Goal: Task Accomplishment & Management: Manage account settings

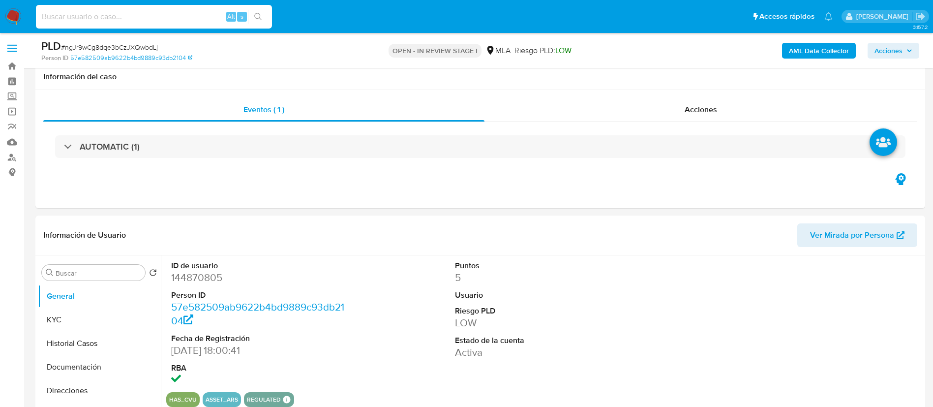
select select "10"
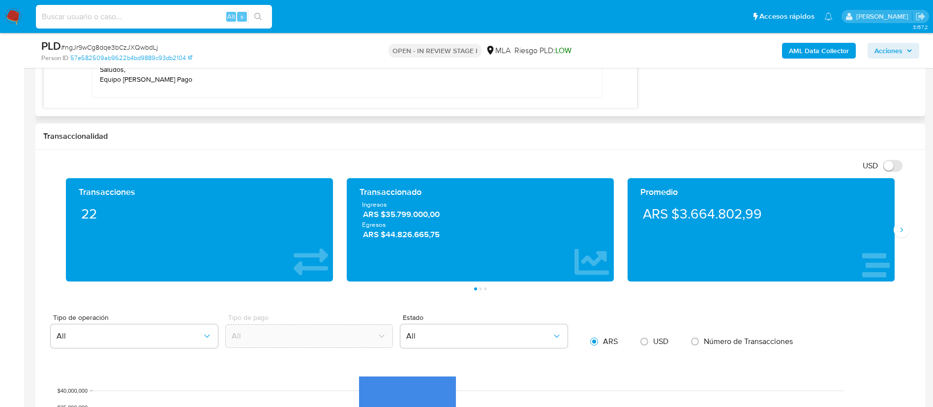
scroll to position [847, 0]
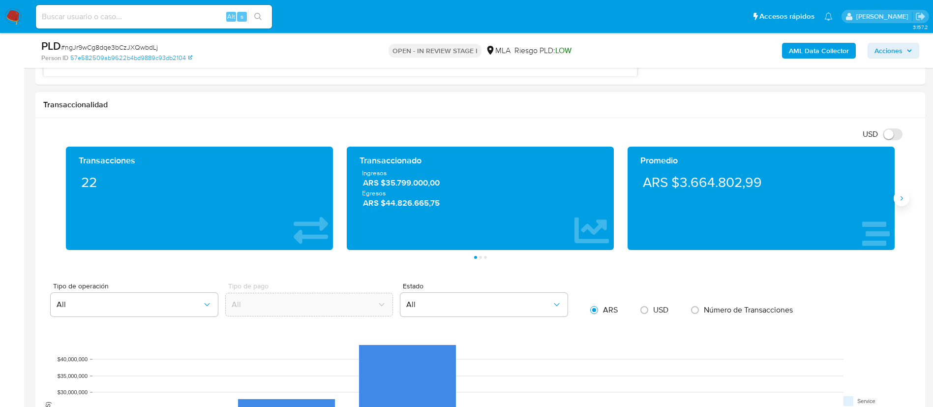
click at [900, 205] on button "Siguiente" at bounding box center [901, 198] width 16 height 16
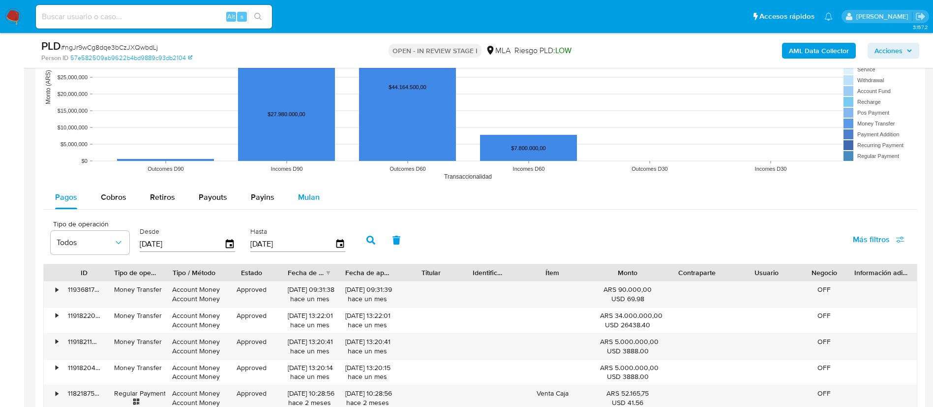
scroll to position [1179, 0]
click at [215, 198] on span "Payouts" at bounding box center [213, 196] width 29 height 11
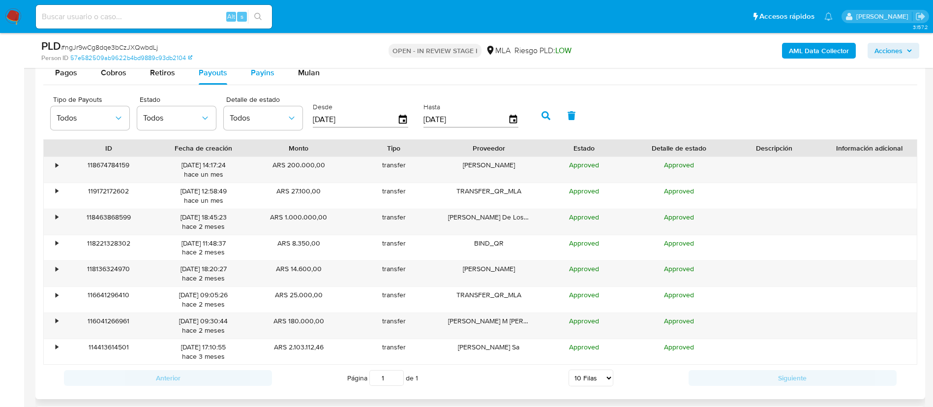
scroll to position [1305, 0]
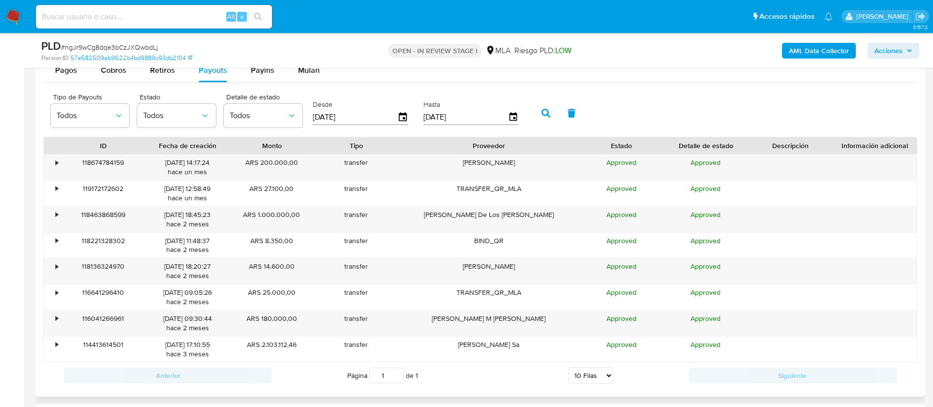
drag, startPoint x: 538, startPoint y: 149, endPoint x: 626, endPoint y: 140, distance: 88.1
click at [626, 140] on div "ID Fecha de creación Monto Tipo Proveedor Estado Detalle de estado Descripción …" at bounding box center [480, 145] width 873 height 17
click at [571, 375] on select "5 Filas 10 Filas 20 Filas 25 Filas 50 Filas 100 Filas" at bounding box center [590, 375] width 45 height 17
select select "100"
click at [568, 367] on select "5 Filas 10 Filas 20 Filas 25 Filas 50 Filas 100 Filas" at bounding box center [590, 375] width 45 height 17
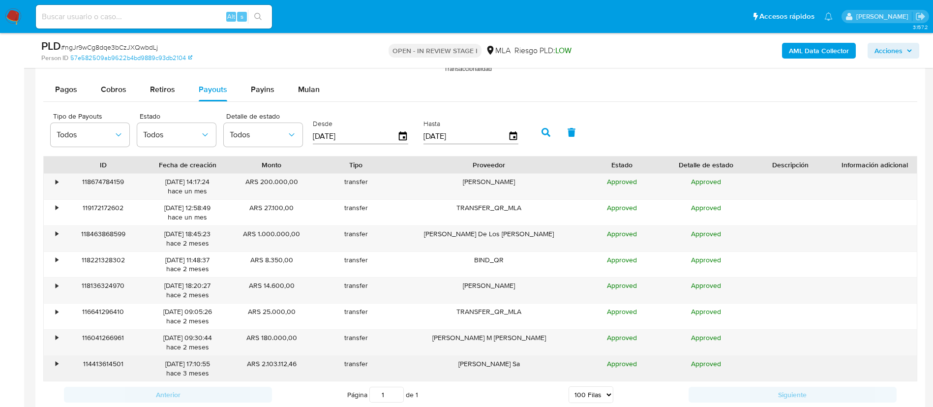
scroll to position [1286, 0]
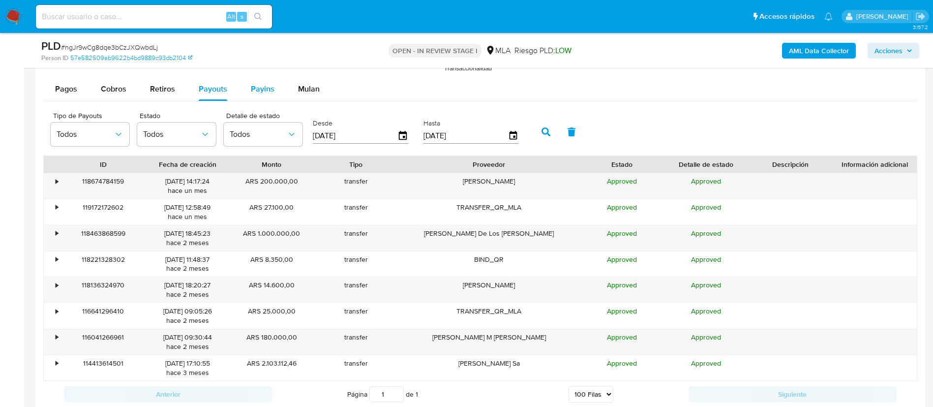
click at [253, 87] on span "Payins" at bounding box center [263, 88] width 24 height 11
select select "10"
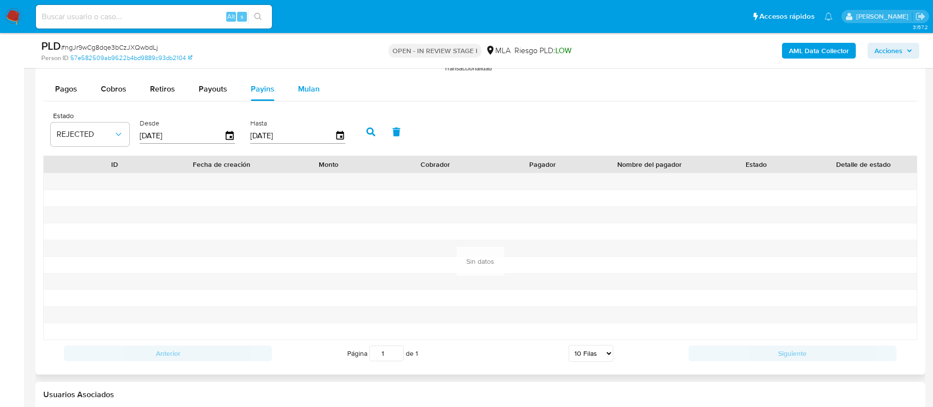
click at [306, 86] on span "Mulan" at bounding box center [309, 88] width 22 height 11
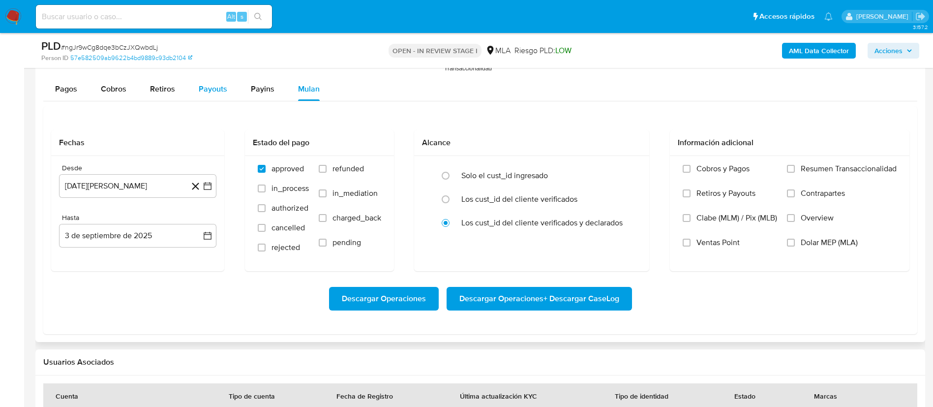
click at [208, 84] on span "Payouts" at bounding box center [213, 88] width 29 height 11
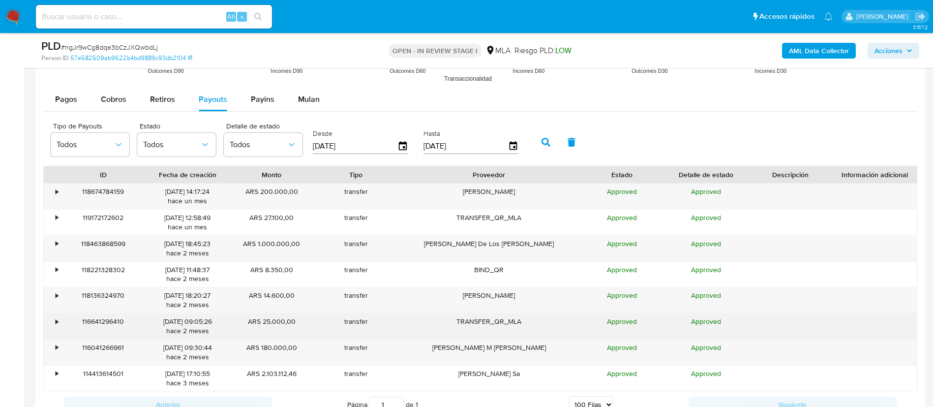
scroll to position [1269, 0]
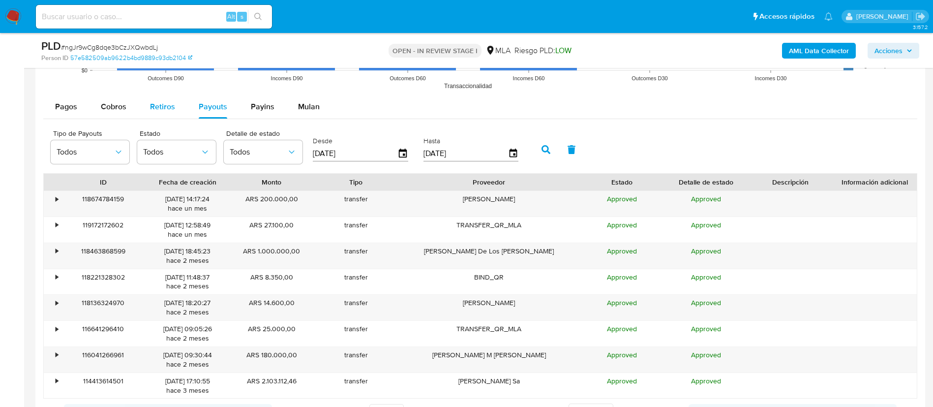
click at [170, 107] on span "Retiros" at bounding box center [162, 106] width 25 height 11
select select "10"
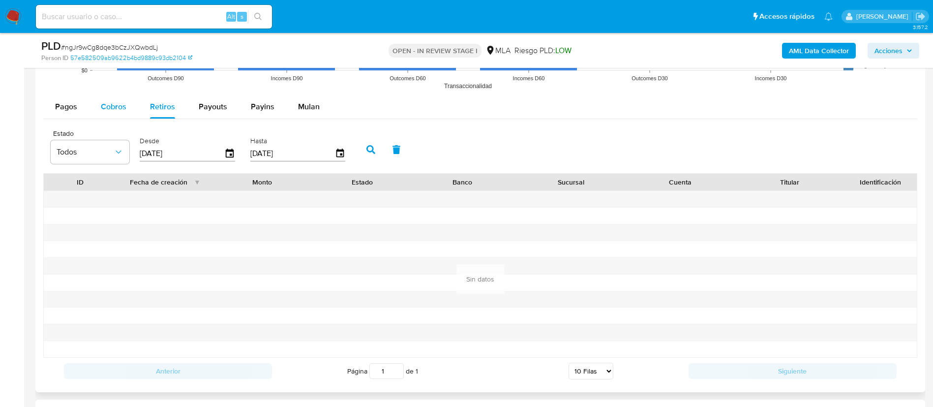
click at [98, 106] on button "Cobros" at bounding box center [113, 107] width 49 height 24
select select "10"
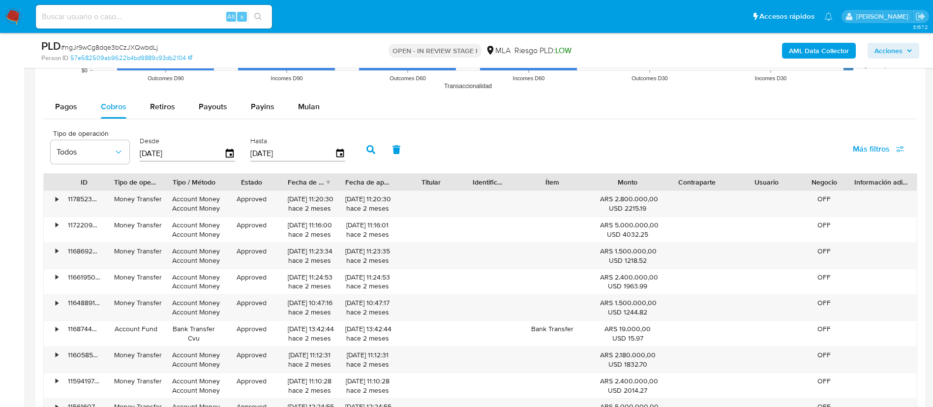
scroll to position [1289, 0]
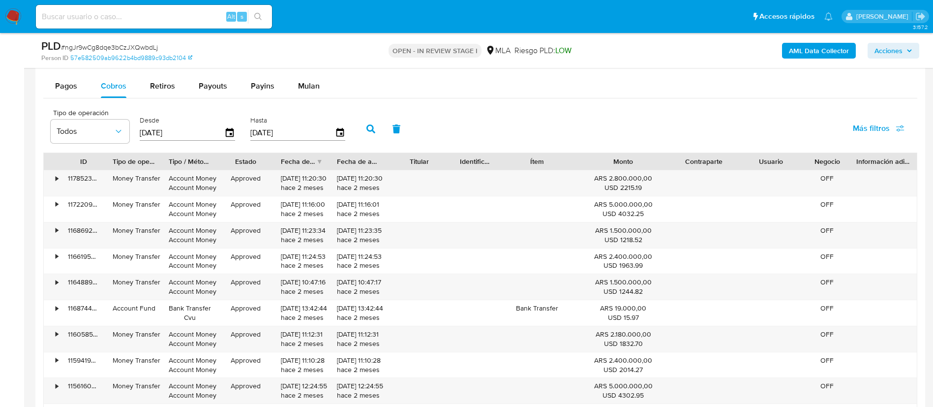
drag, startPoint x: 655, startPoint y: 157, endPoint x: 680, endPoint y: 160, distance: 24.7
click at [680, 160] on div "ID Tipo de operación Tipo / Método Estado Fecha de creación Fecha de aprobación…" at bounding box center [480, 161] width 873 height 17
click at [72, 84] on span "Pagos" at bounding box center [66, 85] width 22 height 11
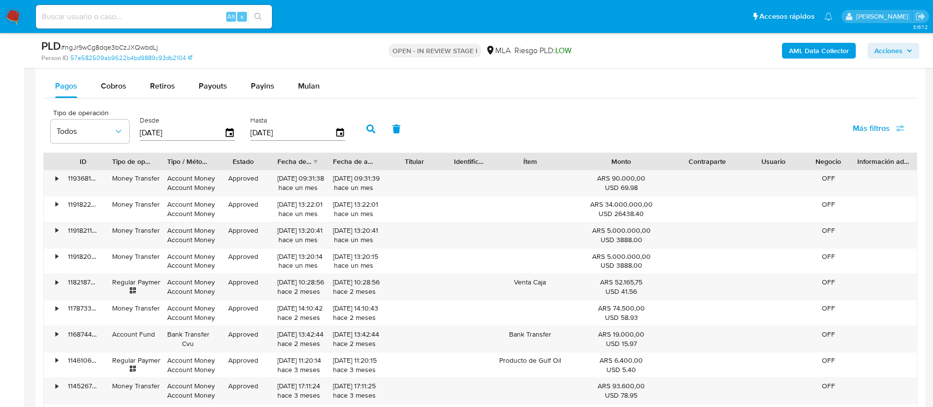
drag, startPoint x: 659, startPoint y: 155, endPoint x: 695, endPoint y: 160, distance: 36.2
click at [695, 160] on div "ID Tipo de operación Tipo / Método Estado Fecha de creación Fecha de aprobación…" at bounding box center [480, 161] width 873 height 17
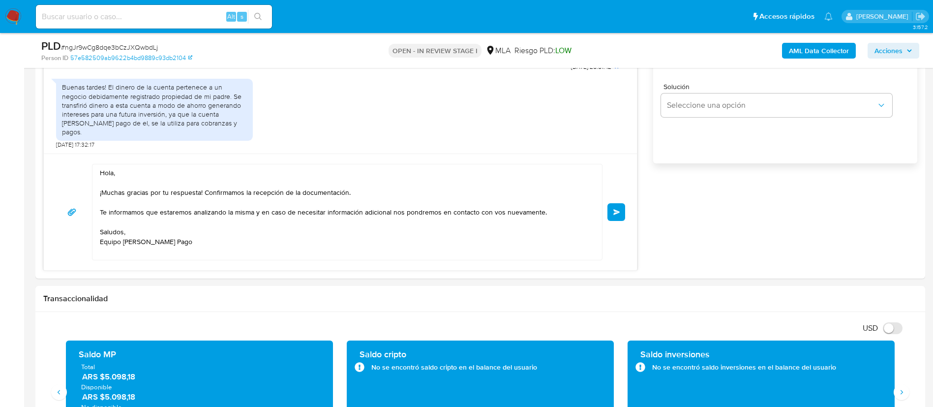
scroll to position [545, 0]
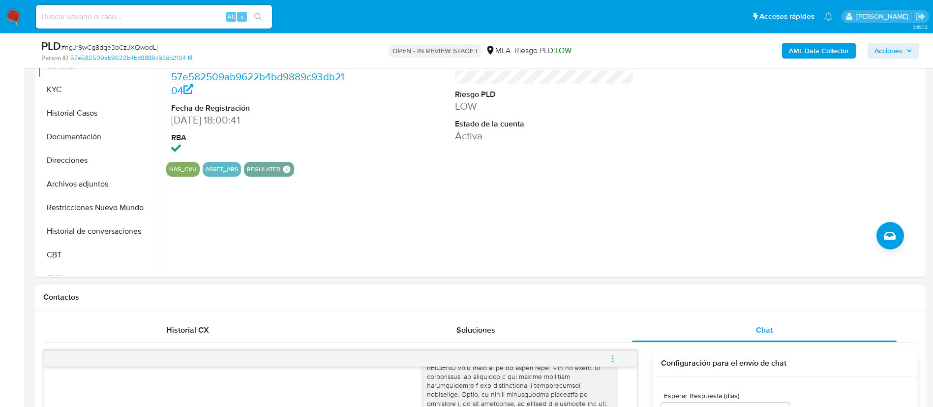
scroll to position [219, 0]
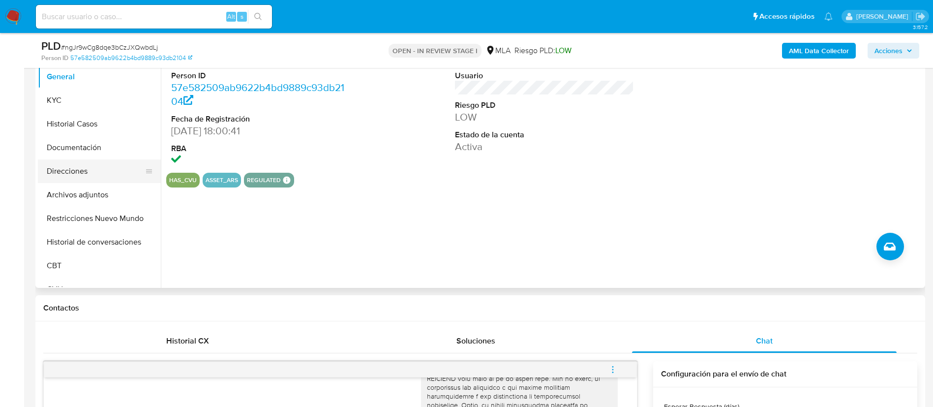
click at [84, 168] on button "Direcciones" at bounding box center [95, 171] width 115 height 24
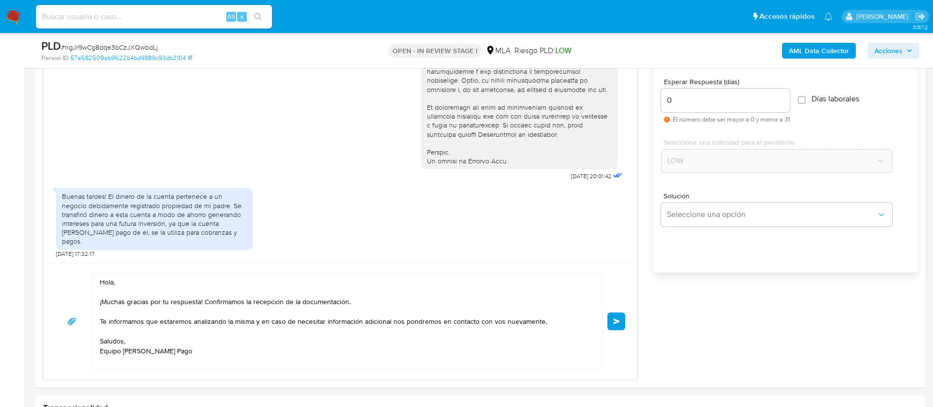
scroll to position [544, 0]
click at [313, 300] on textarea "Hola, ¡Muchas gracias por tu respuesta! Confirmamos la recepción de la document…" at bounding box center [345, 320] width 490 height 95
click at [317, 299] on textarea "Hola, ¡Muchas gracias por tu respuesta! Confirmamos la recepción de la misma. T…" at bounding box center [345, 320] width 490 height 95
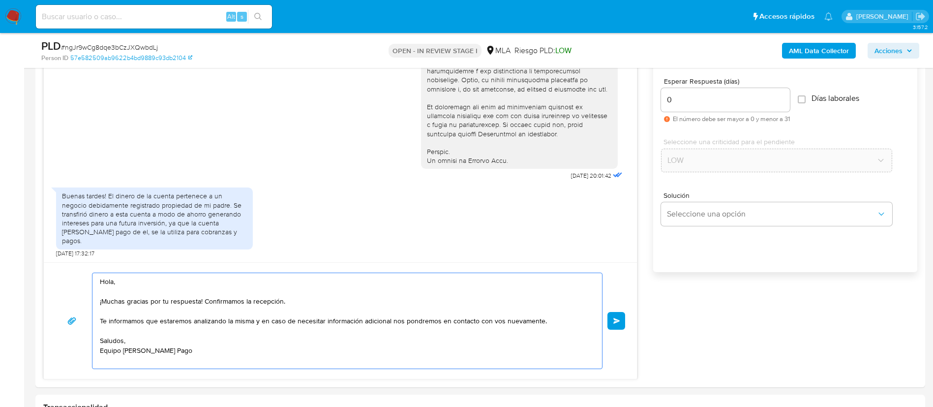
type textarea "Hola, ¡Muchas gracias por tu respuesta! Confirmamos la recepción. Te informamos…"
click at [614, 322] on span "Enviar" at bounding box center [616, 321] width 7 height 6
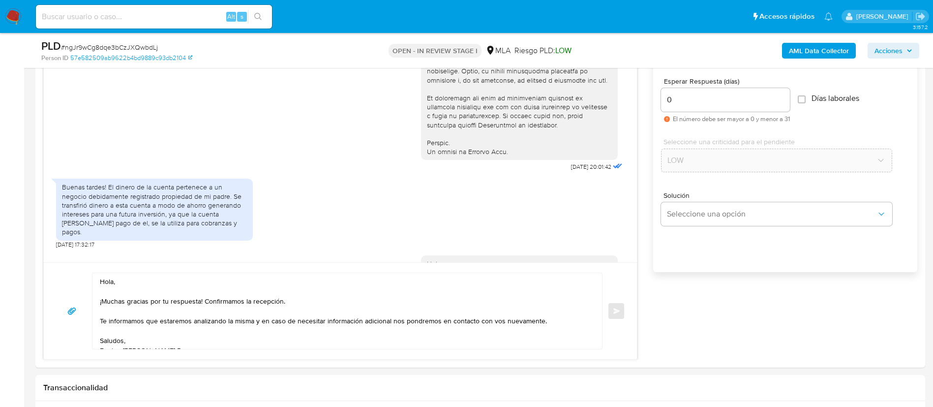
scroll to position [539, 0]
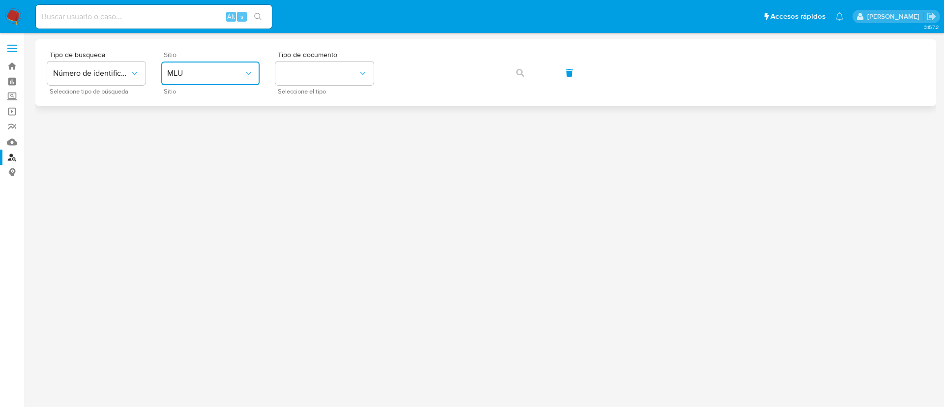
click at [188, 63] on button "MLU" at bounding box center [210, 73] width 98 height 24
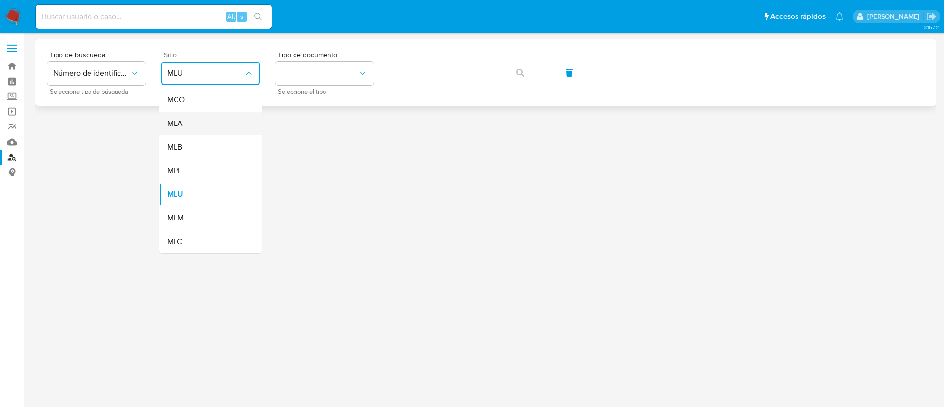
click at [187, 126] on div "MLA" at bounding box center [207, 124] width 81 height 24
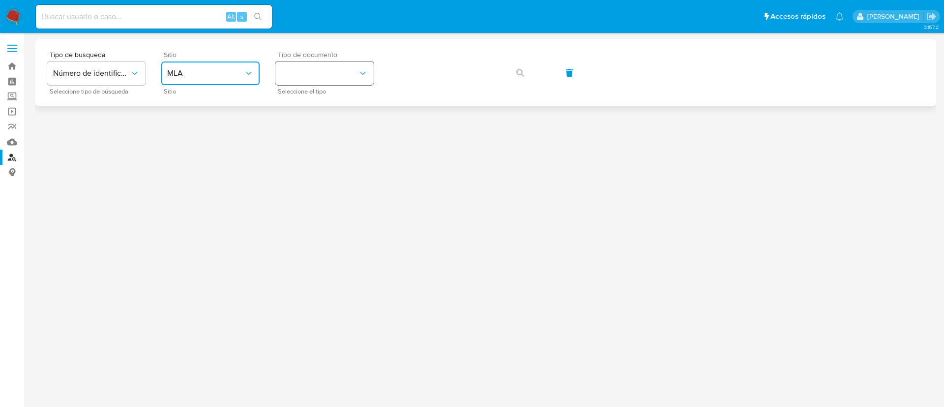
click at [338, 72] on button "identificationType" at bounding box center [324, 73] width 98 height 24
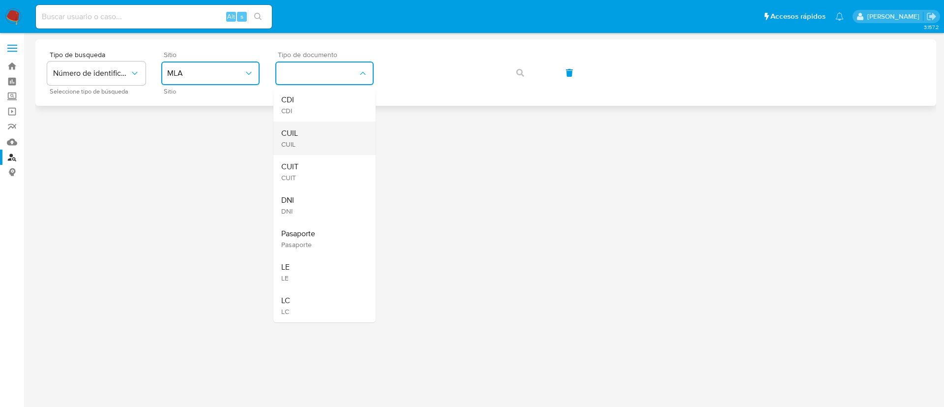
click at [322, 132] on div "CUIL CUIL" at bounding box center [321, 137] width 81 height 33
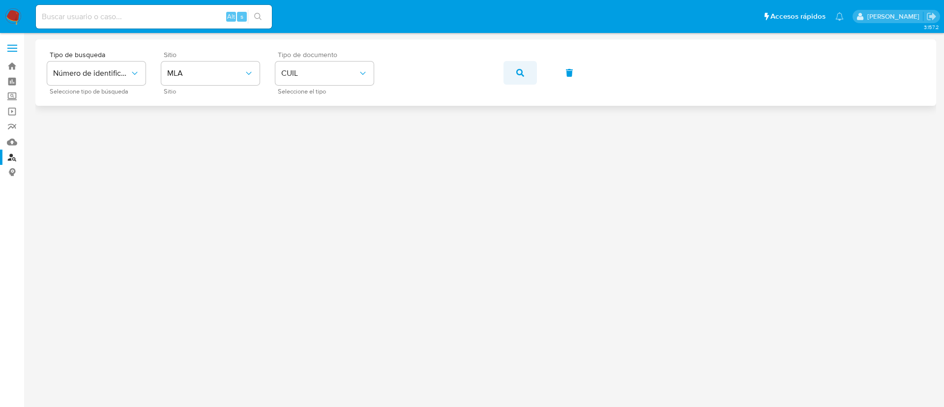
click at [516, 68] on button "button" at bounding box center [520, 73] width 33 height 24
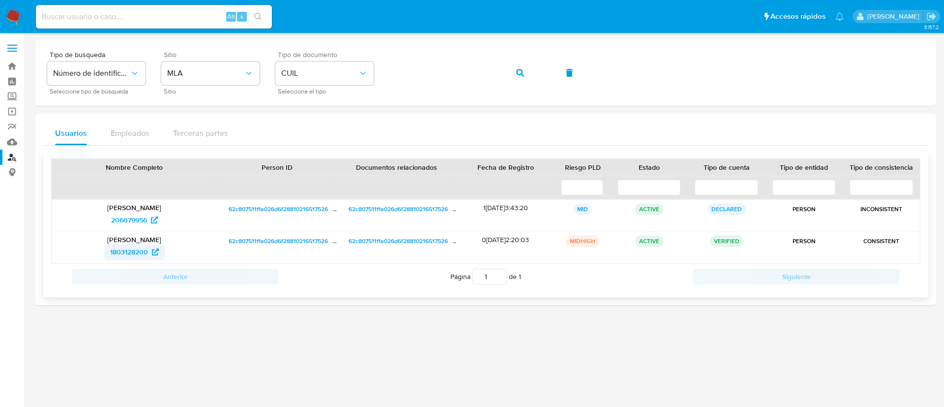
click at [119, 251] on span "1803128200" at bounding box center [129, 252] width 38 height 16
click at [517, 73] on icon "button" at bounding box center [520, 73] width 8 height 8
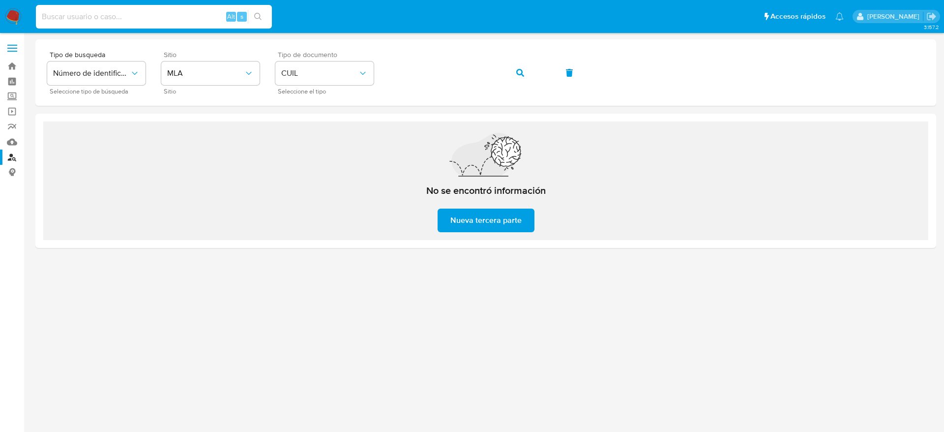
paste input "136411468"
click at [203, 23] on input at bounding box center [154, 16] width 236 height 13
type input "136411468"
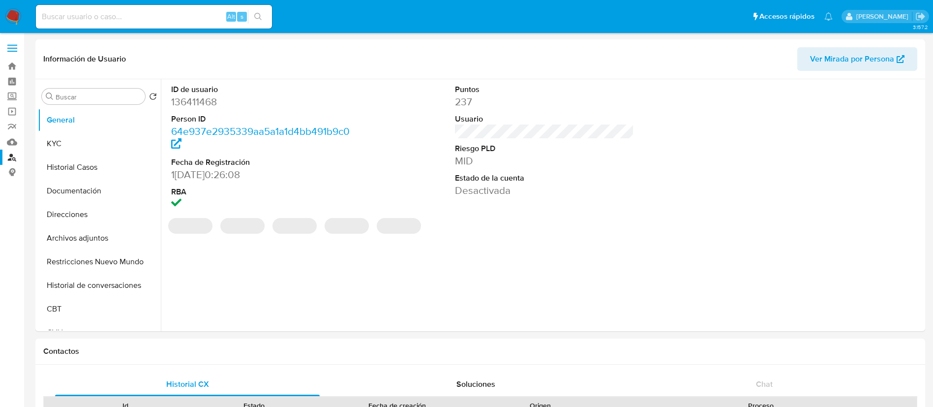
select select "10"
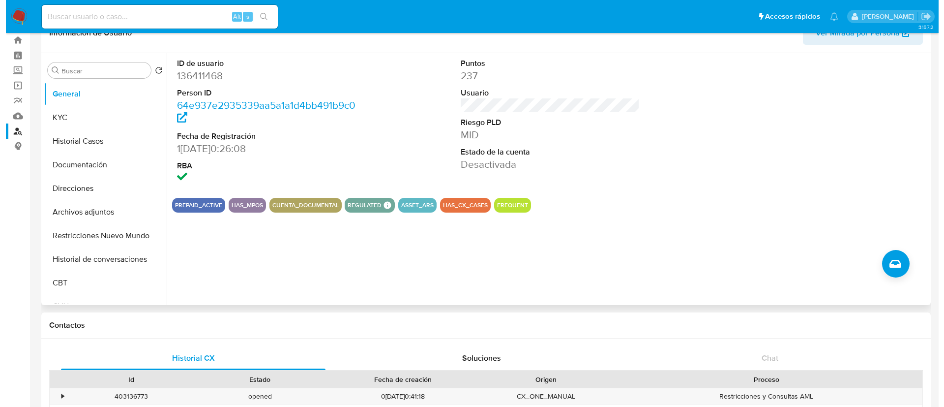
scroll to position [6, 0]
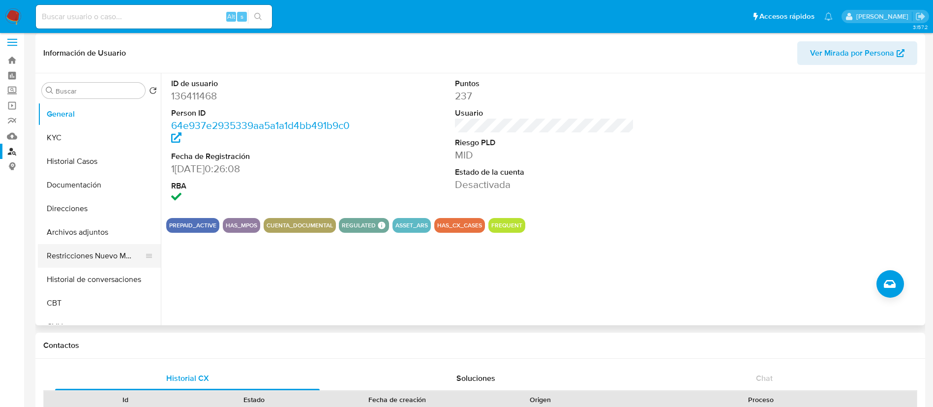
click at [107, 257] on button "Restricciones Nuevo Mundo" at bounding box center [95, 256] width 115 height 24
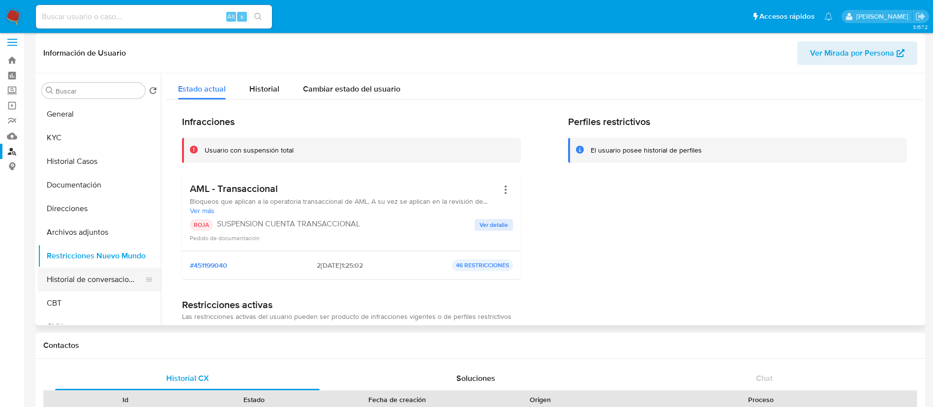
click at [128, 282] on button "Historial de conversaciones" at bounding box center [95, 280] width 115 height 24
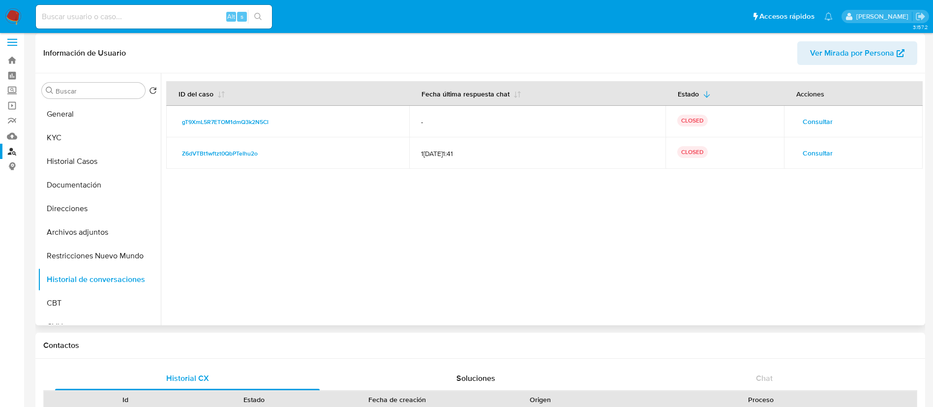
click at [812, 121] on span "Consultar" at bounding box center [818, 122] width 30 height 14
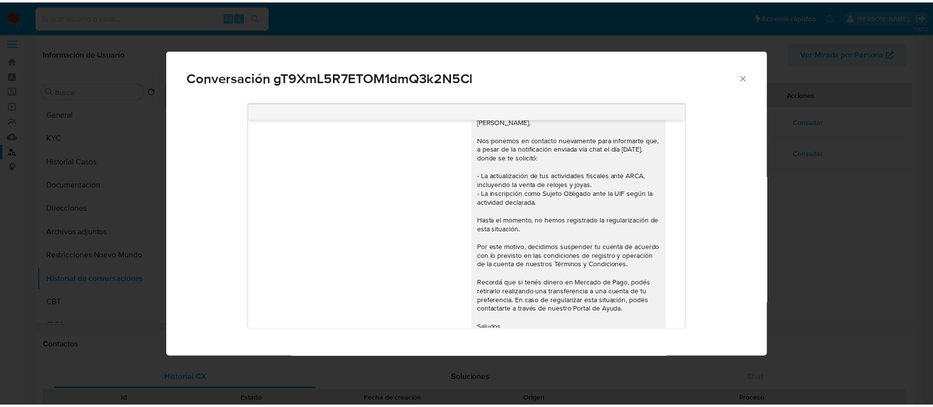
scroll to position [52, 0]
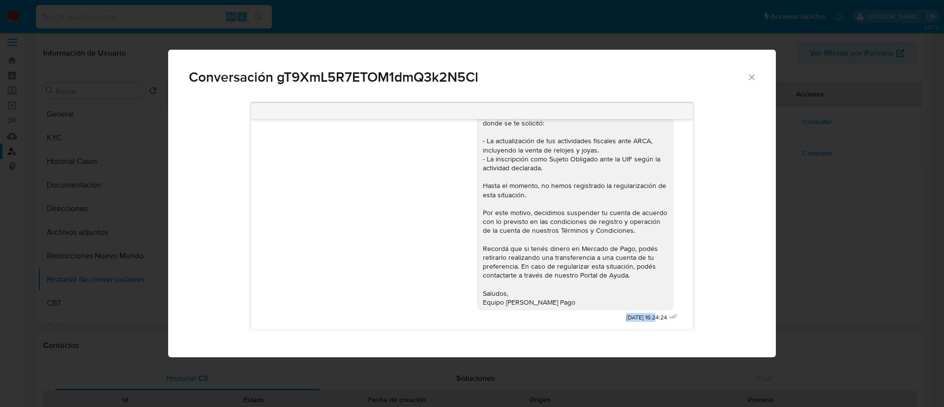
drag, startPoint x: 600, startPoint y: 317, endPoint x: 634, endPoint y: 317, distance: 33.4
click at [634, 317] on div "Hola Gastón Ariel Disilvestro, Nos ponemos en contacto nuevamente para informar…" at bounding box center [579, 198] width 204 height 252
copy span "19/08/2025"
click at [750, 79] on icon "Cerrar" at bounding box center [751, 76] width 5 height 5
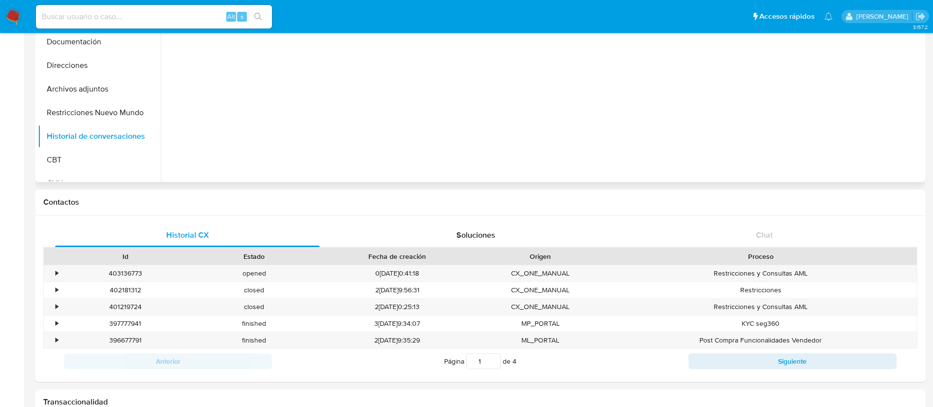
scroll to position [153, 0]
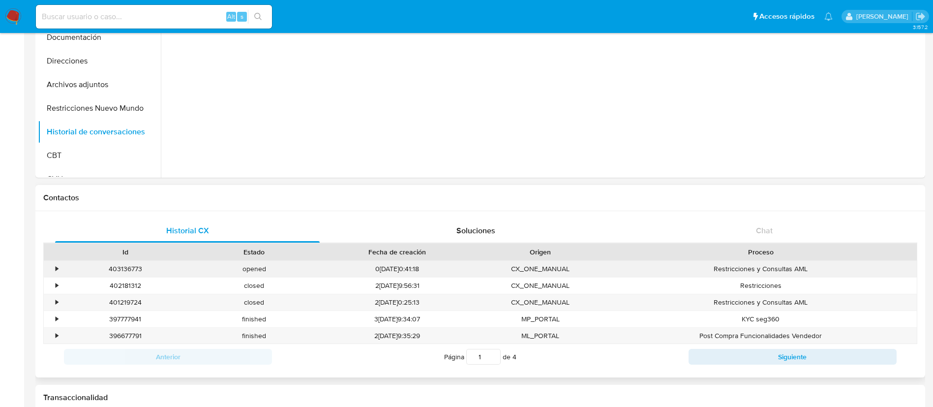
click at [133, 269] on div "403136773" at bounding box center [125, 269] width 129 height 16
copy div "403136773"
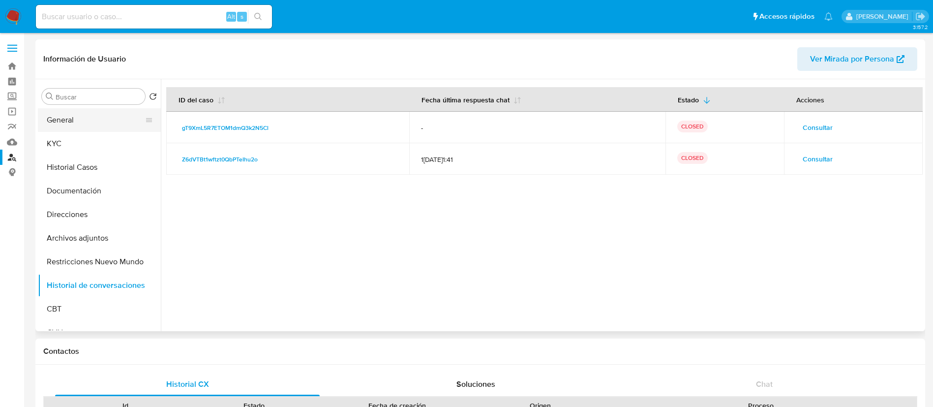
click at [93, 119] on button "General" at bounding box center [95, 120] width 115 height 24
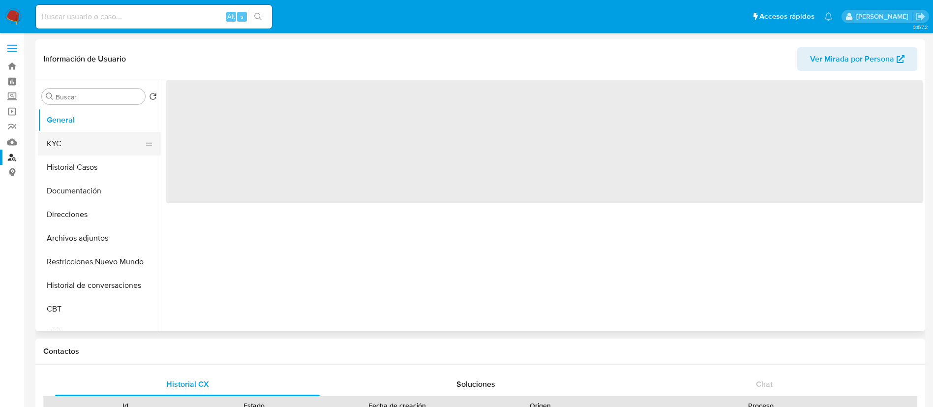
click at [75, 143] on button "KYC" at bounding box center [95, 144] width 115 height 24
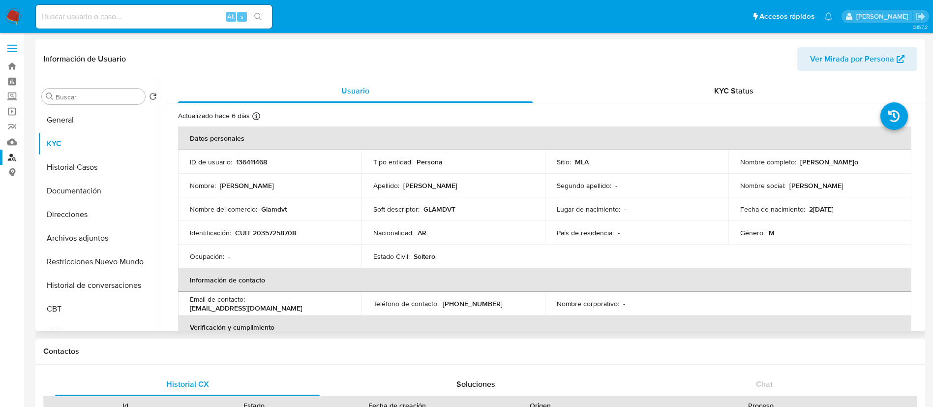
click at [269, 231] on p "CUIT 20357258708" at bounding box center [265, 232] width 61 height 9
copy p "20357258708"
click at [89, 251] on button "Restricciones Nuevo Mundo" at bounding box center [95, 262] width 115 height 24
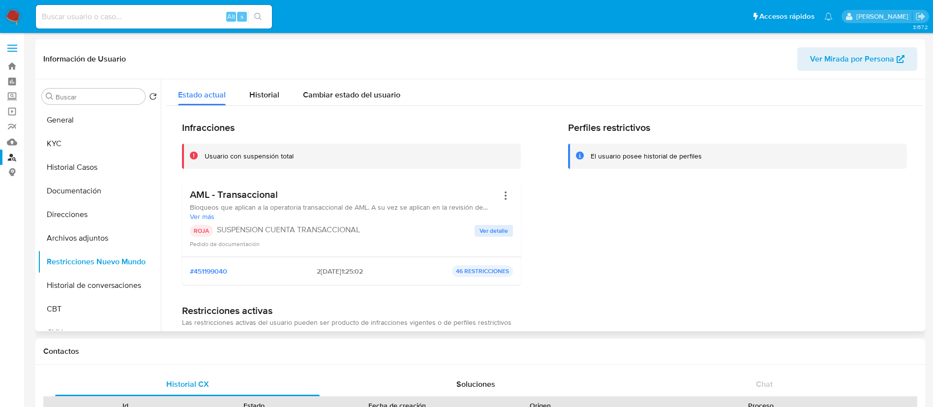
click at [490, 226] on span "Ver detalle" at bounding box center [493, 231] width 29 height 10
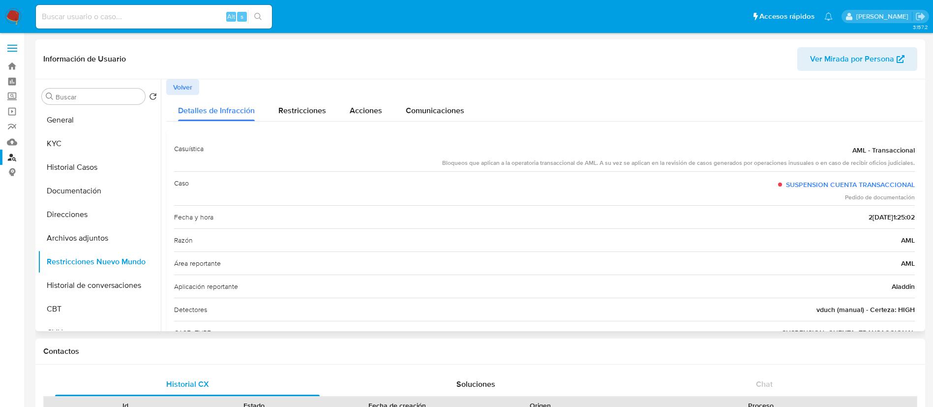
click at [185, 80] on span "Volver" at bounding box center [182, 87] width 19 height 14
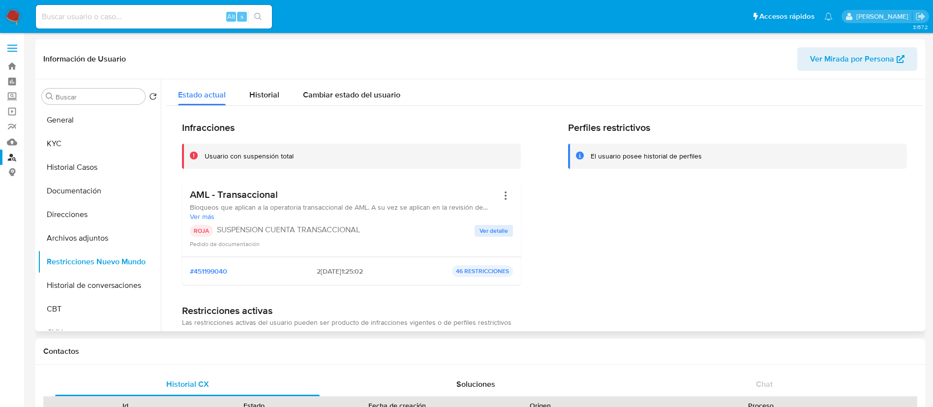
click at [317, 274] on span "2025-08-19 - 01:25:02" at bounding box center [340, 271] width 46 height 9
click at [80, 235] on button "Archivos adjuntos" at bounding box center [95, 238] width 115 height 24
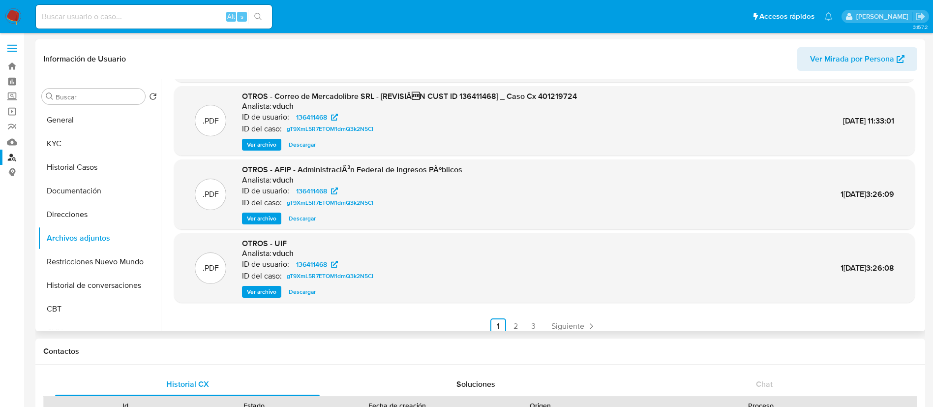
scroll to position [83, 0]
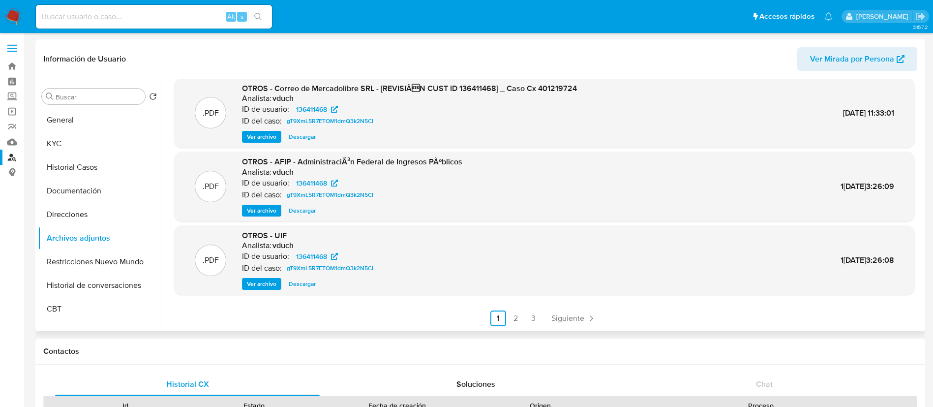
click at [260, 282] on span "Ver archivo" at bounding box center [262, 284] width 30 height 10
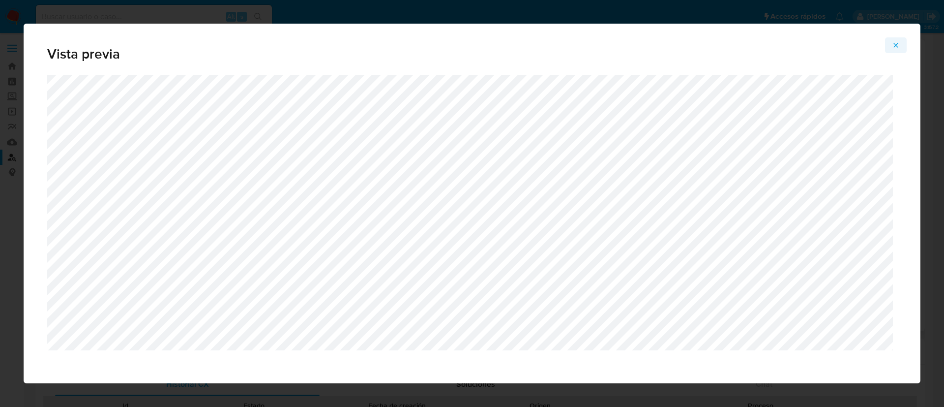
click at [897, 44] on icon "Attachment preview" at bounding box center [896, 45] width 4 height 4
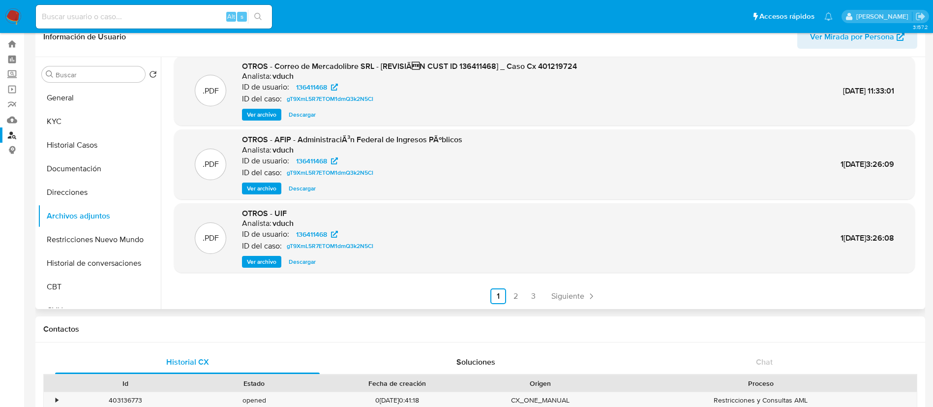
scroll to position [22, 0]
click at [510, 294] on link "2" at bounding box center [516, 297] width 16 height 16
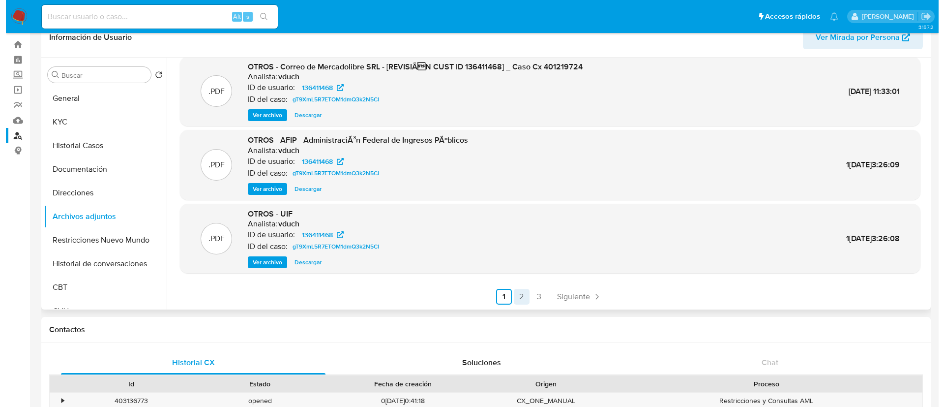
scroll to position [0, 0]
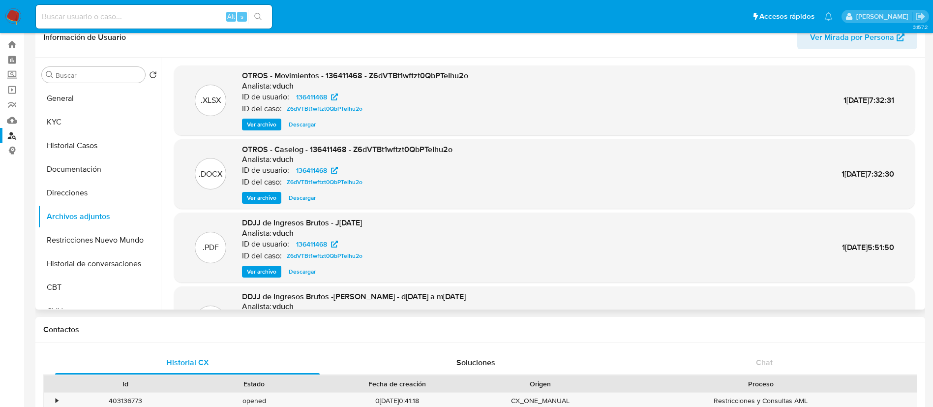
click at [263, 193] on span "Ver archivo" at bounding box center [262, 198] width 30 height 10
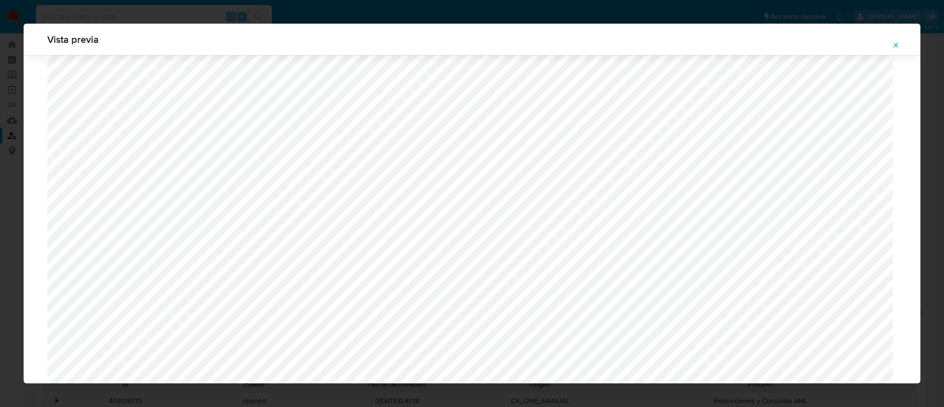
scroll to position [401, 0]
click at [891, 46] on button "Attachment preview" at bounding box center [896, 45] width 22 height 16
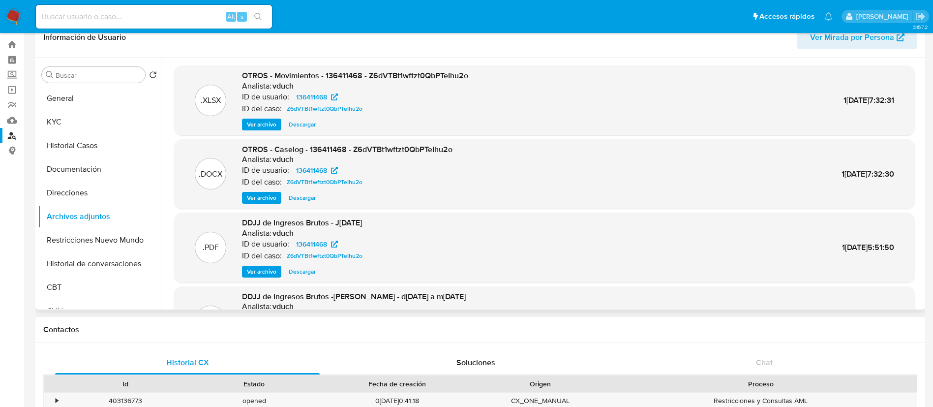
click at [265, 117] on div "OTROS - Movimientos - 136411468 - Z6dVTBt1wftzt0QbPTeIhu2o Analista: vduch ID d…" at bounding box center [355, 100] width 226 height 60
click at [267, 123] on span "Ver archivo" at bounding box center [262, 124] width 30 height 10
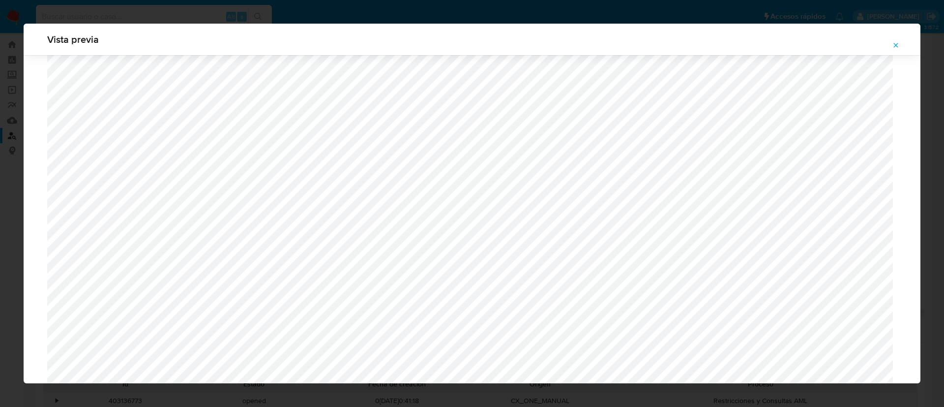
scroll to position [845, 0]
click at [895, 43] on icon "Attachment preview" at bounding box center [896, 45] width 8 height 8
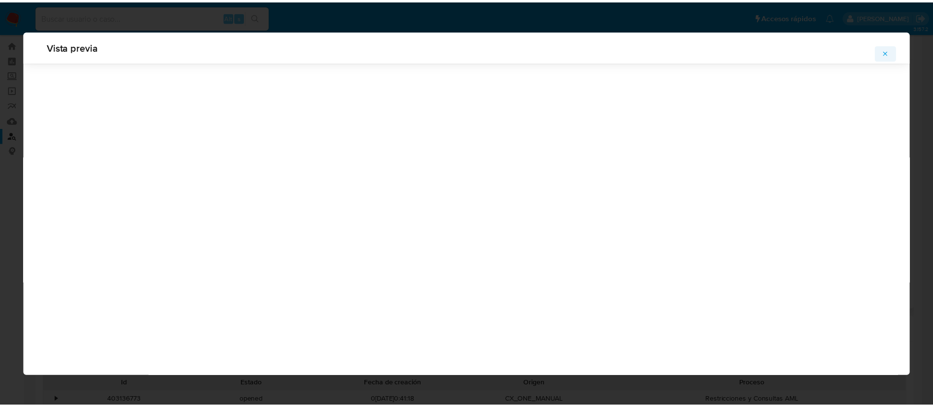
scroll to position [0, 0]
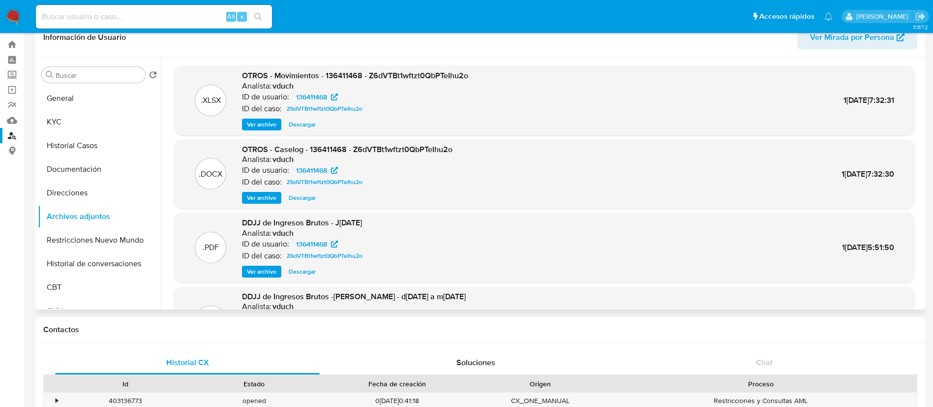
click at [305, 125] on span "Descargar" at bounding box center [302, 124] width 27 height 10
click at [70, 119] on button "KYC" at bounding box center [95, 122] width 115 height 24
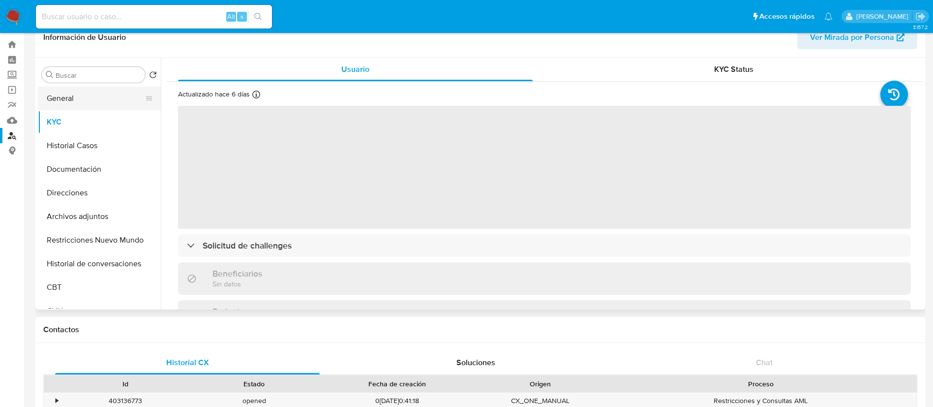
click at [71, 103] on button "General" at bounding box center [95, 99] width 115 height 24
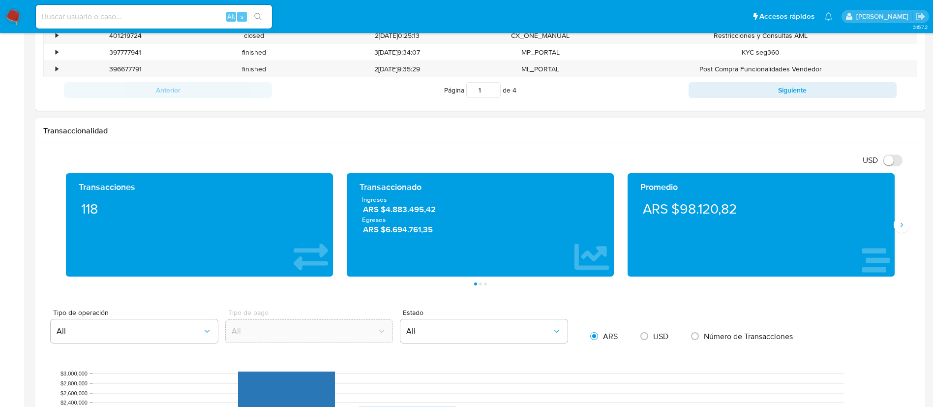
scroll to position [420, 0]
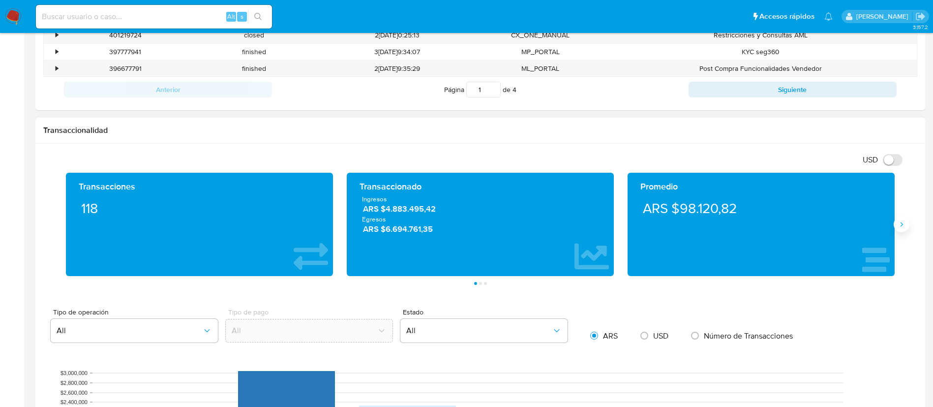
click at [898, 228] on icon "Siguiente" at bounding box center [901, 224] width 8 height 8
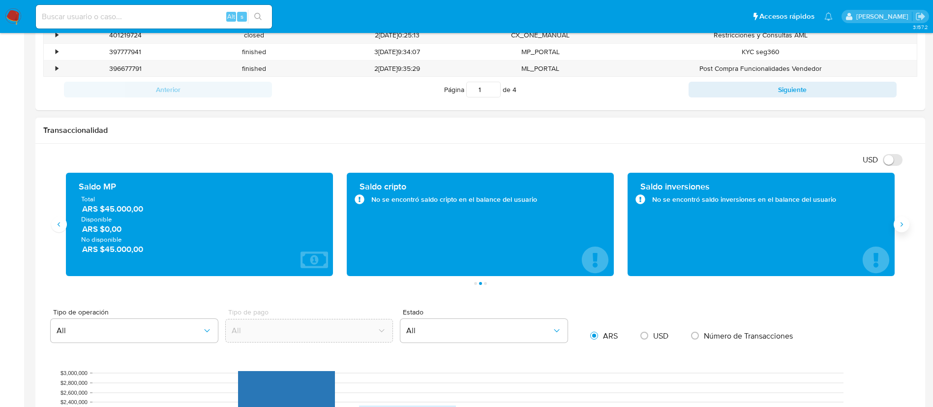
click at [898, 228] on icon "Siguiente" at bounding box center [901, 224] width 8 height 8
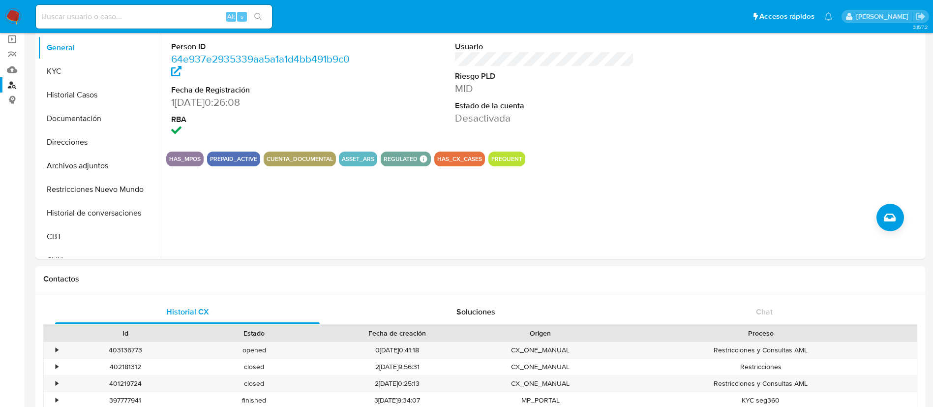
scroll to position [72, 0]
click at [171, 227] on div "ID de usuario 136411468 Person ID 64e937e2935339aa5a1a1d4bb491b9c0 Fecha de Reg…" at bounding box center [542, 133] width 762 height 252
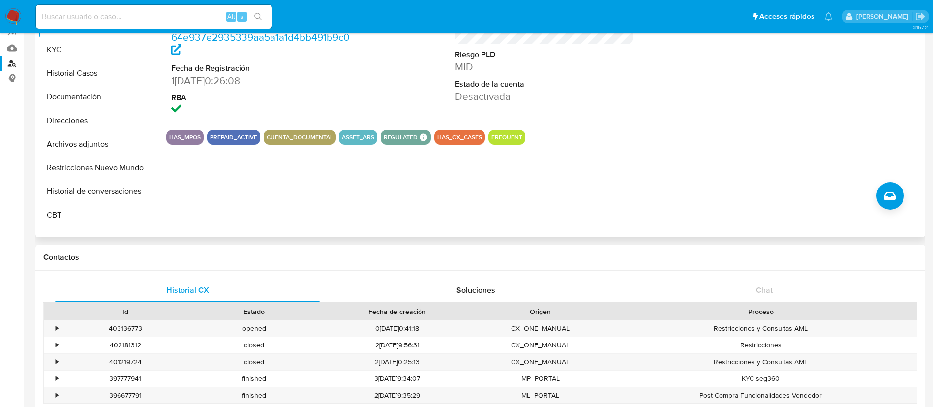
scroll to position [98, 0]
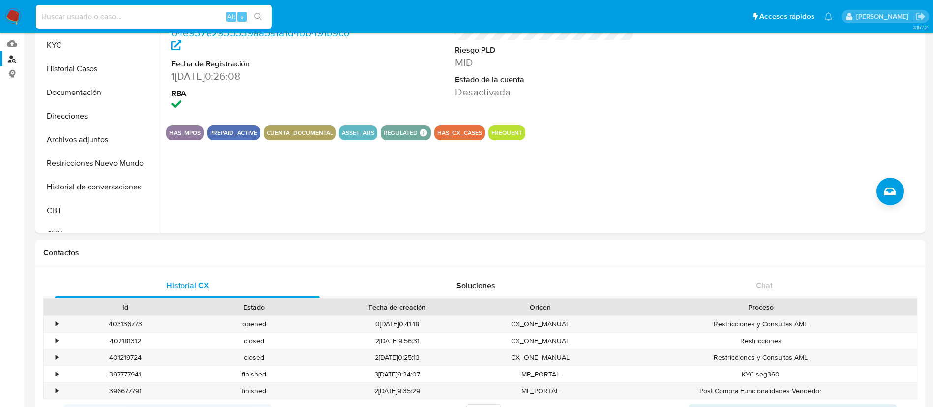
paste input "115190376"
click at [198, 19] on input at bounding box center [154, 16] width 236 height 13
type input "115190376"
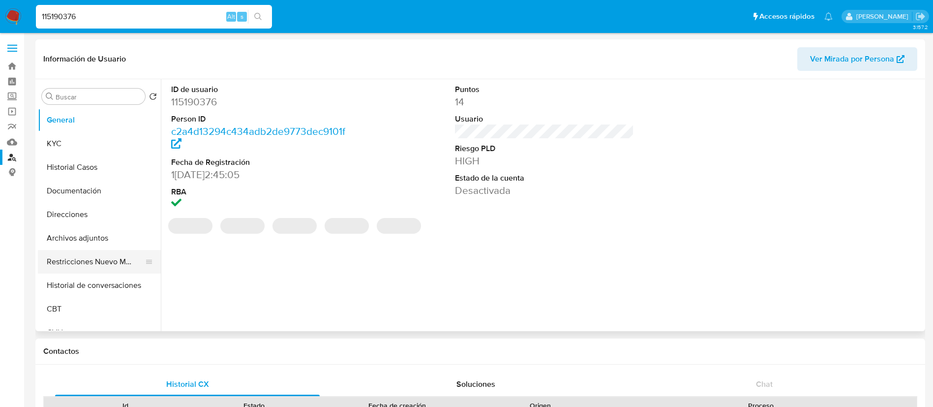
click at [121, 262] on button "Restricciones Nuevo Mundo" at bounding box center [95, 262] width 115 height 24
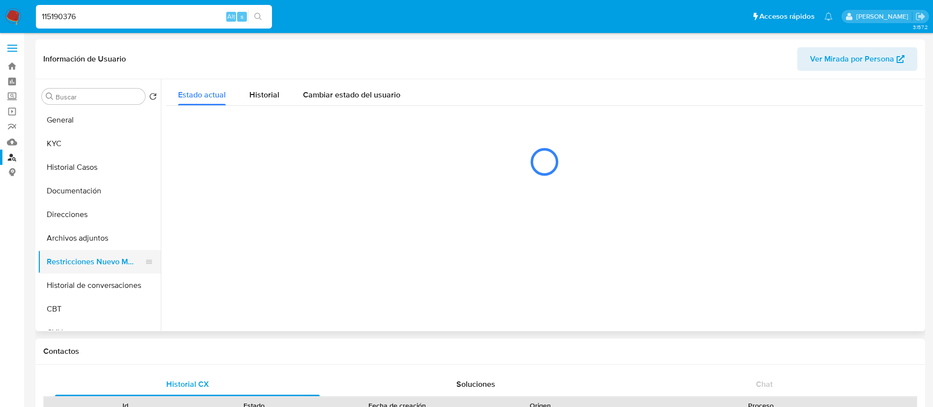
select select "10"
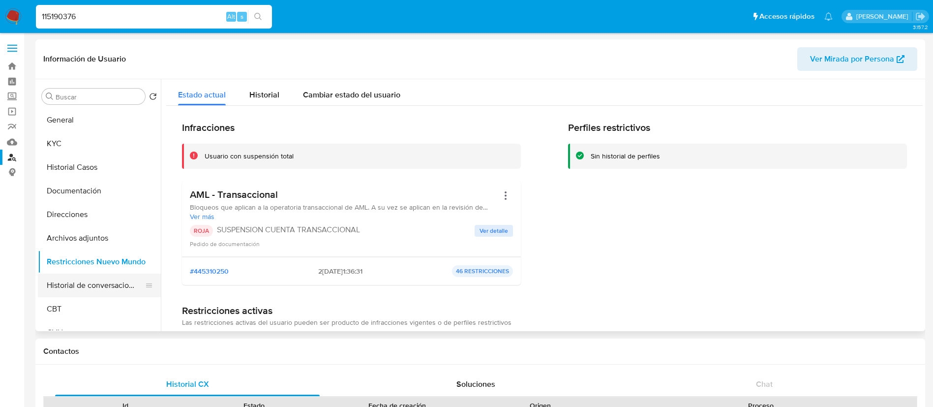
click at [126, 281] on button "Historial de conversaciones" at bounding box center [95, 285] width 115 height 24
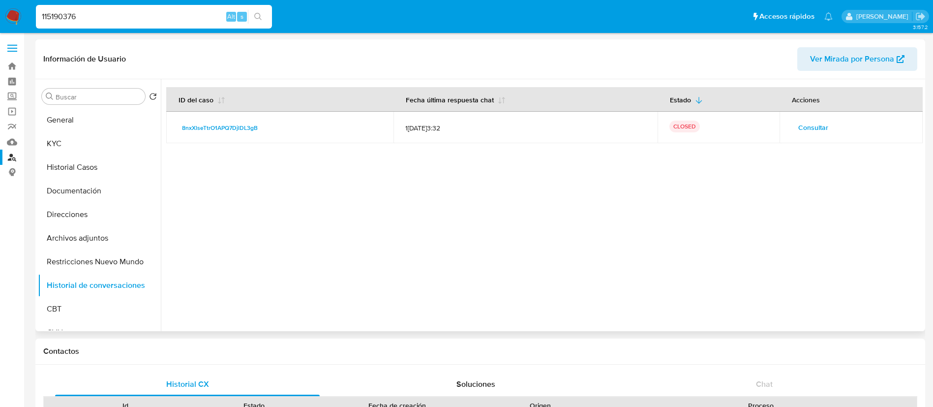
click at [812, 127] on span "Consultar" at bounding box center [813, 127] width 30 height 14
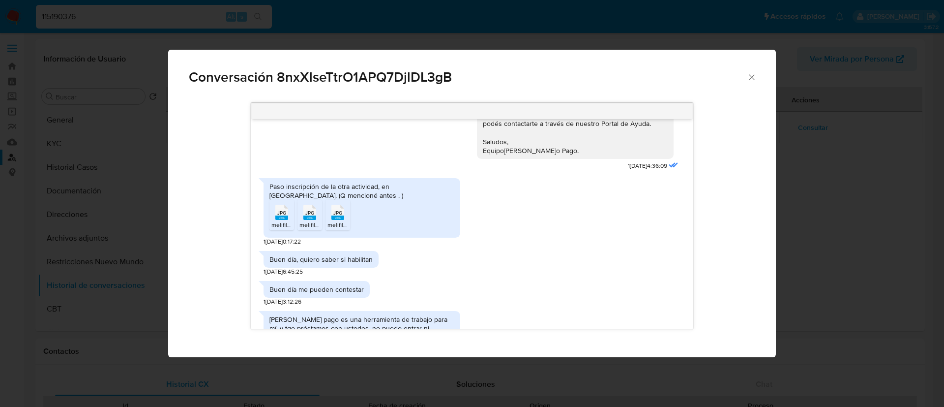
scroll to position [292, 0]
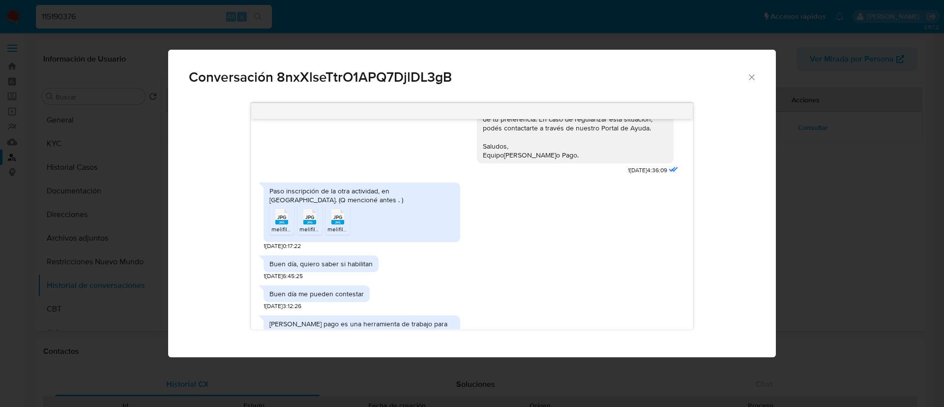
click at [281, 227] on span "melifile3820574748893466021.jpg" at bounding box center [317, 229] width 92 height 8
click at [310, 225] on icon "JPG" at bounding box center [309, 216] width 13 height 17
click at [338, 224] on rect "Comunicación" at bounding box center [337, 222] width 13 height 4
click at [25, 296] on div "Conversación 8nxXlseTtrO1APQ7DjlDL3gB Buenas tardes, te paso a contestar lo que…" at bounding box center [472, 203] width 944 height 407
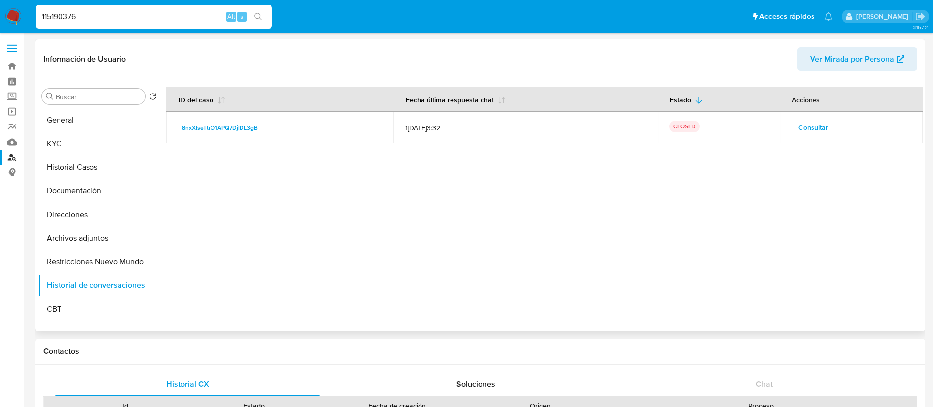
click at [815, 134] on span "Consultar" at bounding box center [813, 127] width 30 height 14
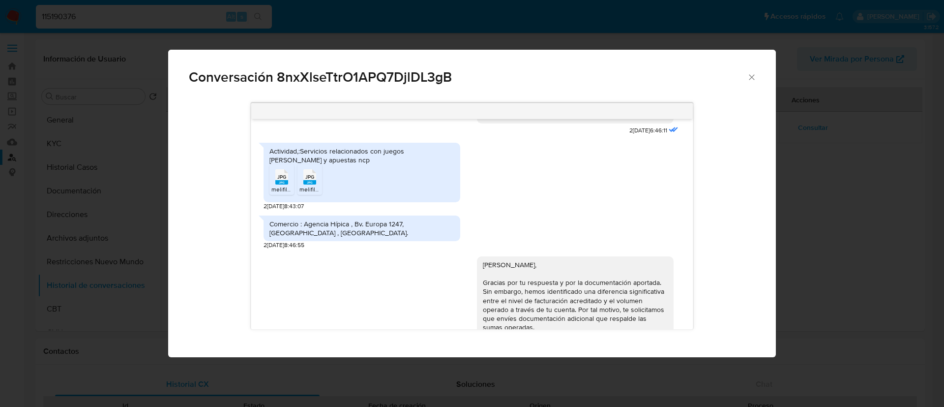
scroll to position [972, 0]
click at [279, 181] on rect "Comunicación" at bounding box center [281, 179] width 13 height 4
click at [307, 177] on span "JPG" at bounding box center [309, 174] width 9 height 6
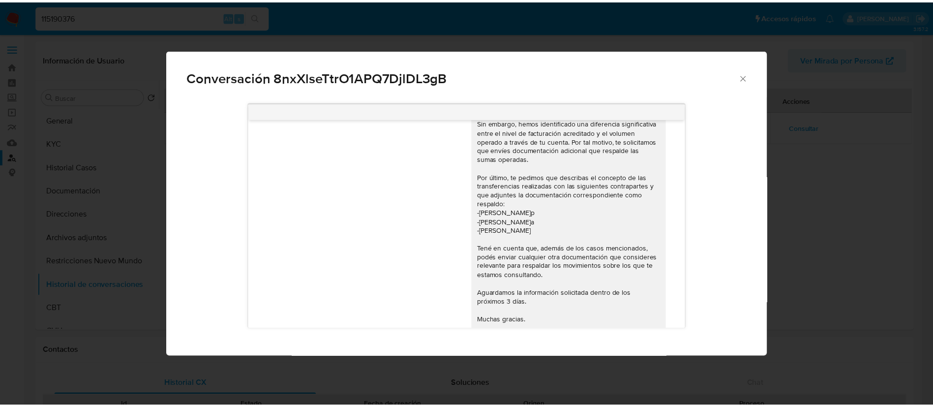
scroll to position [1137, 0]
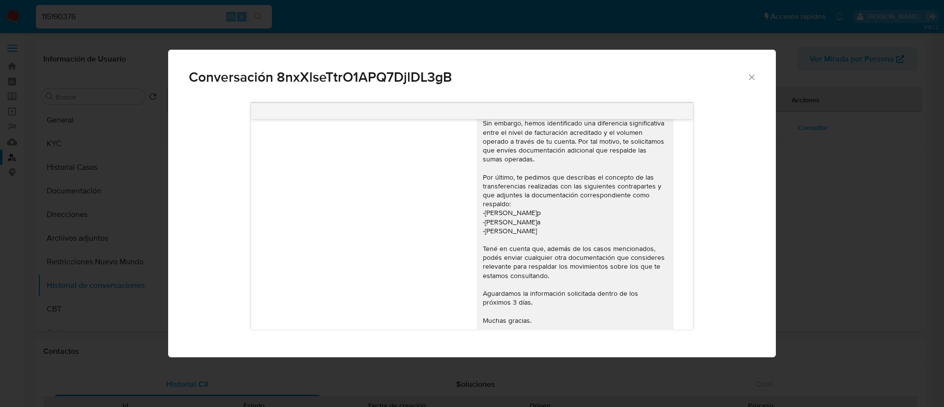
click at [121, 153] on div "Conversación 8nxXlseTtrO1APQ7DjlDL3gB 18/06/2025 18:02:24 Hola 20/06/2025 12:14…" at bounding box center [472, 203] width 944 height 407
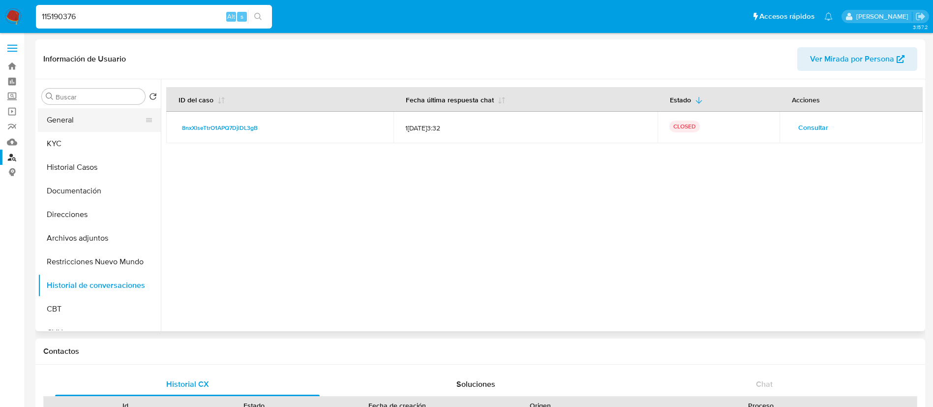
click at [61, 123] on button "General" at bounding box center [95, 120] width 115 height 24
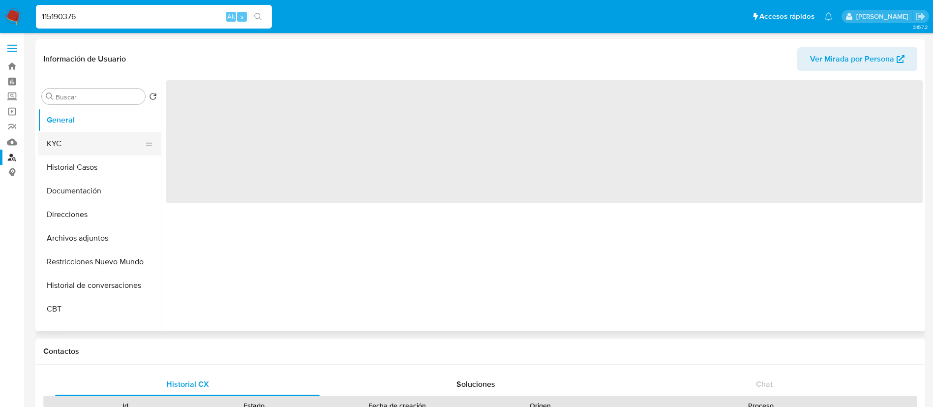
click at [62, 140] on button "KYC" at bounding box center [95, 144] width 115 height 24
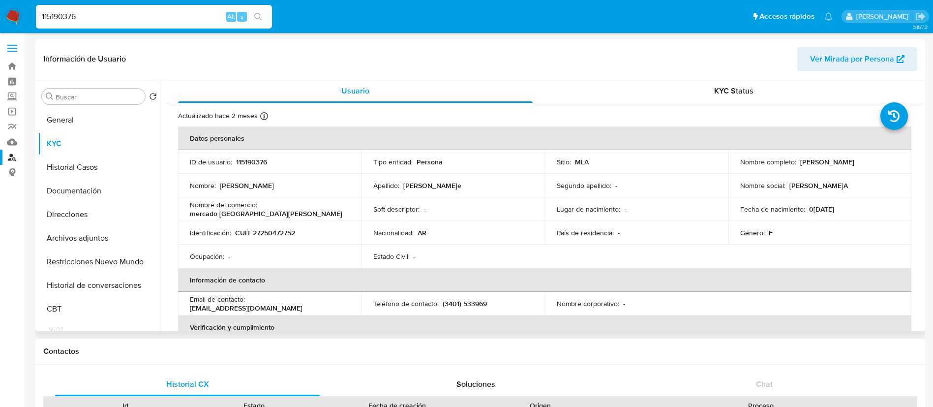
click at [269, 234] on p "CUIT 27250472752" at bounding box center [265, 232] width 60 height 9
copy p "27250472752"
click at [86, 236] on button "Archivos adjuntos" at bounding box center [95, 238] width 115 height 24
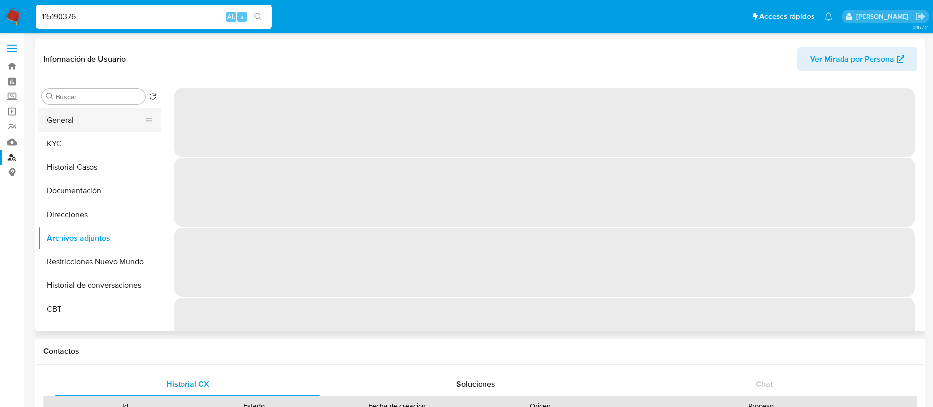
click at [67, 123] on button "General" at bounding box center [95, 120] width 115 height 24
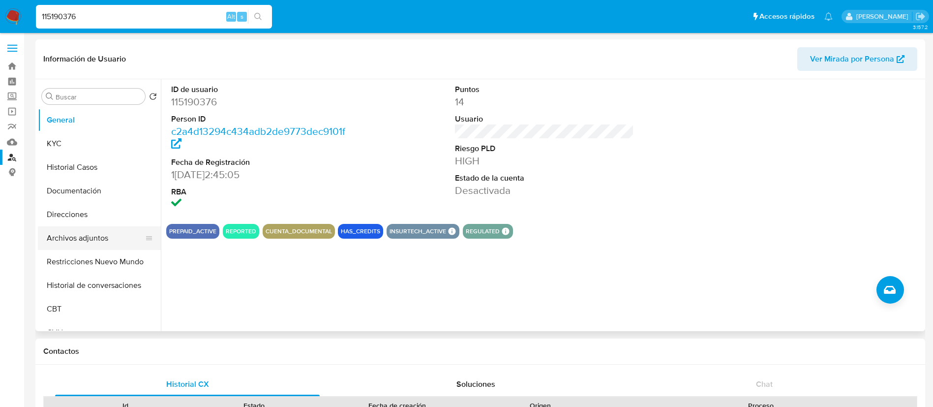
click at [82, 235] on button "Archivos adjuntos" at bounding box center [95, 238] width 115 height 24
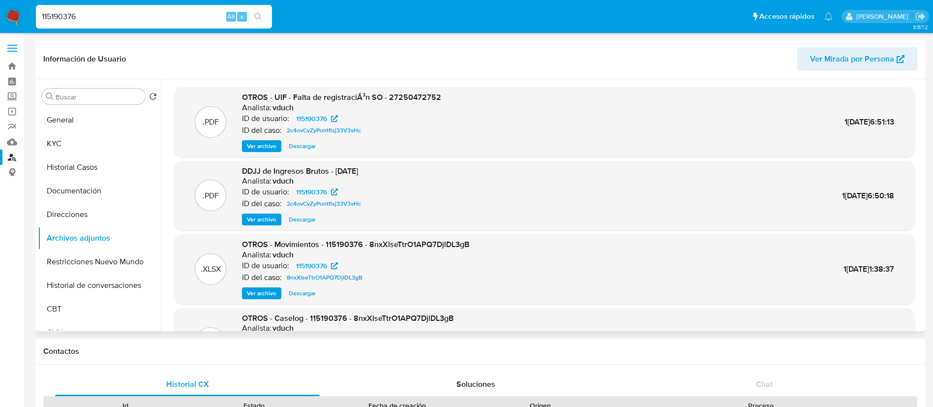
click at [272, 147] on span "Ver archivo" at bounding box center [262, 146] width 30 height 10
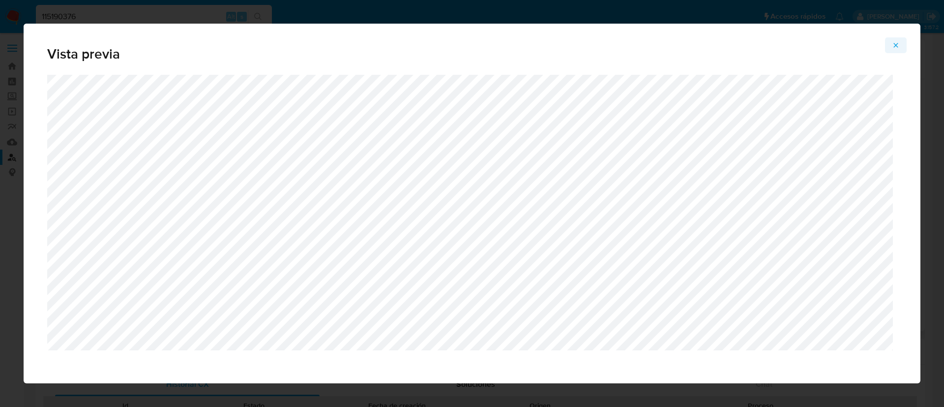
click at [898, 41] on icon "Attachment preview" at bounding box center [896, 45] width 8 height 8
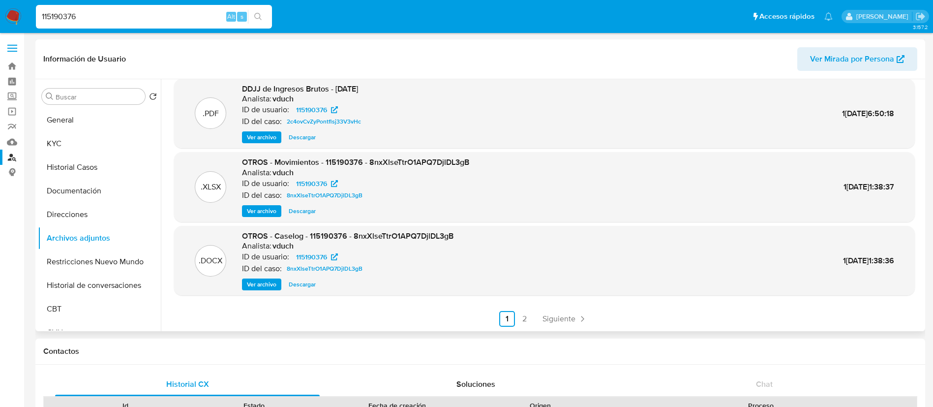
scroll to position [83, 0]
click at [297, 211] on span "Descargar" at bounding box center [302, 211] width 27 height 10
click at [63, 112] on button "General" at bounding box center [95, 120] width 115 height 24
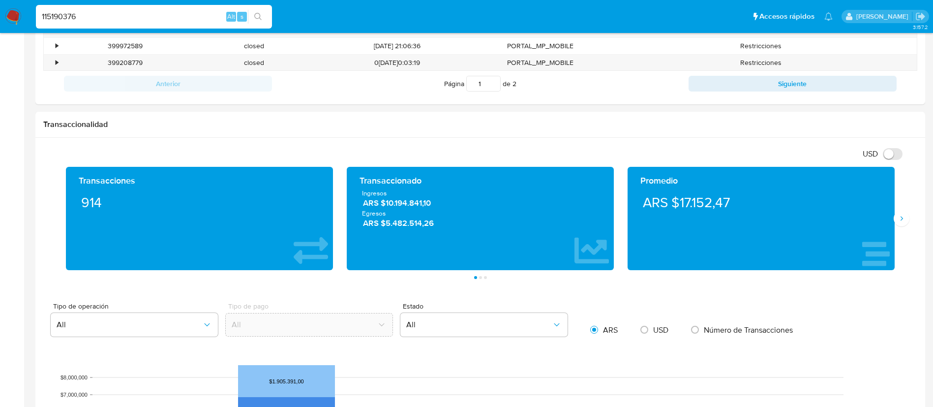
scroll to position [427, 0]
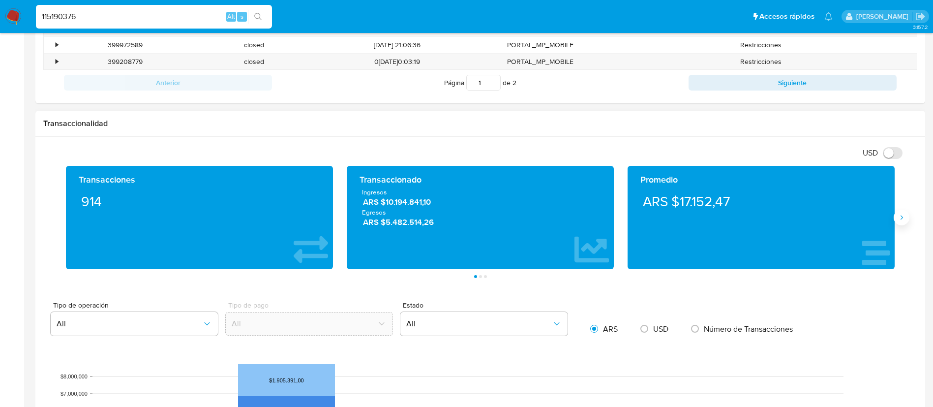
click at [901, 215] on icon "Siguiente" at bounding box center [901, 217] width 8 height 8
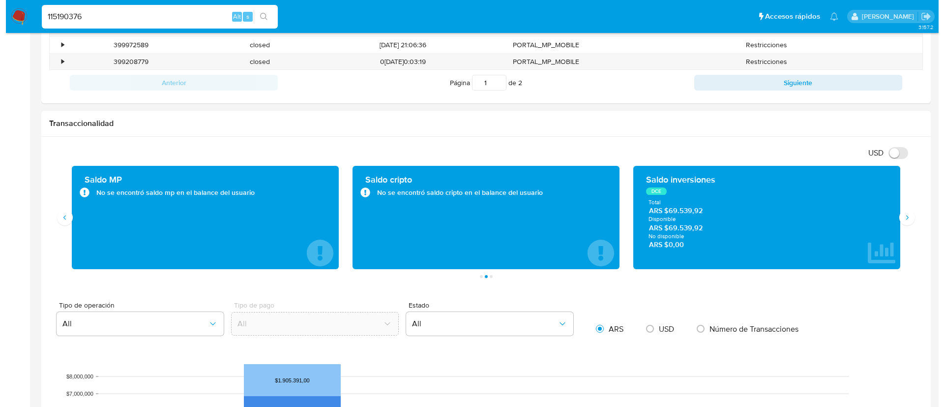
scroll to position [0, 0]
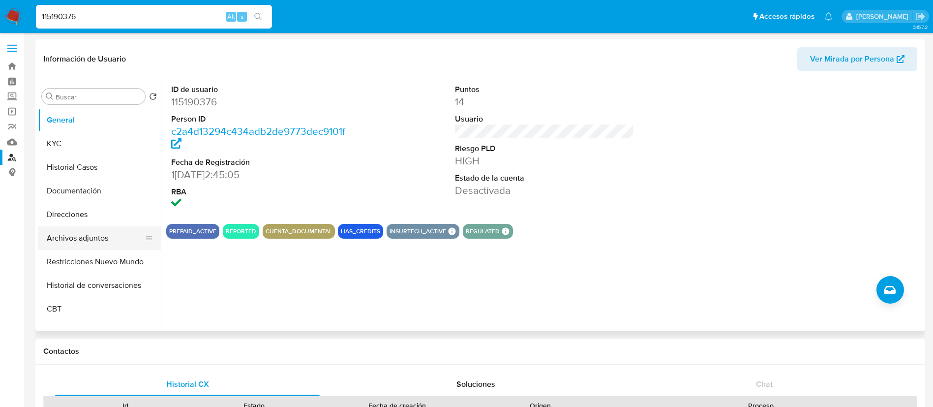
click at [78, 242] on button "Archivos adjuntos" at bounding box center [95, 238] width 115 height 24
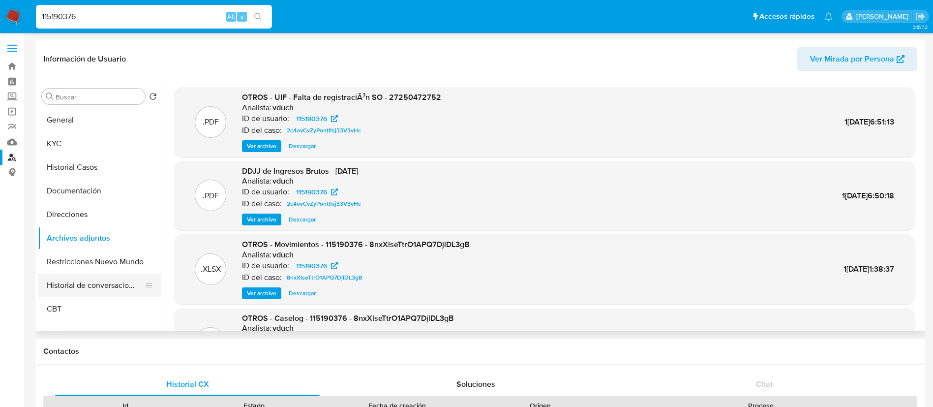
click at [103, 289] on button "Historial de conversaciones" at bounding box center [95, 285] width 115 height 24
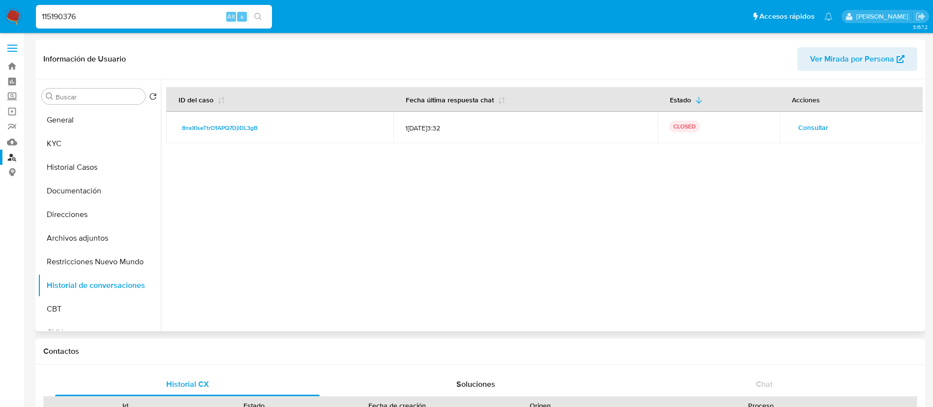
click at [809, 127] on span "Consultar" at bounding box center [813, 127] width 30 height 14
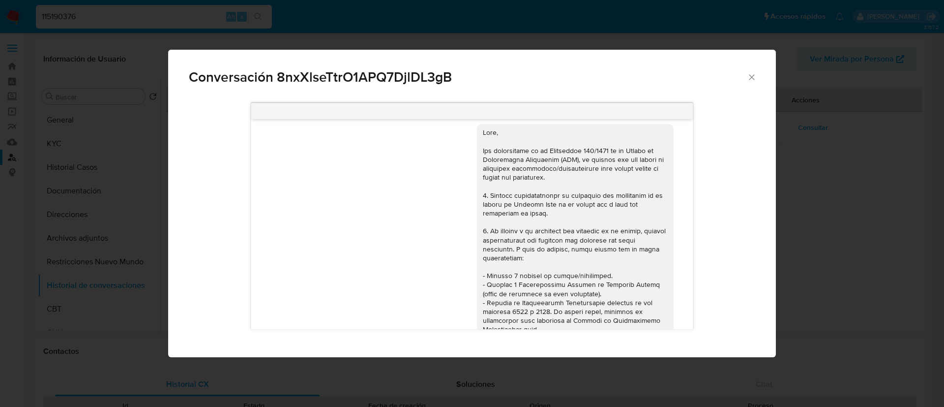
scroll to position [6, 0]
click at [589, 199] on div "Comunicación" at bounding box center [575, 388] width 185 height 519
click at [586, 245] on div "Comunicación" at bounding box center [575, 388] width 185 height 519
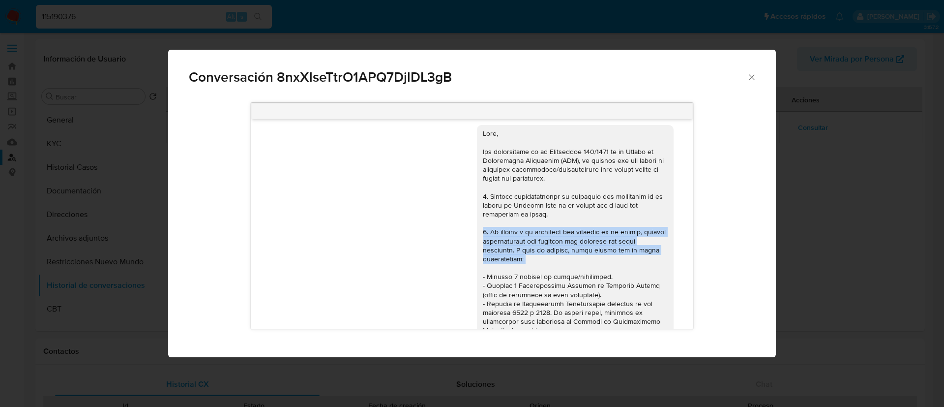
click at [586, 245] on div "Comunicación" at bounding box center [575, 388] width 185 height 519
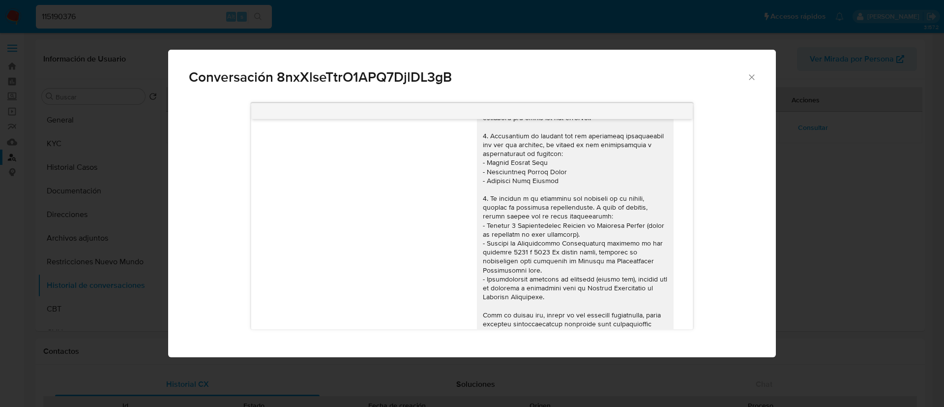
scroll to position [674, 0]
click at [527, 216] on div "Comunicación" at bounding box center [575, 227] width 185 height 376
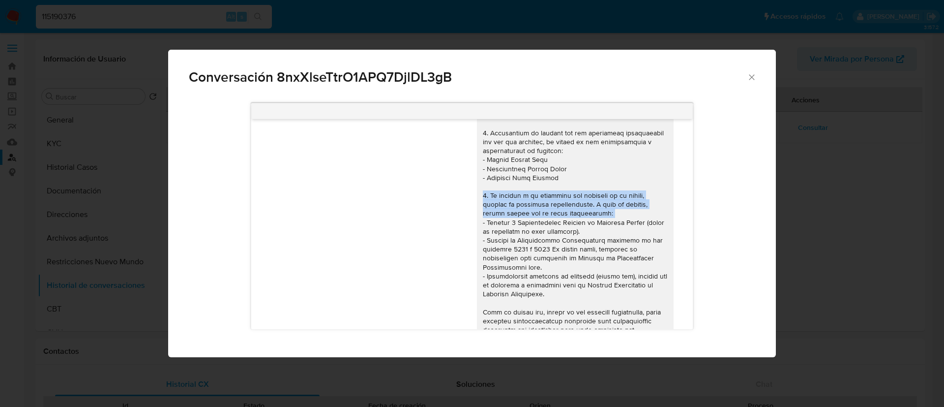
click at [527, 216] on div "Comunicación" at bounding box center [575, 227] width 185 height 376
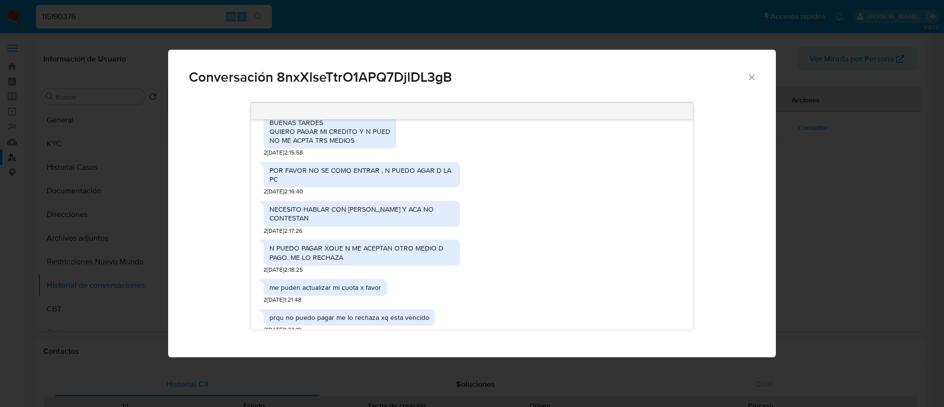
scroll to position [2233, 0]
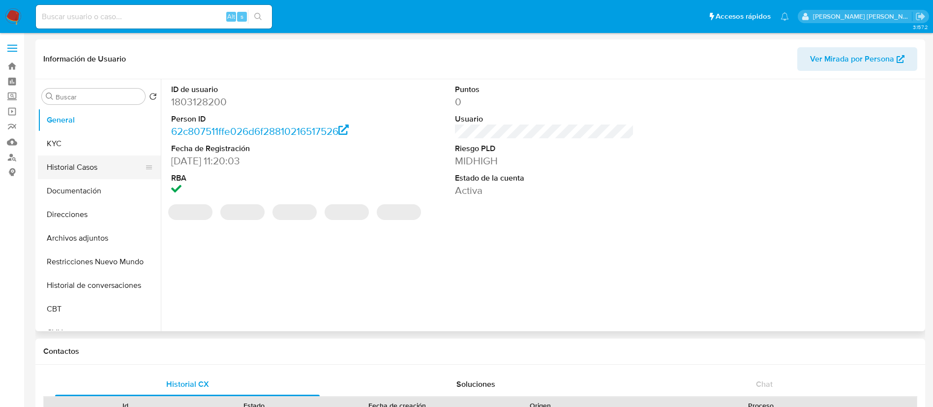
click at [82, 170] on button "Historial Casos" at bounding box center [95, 167] width 115 height 24
select select "10"
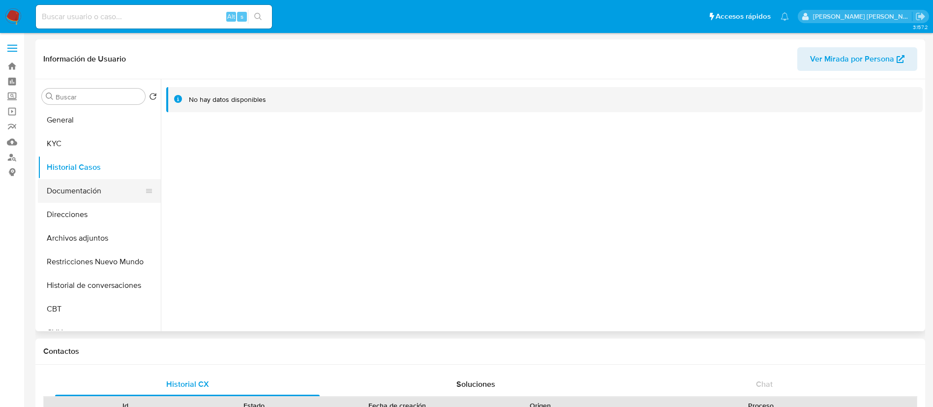
click at [69, 181] on button "Documentación" at bounding box center [95, 191] width 115 height 24
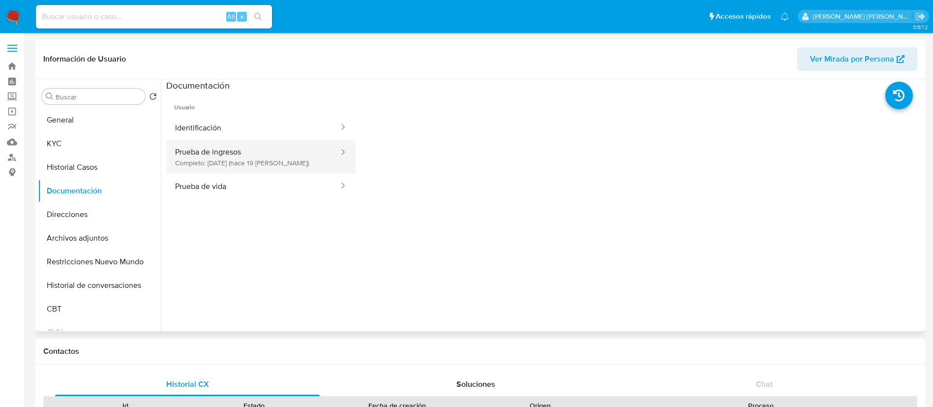
click at [218, 161] on button "Prueba de ingresos Completo: 15/08/2025 (hace 19 días)" at bounding box center [253, 156] width 174 height 33
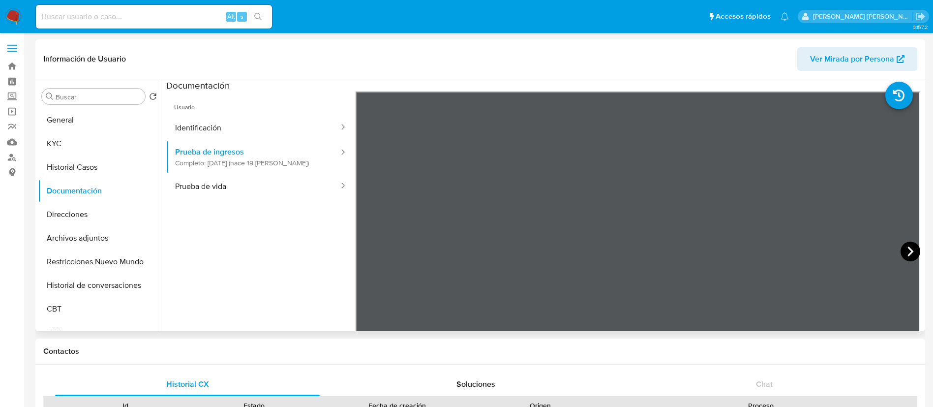
click at [910, 249] on icon at bounding box center [910, 251] width 20 height 20
click at [906, 255] on icon at bounding box center [910, 251] width 20 height 20
click at [366, 246] on icon at bounding box center [368, 251] width 20 height 20
click at [365, 248] on icon at bounding box center [368, 251] width 20 height 20
click at [910, 255] on icon at bounding box center [910, 251] width 20 height 20
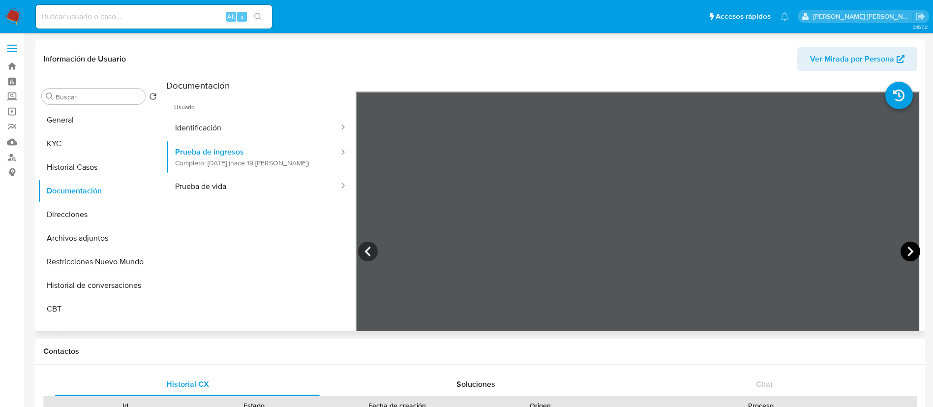
click at [910, 255] on icon at bounding box center [910, 251] width 20 height 20
click at [365, 252] on icon at bounding box center [367, 251] width 6 height 10
click at [907, 247] on icon at bounding box center [910, 251] width 20 height 20
click at [902, 250] on icon at bounding box center [910, 251] width 20 height 20
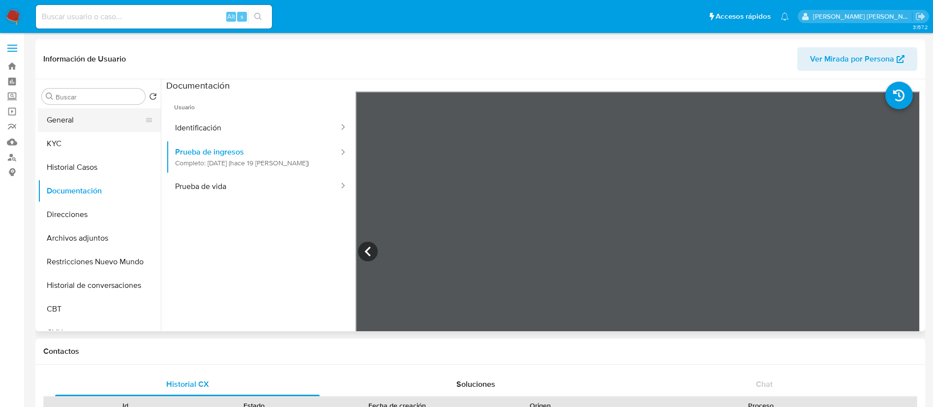
click at [66, 124] on button "General" at bounding box center [95, 120] width 115 height 24
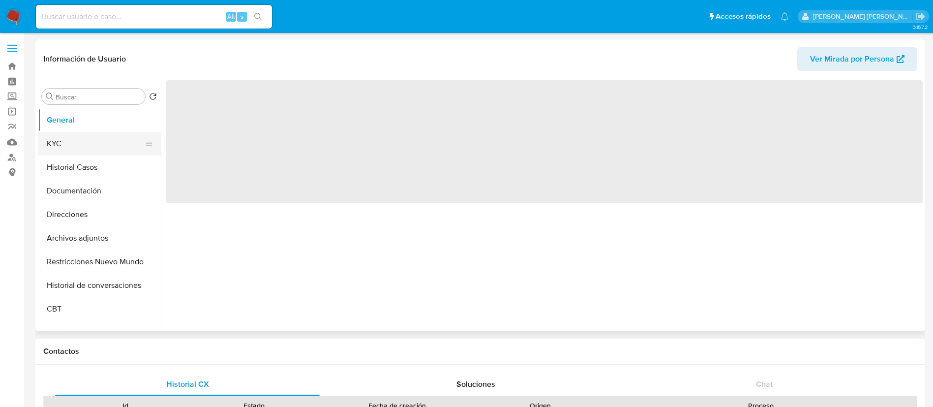
click at [68, 136] on button "KYC" at bounding box center [95, 144] width 115 height 24
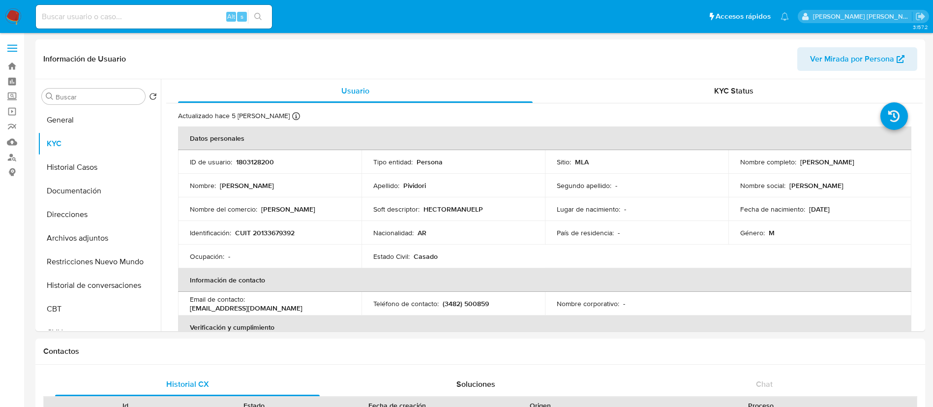
click at [275, 233] on p "CUIT 20133679392" at bounding box center [264, 232] width 59 height 9
copy p "20133679392"
drag, startPoint x: 797, startPoint y: 163, endPoint x: 874, endPoint y: 163, distance: 77.2
click at [874, 163] on div "Nombre completo : Hector Manuel Pividori" at bounding box center [820, 161] width 160 height 9
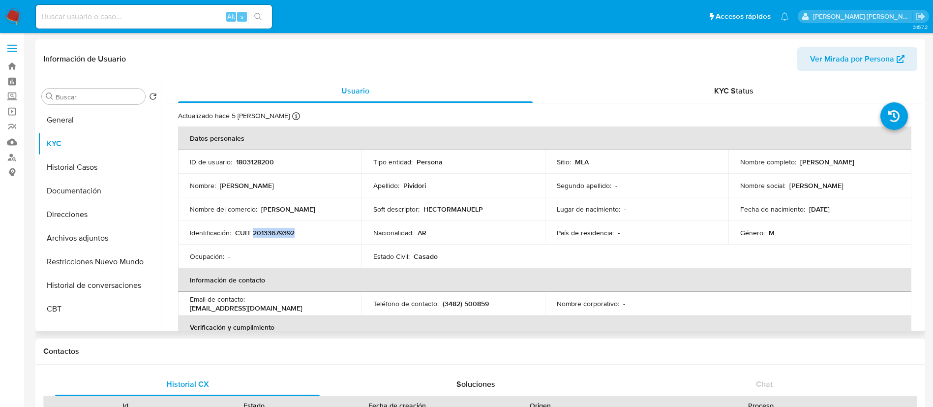
copy p "Hector Manuel Pividori"
click at [273, 234] on p "CUIT 20133679392" at bounding box center [264, 232] width 59 height 9
copy p "20133679392"
drag, startPoint x: 797, startPoint y: 163, endPoint x: 878, endPoint y: 165, distance: 81.6
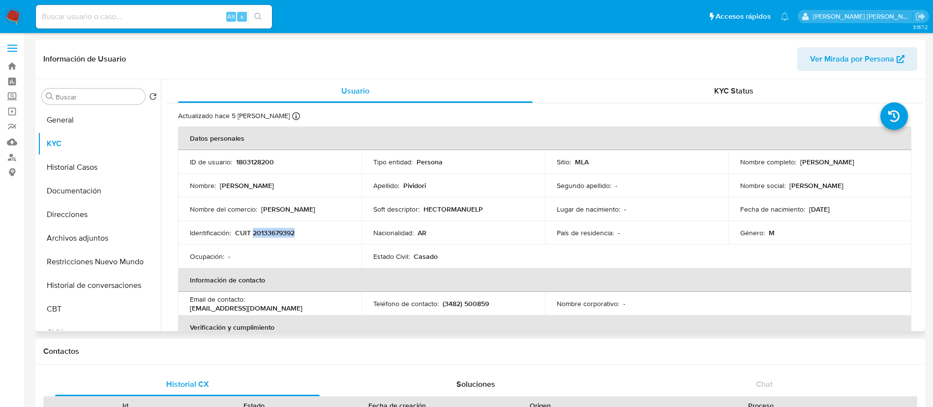
click at [878, 165] on div "Nombre completo : Hector Manuel Pividori" at bounding box center [820, 161] width 160 height 9
copy p "Hector Manuel Pividori"
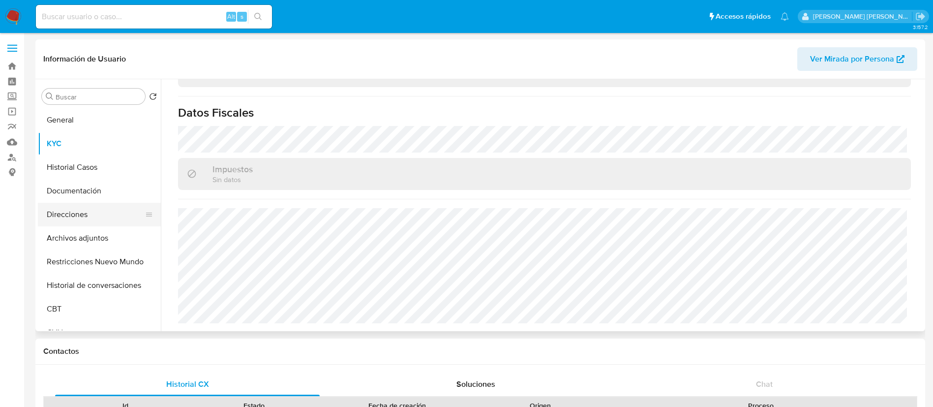
click at [65, 216] on button "Direcciones" at bounding box center [95, 215] width 115 height 24
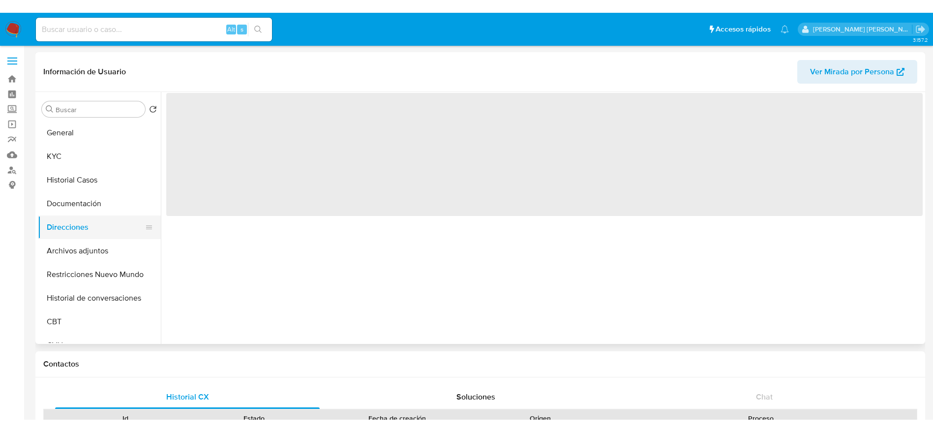
scroll to position [0, 0]
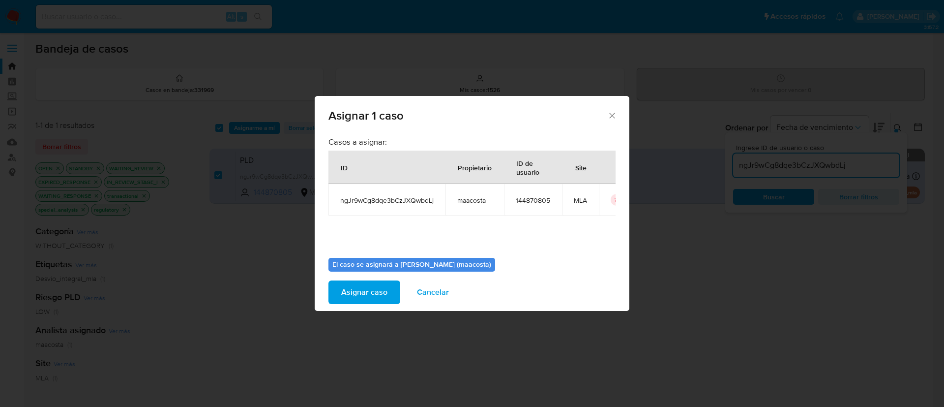
scroll to position [51, 0]
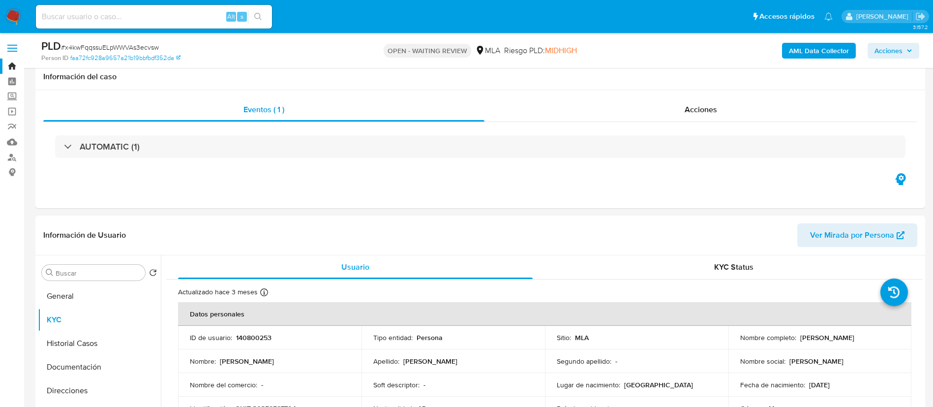
select select "10"
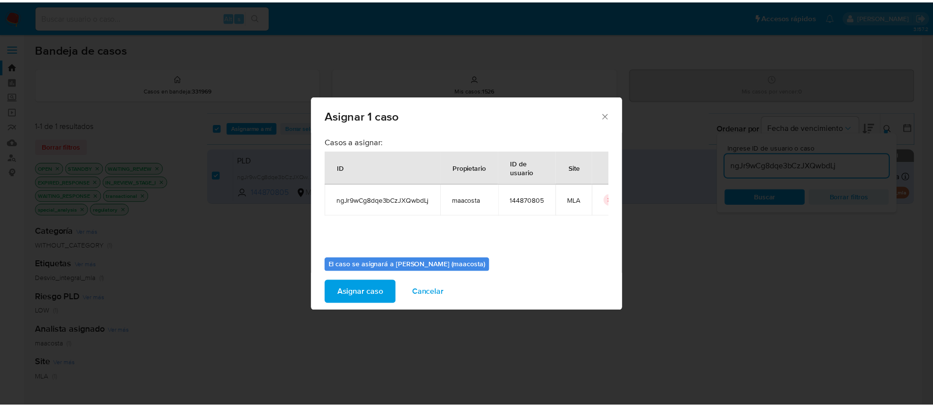
scroll to position [51, 0]
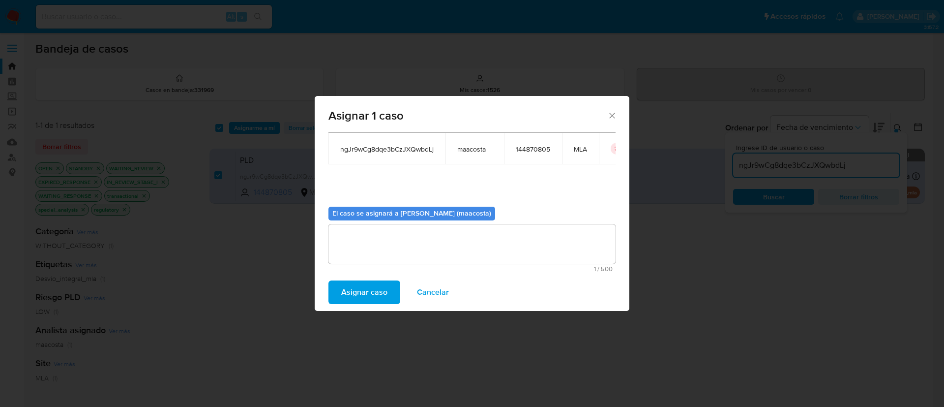
click at [356, 289] on span "Asignar caso" at bounding box center [364, 292] width 46 height 22
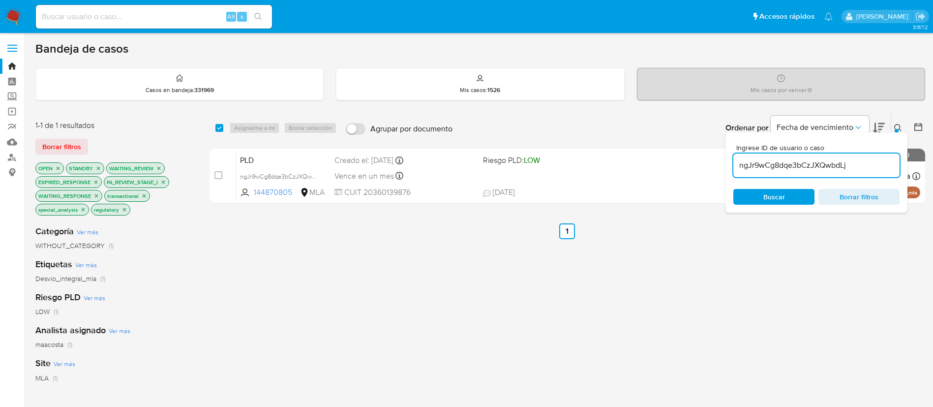
click at [801, 166] on input "ngJr9wCg8dqe3bCzJXQwbdLj" at bounding box center [816, 165] width 166 height 13
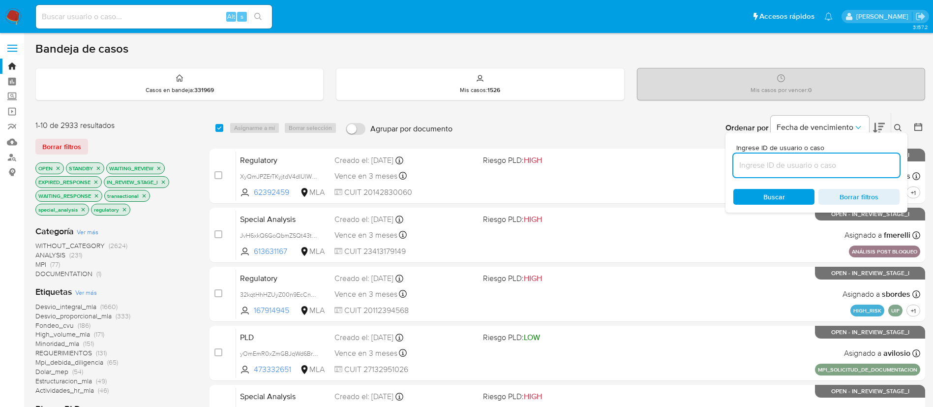
click at [817, 166] on input at bounding box center [816, 165] width 166 height 13
paste input "x4kwFqqssuELpWWVAs3ecvsw"
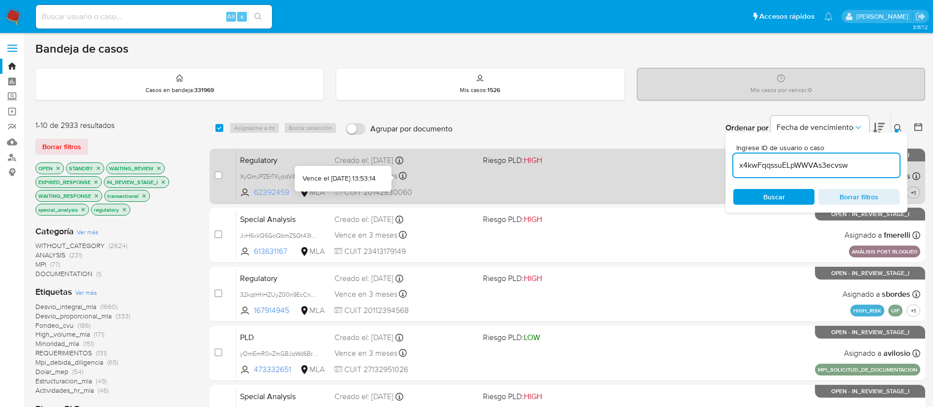
type input "x4kwFqqssuELpWWVAs3ecvsw"
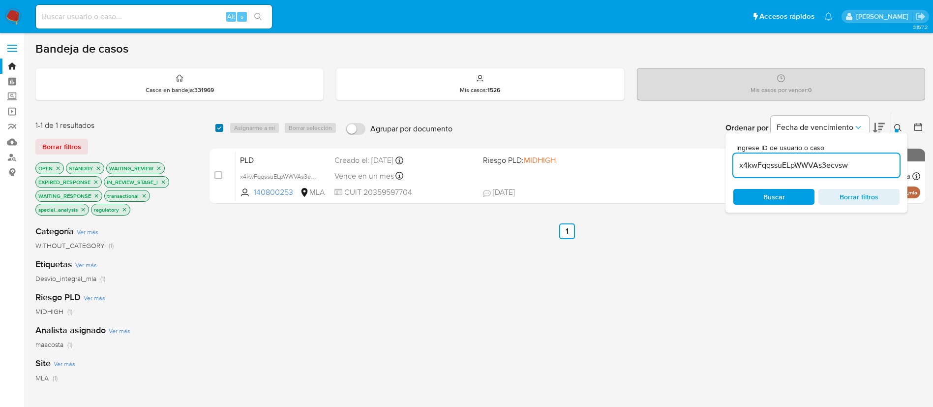
click at [220, 123] on div "select-all-cases-checkbox" at bounding box center [219, 128] width 8 height 10
click at [219, 129] on input "checkbox" at bounding box center [219, 128] width 8 height 8
checkbox input "true"
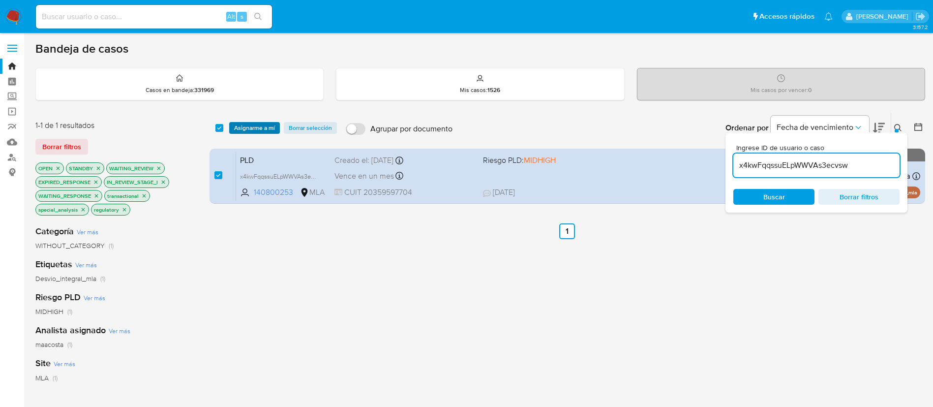
click at [244, 128] on span "Asignarme a mí" at bounding box center [254, 128] width 41 height 10
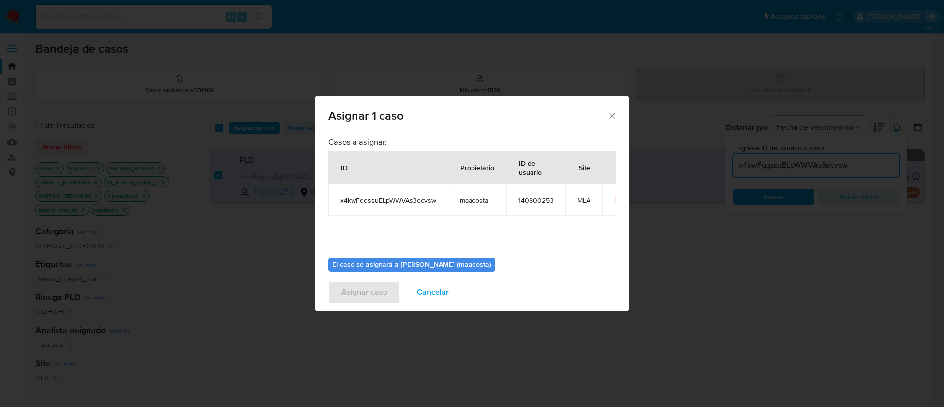
scroll to position [51, 0]
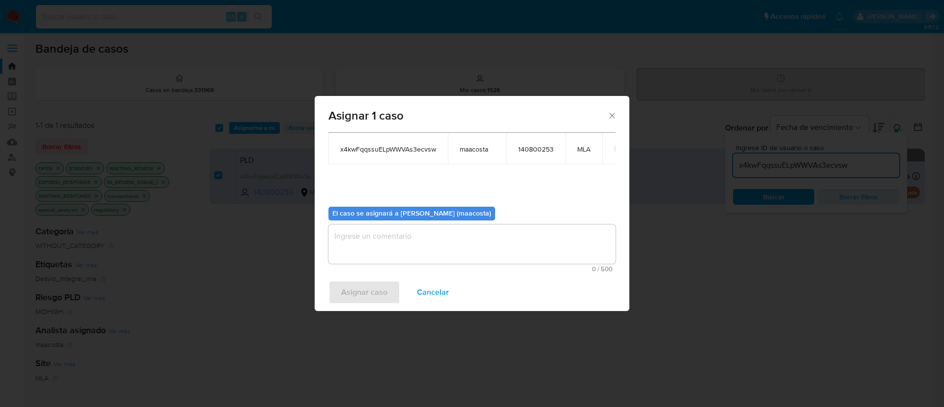
click at [356, 245] on textarea "assign-modal" at bounding box center [471, 243] width 287 height 39
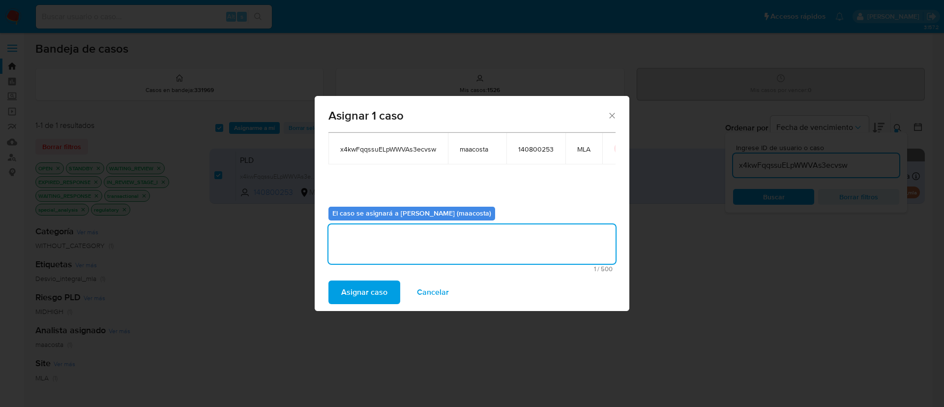
click at [348, 299] on span "Asignar caso" at bounding box center [364, 292] width 46 height 22
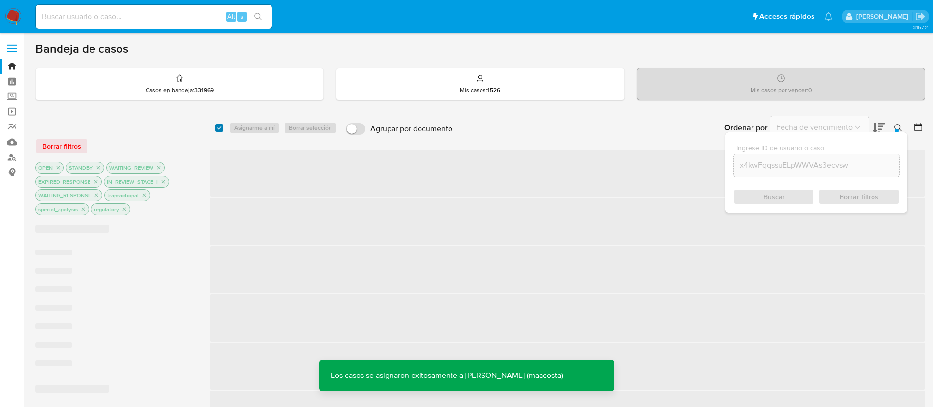
click at [217, 129] on input "checkbox" at bounding box center [219, 128] width 8 height 8
checkbox input "true"
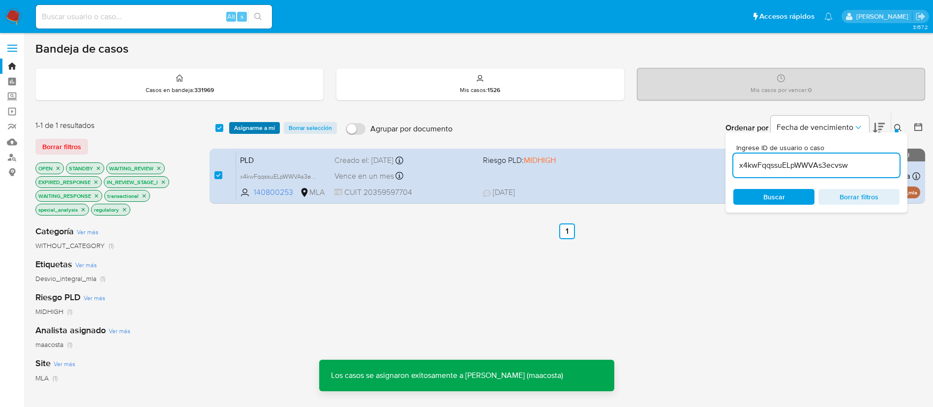
click at [245, 130] on span "Asignarme a mí" at bounding box center [254, 128] width 41 height 10
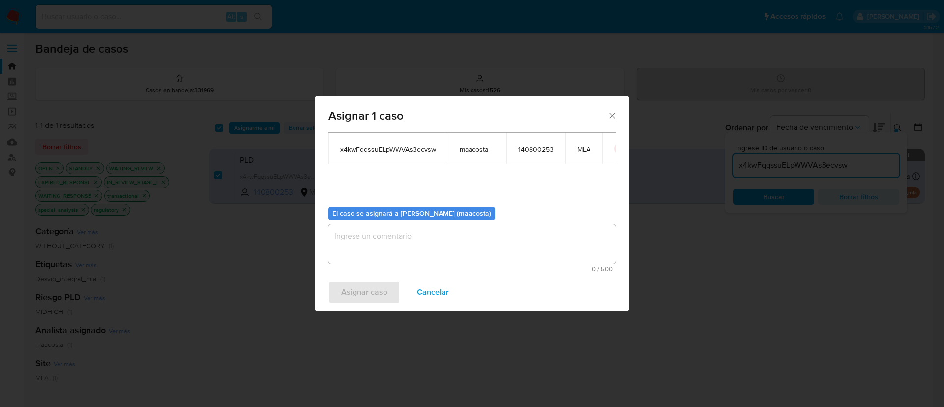
click at [370, 241] on textarea "assign-modal" at bounding box center [471, 243] width 287 height 39
click at [351, 301] on span "Asignar caso" at bounding box center [364, 292] width 46 height 22
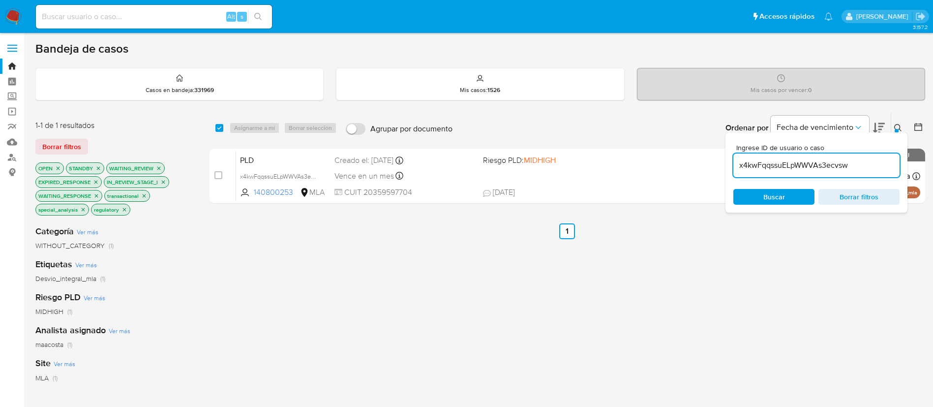
click at [767, 172] on div "x4kwFqqssuELpWWVAs3ecvsw" at bounding box center [816, 165] width 166 height 24
click at [765, 164] on input "x4kwFqqssuELpWWVAs3ecvsw" at bounding box center [816, 165] width 166 height 13
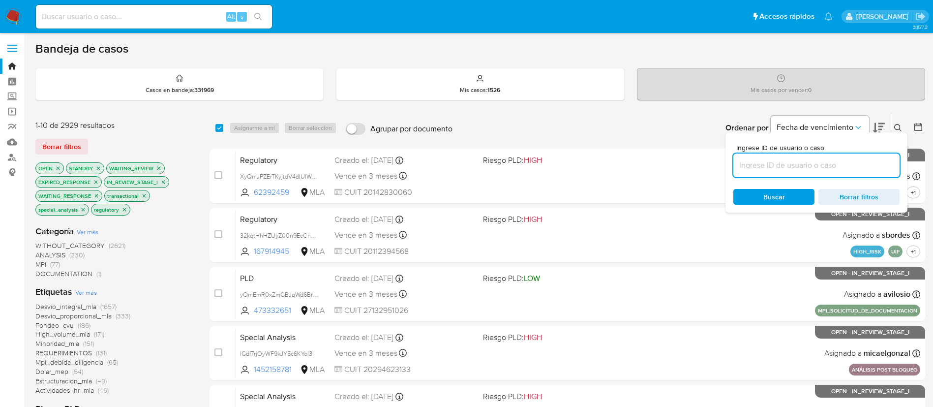
click at [918, 126] on icon at bounding box center [918, 127] width 10 height 10
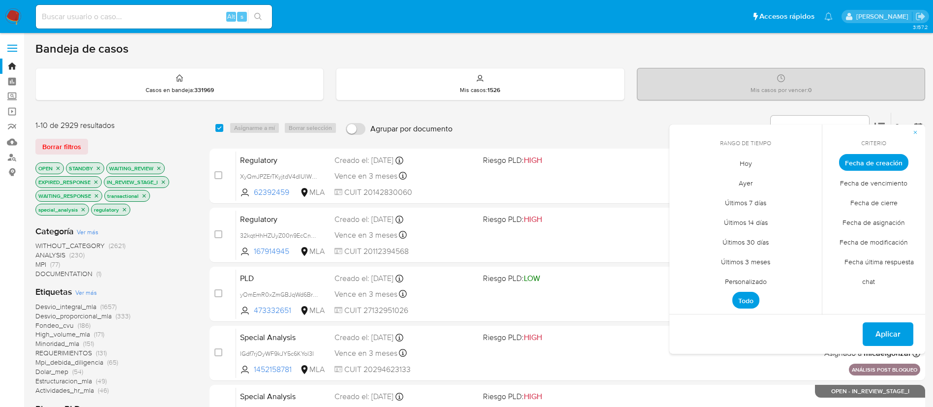
click at [753, 281] on span "Personalizado" at bounding box center [745, 281] width 62 height 20
click at [683, 182] on icon "Mes anterior" at bounding box center [685, 181] width 12 height 12
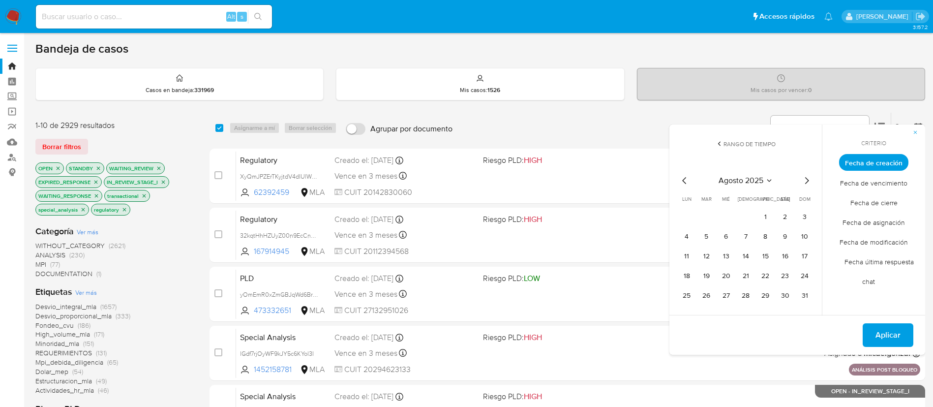
click at [683, 182] on icon "Mes anterior" at bounding box center [685, 181] width 12 height 12
click at [705, 216] on button "1" at bounding box center [706, 217] width 16 height 16
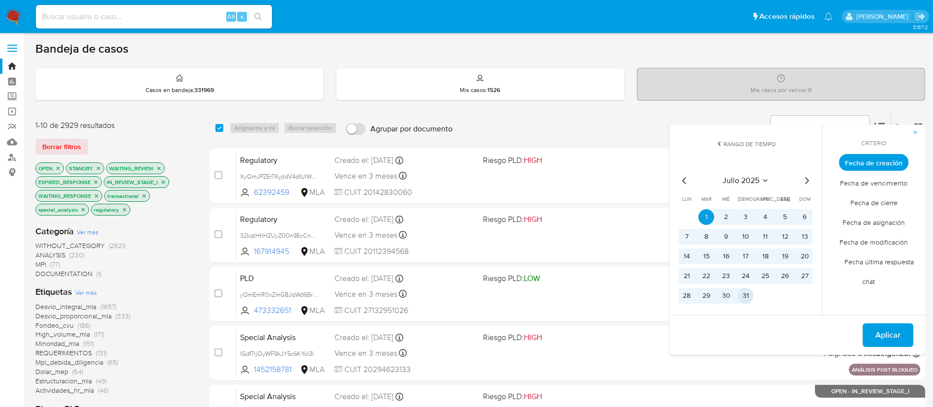
click at [738, 291] on button "31" at bounding box center [746, 296] width 16 height 16
click at [874, 333] on button "Aplicar" at bounding box center [888, 335] width 51 height 24
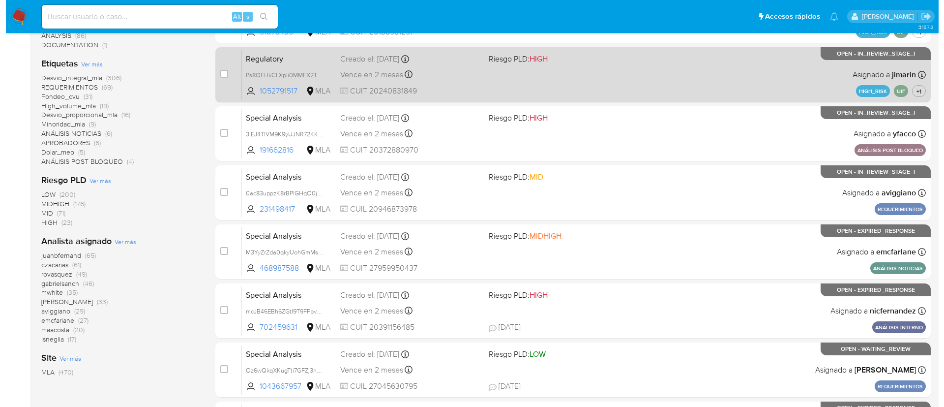
scroll to position [220, 0]
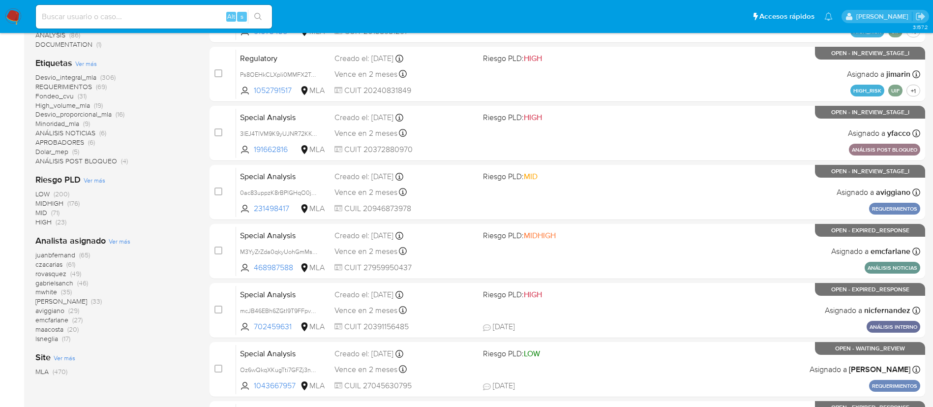
click at [119, 237] on span "Ver más" at bounding box center [120, 241] width 22 height 9
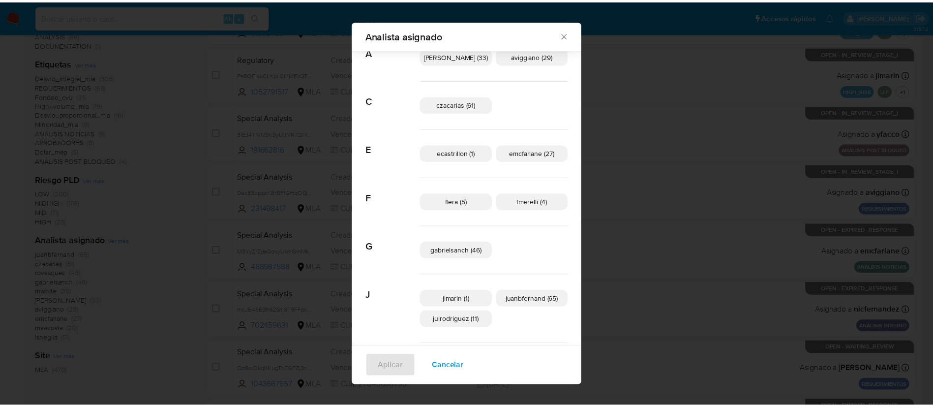
scroll to position [33, 0]
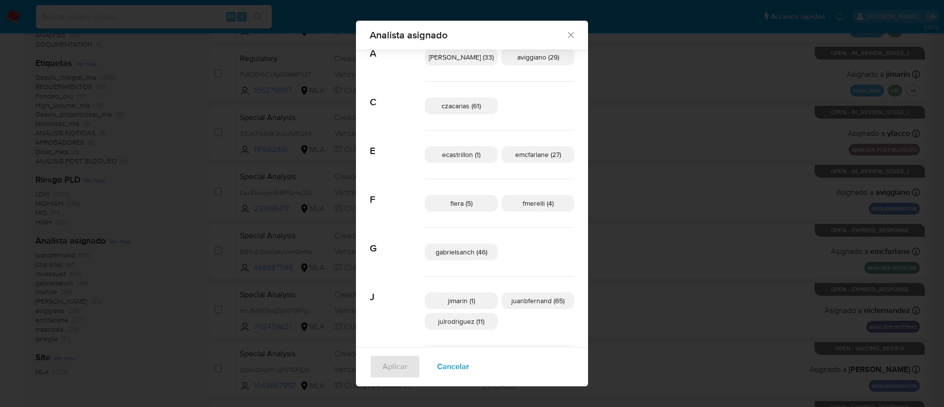
click at [243, 203] on div "Analista asignado Buscar A amedzovich (33) aviggiano (29) C czacarias (61) E ec…" at bounding box center [472, 203] width 944 height 407
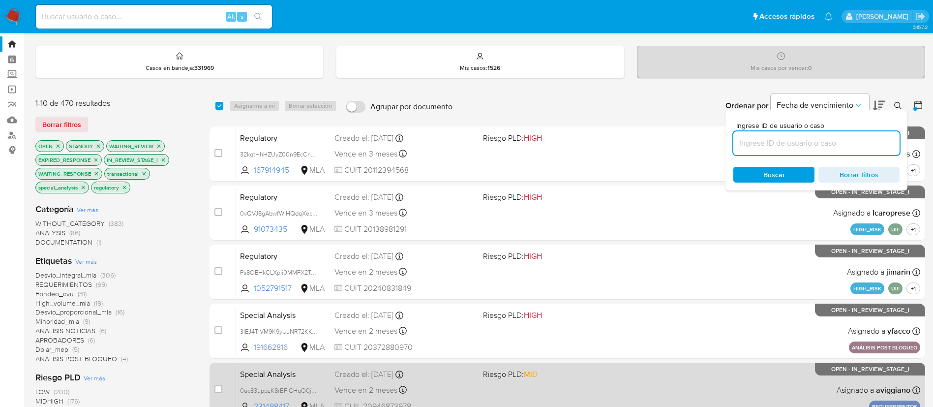
scroll to position [0, 0]
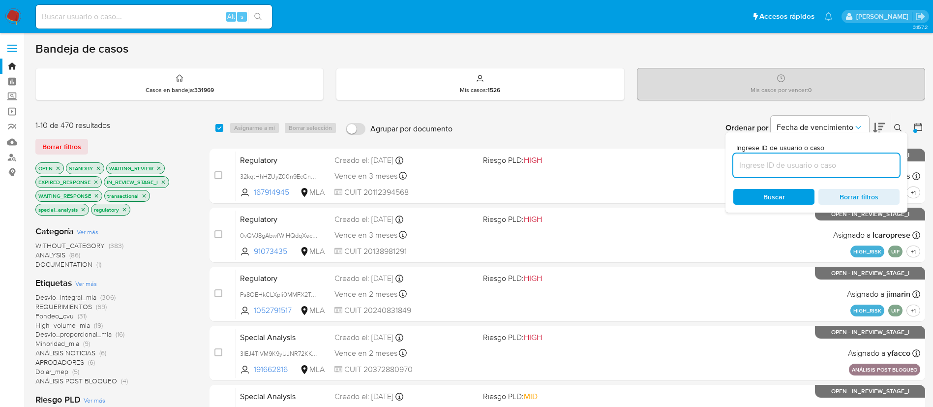
click at [920, 126] on icon at bounding box center [918, 127] width 10 height 10
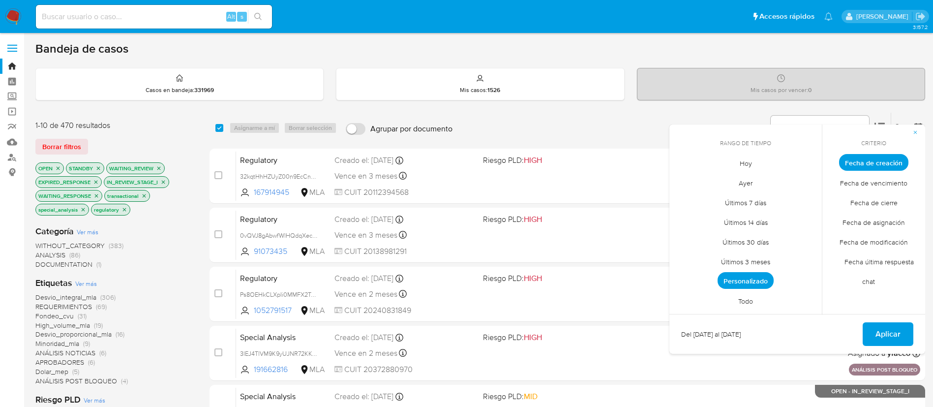
click at [738, 280] on span "Personalizado" at bounding box center [745, 280] width 56 height 17
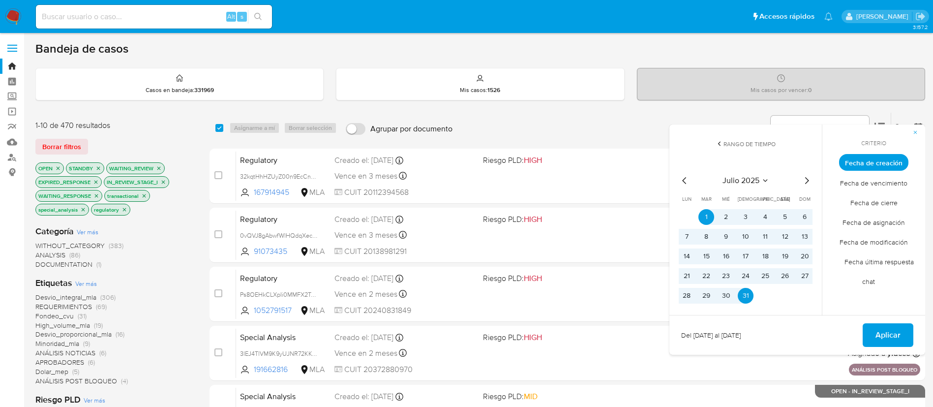
click at [806, 181] on icon "Mes siguiente" at bounding box center [807, 181] width 12 height 12
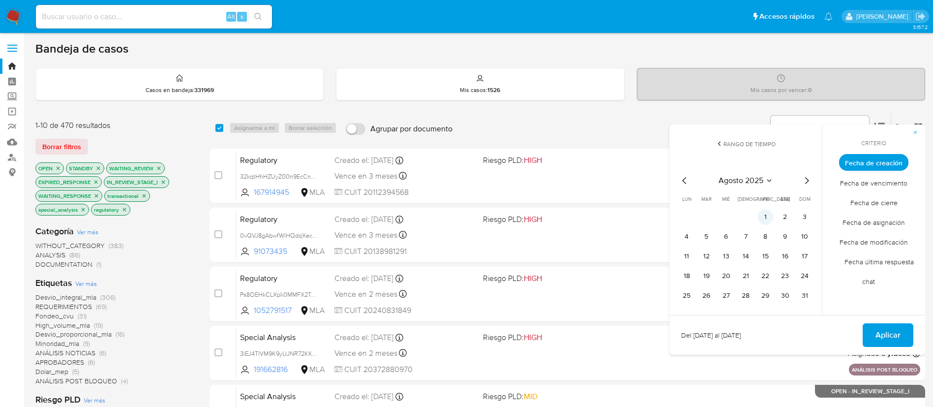
click at [761, 215] on button "1" at bounding box center [765, 217] width 16 height 16
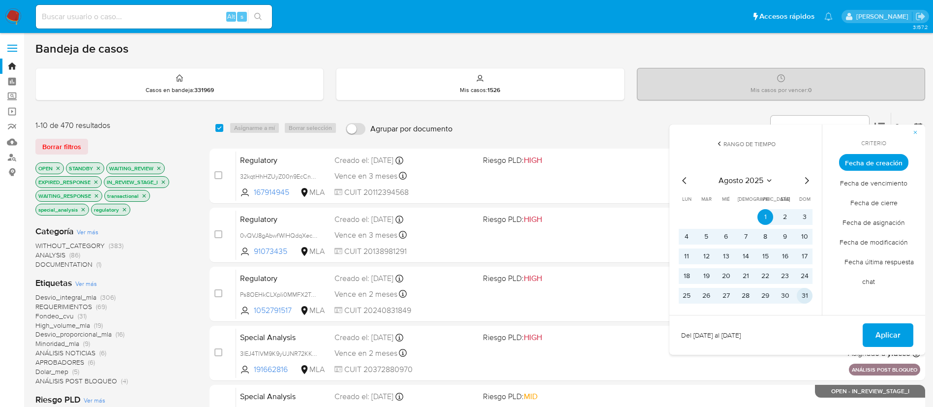
click at [804, 291] on button "31" at bounding box center [805, 296] width 16 height 16
click at [886, 338] on span "Aplicar" at bounding box center [887, 335] width 25 height 22
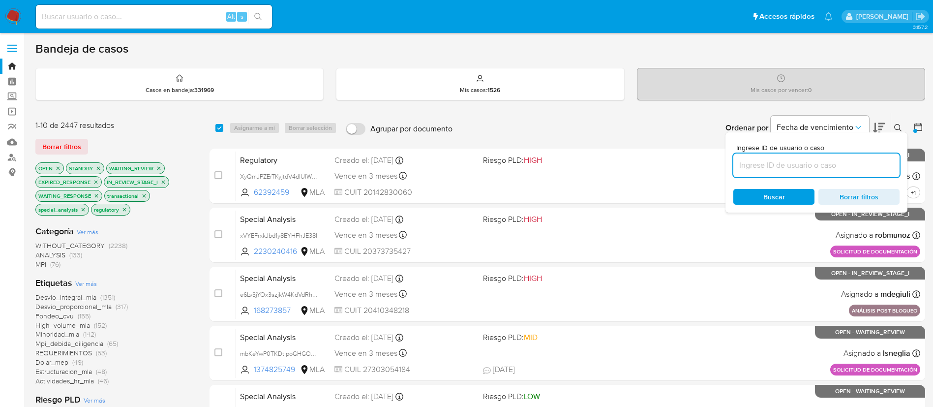
click at [921, 125] on icon at bounding box center [918, 127] width 10 height 10
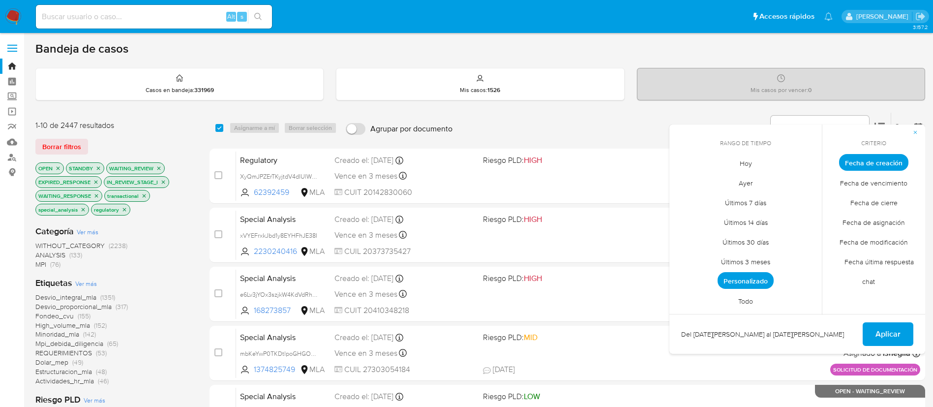
click at [740, 292] on span "Todo" at bounding box center [745, 301] width 35 height 20
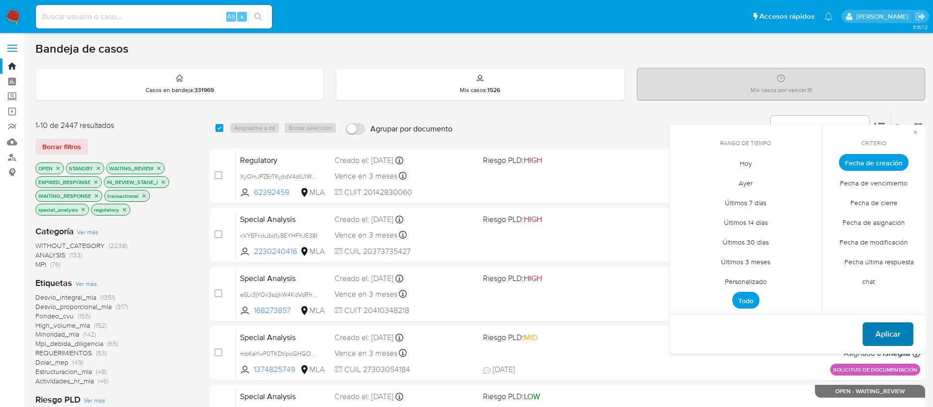
click at [877, 328] on span "Aplicar" at bounding box center [887, 334] width 25 height 22
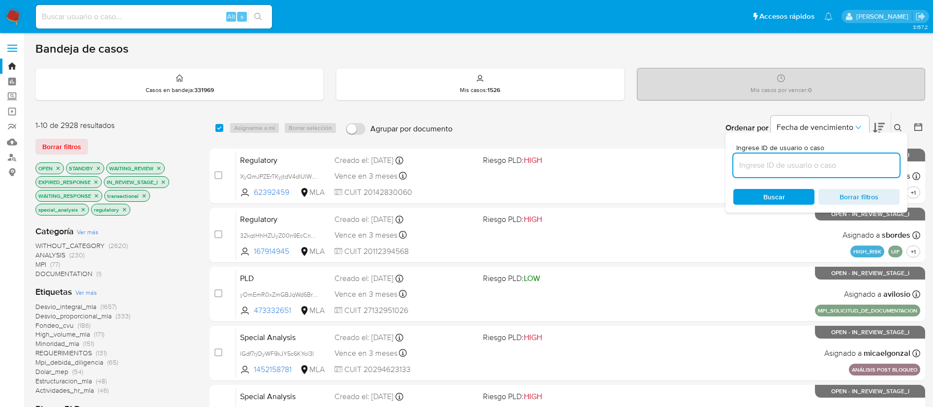
click at [898, 127] on icon at bounding box center [898, 128] width 8 height 8
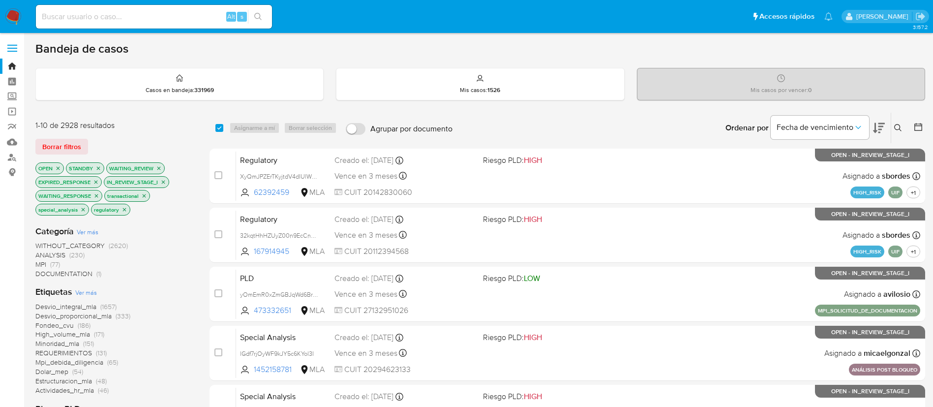
click at [896, 131] on icon at bounding box center [898, 128] width 8 height 8
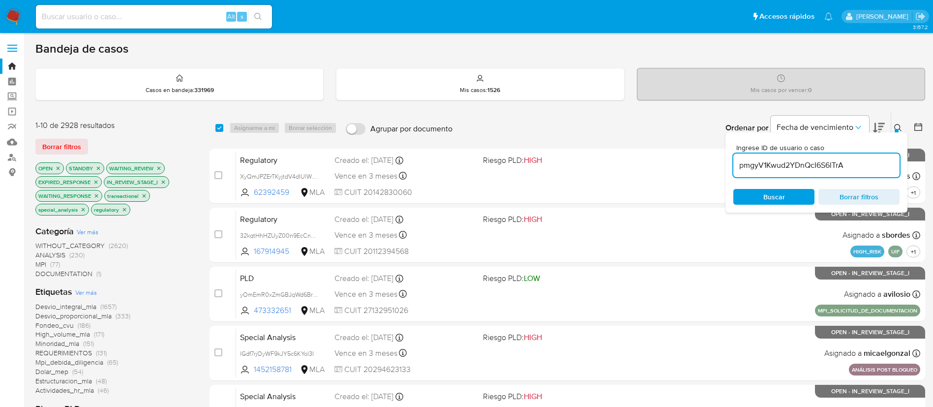
click at [796, 168] on input "pmgyV1Kwud2YDnQcI6S6lTrA" at bounding box center [816, 165] width 166 height 13
type input "pmgyV1Kwud2YDnQcI6S6lTrA"
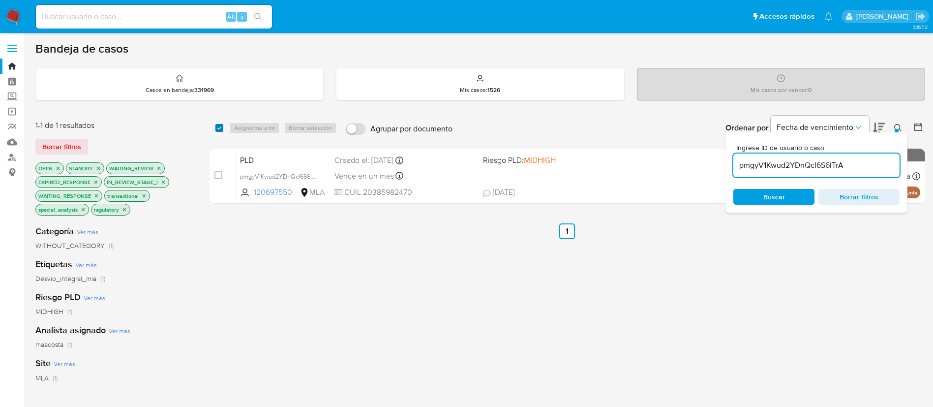
click at [219, 124] on input "checkbox" at bounding box center [219, 128] width 8 height 8
checkbox input "true"
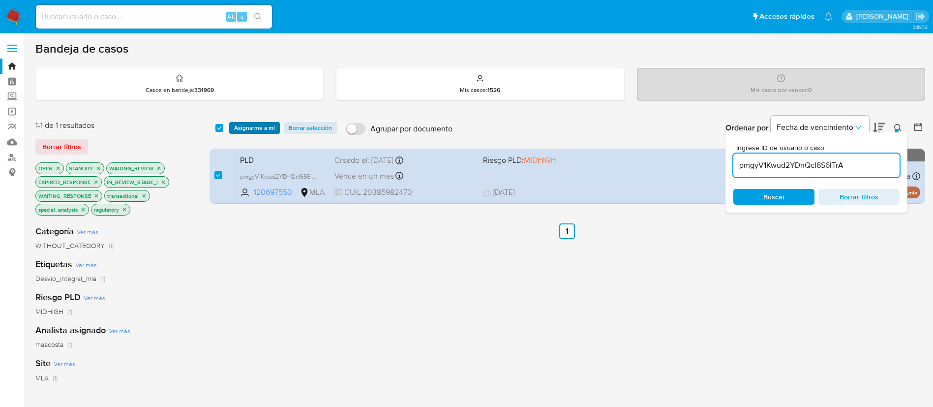
click at [239, 125] on span "Asignarme a mí" at bounding box center [254, 128] width 41 height 10
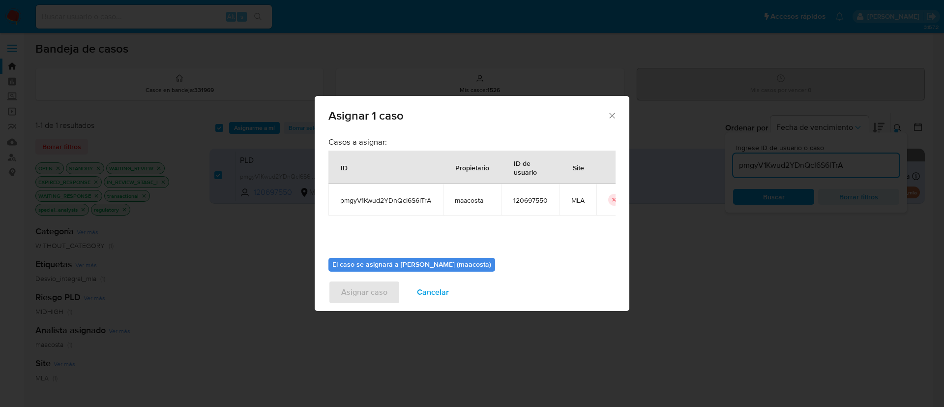
scroll to position [51, 0]
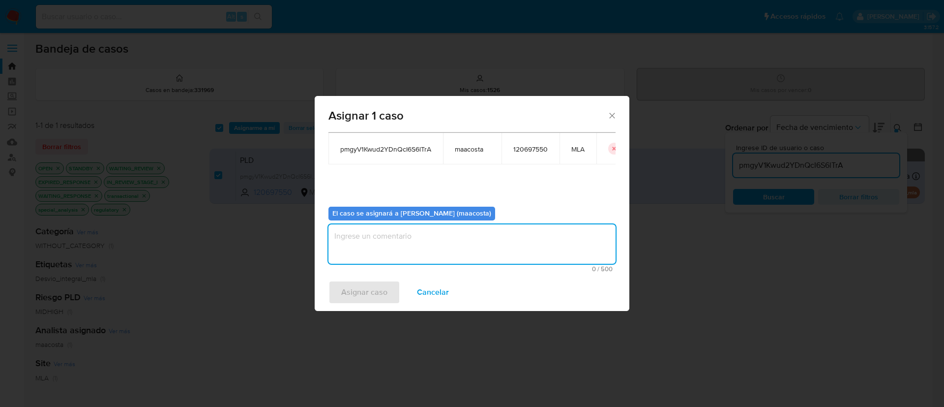
click at [394, 257] on textarea "assign-modal" at bounding box center [471, 243] width 287 height 39
click at [350, 297] on span "Asignar caso" at bounding box center [364, 292] width 46 height 22
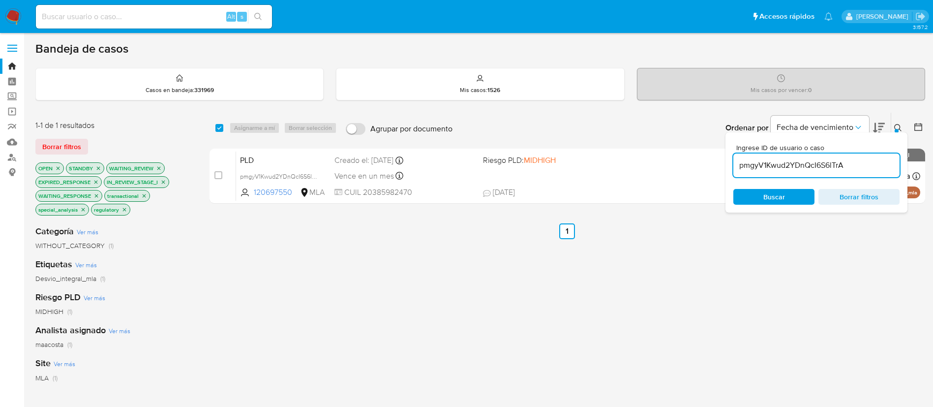
paste input "oqvZh9FgntqoJe1IXx1o32qk"
click at [756, 168] on input "pmgyV1Kwud2YDnQcI6S6lTrA" at bounding box center [816, 165] width 166 height 13
type input "oqvZh9FgntqoJe1IXx1o32qk"
click at [217, 131] on input "checkbox" at bounding box center [219, 128] width 8 height 8
checkbox input "true"
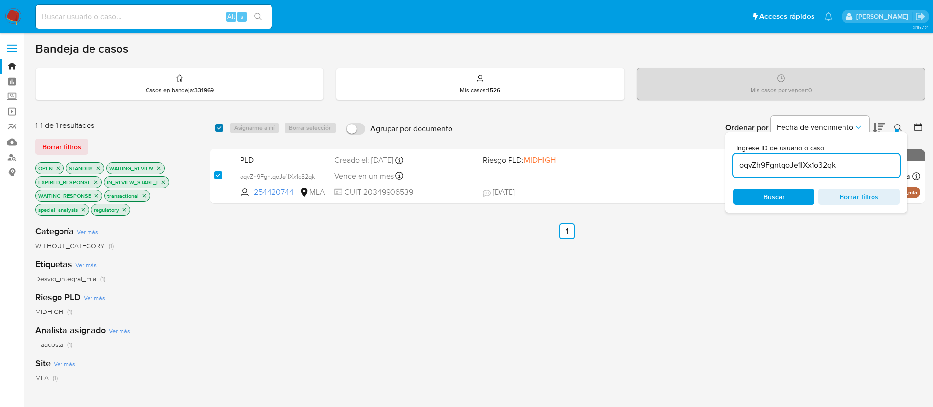
checkbox input "true"
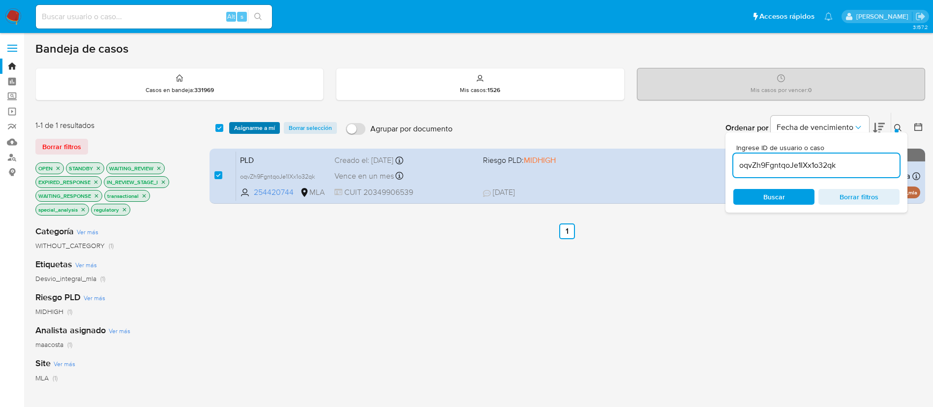
click at [249, 130] on span "Asignarme a mí" at bounding box center [254, 128] width 41 height 10
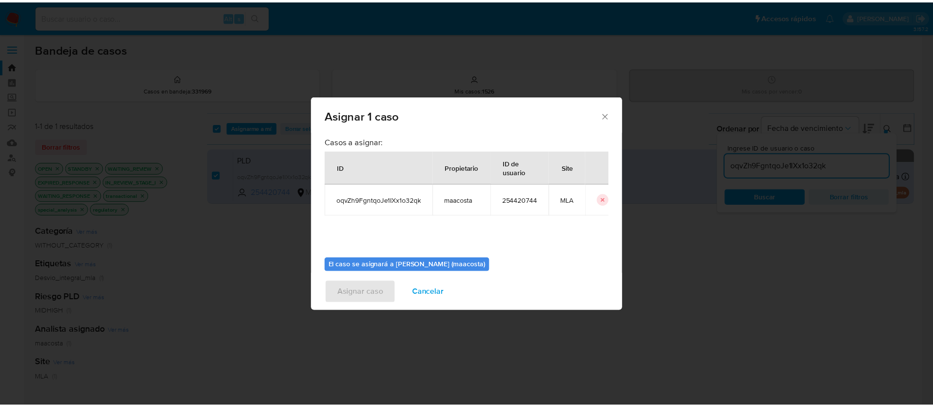
scroll to position [51, 0]
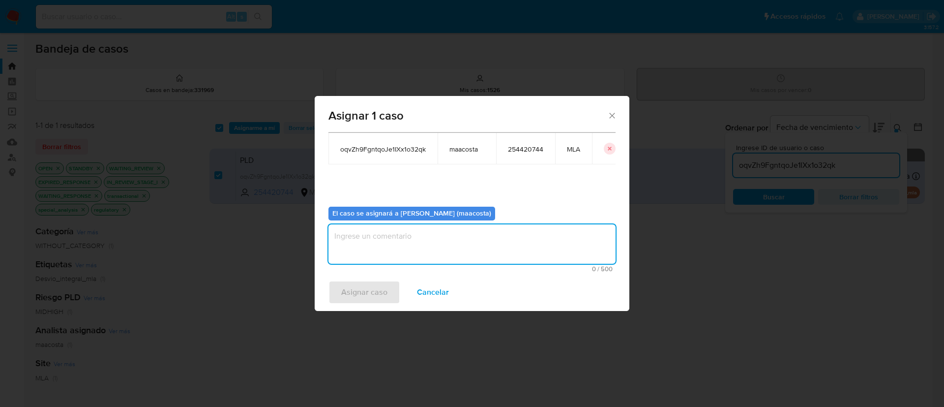
click at [395, 249] on textarea "assign-modal" at bounding box center [471, 243] width 287 height 39
click at [368, 306] on div "Asignar caso Cancelar" at bounding box center [472, 291] width 315 height 37
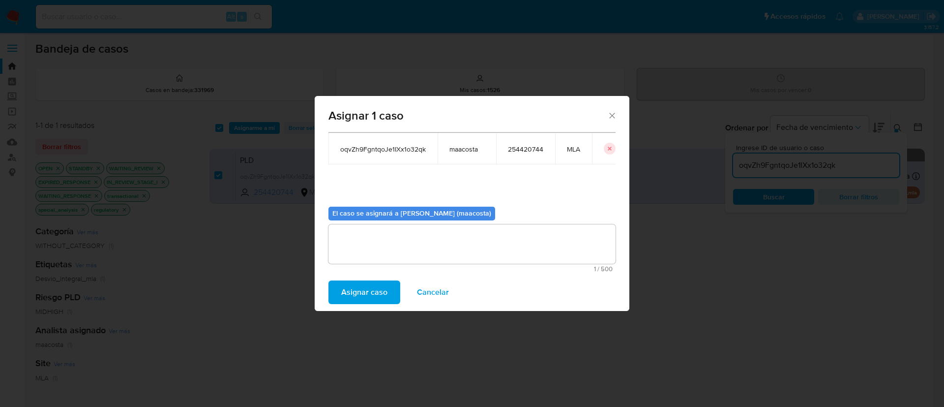
click at [366, 295] on span "Asignar caso" at bounding box center [364, 292] width 46 height 22
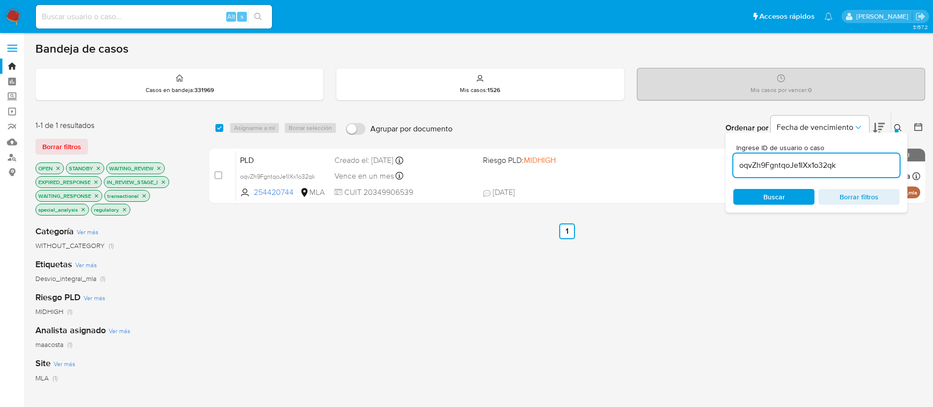
click at [772, 165] on input "oqvZh9FgntqoJe1IXx1o32qk" at bounding box center [816, 165] width 166 height 13
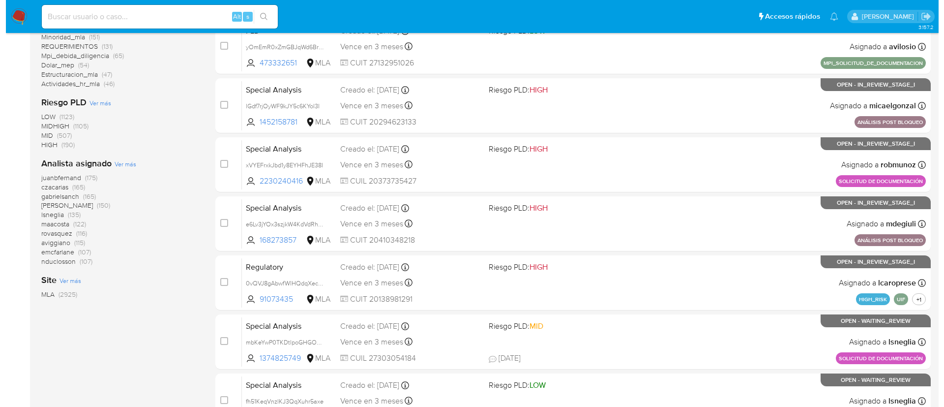
scroll to position [307, 0]
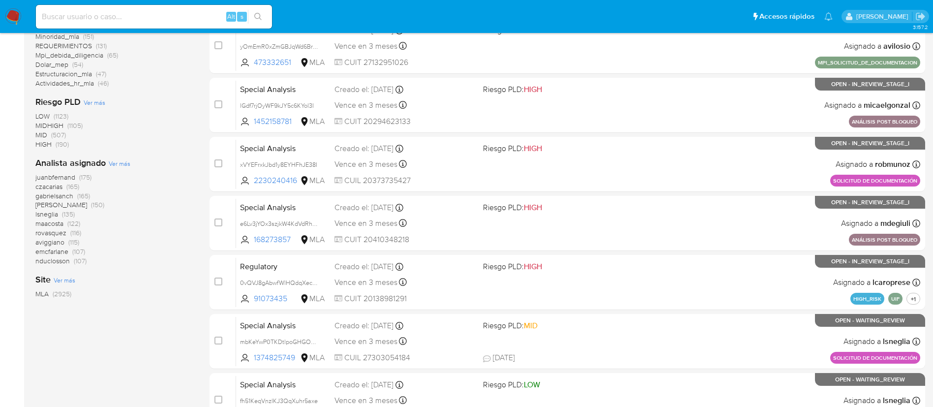
click at [121, 165] on span "Ver más" at bounding box center [120, 163] width 22 height 9
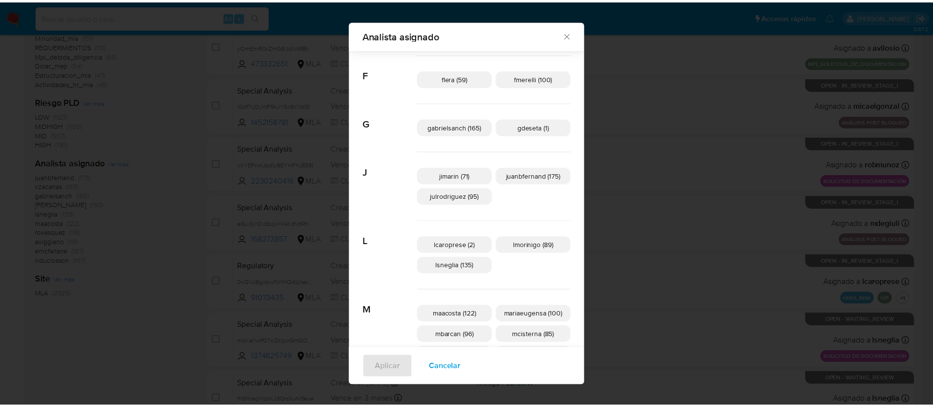
scroll to position [200, 0]
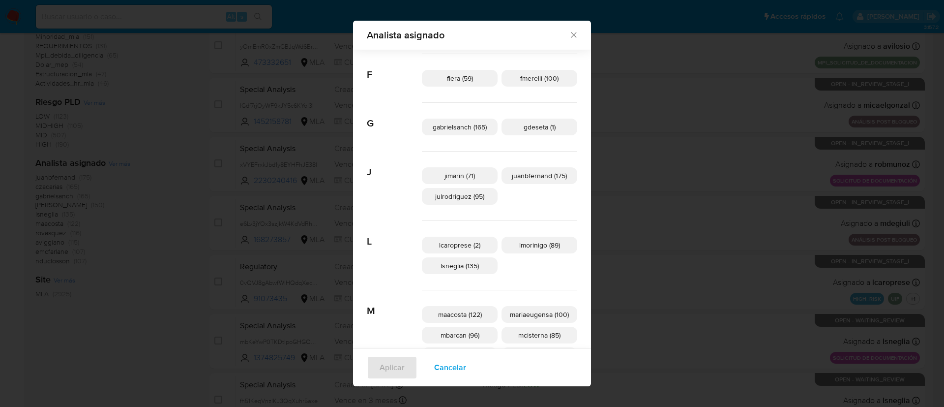
click at [226, 169] on div "Analista asignado Buscar A afaruolo (2) amedzovich (150) aviggiano (115) avilos…" at bounding box center [472, 203] width 944 height 407
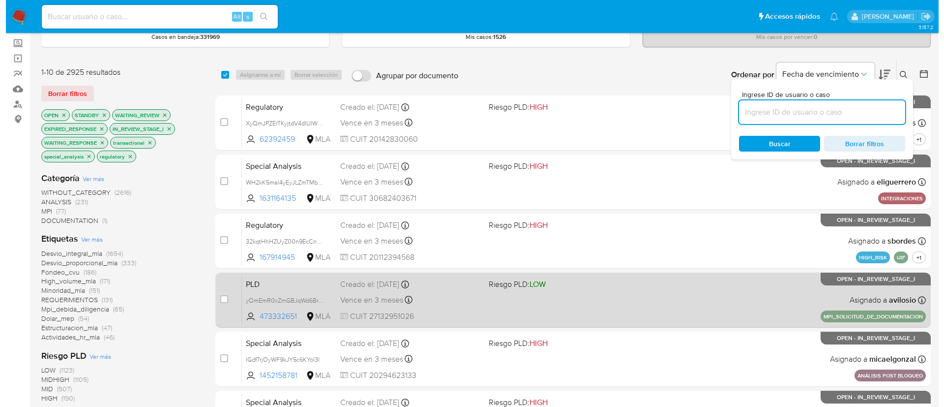
scroll to position [50, 0]
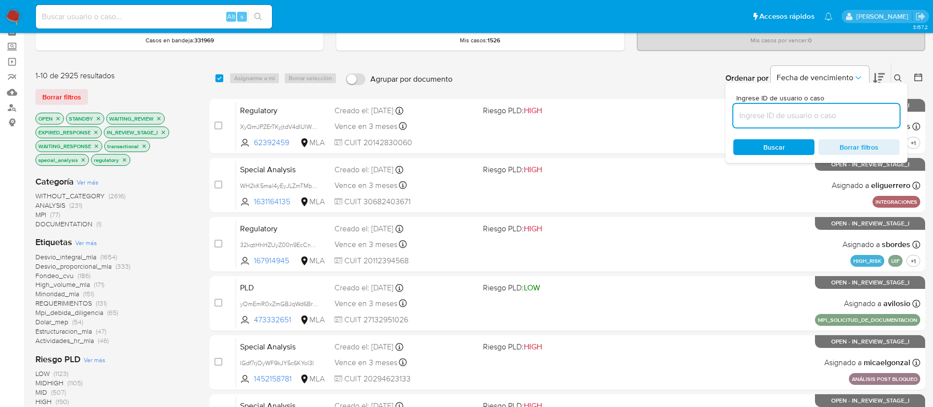
click at [880, 113] on input at bounding box center [816, 115] width 166 height 13
paste input "CcoXj0FTXymozNpz0PHyo9Mi"
type input "CcoXj0FTXymozNpz0PHyo9Mi"
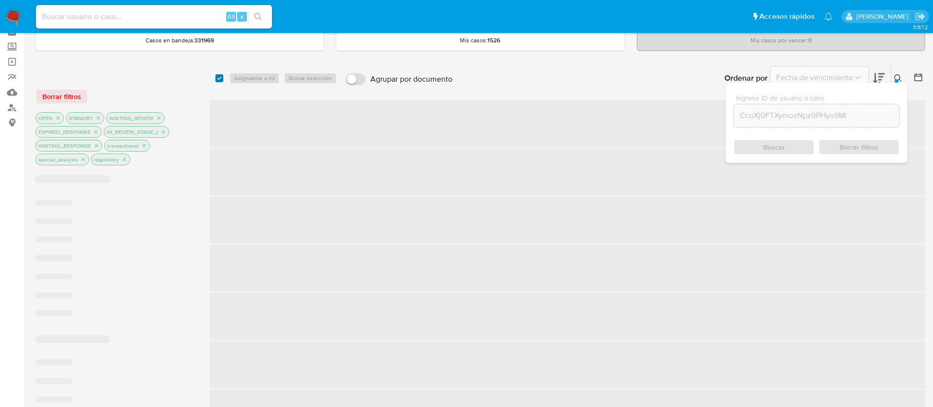
click at [219, 78] on input "checkbox" at bounding box center [219, 78] width 8 height 8
checkbox input "true"
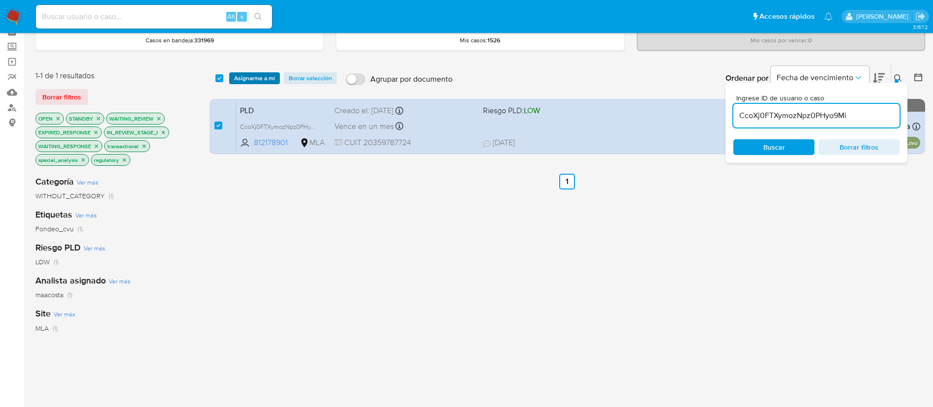
click at [241, 78] on span "Asignarme a mí" at bounding box center [254, 78] width 41 height 10
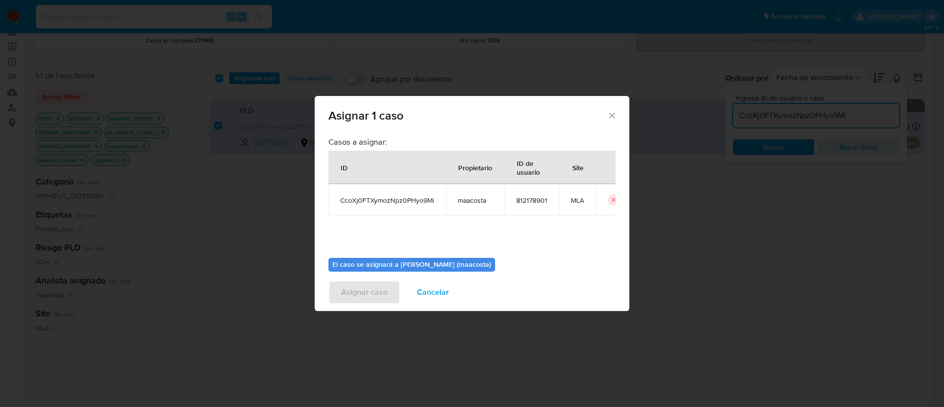
scroll to position [51, 0]
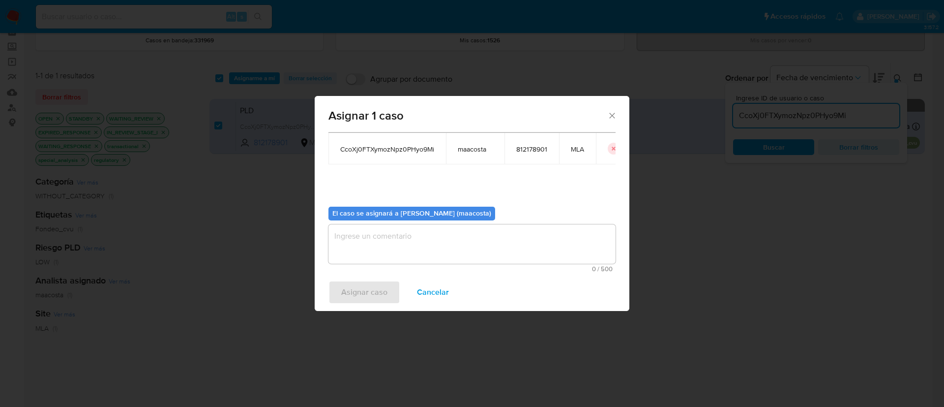
click at [415, 242] on textarea "assign-modal" at bounding box center [471, 243] width 287 height 39
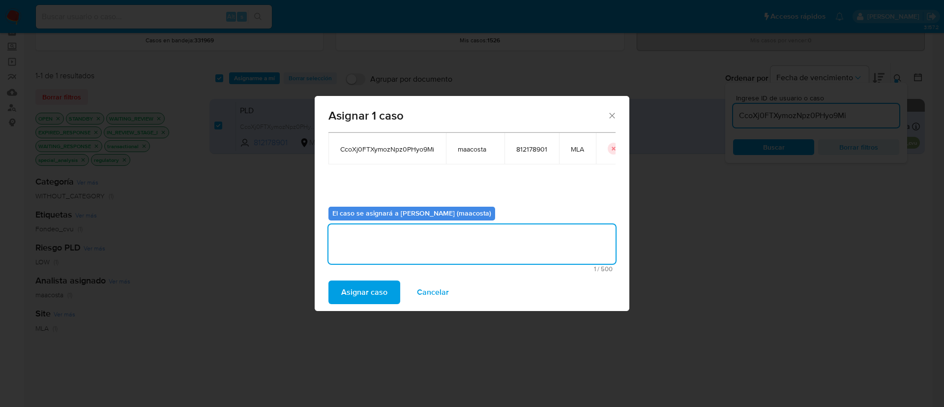
click at [361, 294] on span "Asignar caso" at bounding box center [364, 292] width 46 height 22
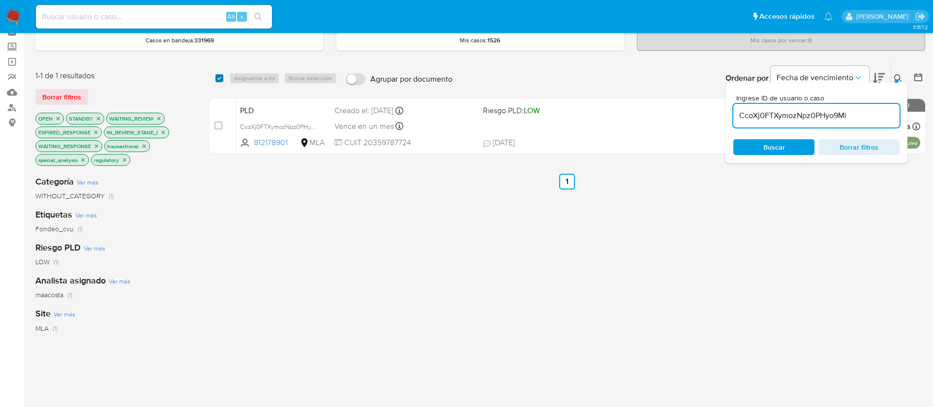
click at [220, 78] on input "checkbox" at bounding box center [219, 78] width 8 height 8
checkbox input "true"
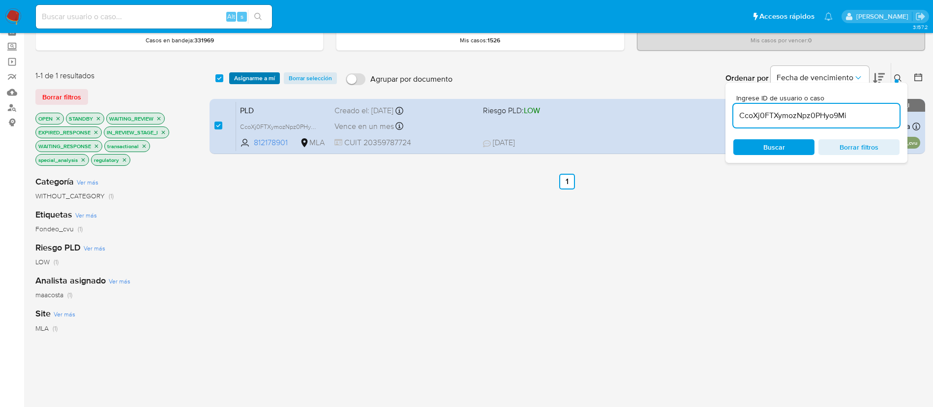
click at [251, 81] on span "Asignarme a mí" at bounding box center [254, 78] width 41 height 10
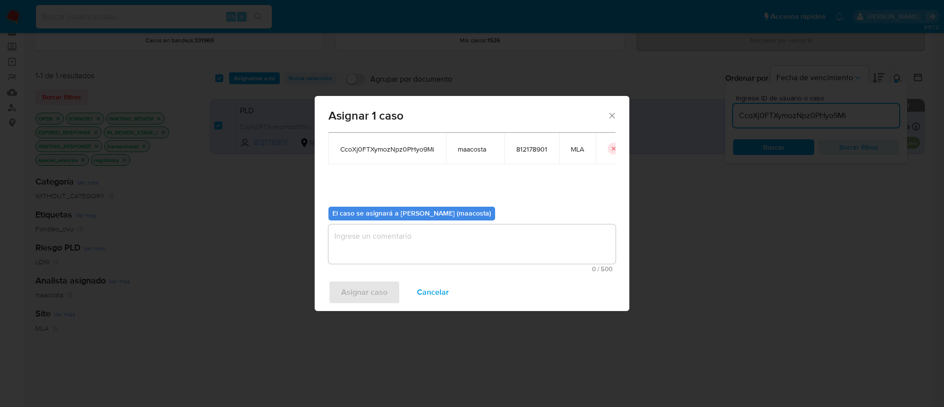
click at [358, 260] on textarea "assign-modal" at bounding box center [471, 243] width 287 height 39
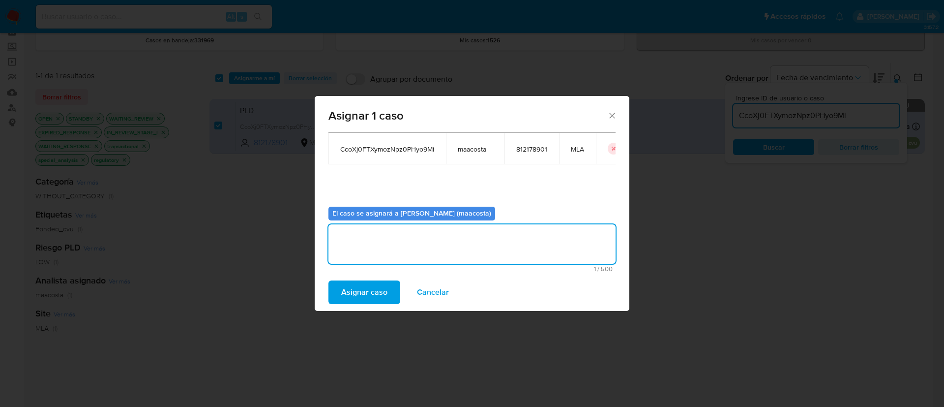
click at [355, 296] on span "Asignar caso" at bounding box center [364, 292] width 46 height 22
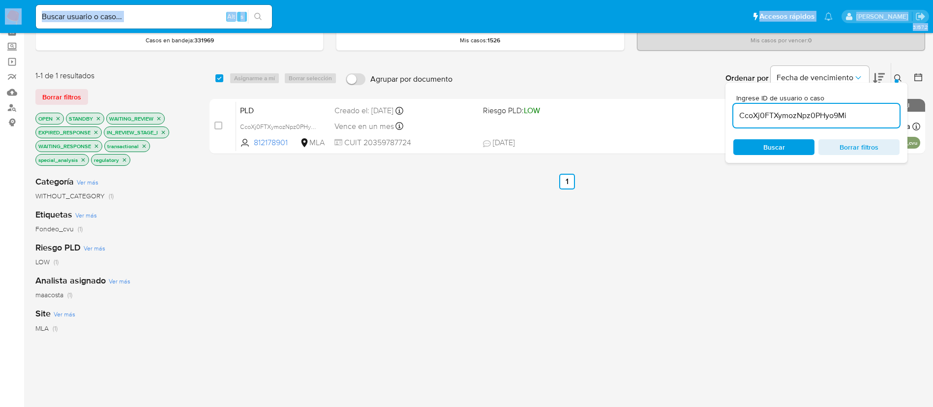
click at [811, 111] on input "CcoXj0FTXymozNpz0PHyo9Mi" at bounding box center [816, 115] width 166 height 13
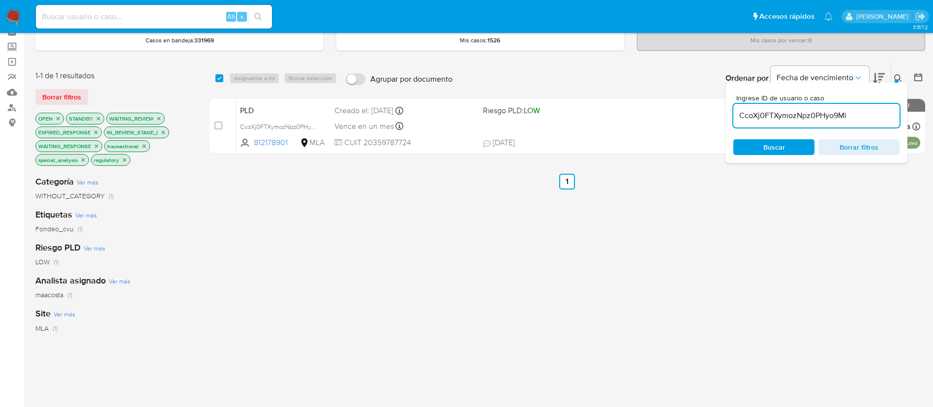
paste input "kX3AlRS39BZicHkvjtQ1XHW"
type input "CkX3AlRS39BZicHkvjtQ1XHW"
click at [221, 78] on input "checkbox" at bounding box center [219, 78] width 8 height 8
checkbox input "true"
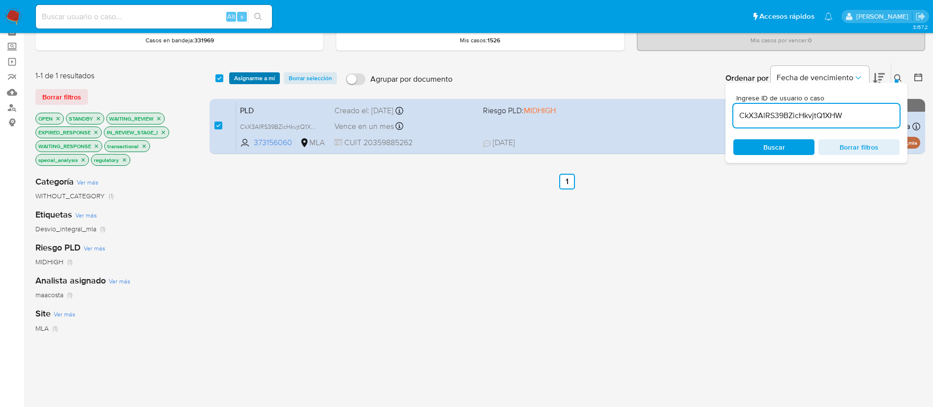
click at [245, 77] on span "Asignarme a mí" at bounding box center [254, 78] width 41 height 10
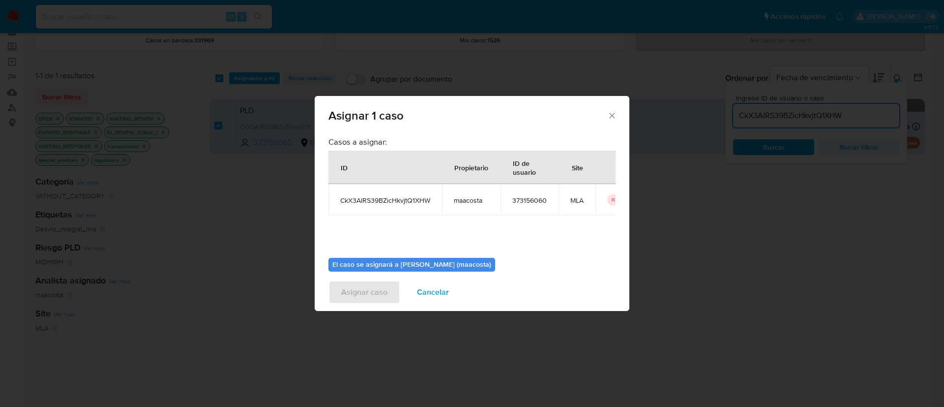
scroll to position [51, 0]
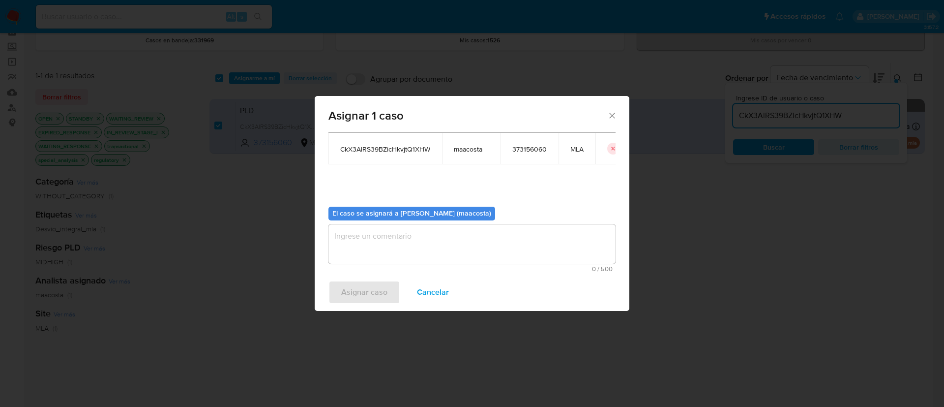
click at [380, 245] on textarea "assign-modal" at bounding box center [471, 243] width 287 height 39
click at [360, 294] on span "Asignar caso" at bounding box center [364, 292] width 46 height 22
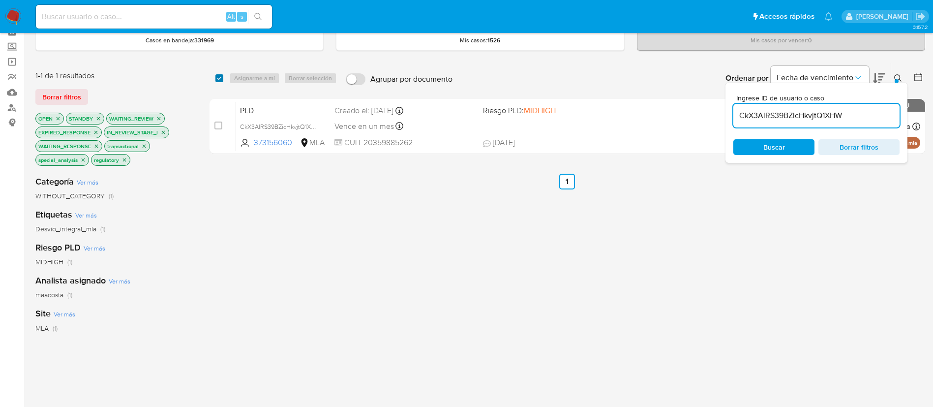
click at [216, 76] on input "checkbox" at bounding box center [219, 78] width 8 height 8
checkbox input "true"
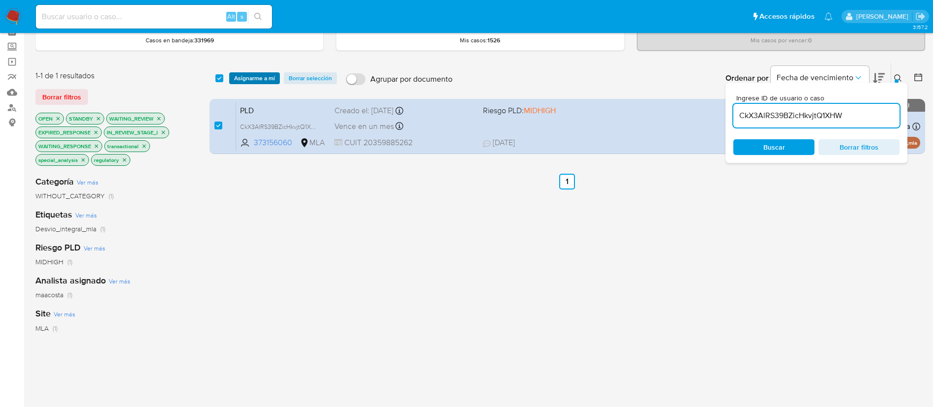
click at [243, 78] on span "Asignarme a mí" at bounding box center [254, 78] width 41 height 10
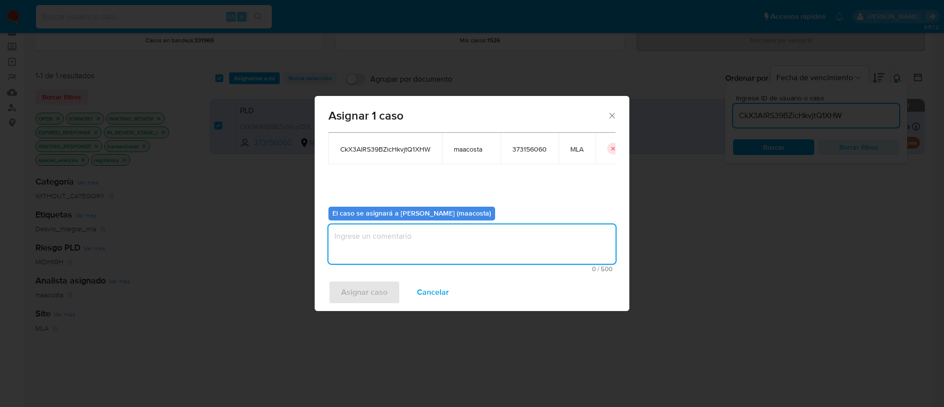
click at [360, 241] on textarea "assign-modal" at bounding box center [471, 243] width 287 height 39
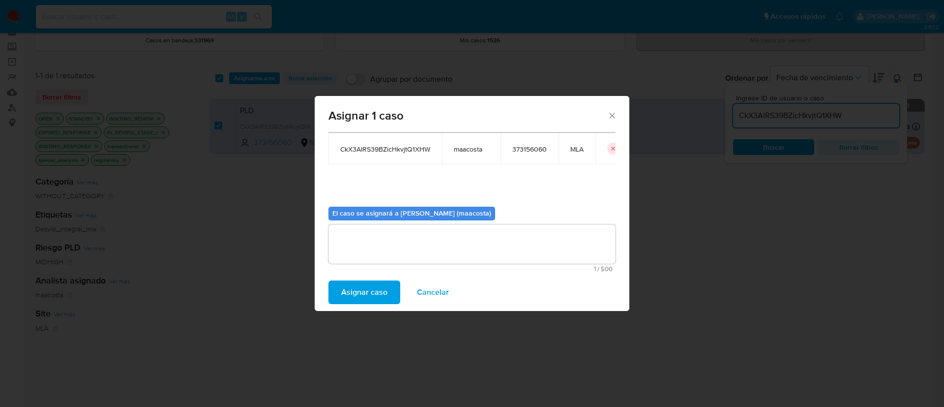
click at [340, 296] on button "Asignar caso" at bounding box center [364, 292] width 72 height 24
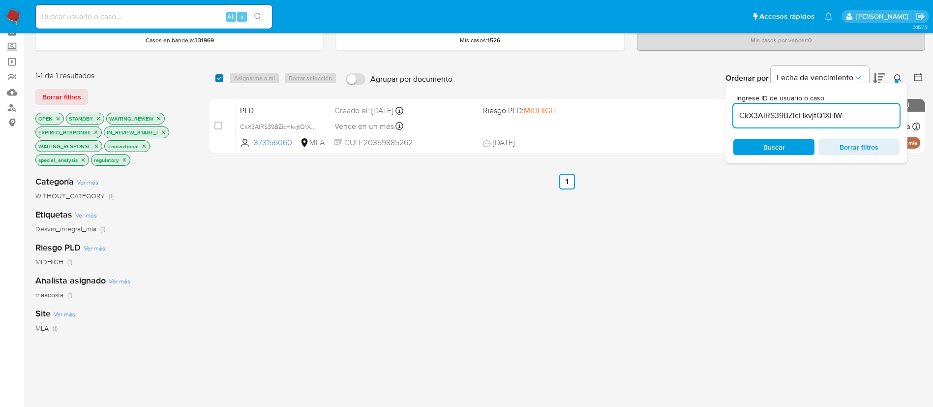
click at [219, 79] on input "checkbox" at bounding box center [219, 78] width 8 height 8
checkbox input "true"
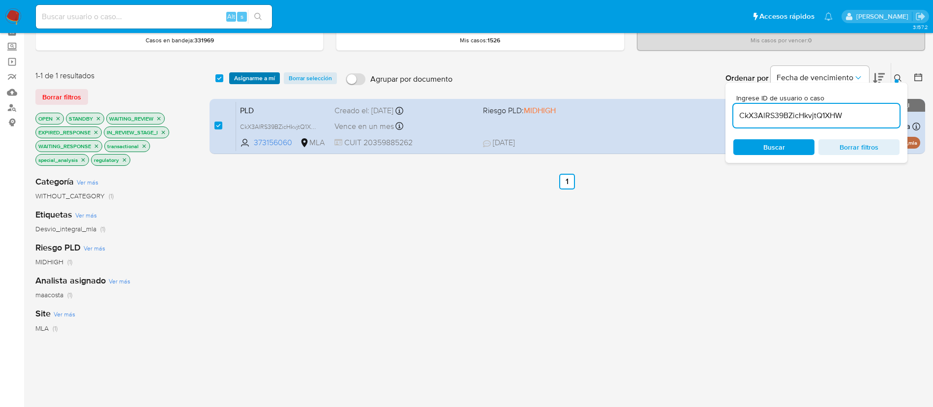
click at [247, 76] on span "Asignarme a mí" at bounding box center [254, 78] width 41 height 10
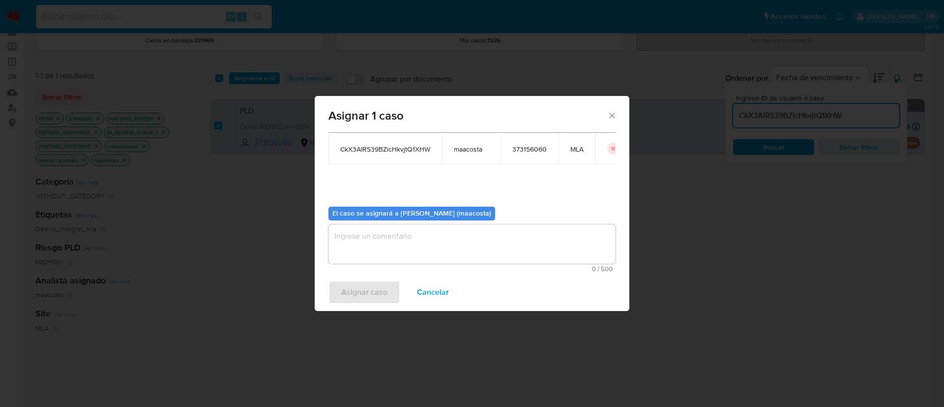
click at [403, 241] on textarea "assign-modal" at bounding box center [471, 243] width 287 height 39
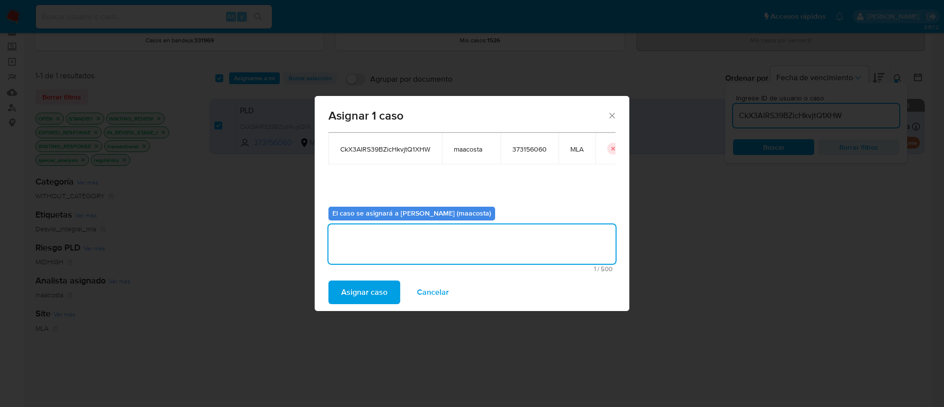
click at [363, 289] on span "Asignar caso" at bounding box center [364, 292] width 46 height 22
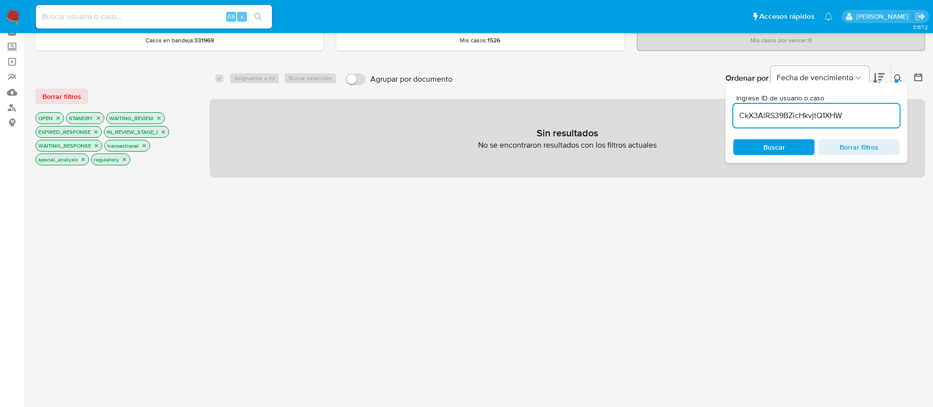
click at [806, 113] on input "CkX3AlRS39BZicHkvjtQ1XHW" at bounding box center [816, 115] width 166 height 13
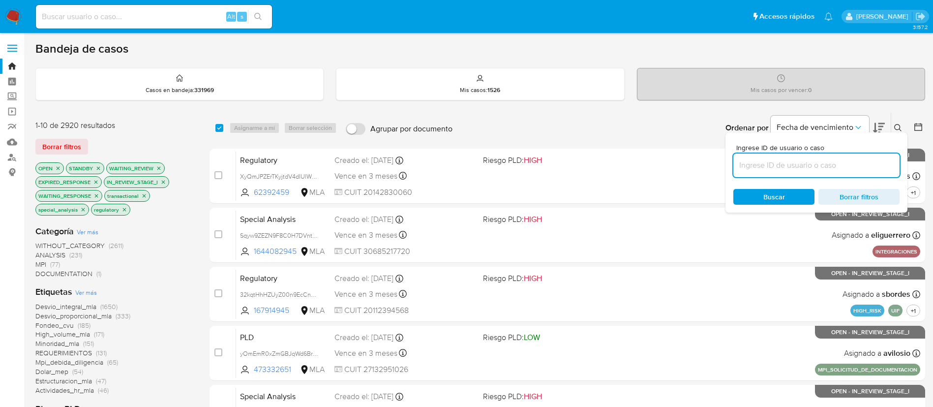
click at [919, 127] on icon at bounding box center [918, 127] width 10 height 10
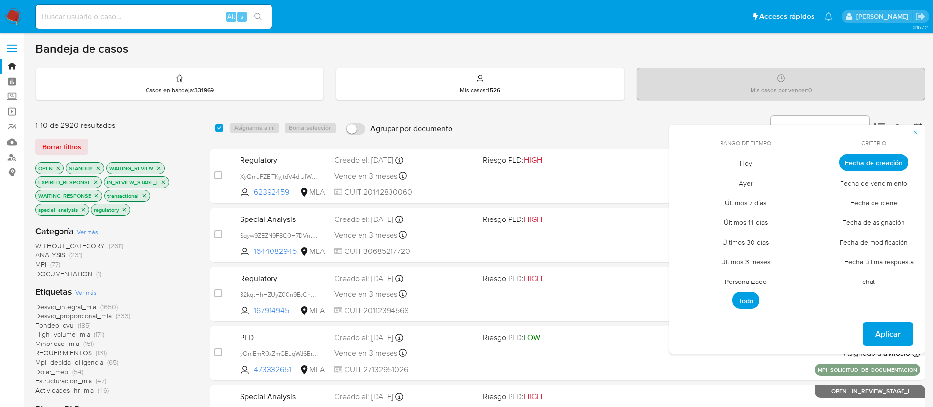
click at [757, 282] on span "Personalizado" at bounding box center [745, 281] width 62 height 20
click at [680, 180] on icon "Mes anterior" at bounding box center [685, 181] width 12 height 12
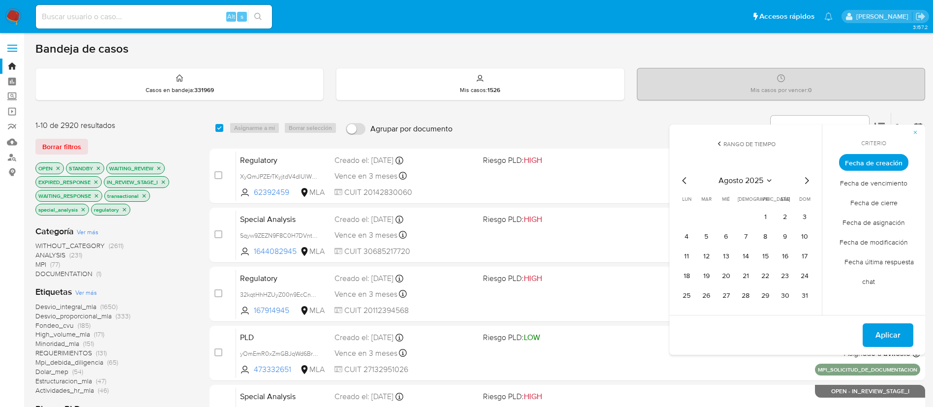
click at [683, 180] on icon "Mes anterior" at bounding box center [684, 180] width 4 height 7
click at [701, 218] on button "1" at bounding box center [706, 217] width 16 height 16
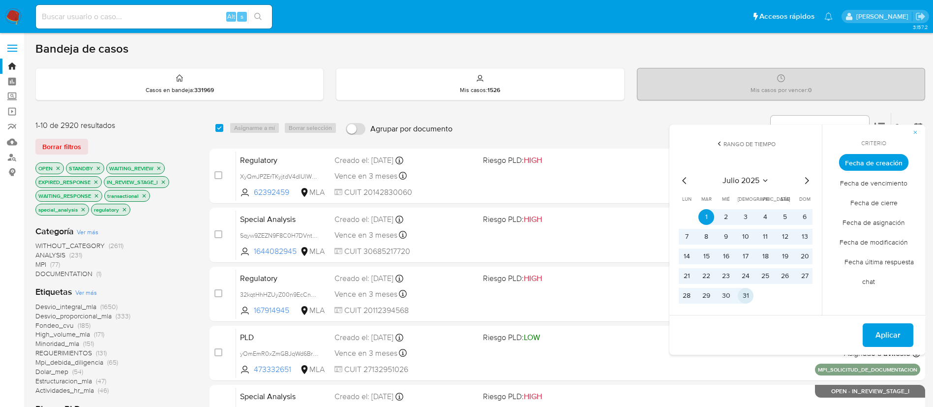
click at [745, 295] on button "31" at bounding box center [746, 296] width 16 height 16
click at [889, 332] on span "Aplicar" at bounding box center [887, 335] width 25 height 22
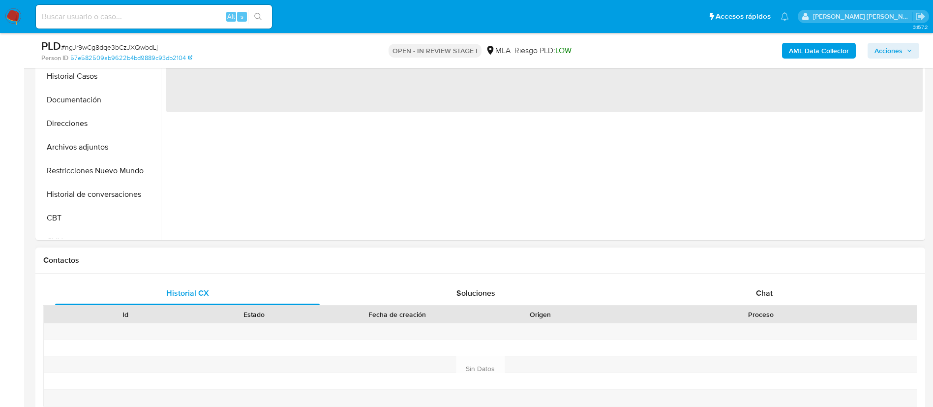
scroll to position [276, 0]
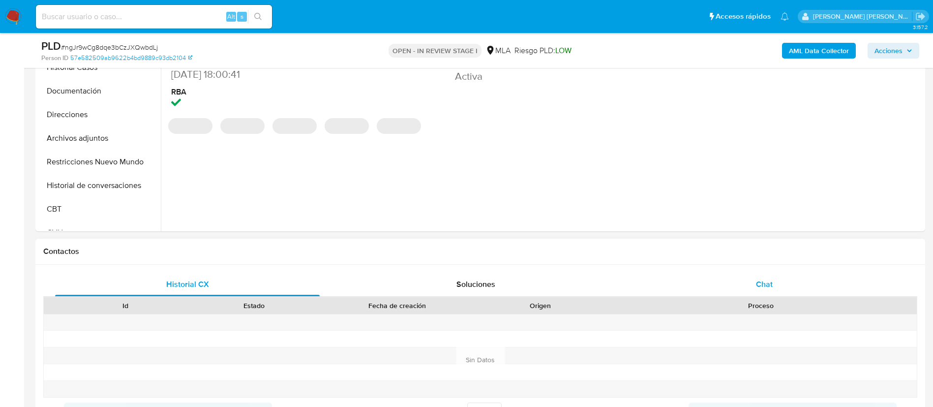
click at [759, 274] on div "Chat" at bounding box center [764, 284] width 265 height 24
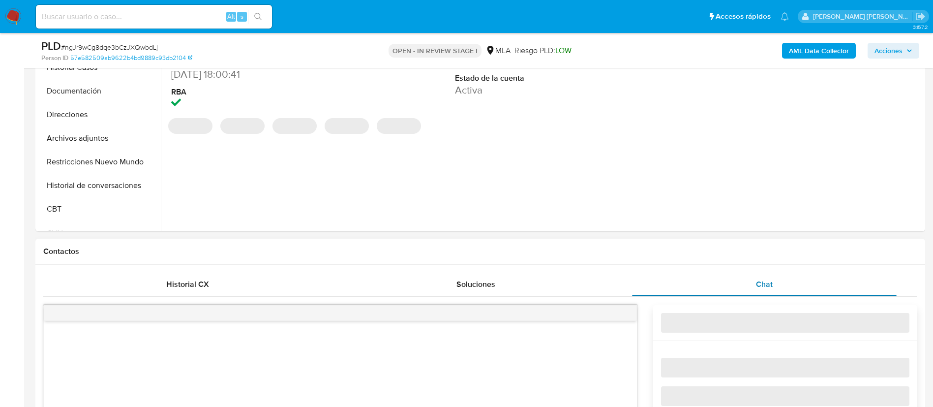
select select "10"
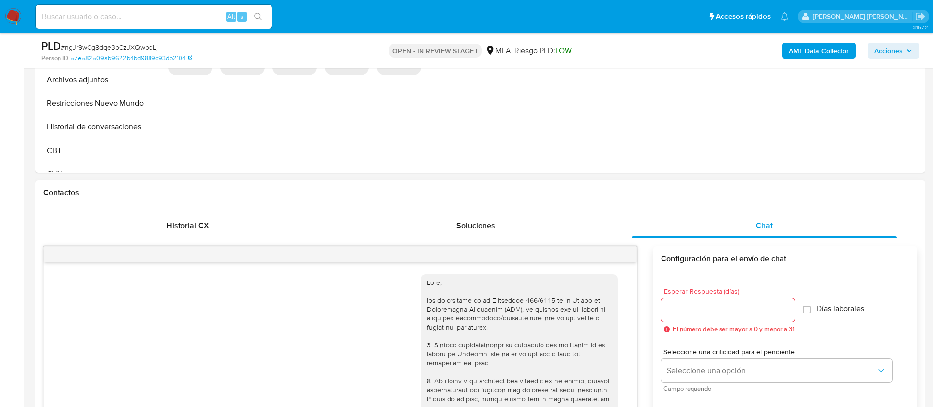
scroll to position [539, 0]
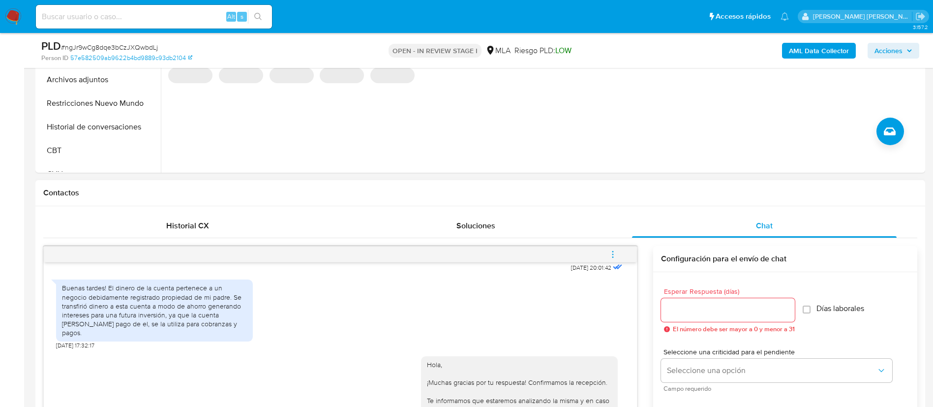
click at [608, 261] on span "menu-action" at bounding box center [612, 254] width 9 height 24
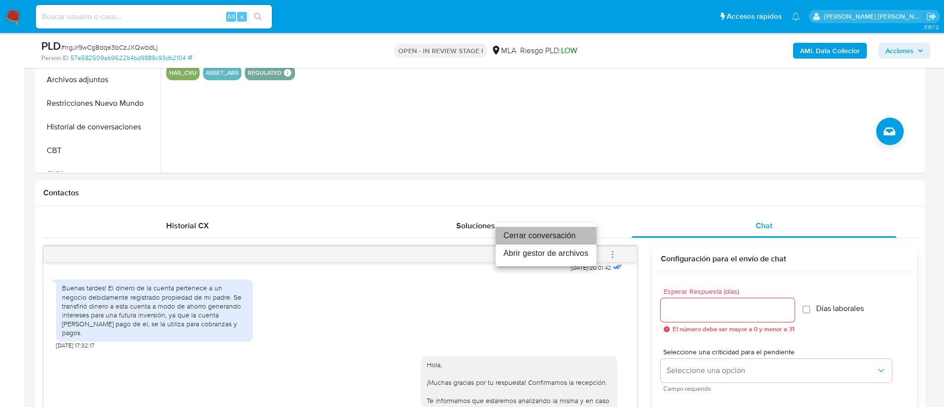
click at [549, 233] on li "Cerrar conversación" at bounding box center [546, 236] width 101 height 18
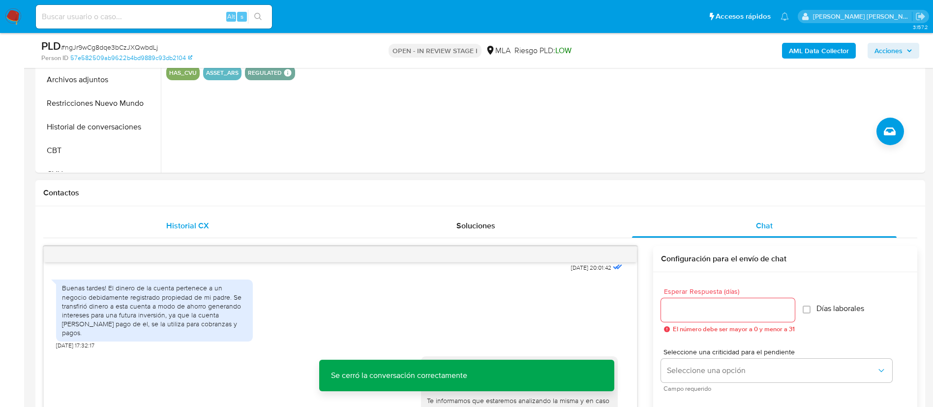
click at [218, 229] on div "Historial CX" at bounding box center [187, 226] width 265 height 24
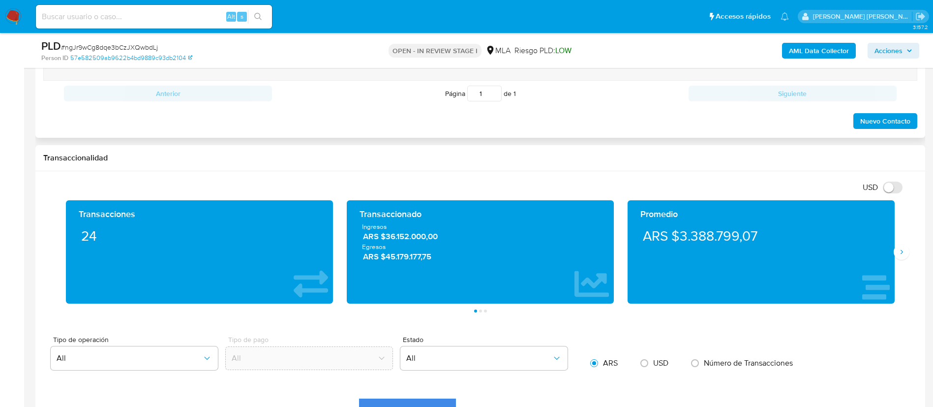
scroll to position [595, 0]
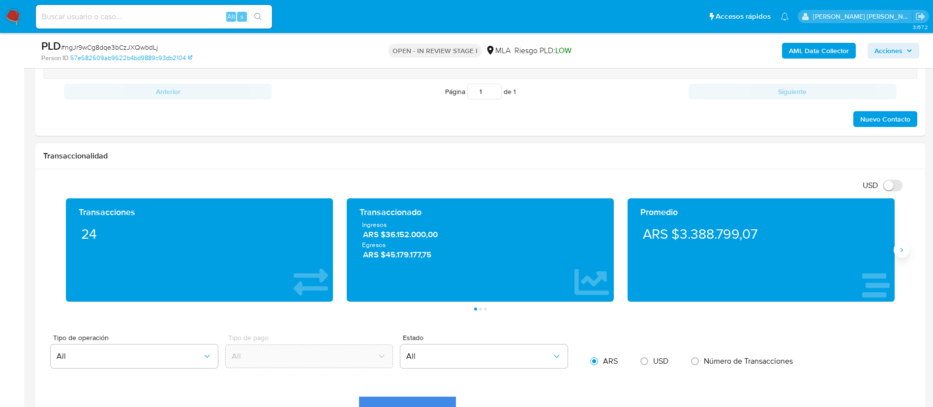
click at [904, 250] on icon "Siguiente" at bounding box center [901, 250] width 8 height 8
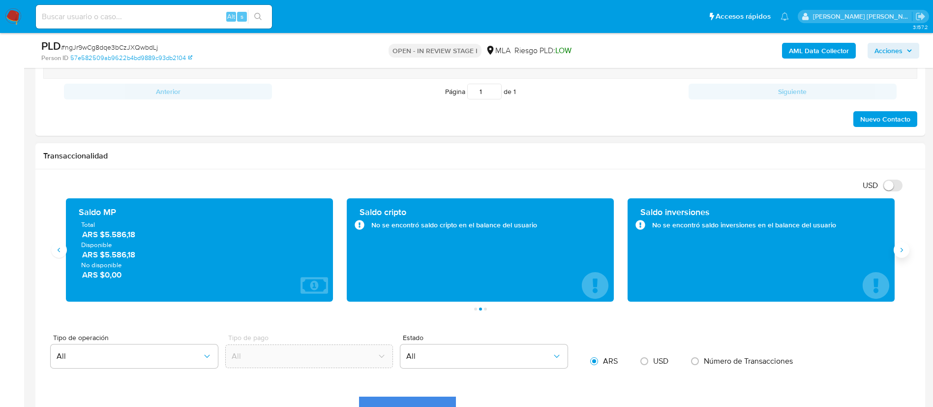
click at [904, 250] on icon "Siguiente" at bounding box center [901, 250] width 8 height 8
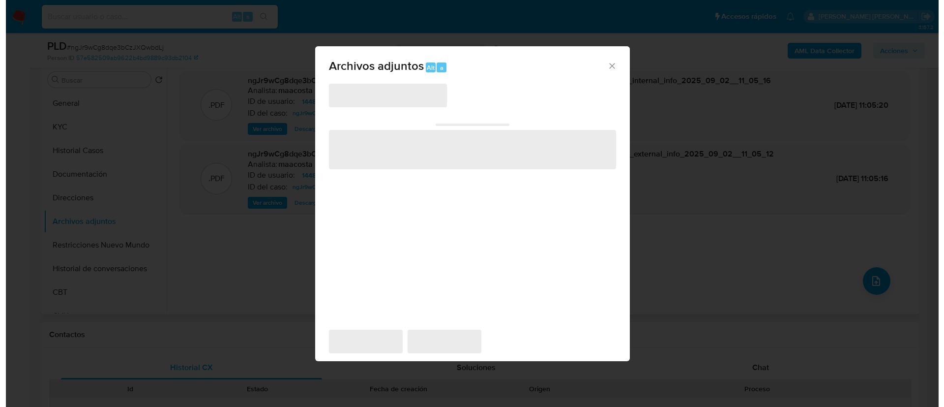
scroll to position [158, 0]
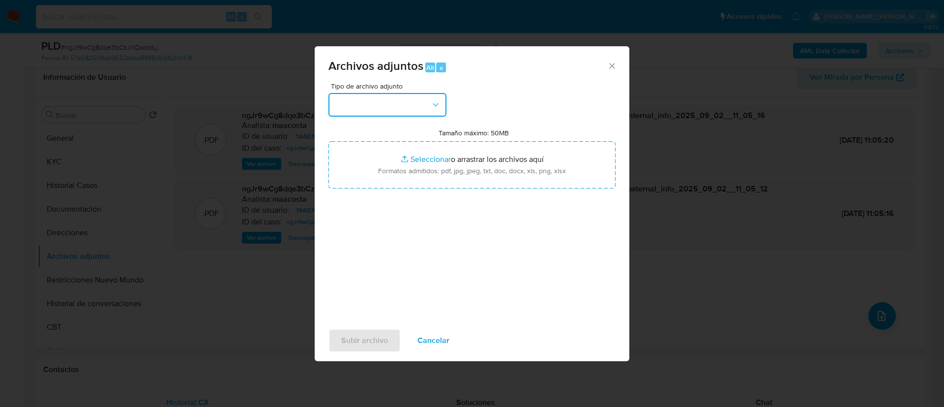
click at [390, 108] on button "button" at bounding box center [387, 105] width 118 height 24
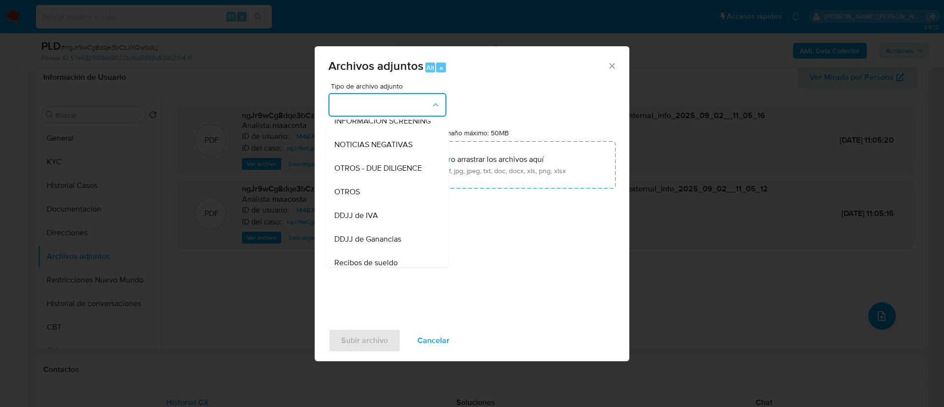
scroll to position [137, 0]
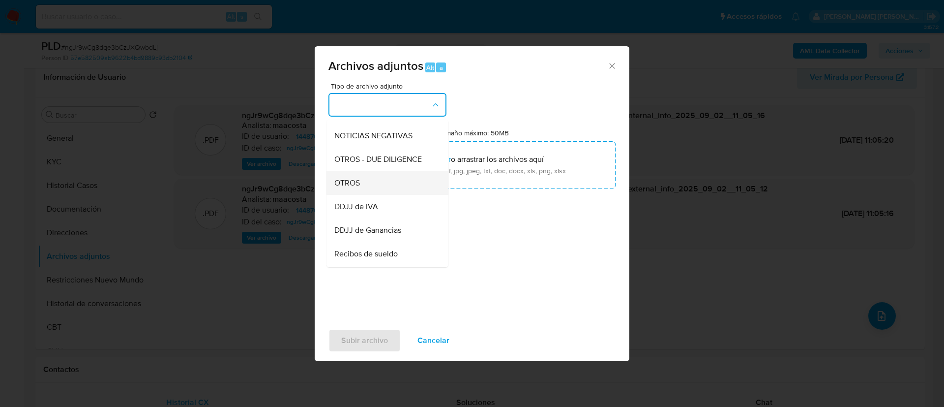
click at [368, 191] on div "OTROS" at bounding box center [384, 183] width 100 height 24
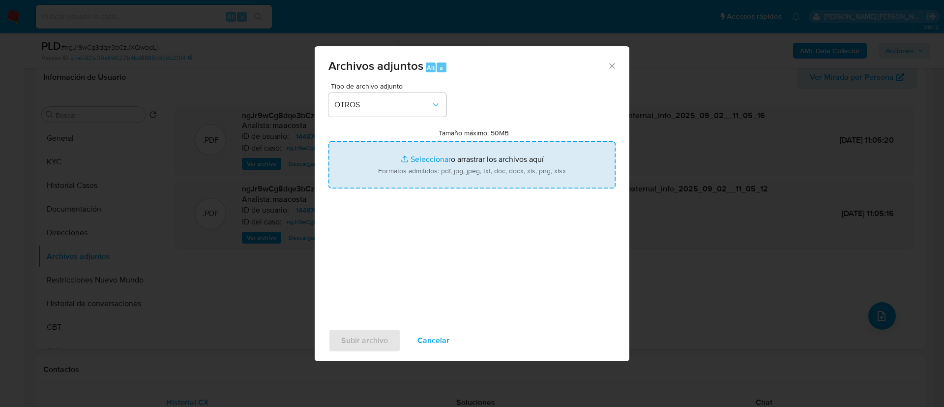
type input "C:\fakepath\Caselog ngJr9wCg8dqe3bCzJXQwbdLj_2025_07_18_06_54_45.docx"
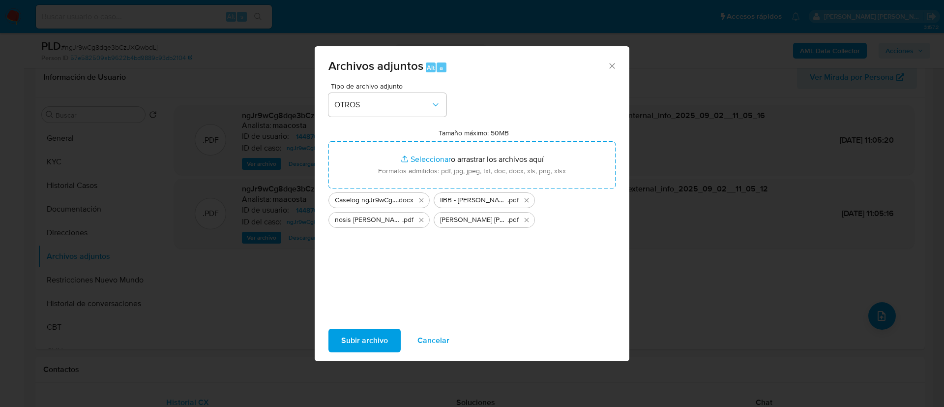
click at [363, 343] on span "Subir archivo" at bounding box center [364, 340] width 47 height 22
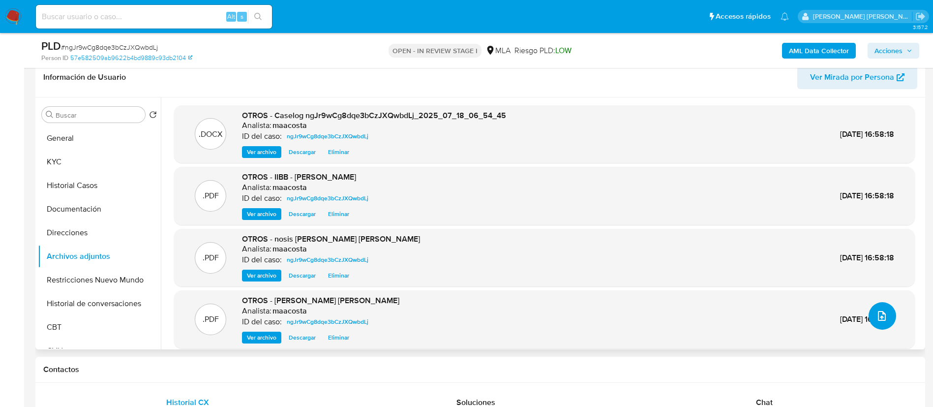
click at [876, 313] on icon "upload-file" at bounding box center [882, 316] width 12 height 12
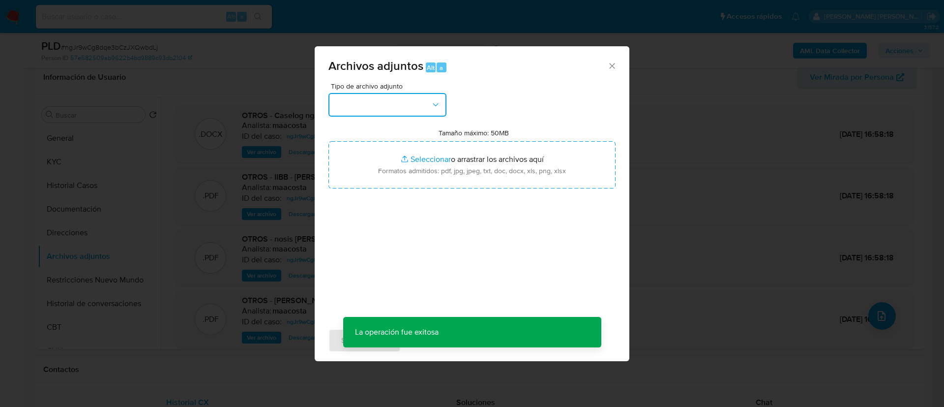
click at [427, 113] on button "button" at bounding box center [387, 105] width 118 height 24
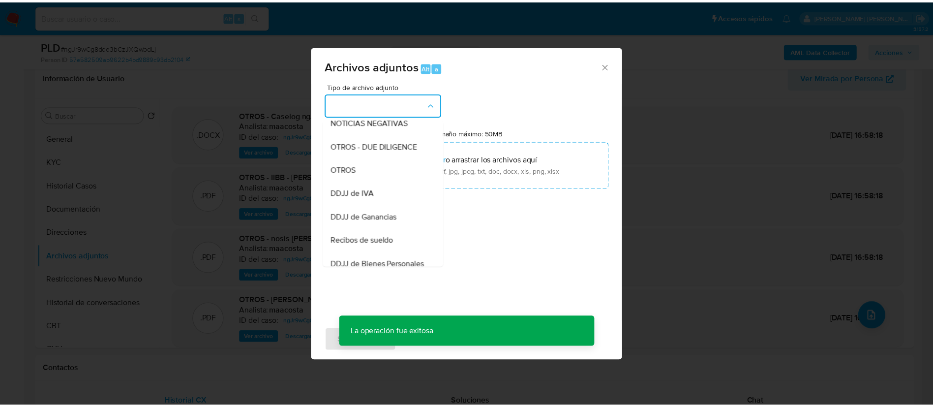
scroll to position [159, 0]
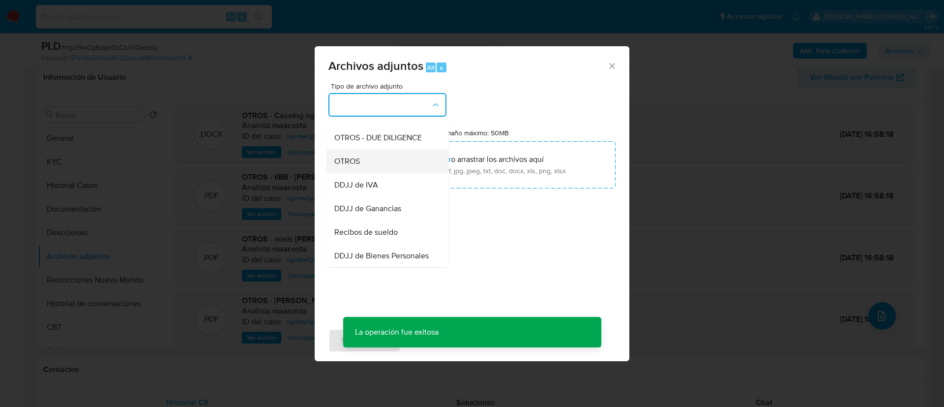
click at [360, 166] on span "OTROS" at bounding box center [347, 161] width 26 height 10
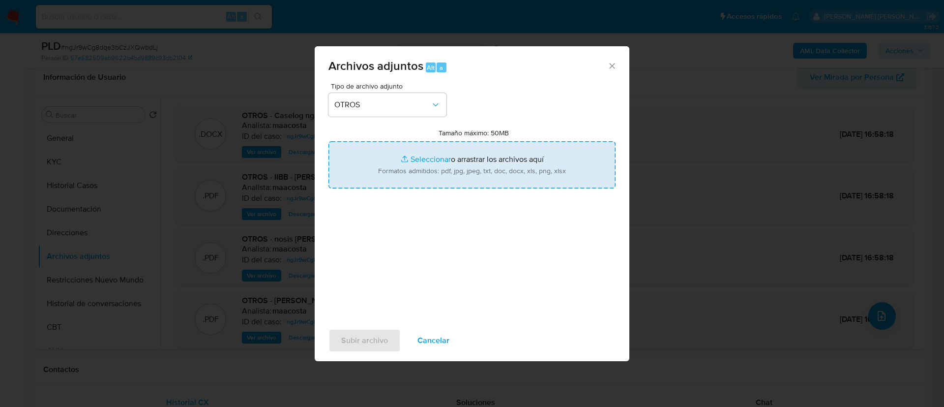
type input "C:\fakepath\Juan Manuel Pividori - Movimientos.xlsx"
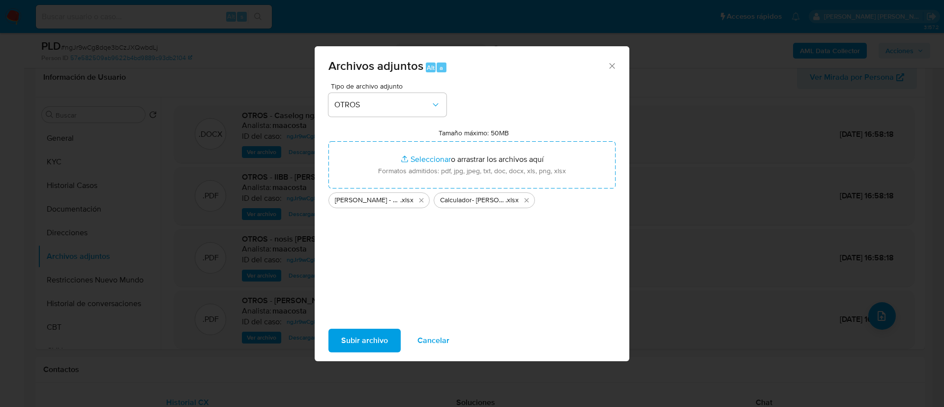
drag, startPoint x: 406, startPoint y: 179, endPoint x: 353, endPoint y: 345, distance: 174.0
click at [353, 345] on span "Subir archivo" at bounding box center [364, 340] width 47 height 22
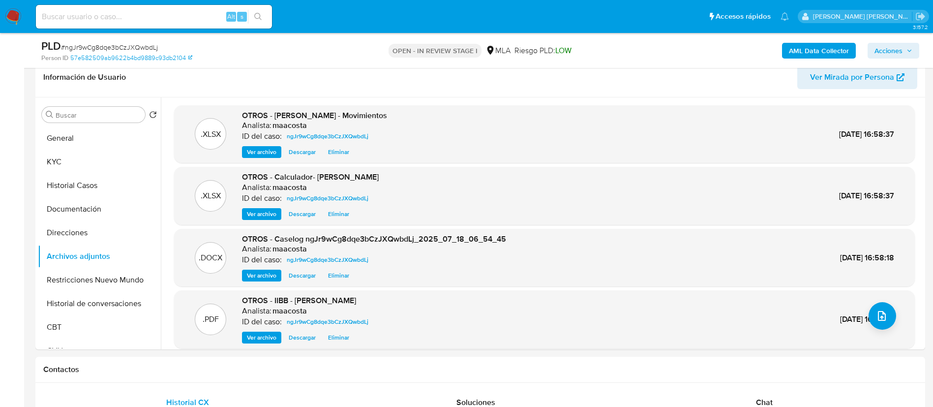
click at [896, 53] on span "Acciones" at bounding box center [888, 51] width 28 height 16
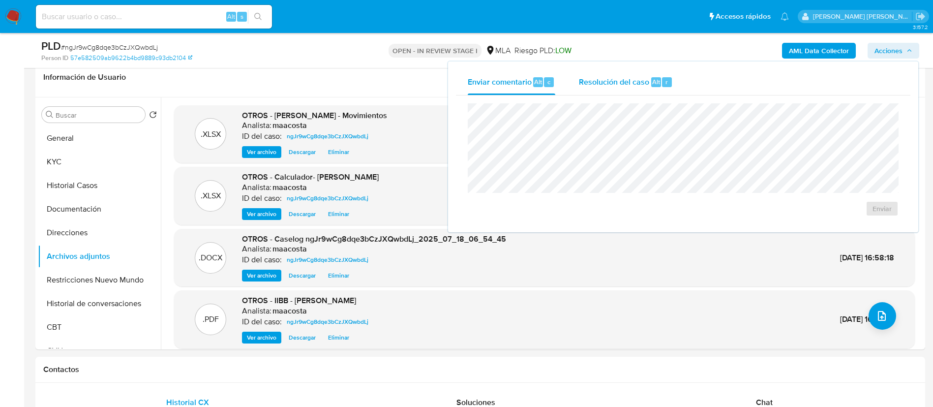
click at [643, 78] on span "Resolución del caso" at bounding box center [614, 81] width 70 height 11
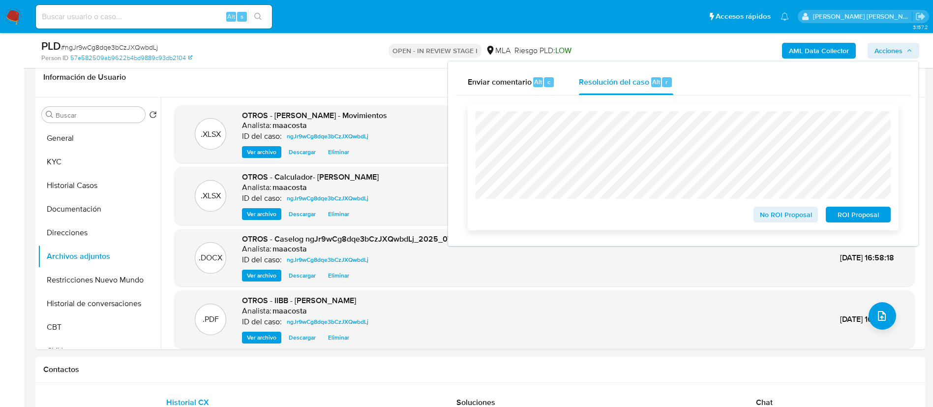
click at [785, 216] on span "No ROI Proposal" at bounding box center [785, 215] width 51 height 14
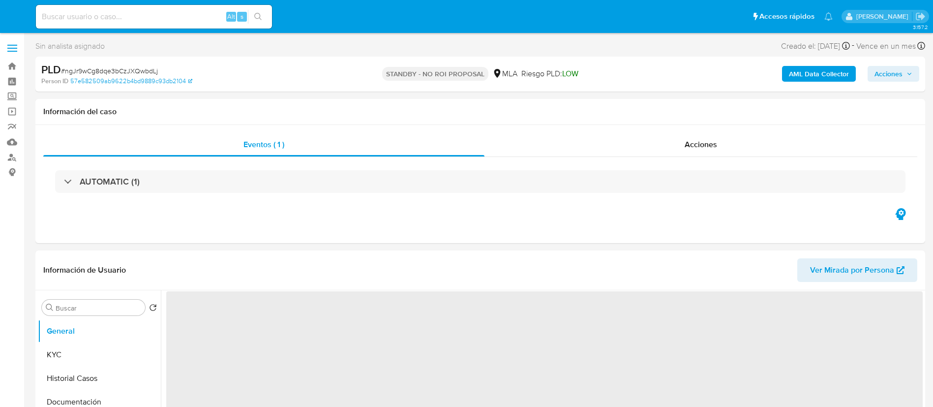
select select "10"
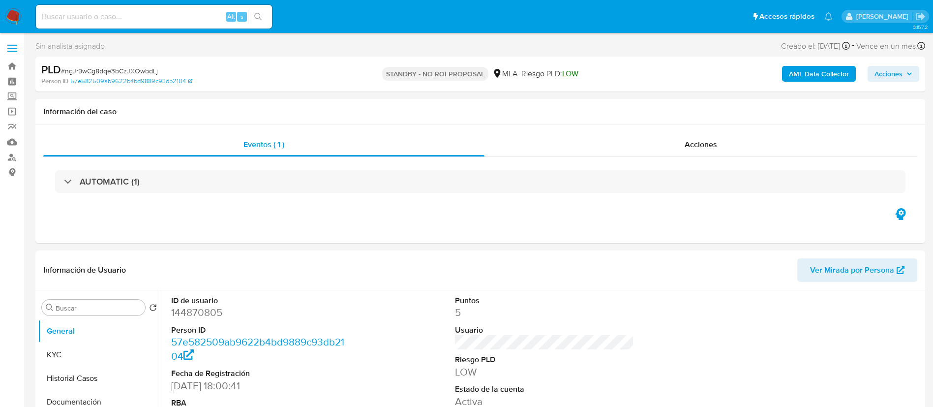
paste input "x4kwFqqssuELpWWVAs3ecvsw"
click at [198, 19] on input "x4kwFqqssuELpWWVAs3ecvsw" at bounding box center [154, 16] width 236 height 13
type input "x4kwFqqssuELpWWVAs3ecvsw"
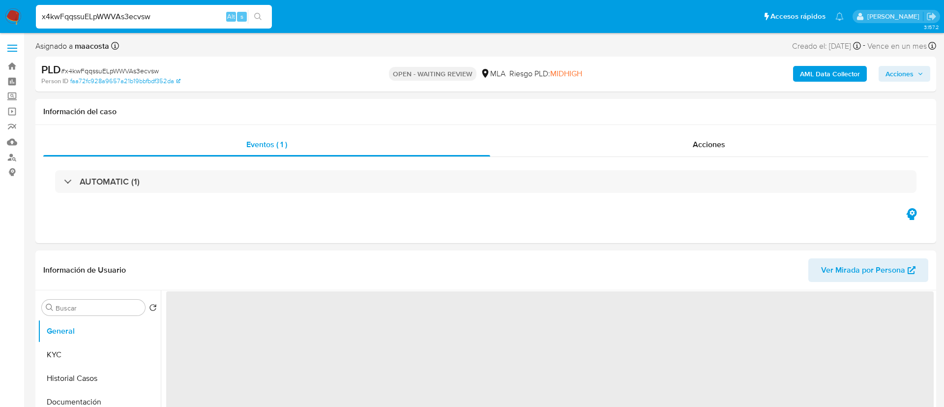
select select "10"
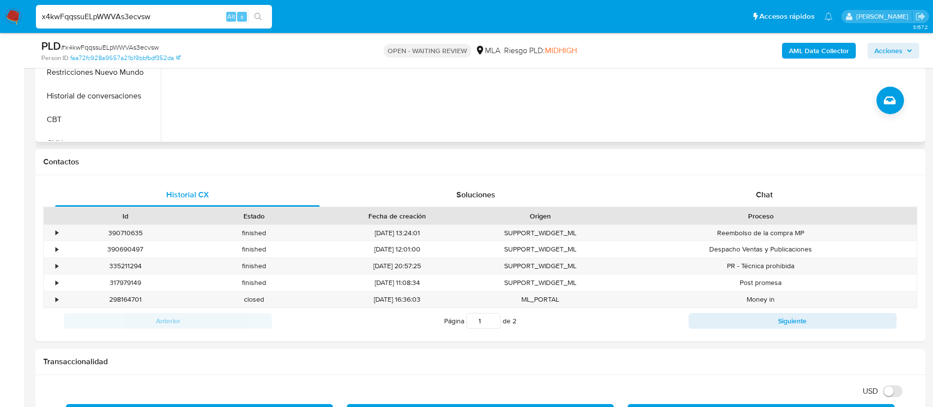
scroll to position [440, 0]
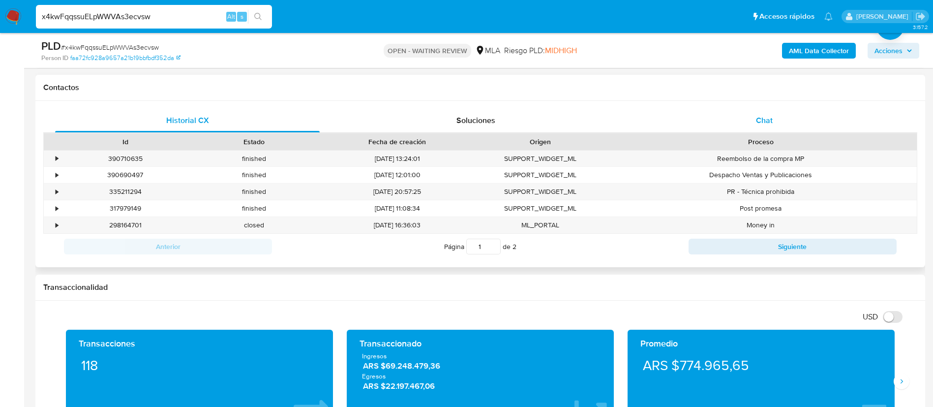
click at [780, 119] on div "Chat" at bounding box center [764, 121] width 265 height 24
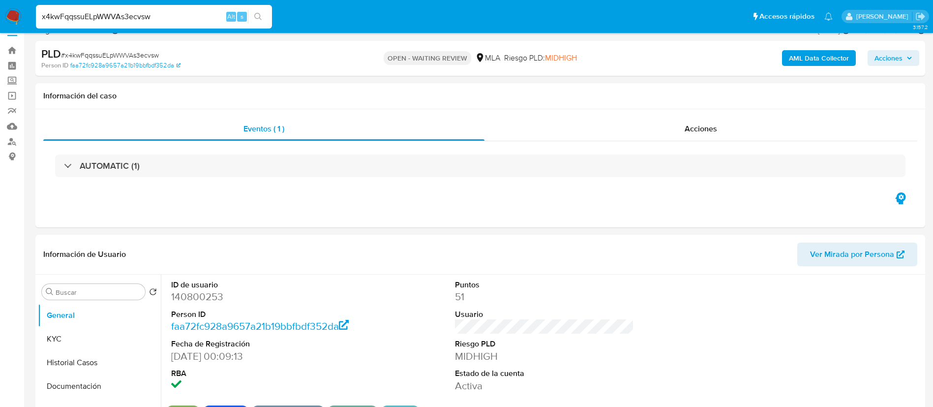
scroll to position [0, 0]
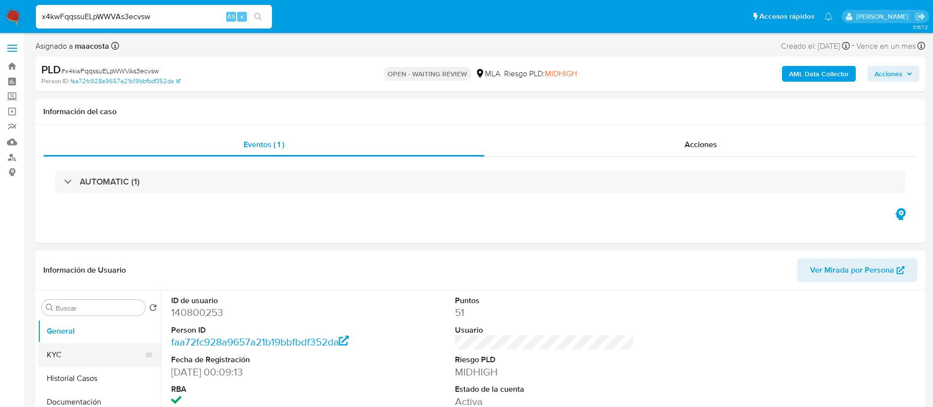
click at [48, 354] on button "KYC" at bounding box center [95, 355] width 115 height 24
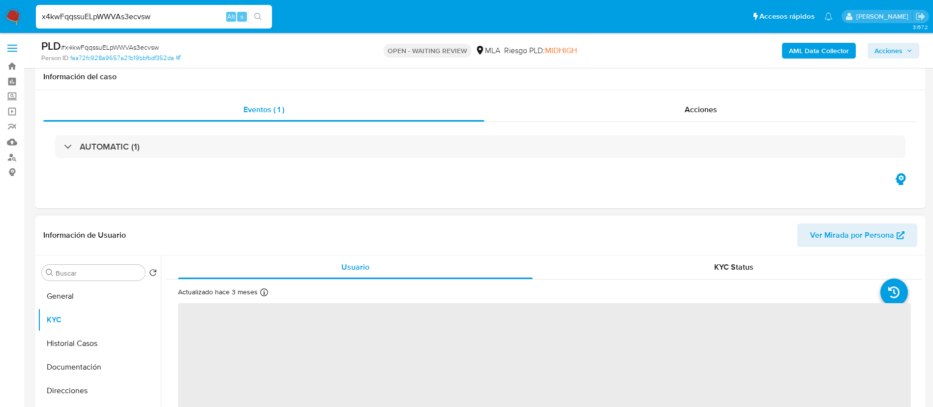
scroll to position [100, 0]
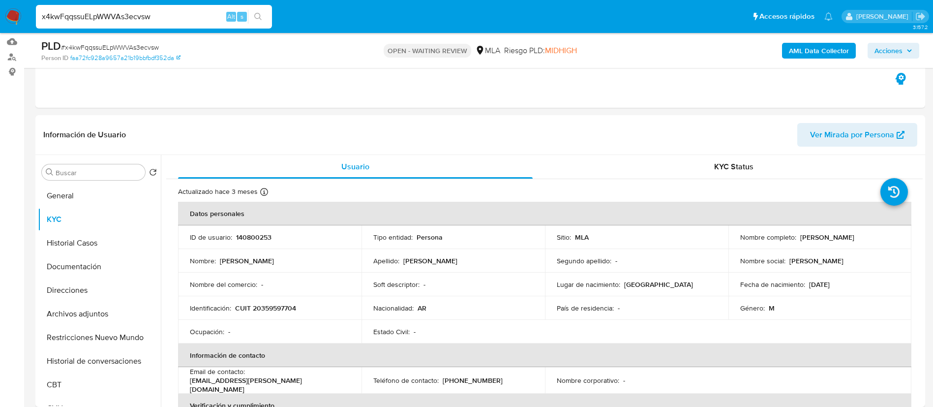
click at [113, 15] on input "x4kwFqqssuELpWWVAs3ecvsw" at bounding box center [154, 16] width 236 height 13
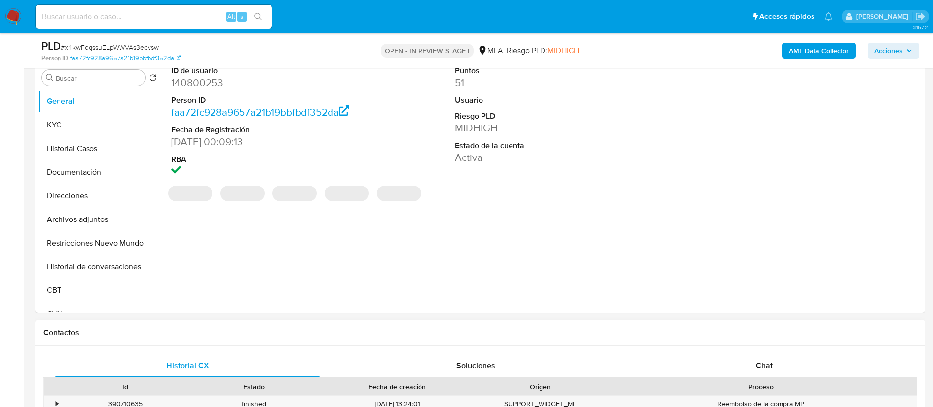
scroll to position [196, 0]
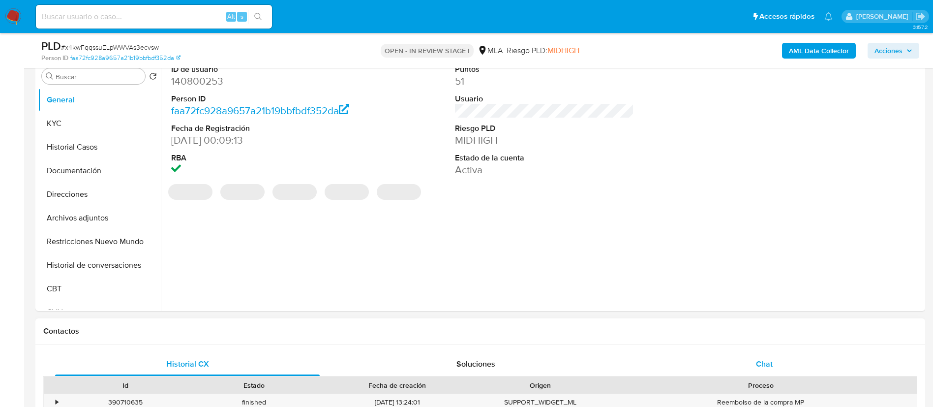
select select "10"
click at [768, 360] on span "Chat" at bounding box center [764, 363] width 17 height 11
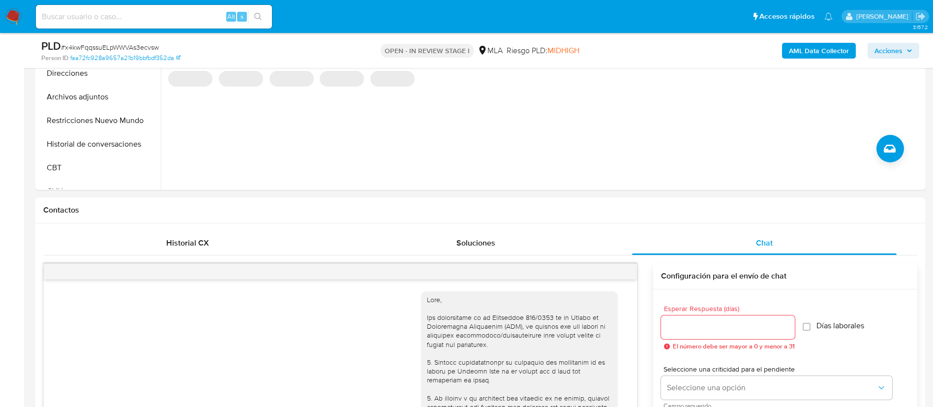
scroll to position [583, 0]
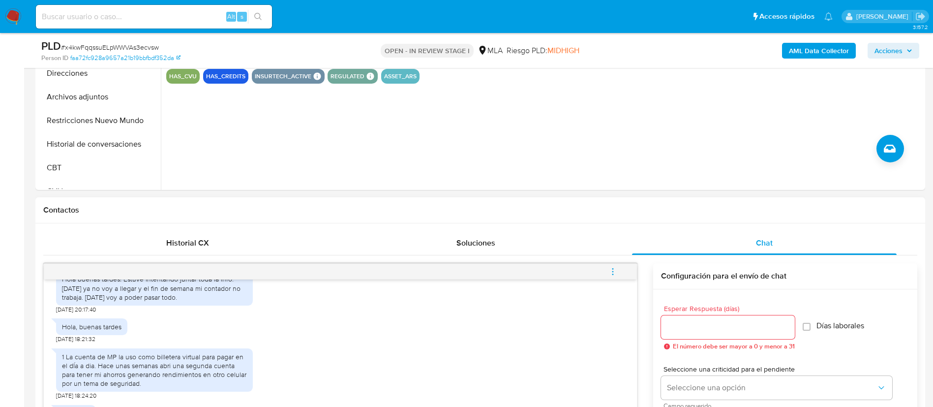
click at [617, 270] on icon "menu-action" at bounding box center [612, 271] width 9 height 9
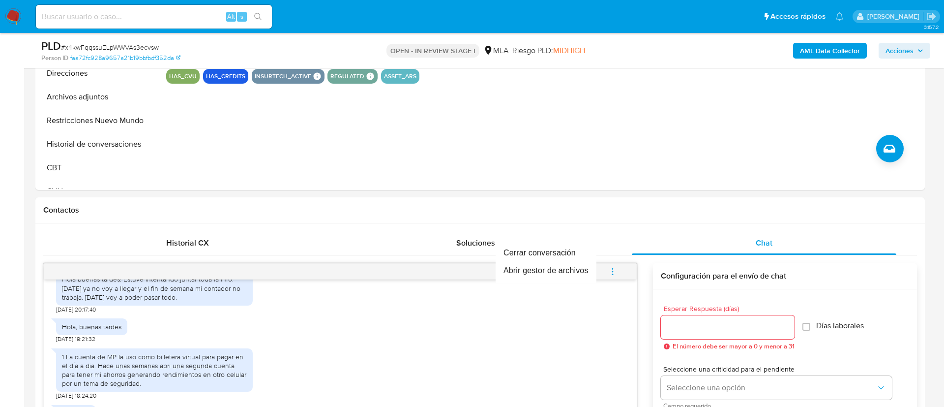
click at [709, 403] on div at bounding box center [472, 203] width 944 height 407
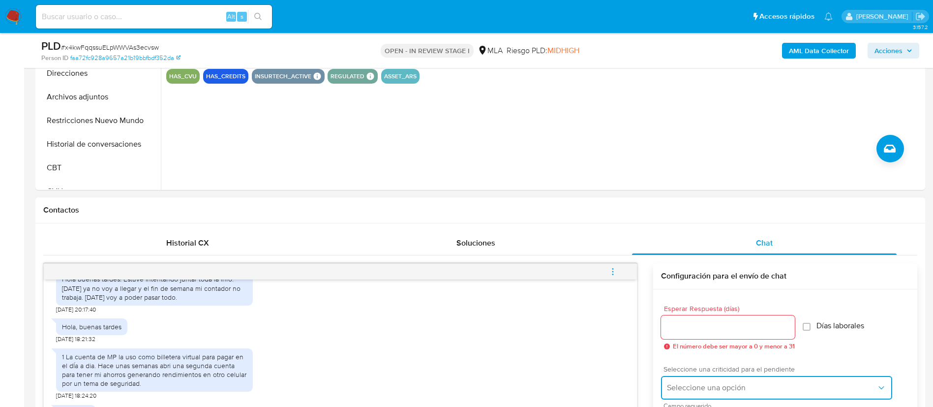
click at [701, 391] on span "Seleccione una opción" at bounding box center [771, 388] width 209 height 10
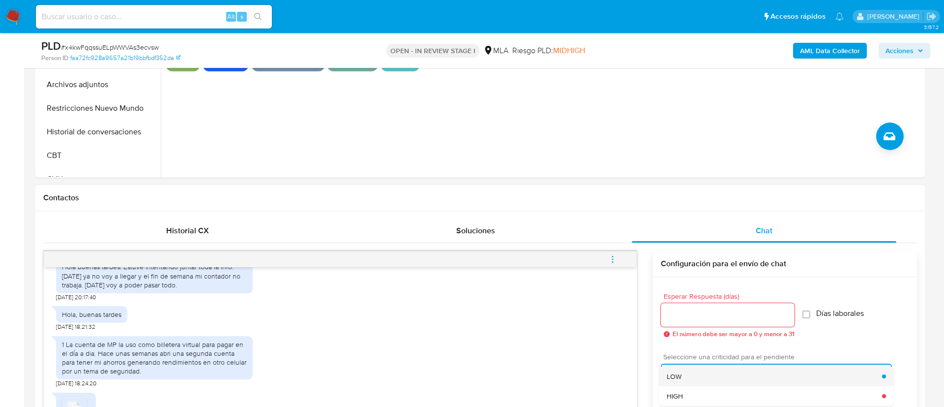
click at [672, 374] on span "LOW" at bounding box center [674, 376] width 15 height 9
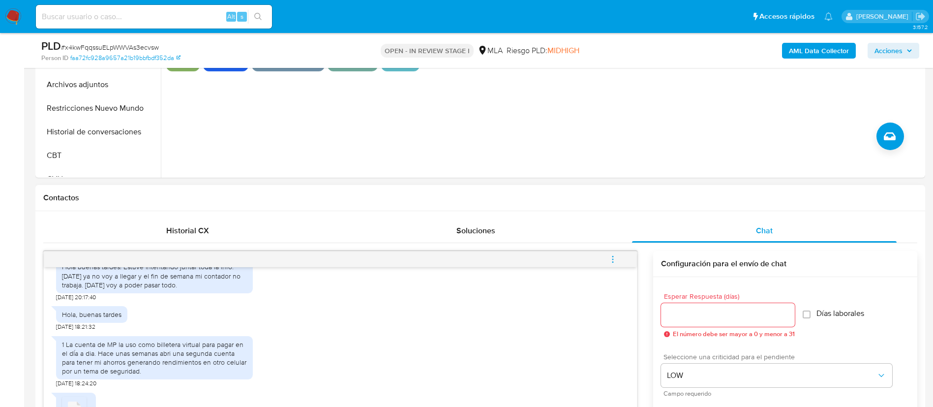
click at [677, 323] on div at bounding box center [728, 315] width 134 height 24
click at [674, 312] on input "0" at bounding box center [728, 314] width 134 height 13
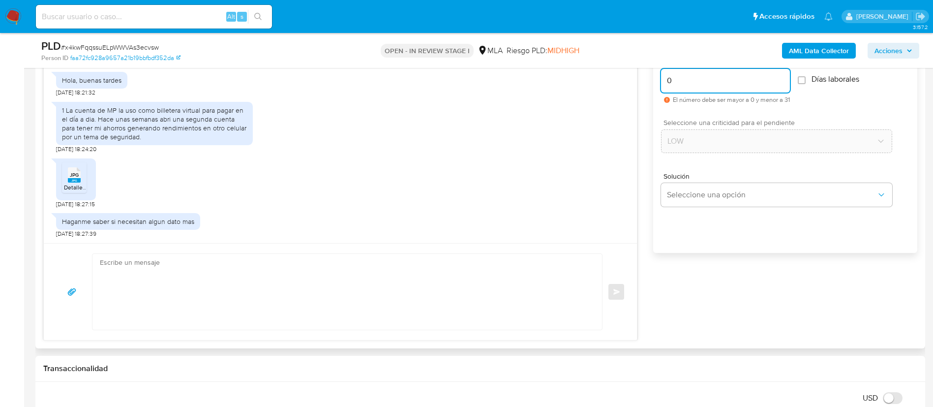
scroll to position [571, 0]
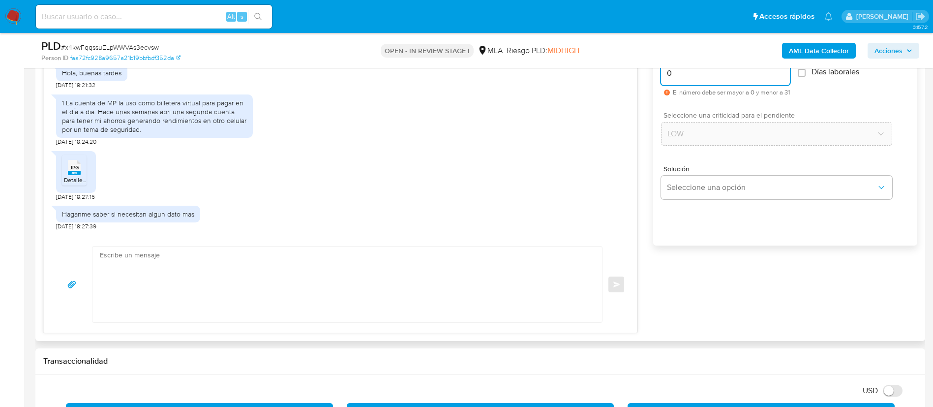
type input "0"
click at [335, 298] on textarea at bounding box center [345, 284] width 490 height 76
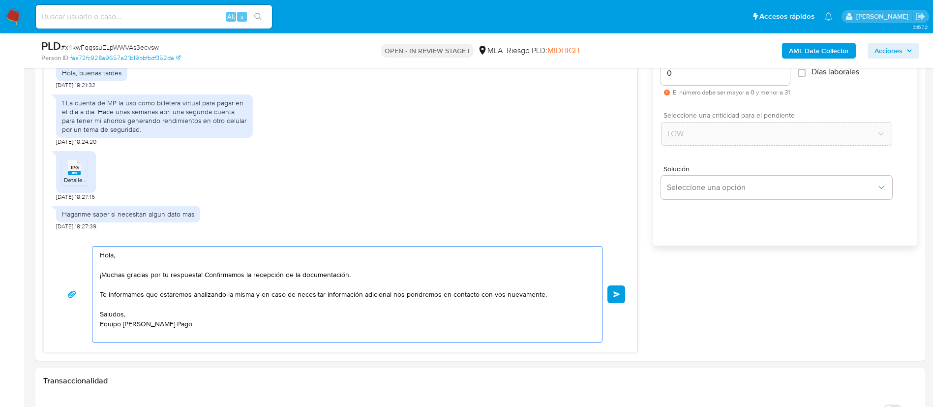
type textarea "Hola, ¡Muchas gracias por tu respuesta! Confirmamos la recepción de la document…"
click at [621, 296] on button "Enviar" at bounding box center [616, 294] width 18 height 18
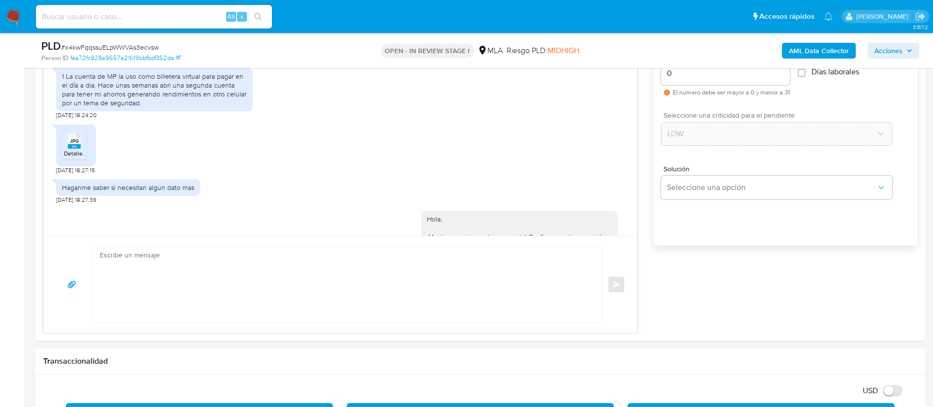
scroll to position [710, 0]
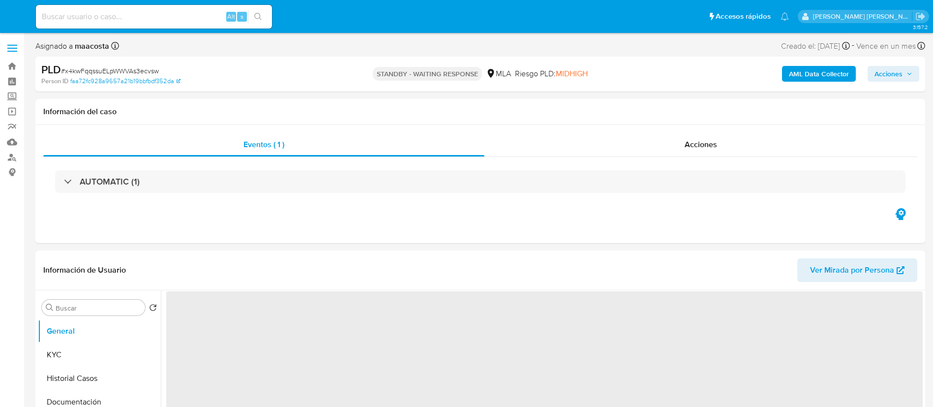
select select "10"
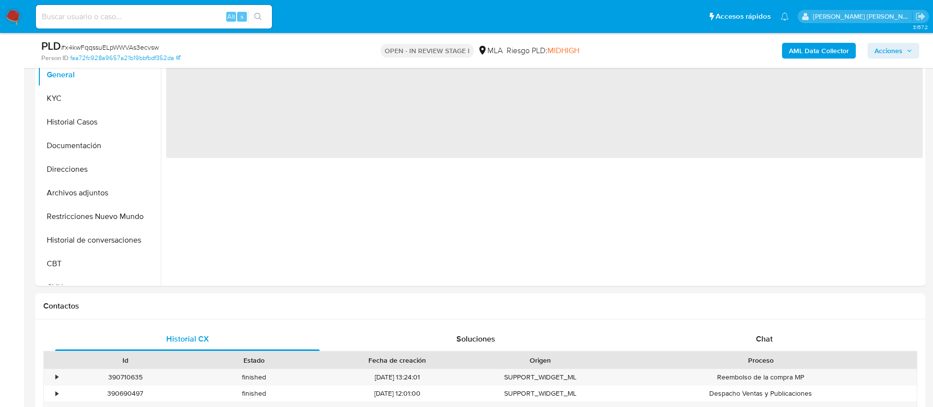
scroll to position [233, 0]
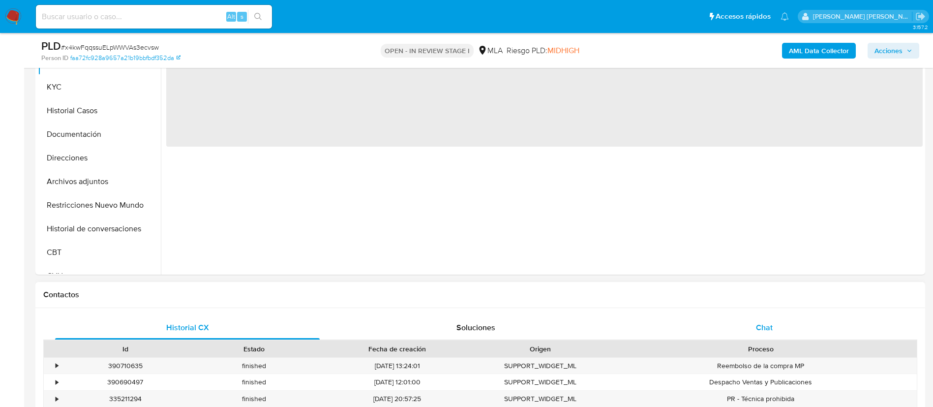
click at [750, 324] on div "Chat" at bounding box center [764, 328] width 265 height 24
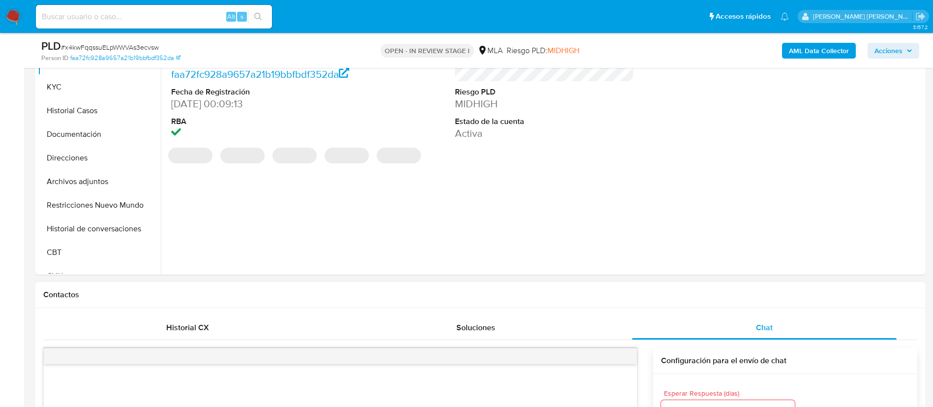
select select "10"
click at [615, 357] on icon "menu-action" at bounding box center [612, 356] width 9 height 9
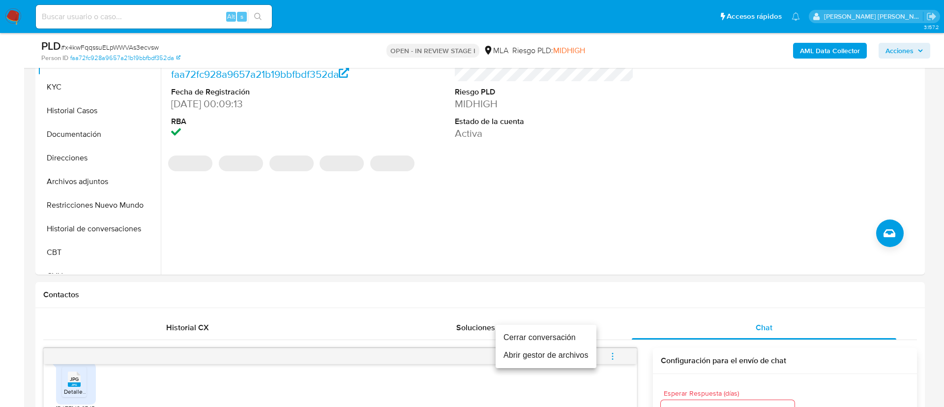
click at [564, 334] on li "Cerrar conversación" at bounding box center [546, 337] width 101 height 18
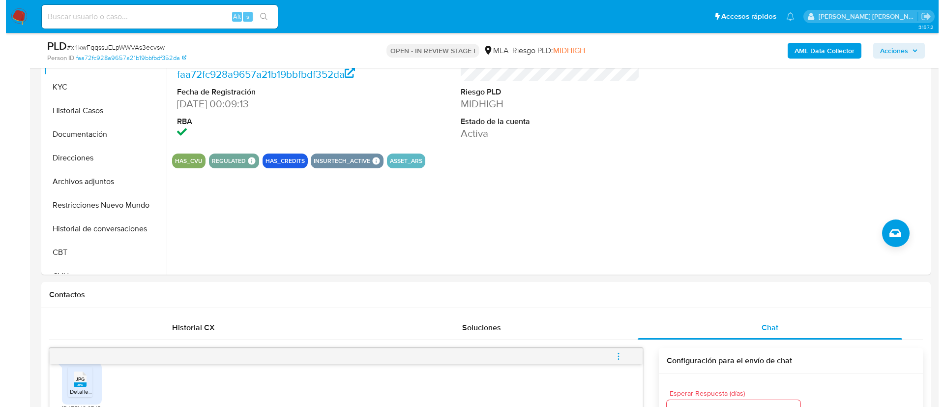
scroll to position [158, 0]
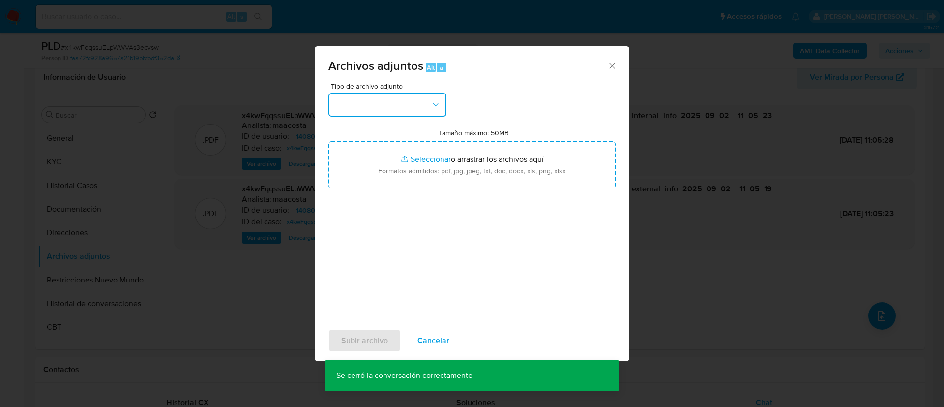
click at [396, 108] on button "button" at bounding box center [387, 105] width 118 height 24
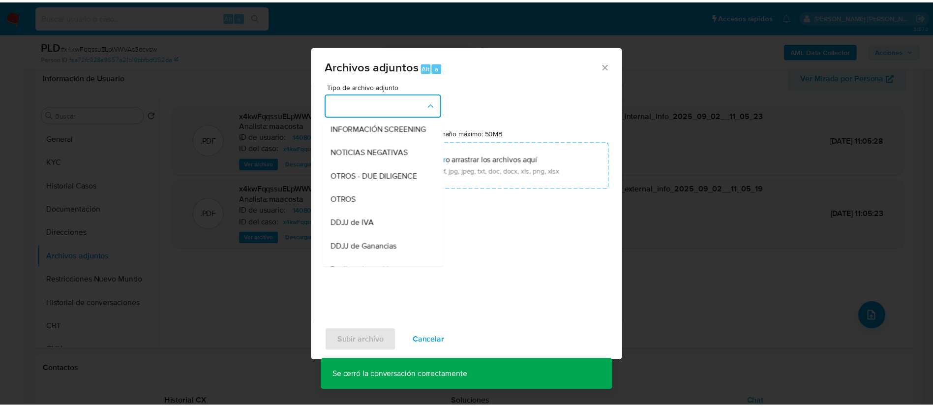
scroll to position [124, 0]
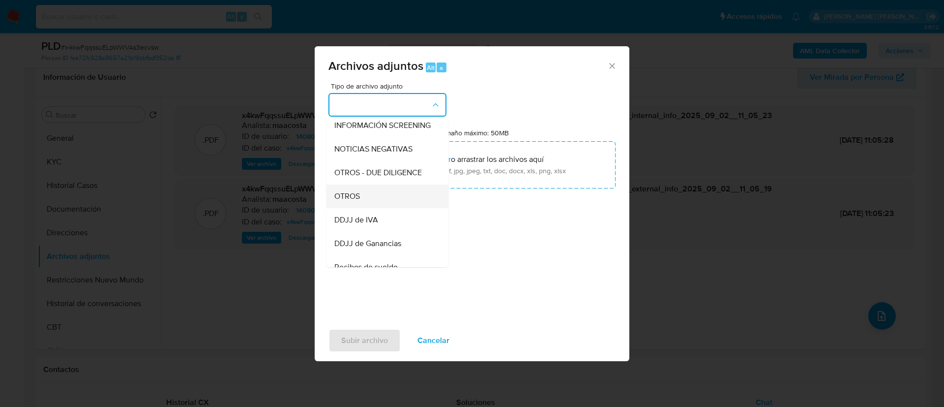
click at [360, 201] on span "OTROS" at bounding box center [347, 196] width 26 height 10
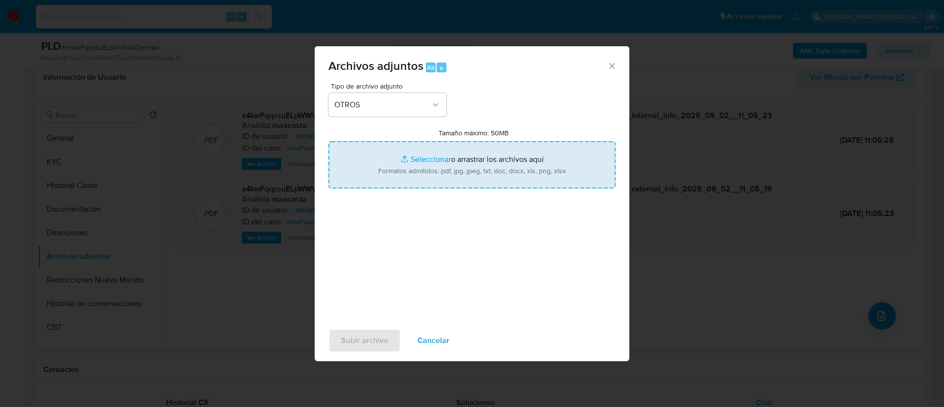
type input "C:\fakepath\Consulta de comprobantes emitidos.jpg"
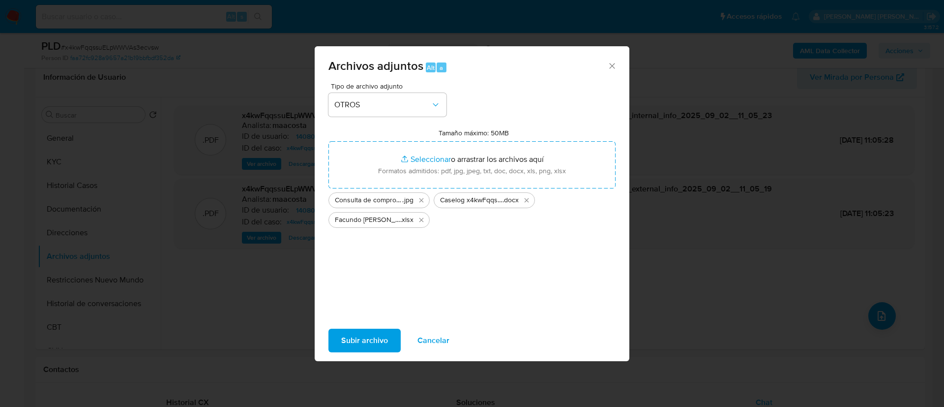
click at [368, 336] on span "Subir archivo" at bounding box center [364, 340] width 47 height 22
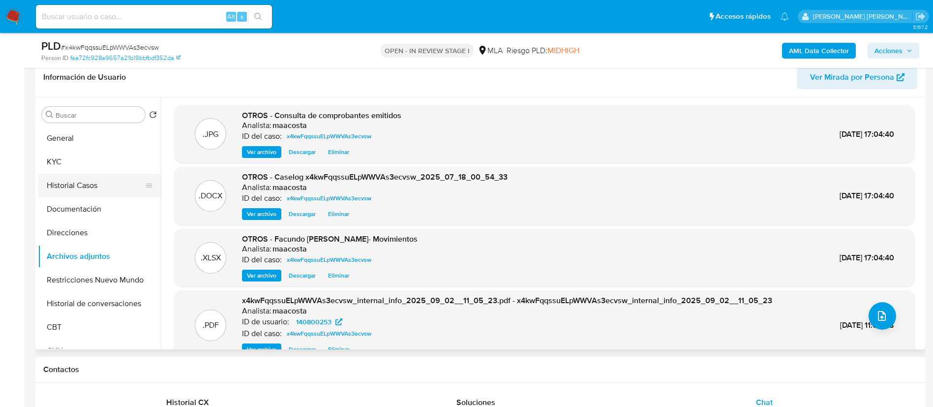
click at [57, 178] on button "Historial Casos" at bounding box center [95, 186] width 115 height 24
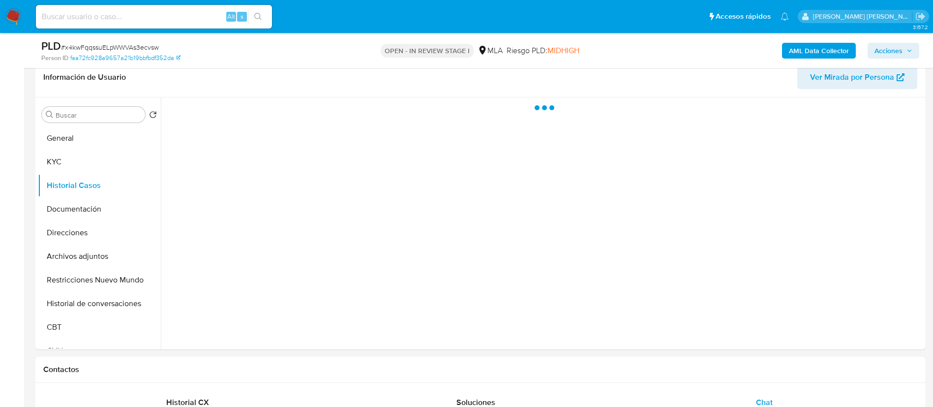
click at [895, 45] on span "Acciones" at bounding box center [888, 51] width 28 height 16
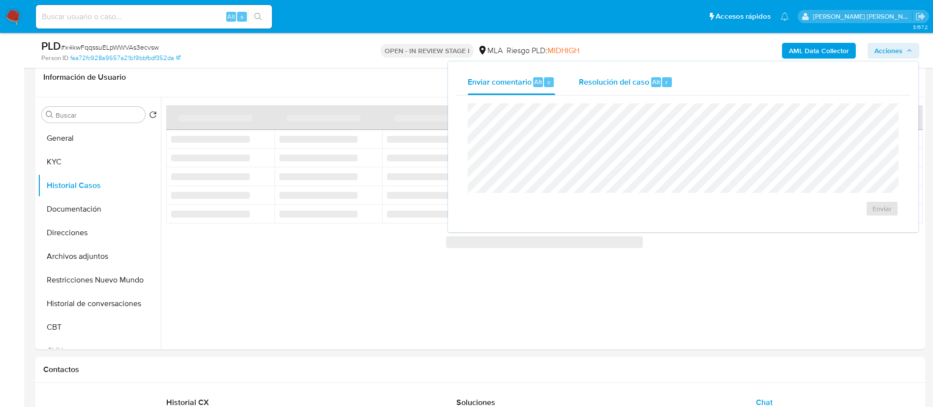
click at [633, 73] on div "Resolución del caso Alt r" at bounding box center [626, 82] width 94 height 26
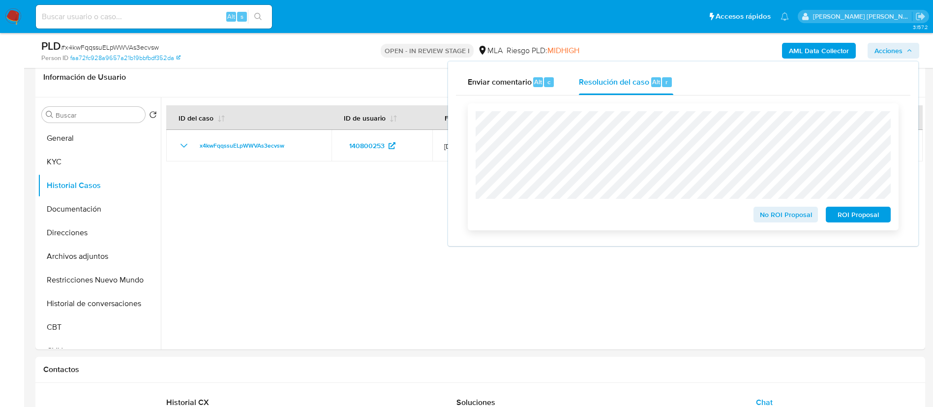
click at [765, 211] on span "No ROI Proposal" at bounding box center [785, 215] width 51 height 14
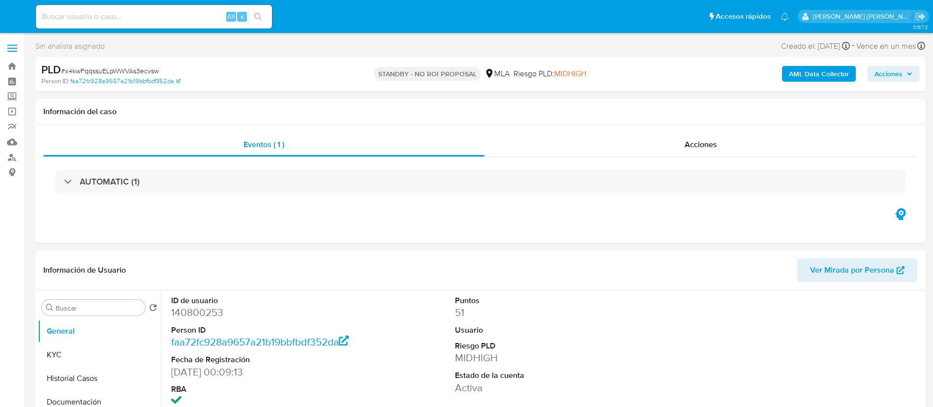
select select "10"
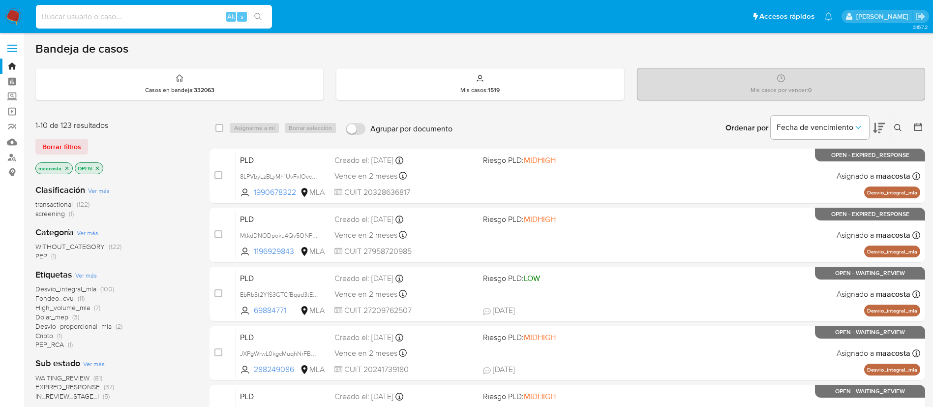
click at [179, 13] on input at bounding box center [154, 16] width 236 height 13
paste input "oqvZh9FgntqoJe1IXx1o32qk"
type input "oqvZh9FgntqoJe1IXx1o32qk"
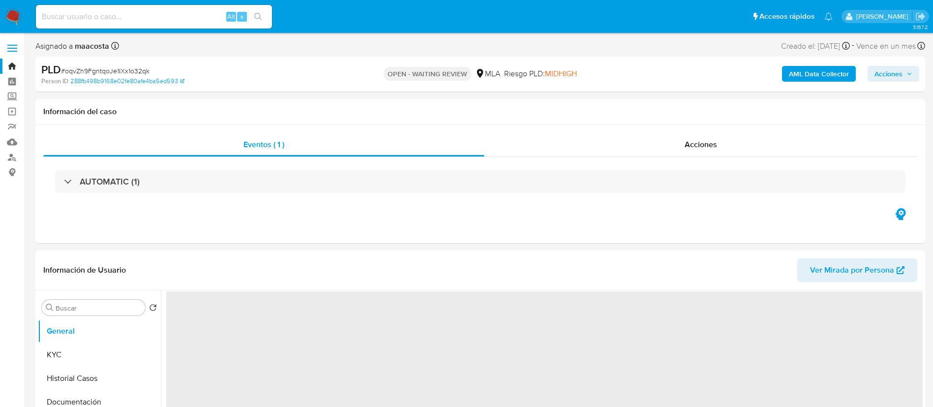
select select "10"
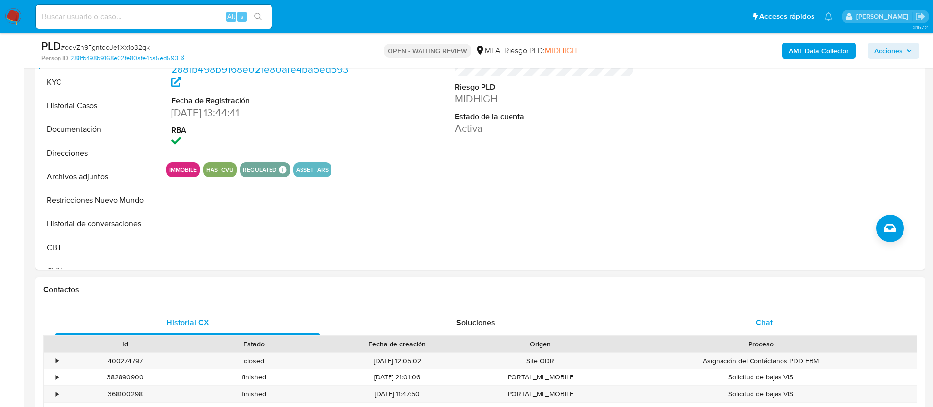
click at [756, 321] on span "Chat" at bounding box center [764, 322] width 17 height 11
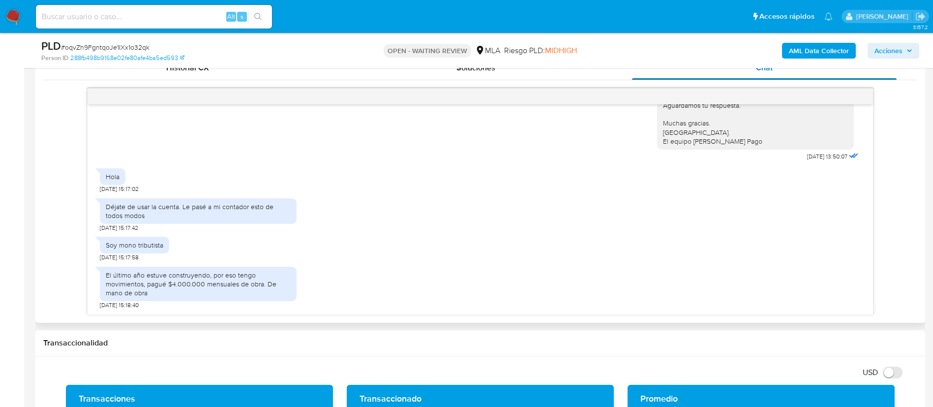
scroll to position [494, 0]
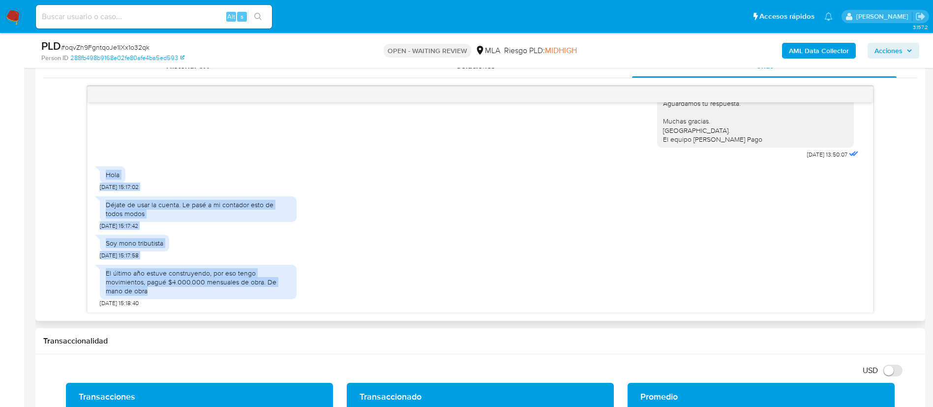
drag, startPoint x: 105, startPoint y: 176, endPoint x: 162, endPoint y: 291, distance: 128.4
click at [162, 291] on div "17/07/2025 20:02:21 Hola, Esperamos que te encuentres muy bien. Te consultamos …" at bounding box center [480, 207] width 785 height 210
copy div "Hola 22/07/2025 15:17:02 Déjate de usar la cuenta. Le pasé a mi contador esto d…"
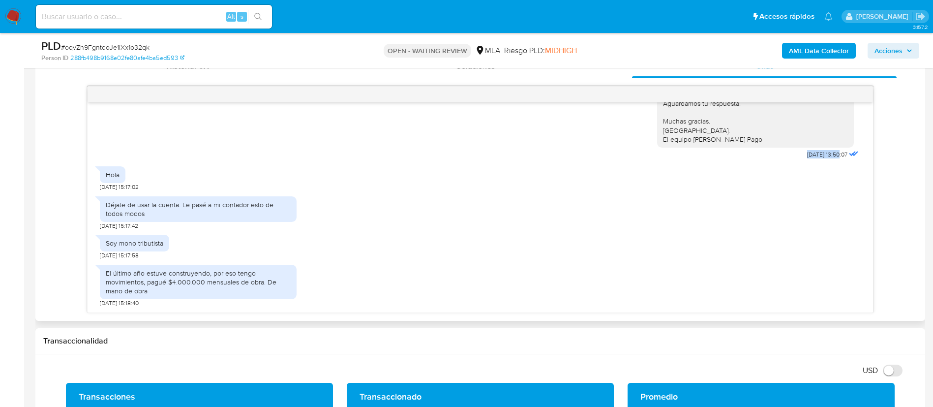
drag, startPoint x: 785, startPoint y: 158, endPoint x: 817, endPoint y: 155, distance: 32.1
click at [817, 155] on span "21/07/2025 13:50:07" at bounding box center [827, 154] width 40 height 8
copy span "21/07/2025 1"
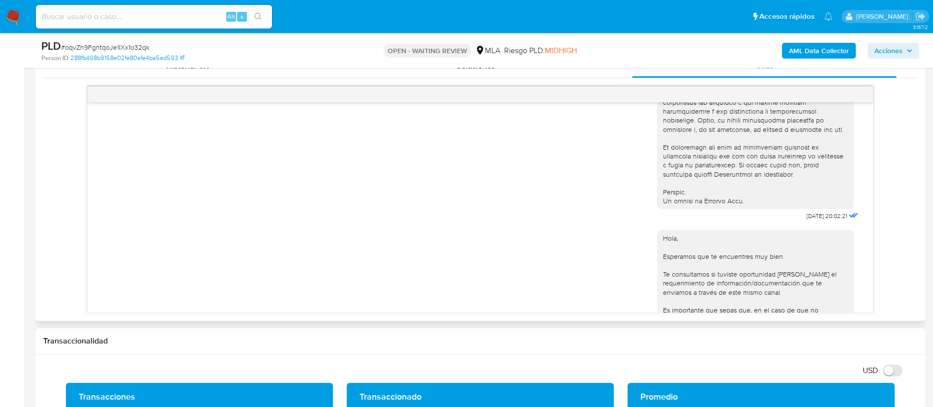
scroll to position [422, 0]
drag, startPoint x: 782, startPoint y: 235, endPoint x: 812, endPoint y: 234, distance: 30.5
copy span "17/07/2025"
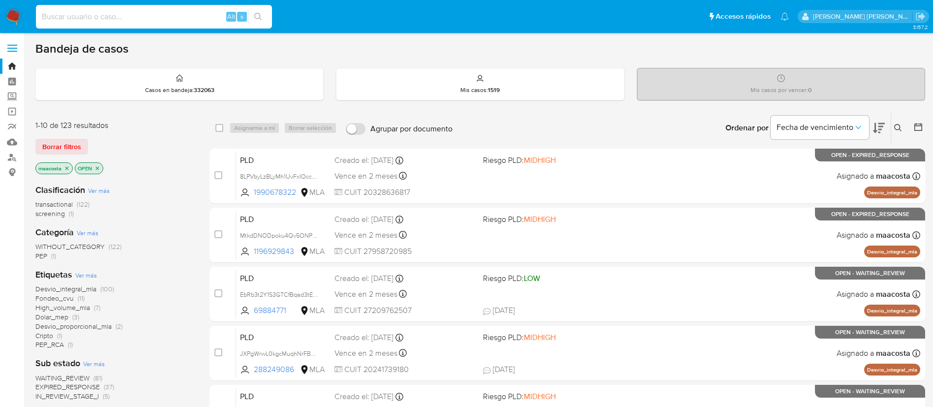
click at [179, 13] on input at bounding box center [154, 16] width 236 height 13
paste input "pmgyV1Kwud2YDnQcI6S6lTrA"
type input "pmgyV1Kwud2YDnQcI6S6lTrA"
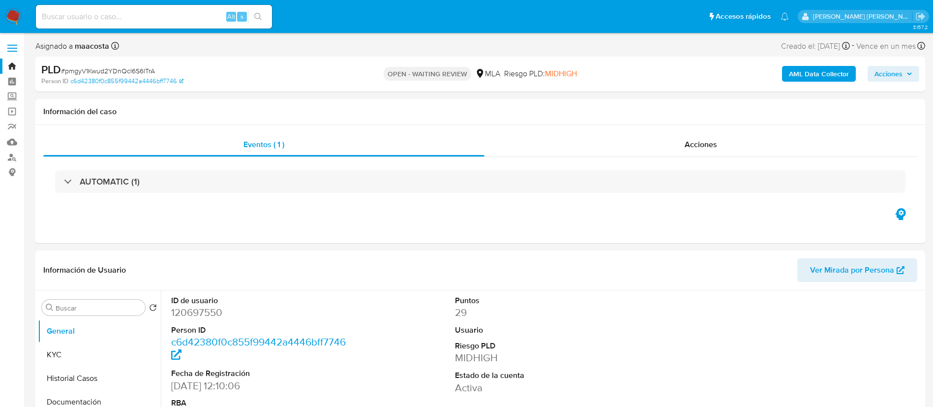
select select "10"
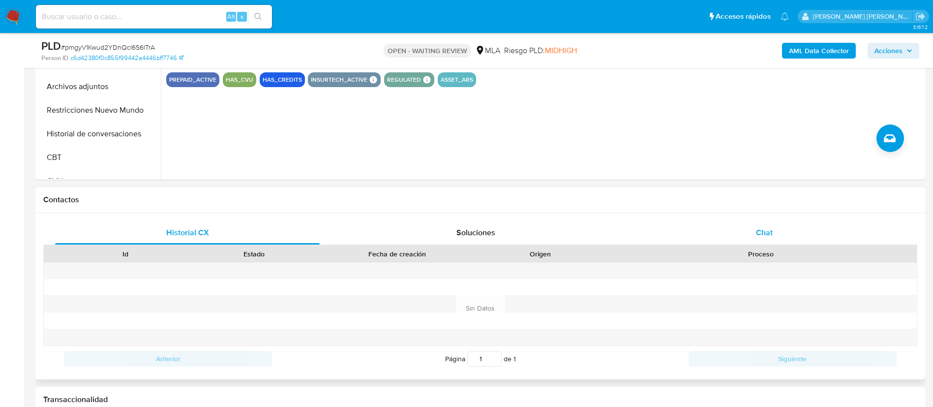
click at [755, 227] on div "Chat" at bounding box center [764, 233] width 265 height 24
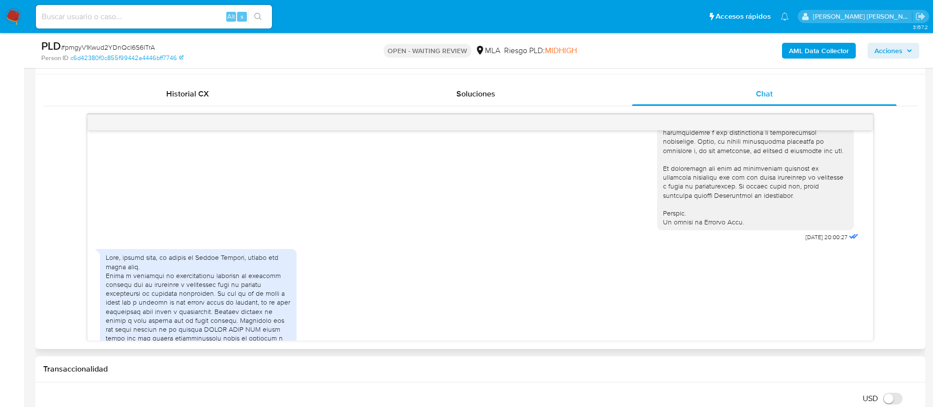
scroll to position [420, 0]
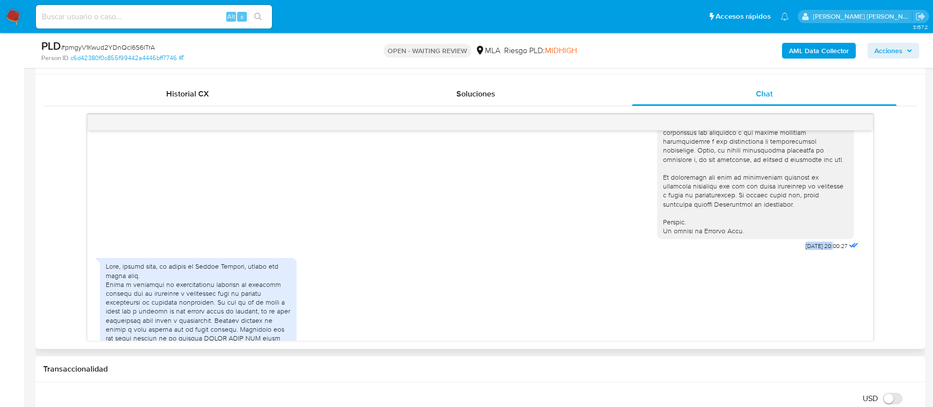
drag, startPoint x: 778, startPoint y: 263, endPoint x: 811, endPoint y: 263, distance: 32.9
copy span "[DATE]"
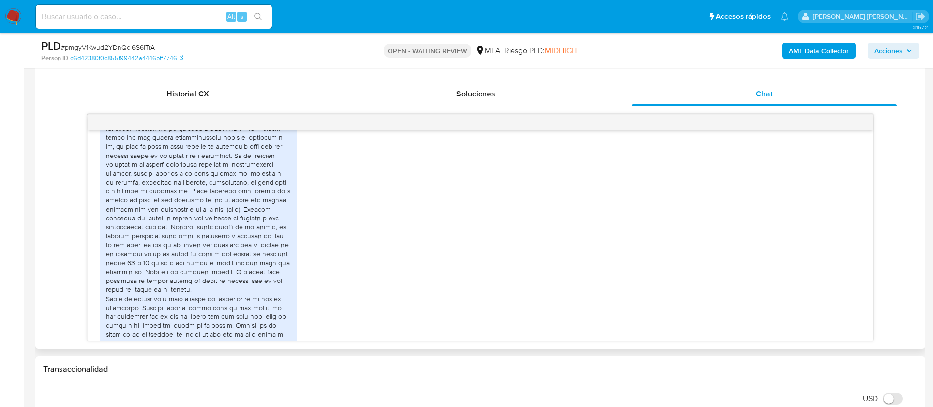
scroll to position [681, 0]
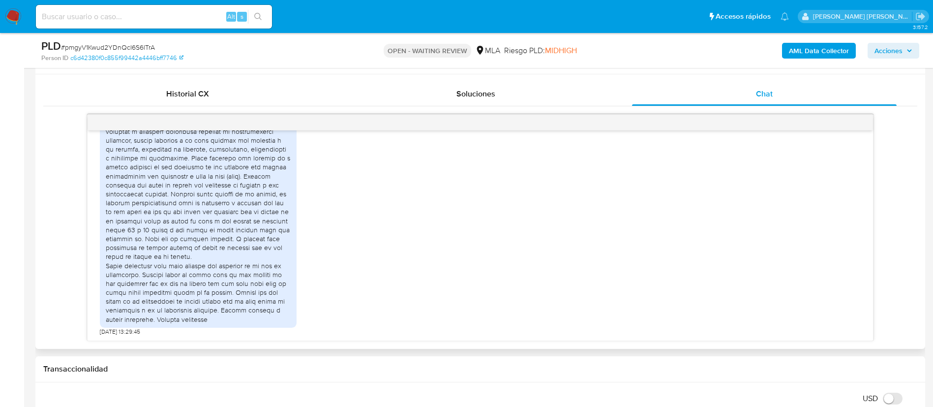
drag, startPoint x: 104, startPoint y: 284, endPoint x: 155, endPoint y: 343, distance: 77.7
click at [155, 343] on div "Historial CX Soluciones Chat Id Estado Fecha de creación Origen Proceso Anterio…" at bounding box center [480, 211] width 890 height 274
copy div "Hola, buenos días, mi nombre es Matías Murillo, espero que anden bien. Vamos a …"
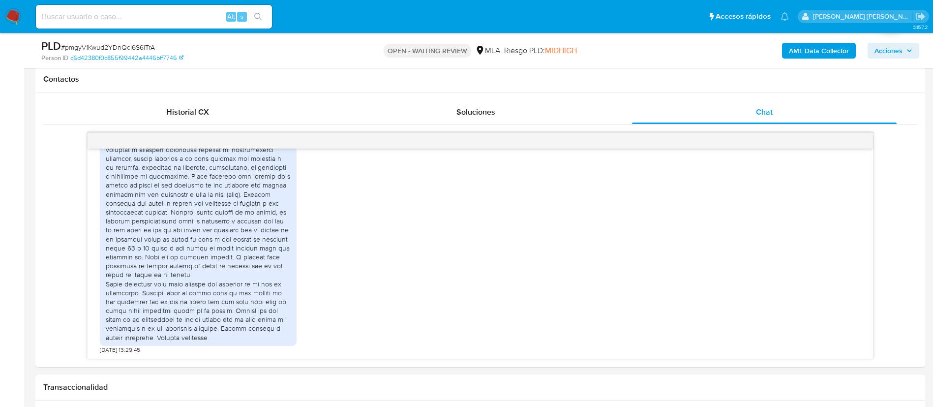
scroll to position [452, 0]
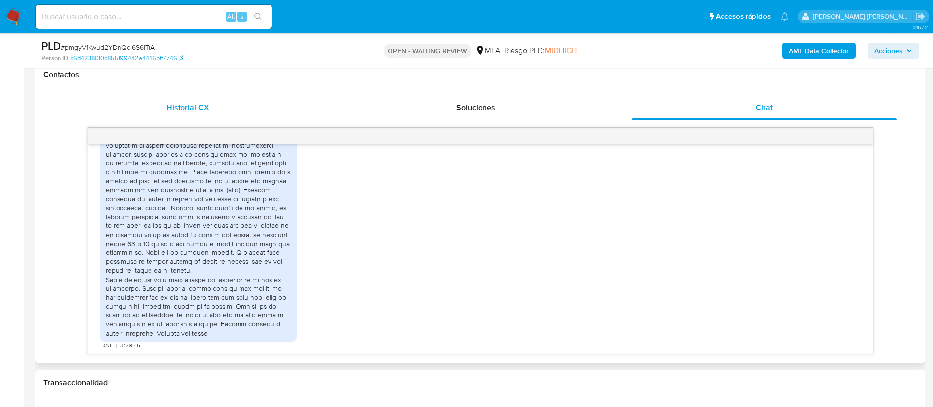
click at [205, 105] on span "Historial CX" at bounding box center [187, 107] width 43 height 11
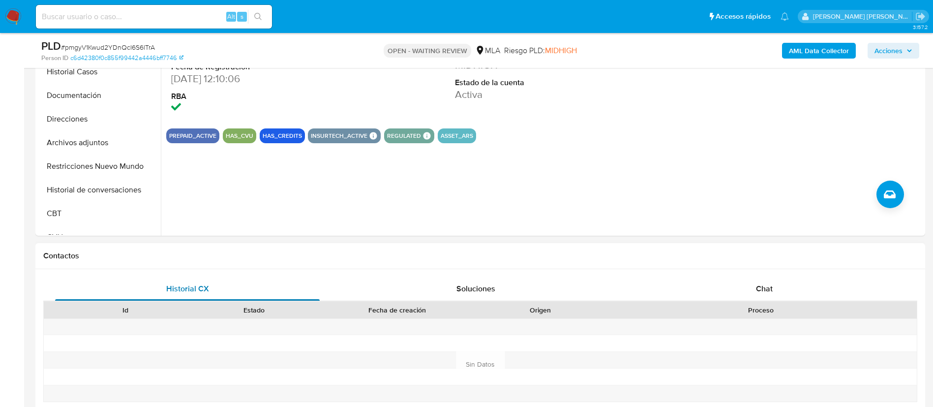
scroll to position [239, 0]
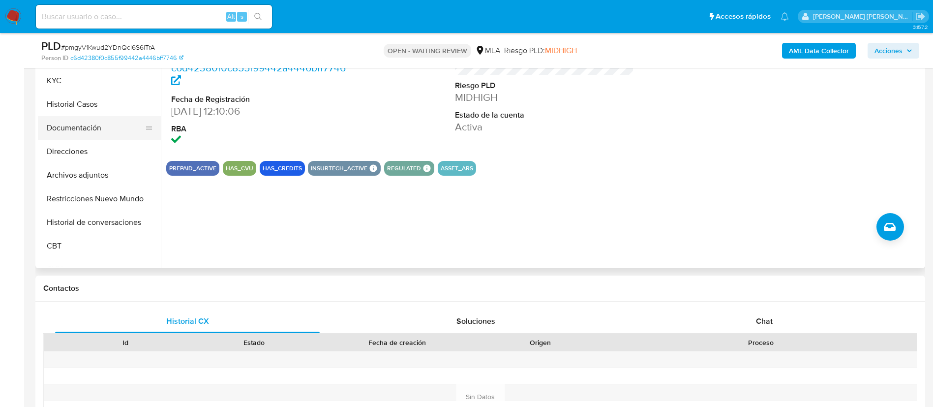
click at [90, 120] on button "Documentación" at bounding box center [95, 128] width 115 height 24
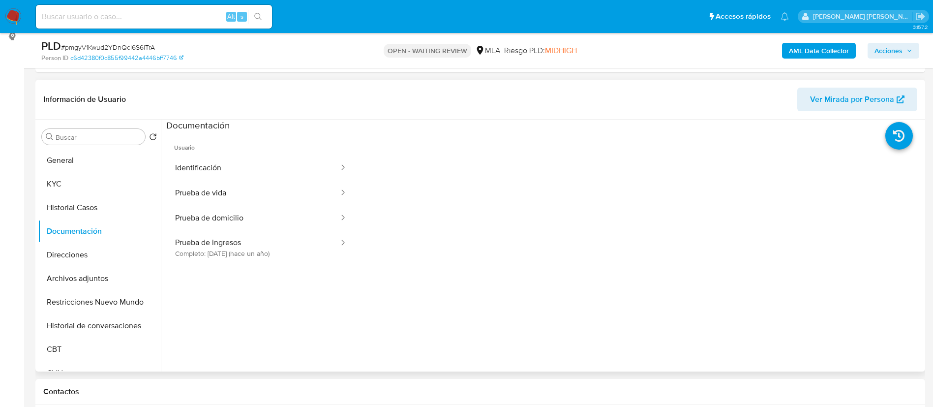
scroll to position [135, 0]
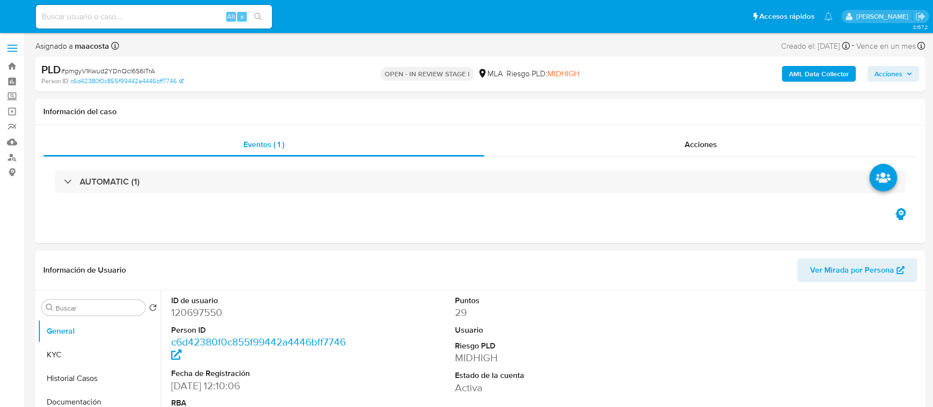
select select "10"
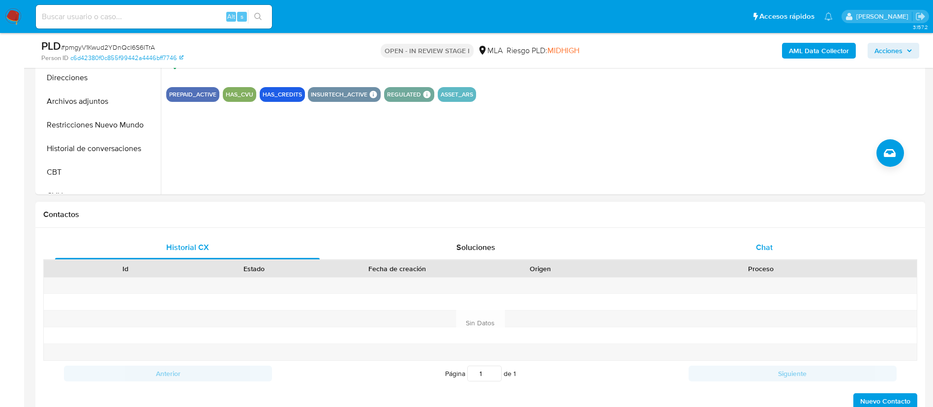
click at [771, 242] on span "Chat" at bounding box center [764, 246] width 17 height 11
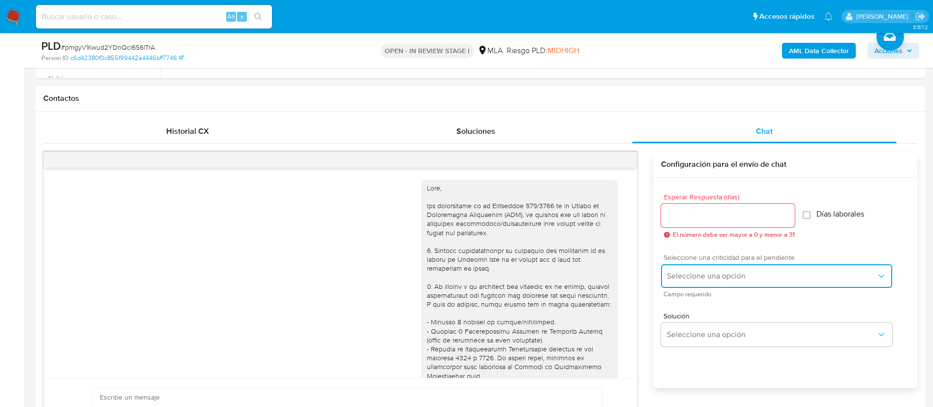
scroll to position [681, 0]
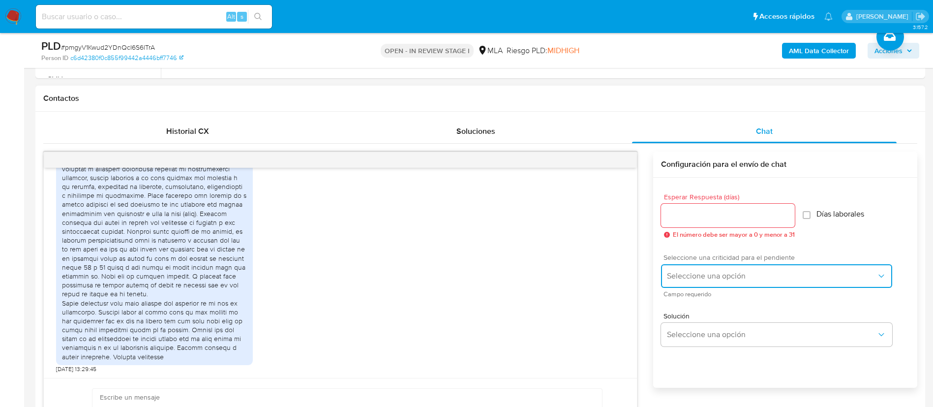
click at [701, 282] on button "Seleccione una opción" at bounding box center [776, 276] width 231 height 24
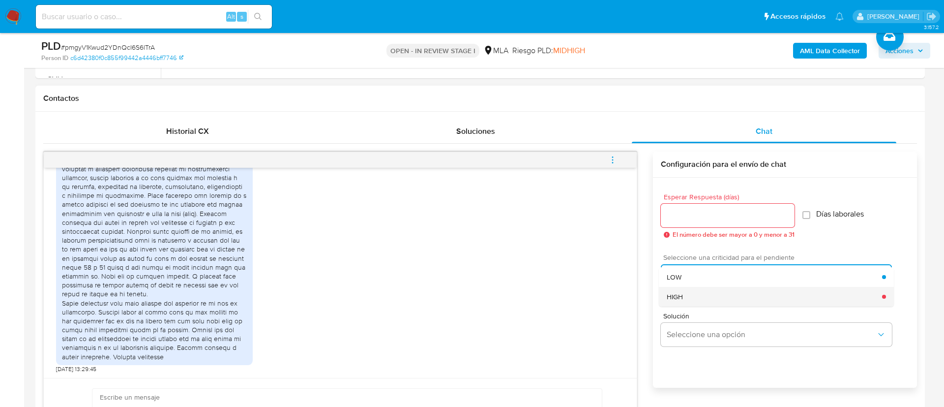
click at [680, 295] on span "HIGH" at bounding box center [675, 296] width 16 height 9
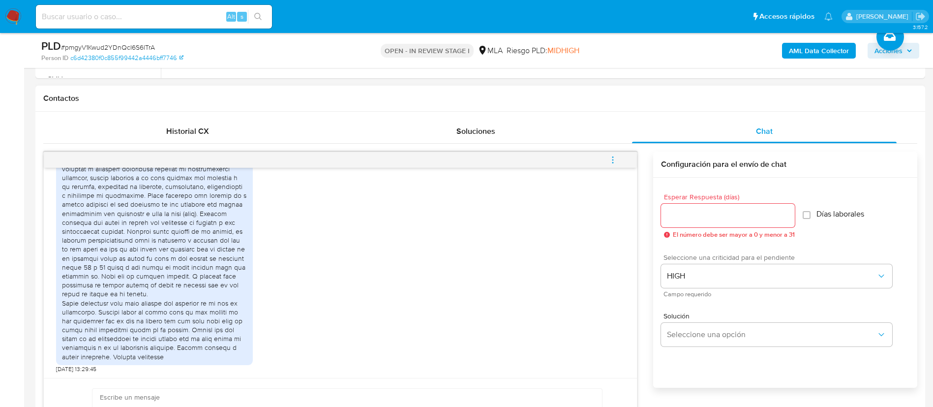
click at [672, 218] on input "Esperar Respuesta (días)" at bounding box center [728, 215] width 134 height 13
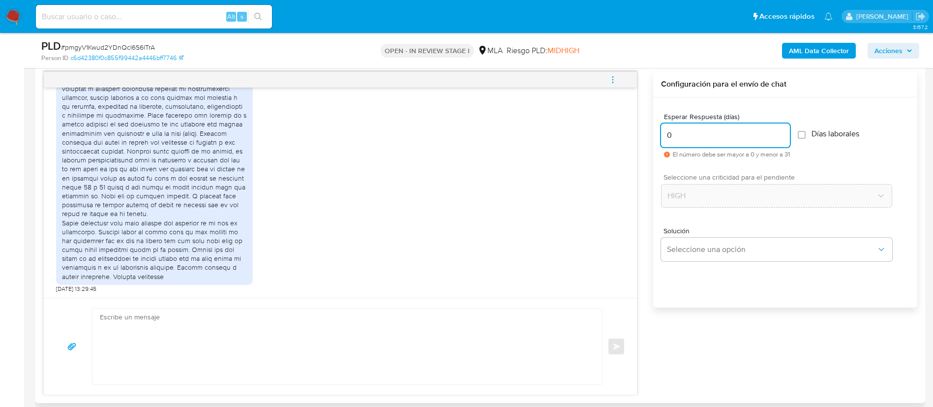
scroll to position [510, 0]
type input "0"
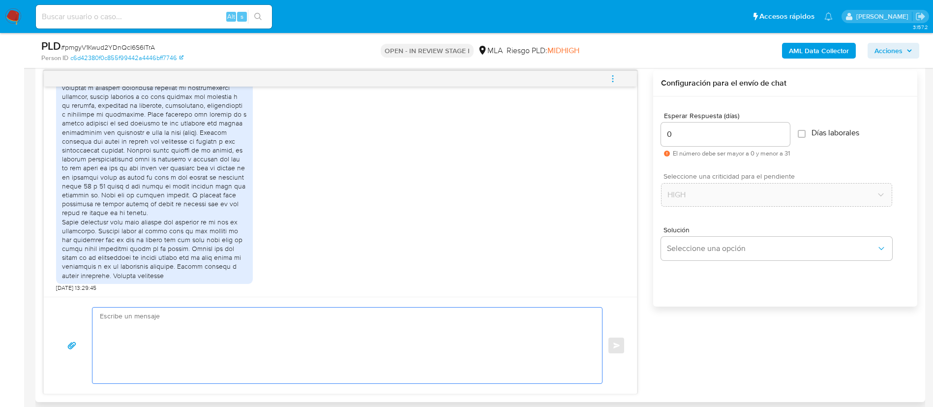
click at [525, 311] on textarea at bounding box center [345, 345] width 490 height 76
paste textarea "1. Descripción de la actividad: - Detalla la actividad que realizas a través de…"
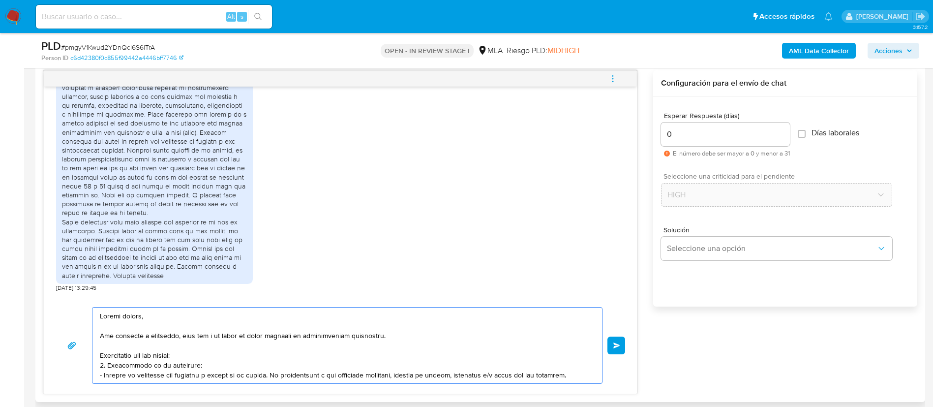
scroll to position [289, 0]
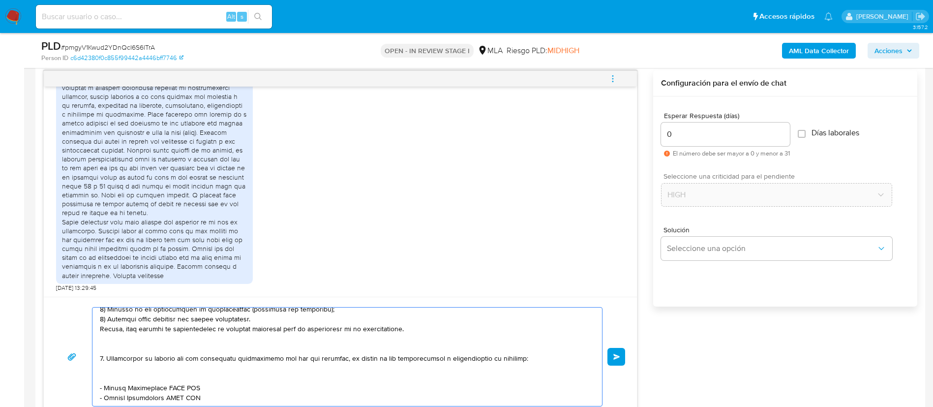
drag, startPoint x: 220, startPoint y: 368, endPoint x: 137, endPoint y: 343, distance: 86.5
click at [137, 343] on textarea at bounding box center [345, 356] width 490 height 98
paste textarea "- Carlos Alfredo Rivero S. R. L. - CUIT 33717349089 (ACTIVIDAD: Elaboración ind…"
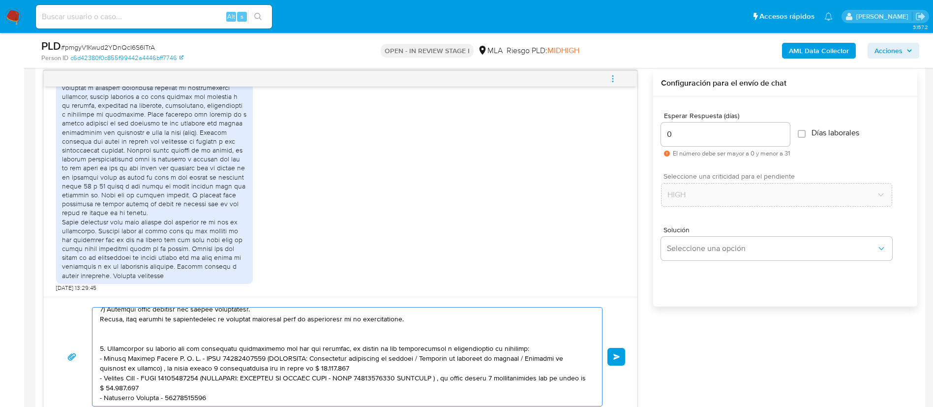
paste textarea "- Nym Srl - CUIL 30718829379 (ACTIVIDAD: ) , a quien le envía 1 transferencias …"
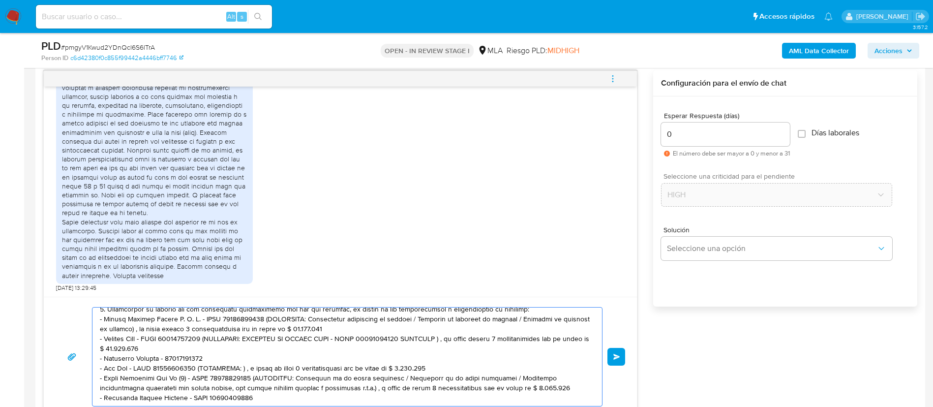
scroll to position [346, 0]
drag, startPoint x: 256, startPoint y: 345, endPoint x: 529, endPoint y: 357, distance: 273.2
click at [529, 357] on textarea at bounding box center [345, 356] width 490 height 98
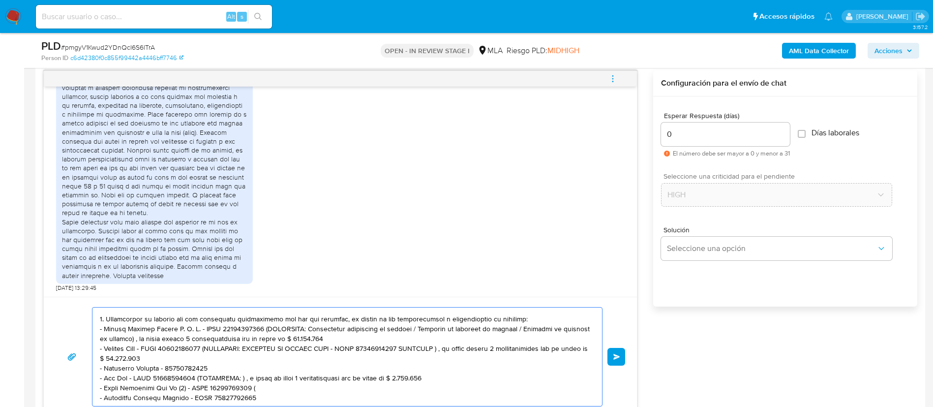
scroll to position [341, 0]
drag, startPoint x: 430, startPoint y: 343, endPoint x: 192, endPoint y: 338, distance: 238.1
click at [192, 338] on textarea at bounding box center [345, 356] width 490 height 98
drag, startPoint x: 179, startPoint y: 346, endPoint x: 207, endPoint y: 337, distance: 29.1
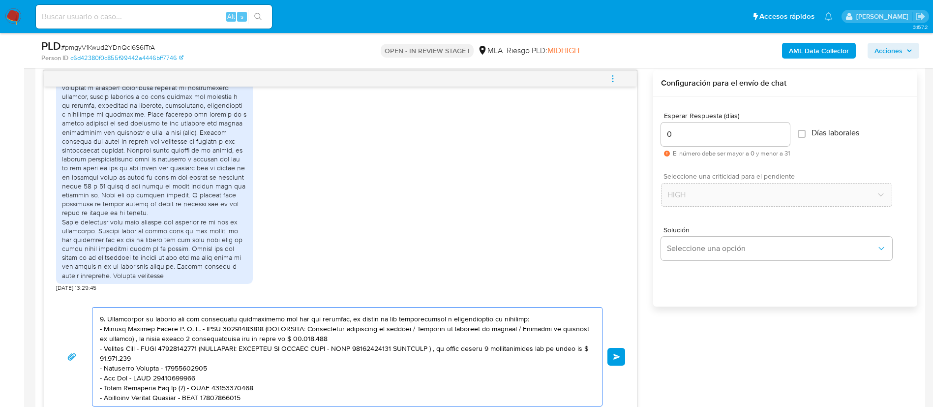
click at [207, 337] on textarea at bounding box center [345, 356] width 490 height 98
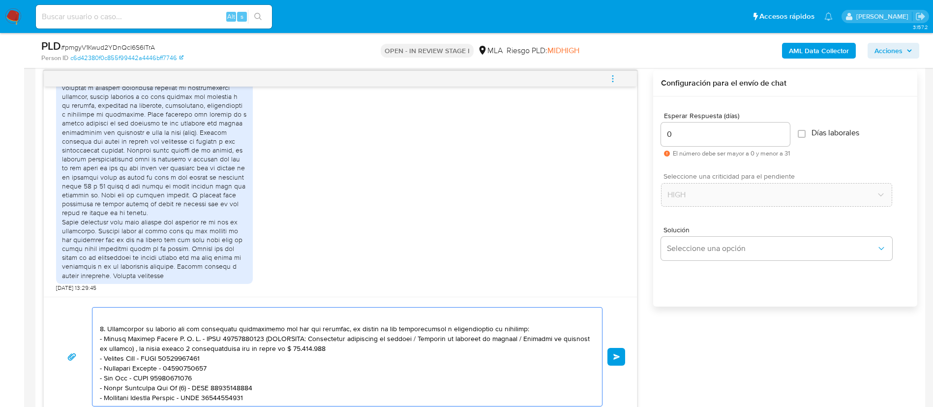
scroll to position [294, 0]
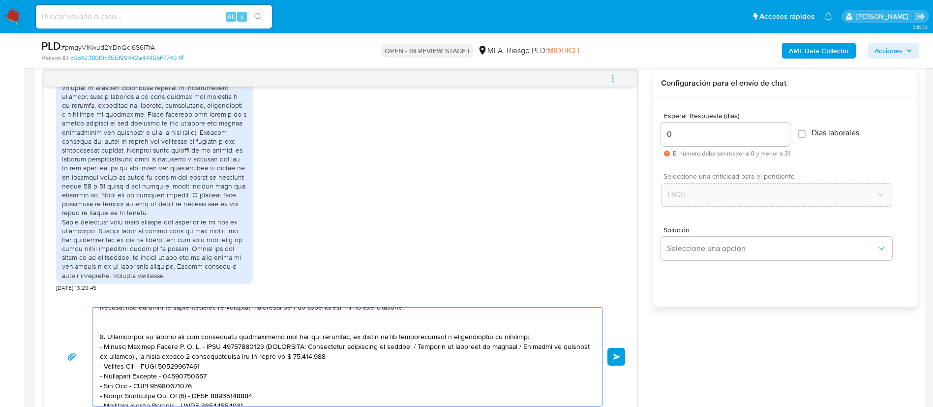
drag, startPoint x: 319, startPoint y: 346, endPoint x: 255, endPoint y: 339, distance: 63.8
click at [255, 339] on textarea at bounding box center [345, 356] width 490 height 98
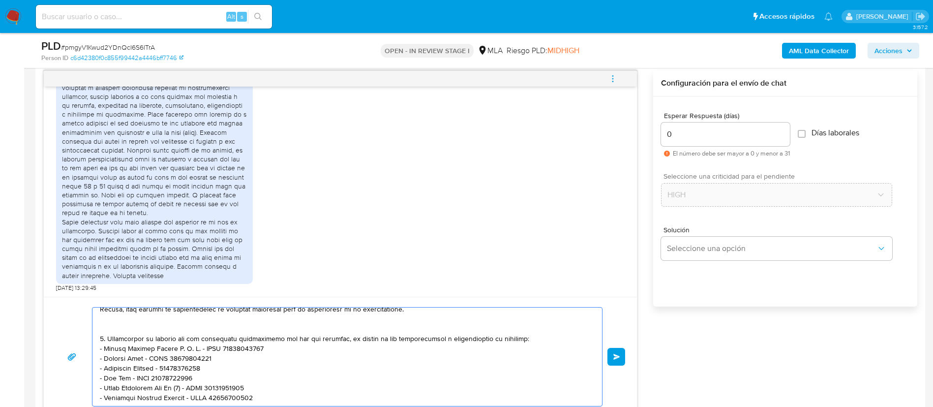
click at [255, 339] on textarea at bounding box center [345, 356] width 490 height 98
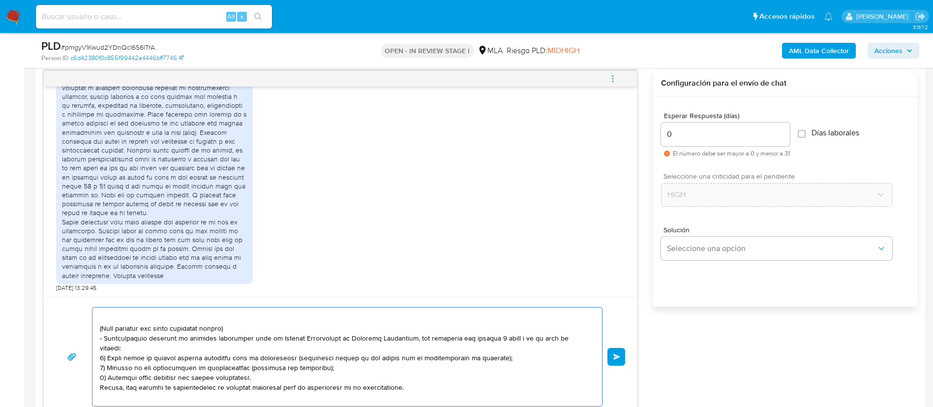
scroll to position [213, 0]
drag, startPoint x: 255, startPoint y: 339, endPoint x: 413, endPoint y: 378, distance: 162.7
click at [413, 378] on textarea at bounding box center [345, 356] width 490 height 98
drag, startPoint x: 413, startPoint y: 378, endPoint x: 101, endPoint y: 322, distance: 317.3
click at [101, 322] on textarea at bounding box center [345, 356] width 490 height 98
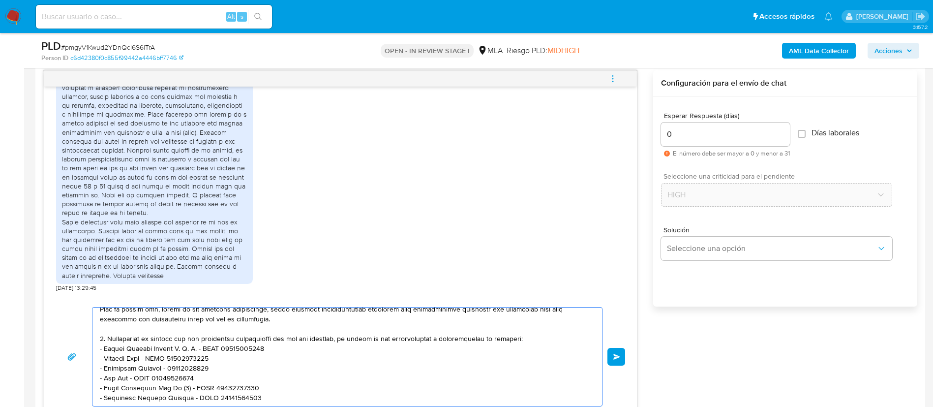
scroll to position [523, 0]
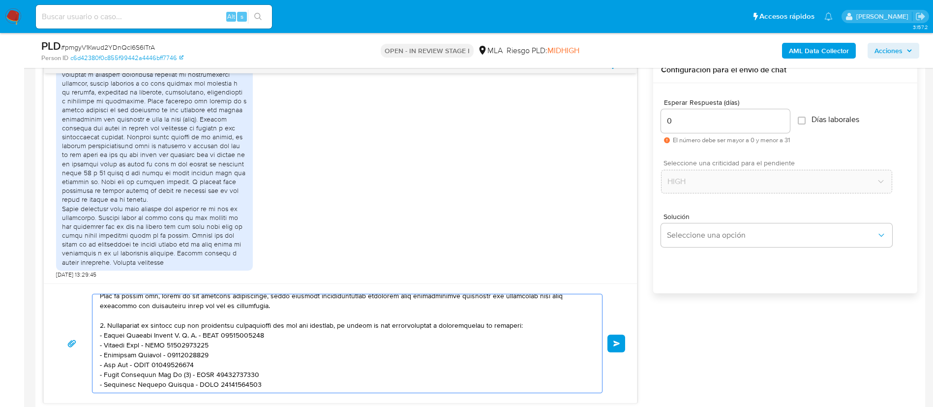
click at [118, 380] on textarea at bounding box center [345, 343] width 490 height 98
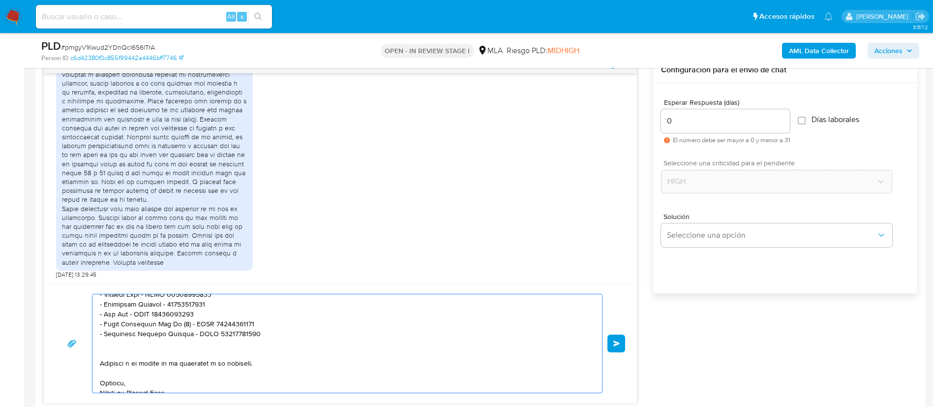
scroll to position [243, 0]
click at [189, 327] on textarea at bounding box center [345, 343] width 490 height 98
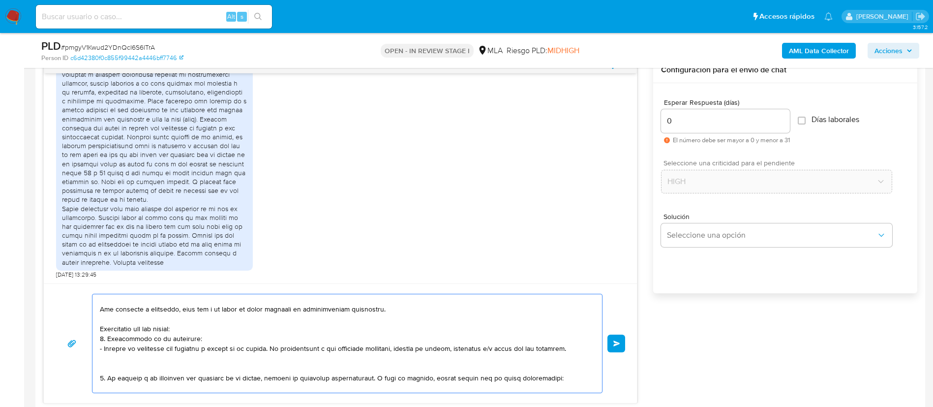
scroll to position [0, 0]
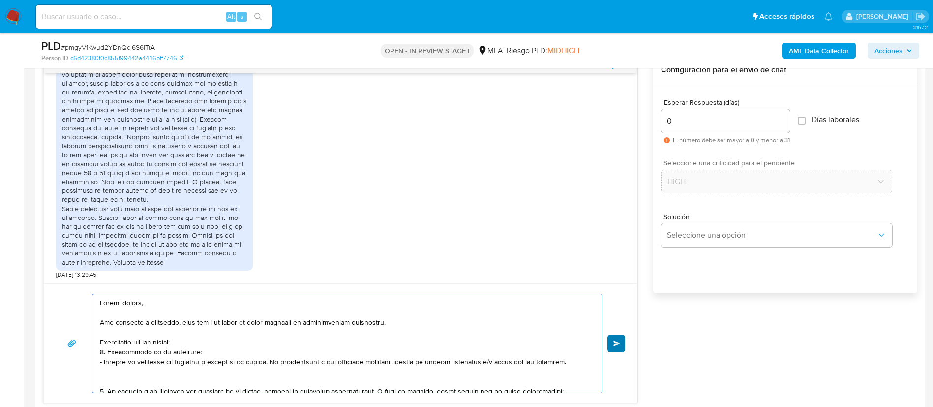
type textarea "Buenas tardes, Nos volvemos a comunicar, dado que a la fecha no hemos recibido …"
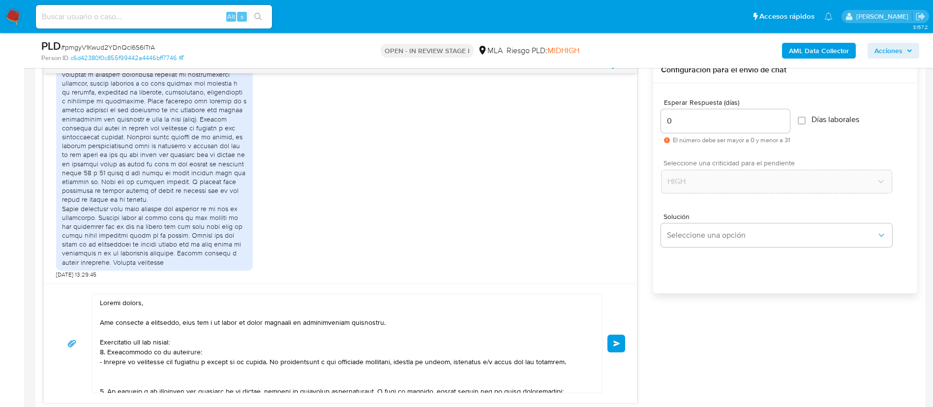
click at [621, 337] on button "Enviar" at bounding box center [616, 343] width 18 height 18
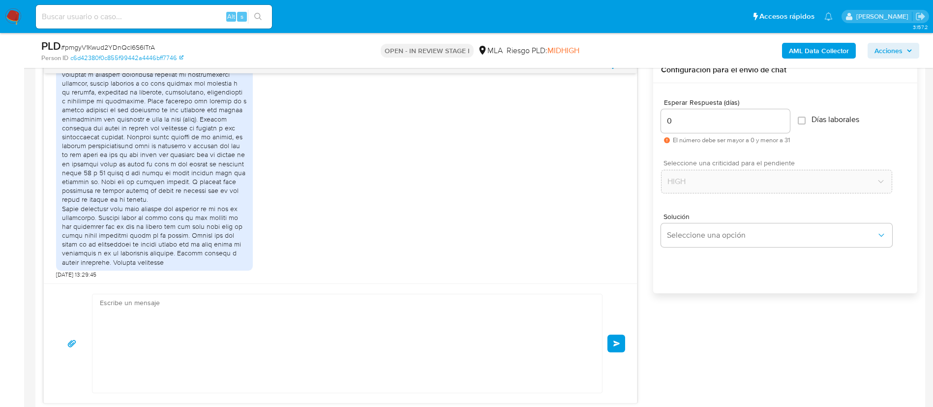
scroll to position [1148, 0]
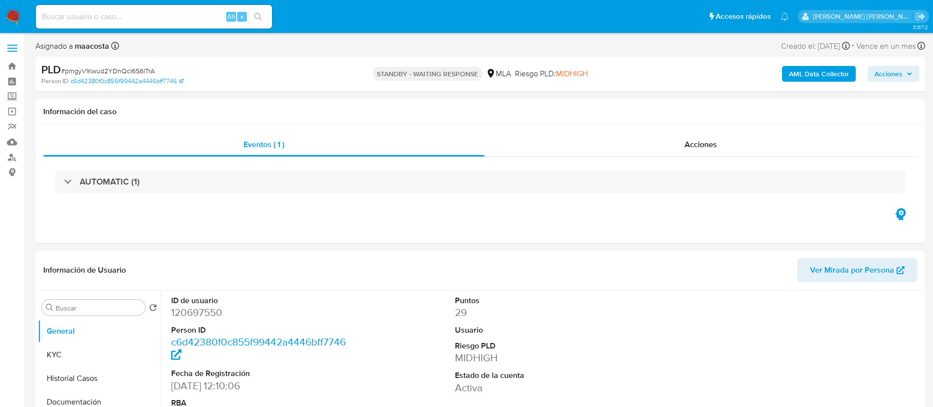
select select "10"
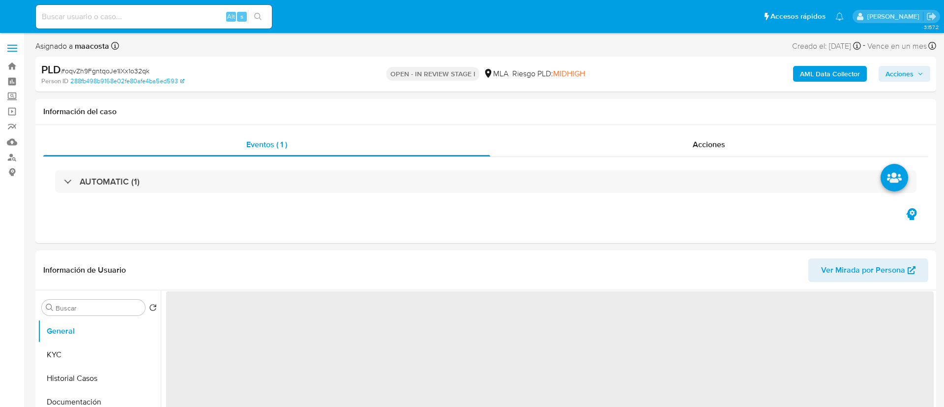
select select "10"
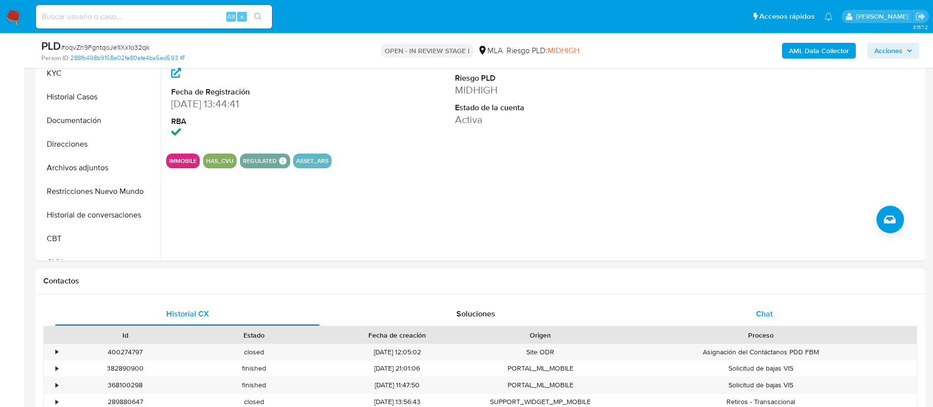
click at [757, 304] on div "Chat" at bounding box center [764, 314] width 265 height 24
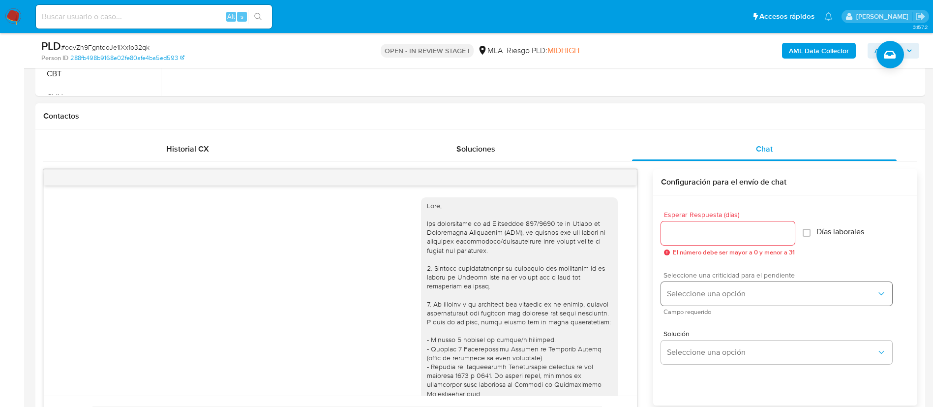
scroll to position [412, 0]
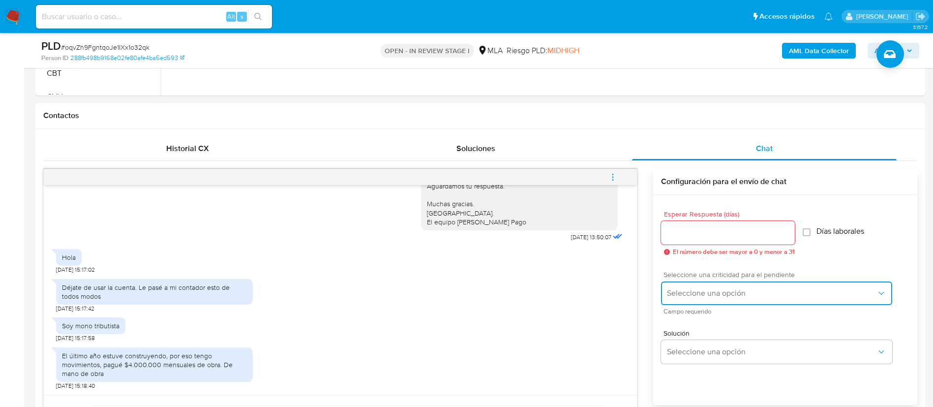
click at [728, 297] on span "Seleccione una opción" at bounding box center [771, 293] width 209 height 10
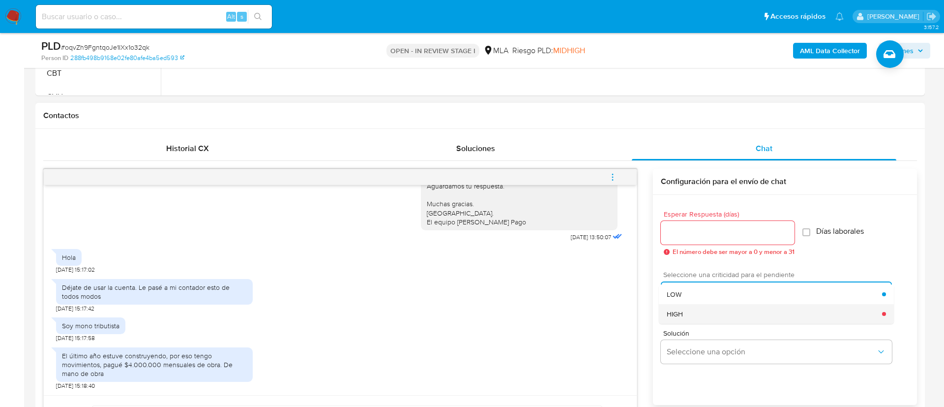
click at [683, 312] on span "HIGH" at bounding box center [675, 313] width 16 height 9
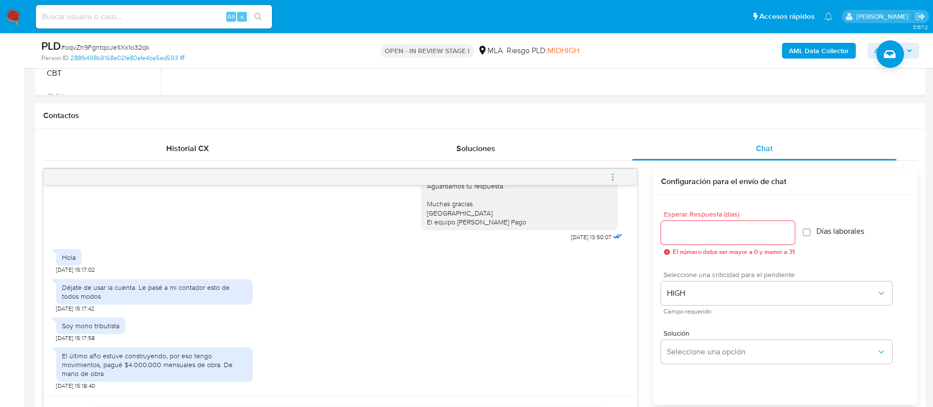
click at [681, 226] on input "Esperar Respuesta (días)" at bounding box center [728, 232] width 134 height 13
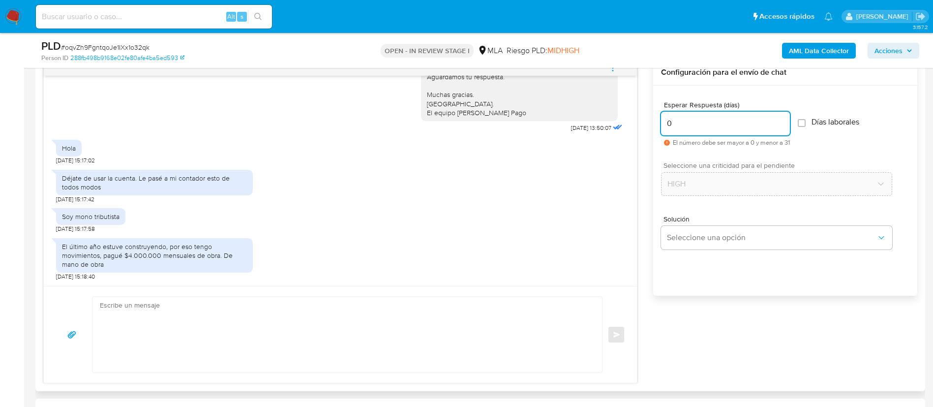
scroll to position [525, 0]
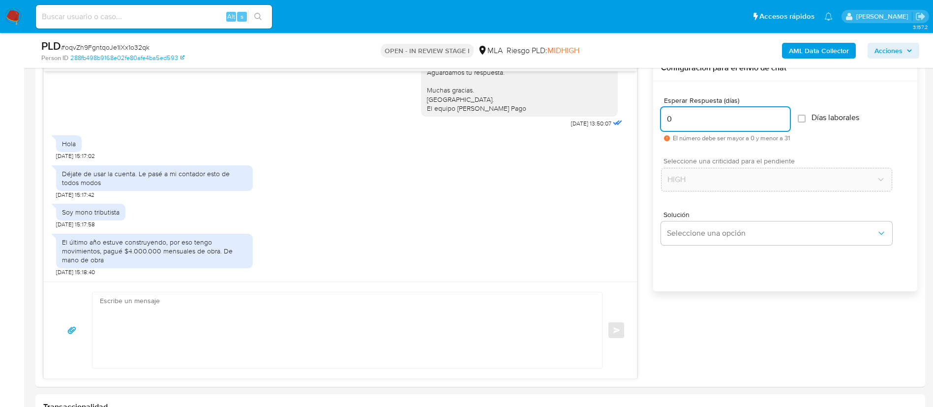
type input "0"
click at [543, 300] on textarea at bounding box center [345, 330] width 490 height 76
paste textarea "Hola , En función de las operaciones registradas en tu cuenta de Mercado Pago, …"
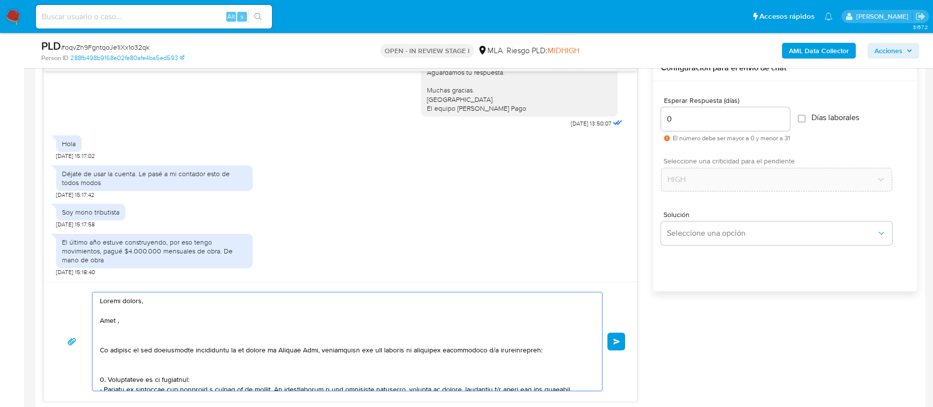
scroll to position [525, 0]
drag, startPoint x: 193, startPoint y: 368, endPoint x: 95, endPoint y: 318, distance: 110.0
click at [95, 318] on div at bounding box center [344, 342] width 505 height 98
click at [104, 321] on textarea at bounding box center [345, 342] width 490 height 98
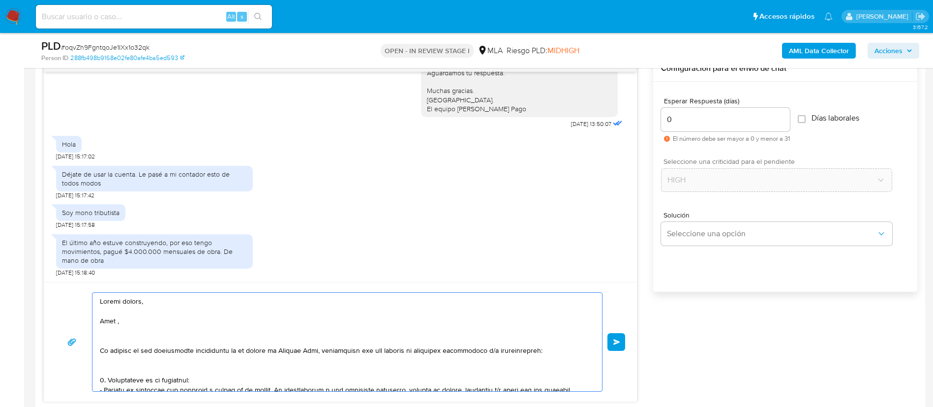
click at [104, 321] on textarea at bounding box center [345, 342] width 490 height 98
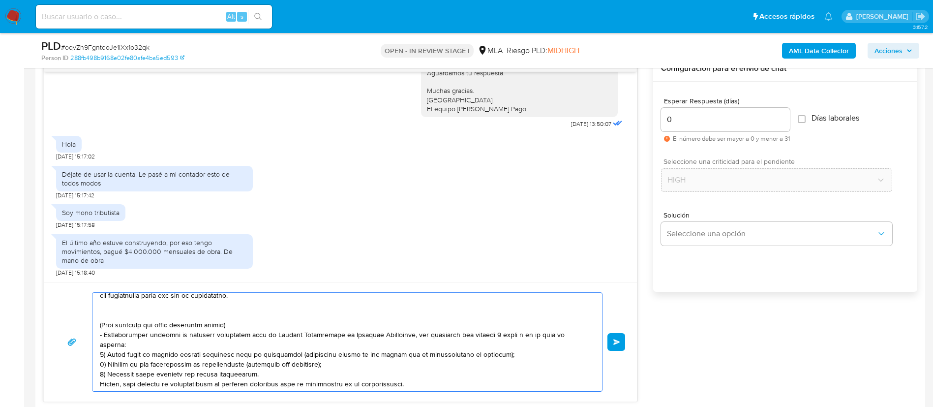
scroll to position [223, 0]
drag, startPoint x: 102, startPoint y: 323, endPoint x: 416, endPoint y: 371, distance: 316.8
click at [416, 371] on textarea at bounding box center [345, 342] width 490 height 98
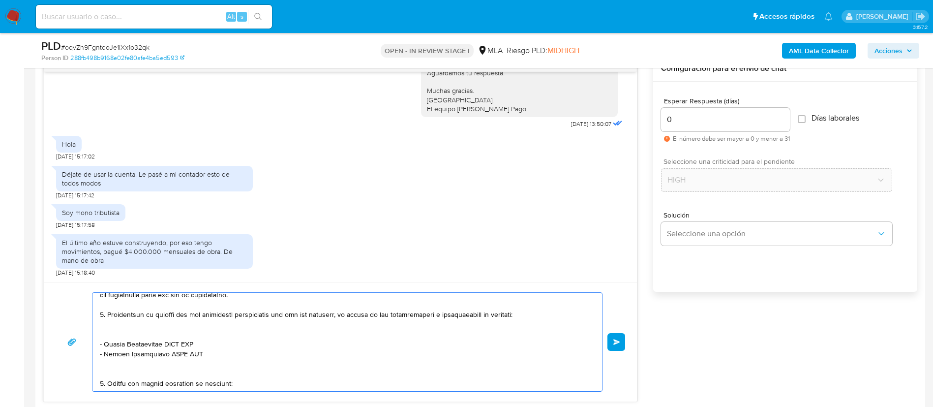
drag, startPoint x: 110, startPoint y: 327, endPoint x: 247, endPoint y: 379, distance: 146.6
click at [247, 379] on textarea at bounding box center [345, 342] width 490 height 98
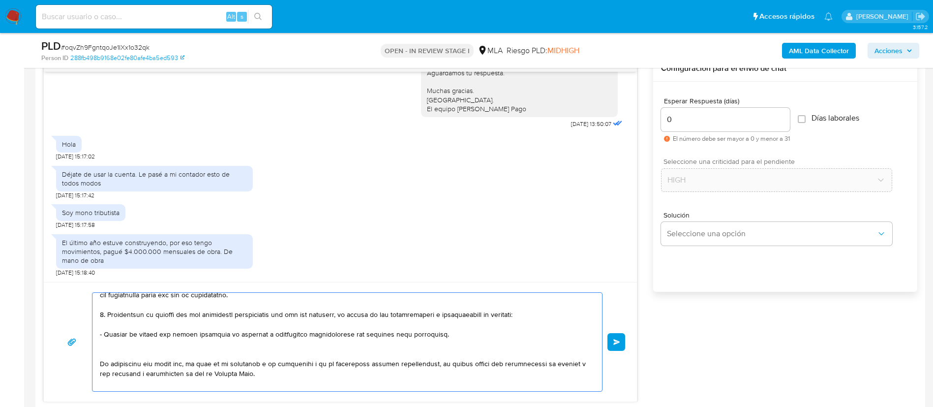
paste textarea "- Gonzalo Eden Falco - CUIT 20356544251 (ACTIVIDAD: Servicios inmobiliarios rea…"
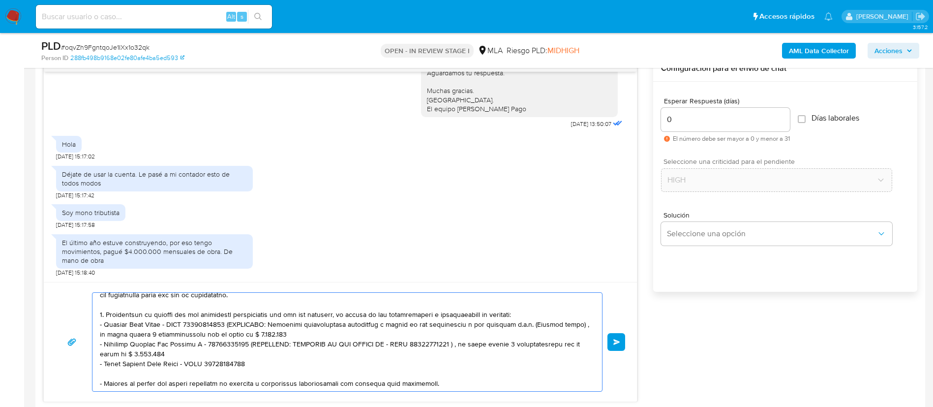
scroll to position [230, 0]
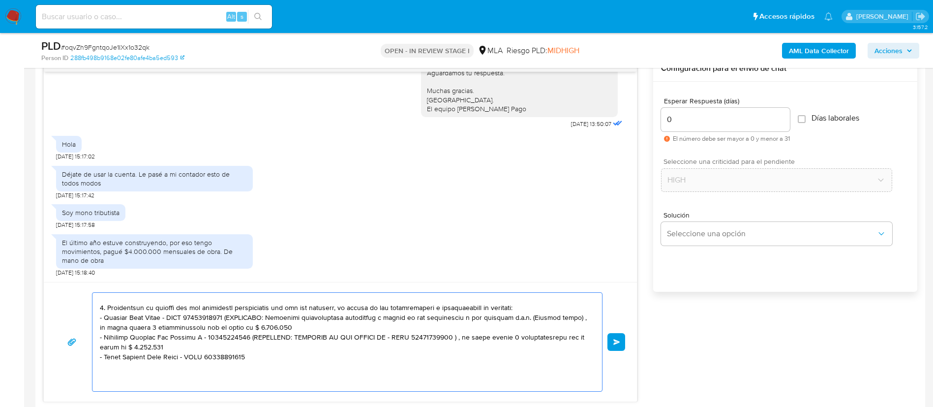
paste textarea "- Bustos Maira Abigail - CUIT 23438090304 (SIN ACTIVIDAD) , a quien le envía 13…"
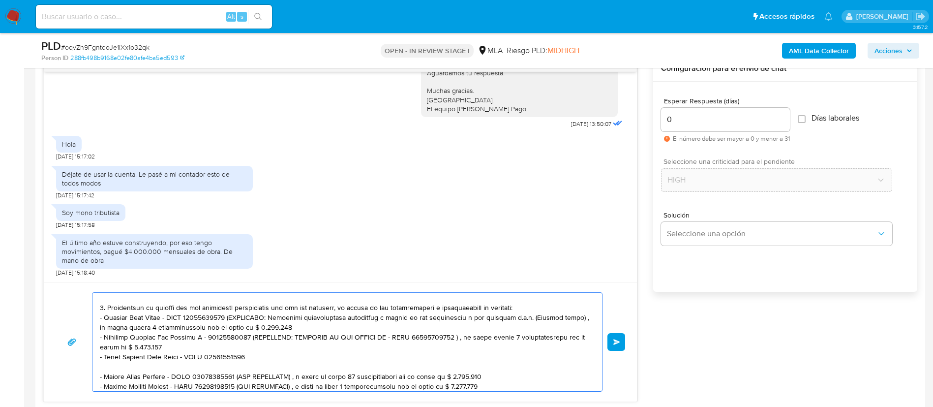
scroll to position [249, 0]
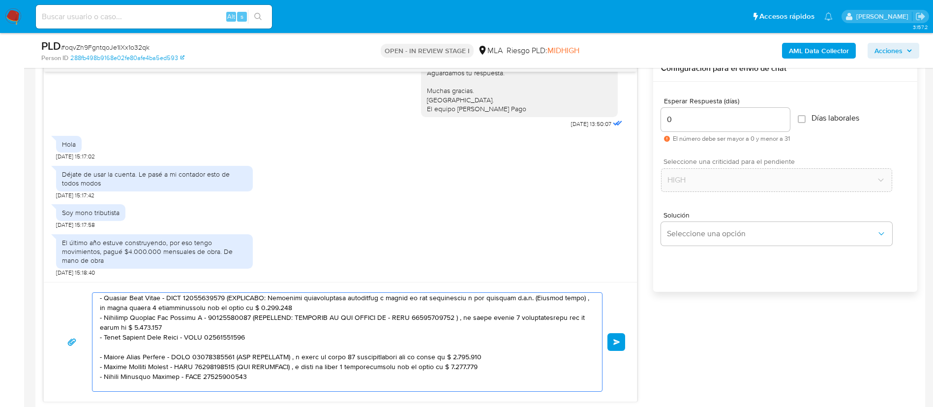
click at [190, 349] on textarea at bounding box center [345, 342] width 490 height 98
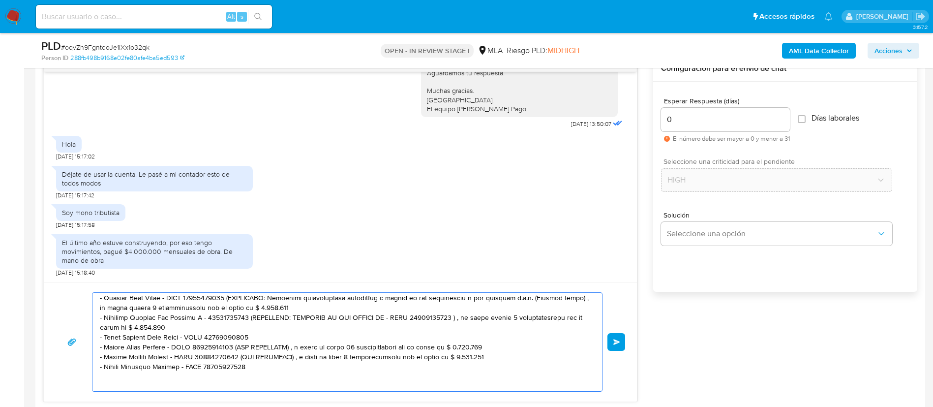
drag, startPoint x: 246, startPoint y: 357, endPoint x: 486, endPoint y: 356, distance: 240.0
click at [486, 356] on textarea at bounding box center [345, 342] width 490 height 98
drag, startPoint x: 483, startPoint y: 344, endPoint x: 233, endPoint y: 347, distance: 250.8
click at [233, 347] on textarea at bounding box center [345, 342] width 490 height 98
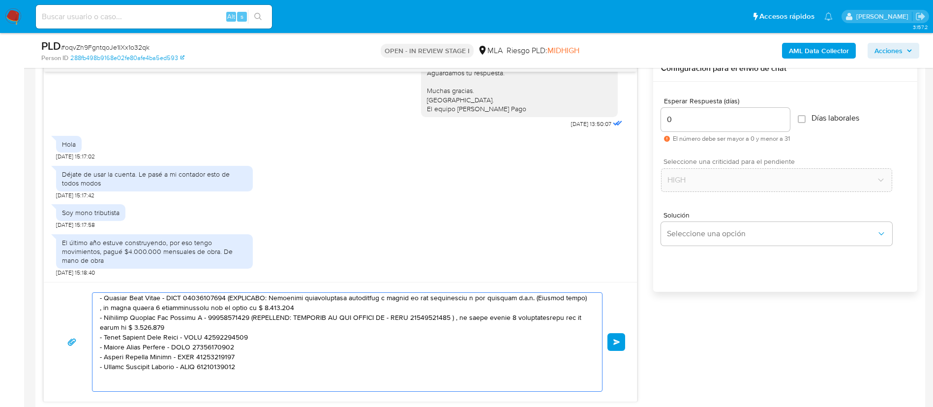
drag, startPoint x: 190, startPoint y: 327, endPoint x: 245, endPoint y: 320, distance: 56.0
click at [245, 320] on textarea at bounding box center [345, 342] width 490 height 98
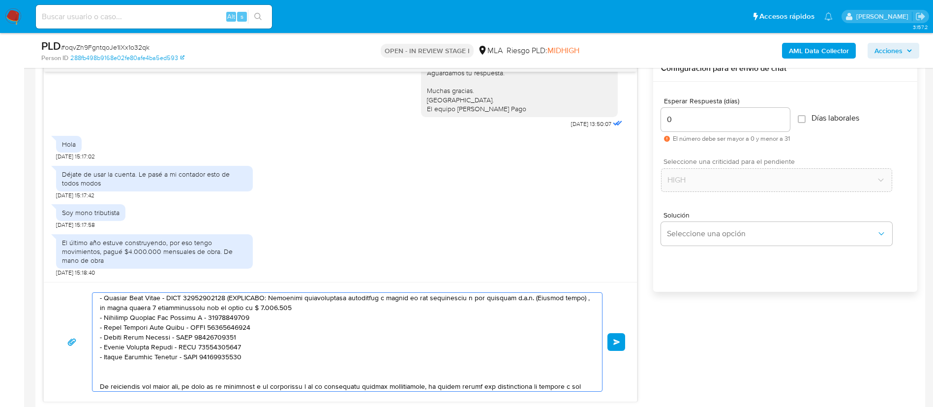
scroll to position [236, 0]
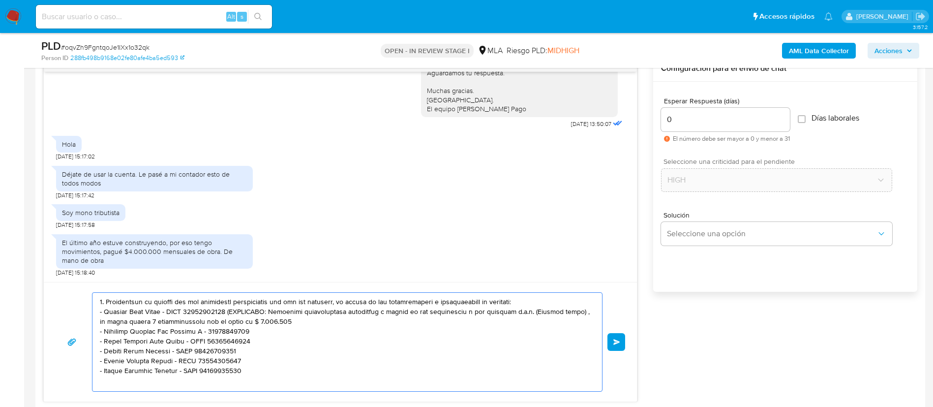
drag, startPoint x: 274, startPoint y: 319, endPoint x: 228, endPoint y: 313, distance: 46.1
click at [228, 313] on textarea at bounding box center [345, 342] width 490 height 98
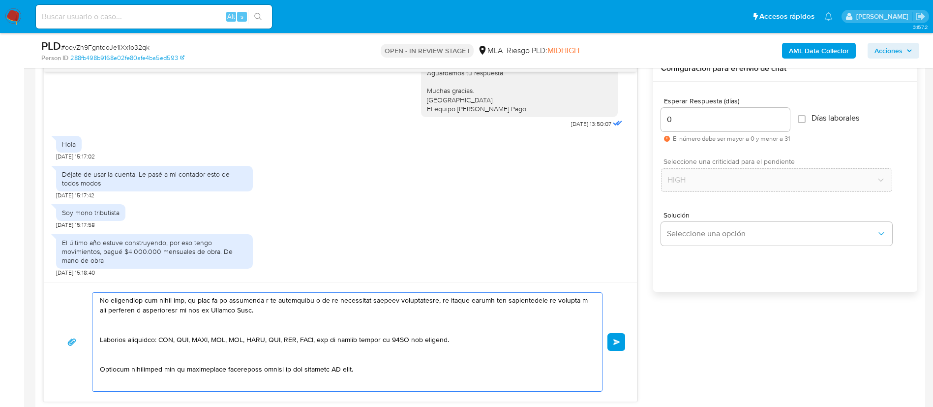
scroll to position [341, 0]
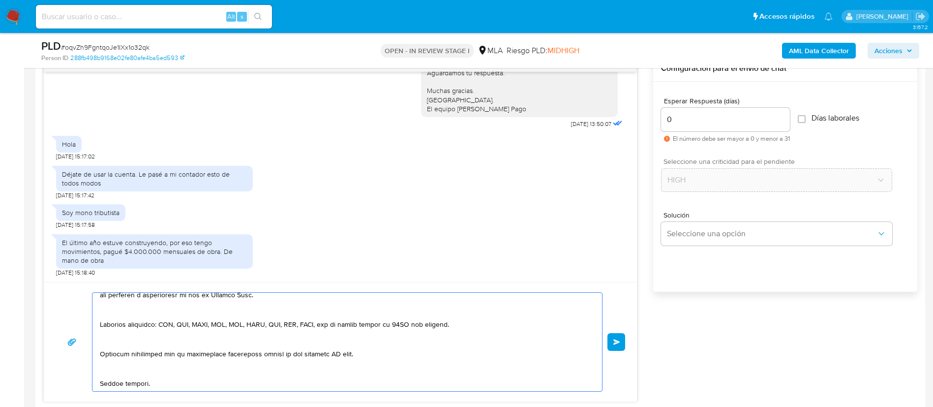
click at [252, 354] on textarea at bounding box center [345, 342] width 490 height 98
click at [210, 351] on textarea at bounding box center [345, 342] width 490 height 98
click at [256, 351] on textarea at bounding box center [345, 342] width 490 height 98
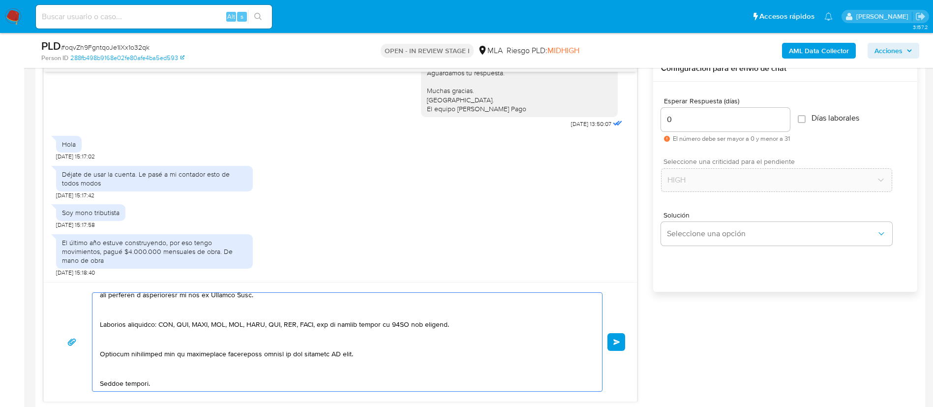
click at [256, 351] on textarea at bounding box center [345, 342] width 490 height 98
drag, startPoint x: 258, startPoint y: 352, endPoint x: 355, endPoint y: 355, distance: 96.4
click at [355, 355] on textarea at bounding box center [345, 342] width 490 height 98
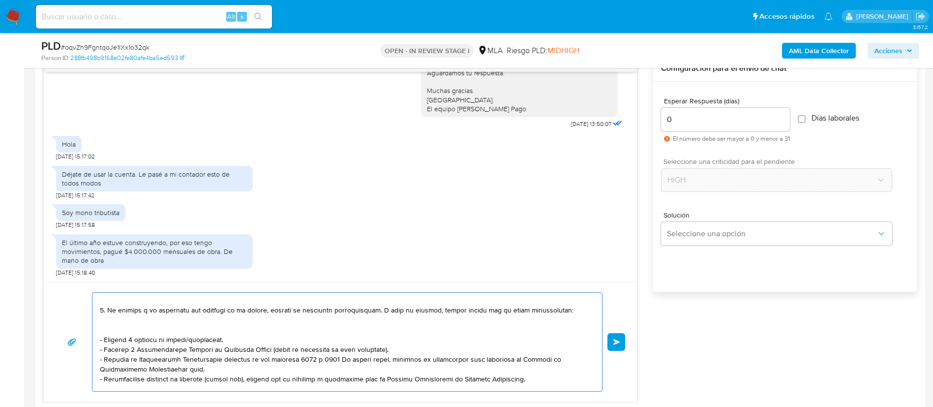
scroll to position [0, 0]
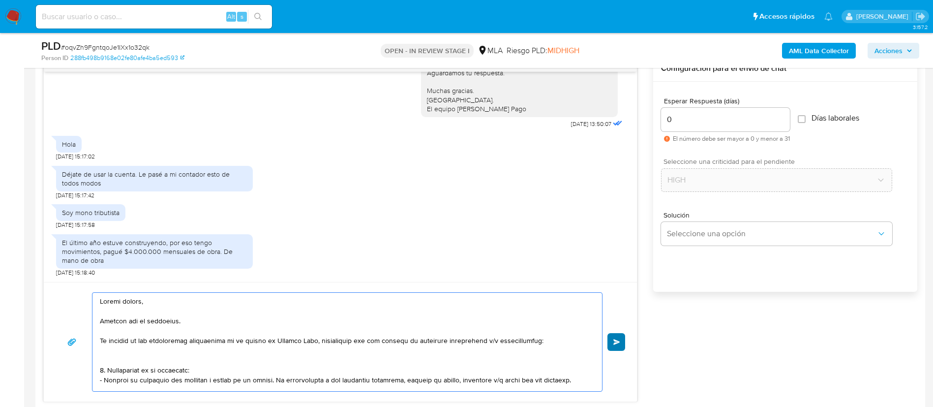
type textarea "Buenas tardes, Gracias por tu respuesta. En función de las operaciones registra…"
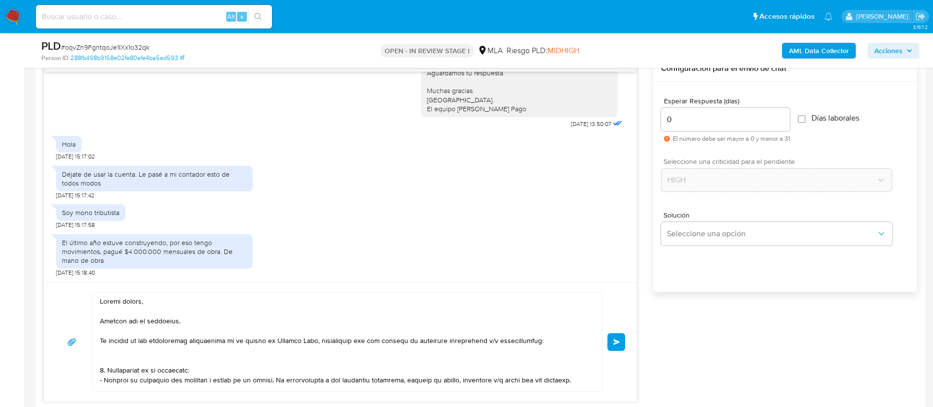
click at [619, 344] on span "Enviar" at bounding box center [616, 342] width 7 height 6
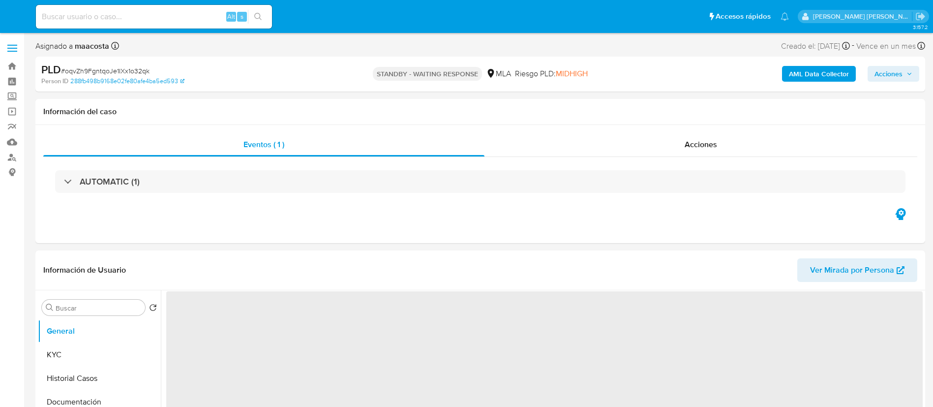
select select "10"
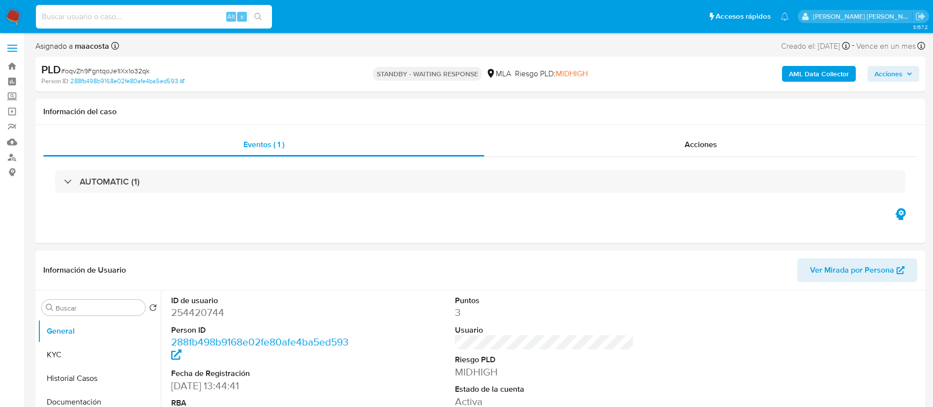
paste input "CcoXj0FTXymozNpz0PHyo9Mi"
click at [162, 14] on input "CcoXj0FTXymozNpz0PHyo9Mi" at bounding box center [154, 16] width 236 height 13
type input "CcoXj0FTXymozNpz0PHyo9Mi"
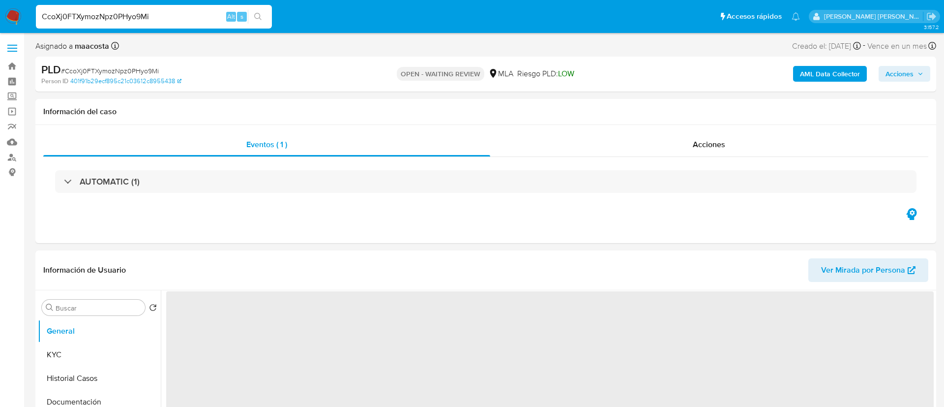
select select "10"
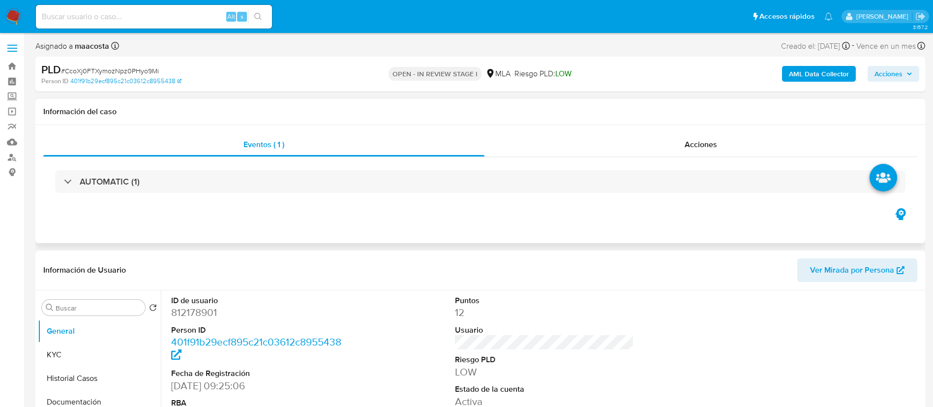
select select "10"
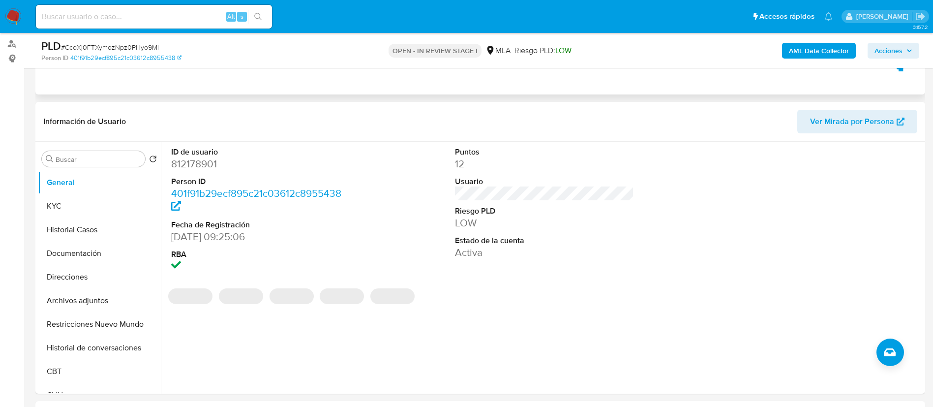
scroll to position [119, 0]
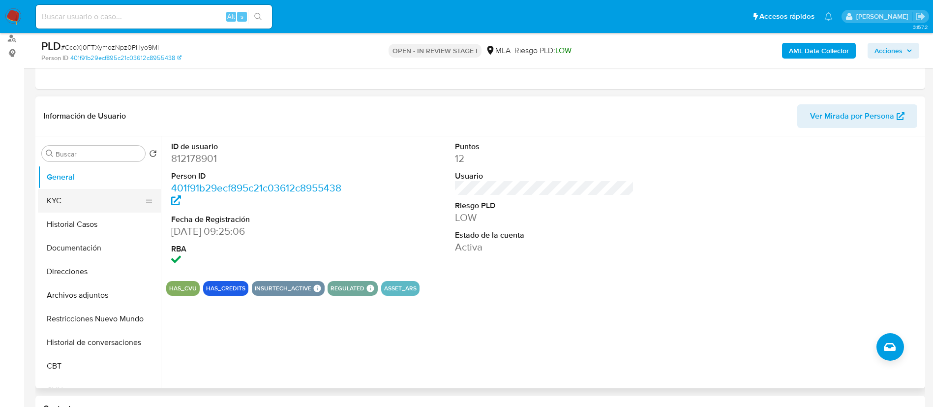
click at [84, 195] on button "KYC" at bounding box center [95, 201] width 115 height 24
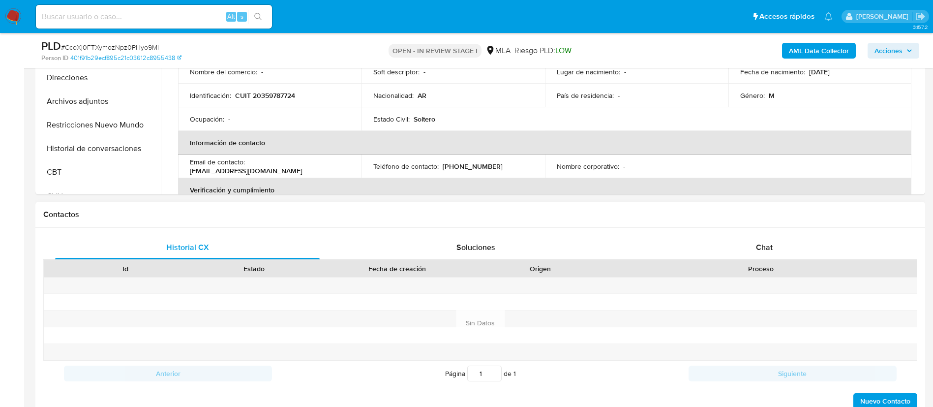
scroll to position [314, 0]
click at [349, 297] on div at bounding box center [397, 301] width 157 height 16
click at [765, 248] on span "Chat" at bounding box center [764, 245] width 17 height 11
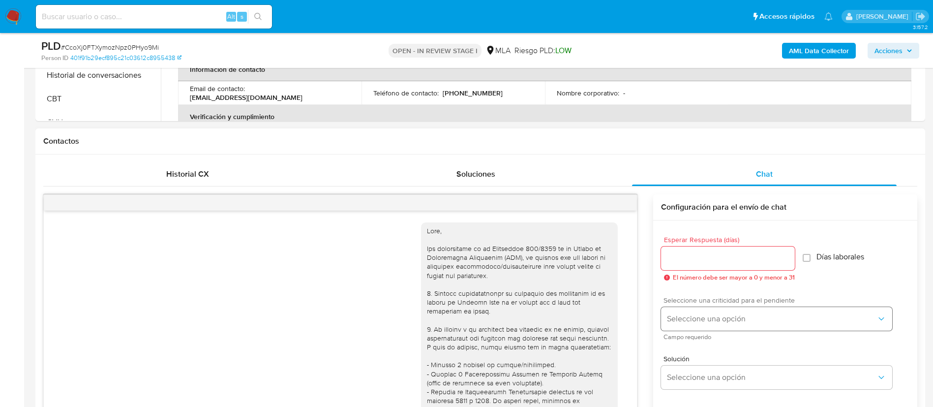
scroll to position [539, 0]
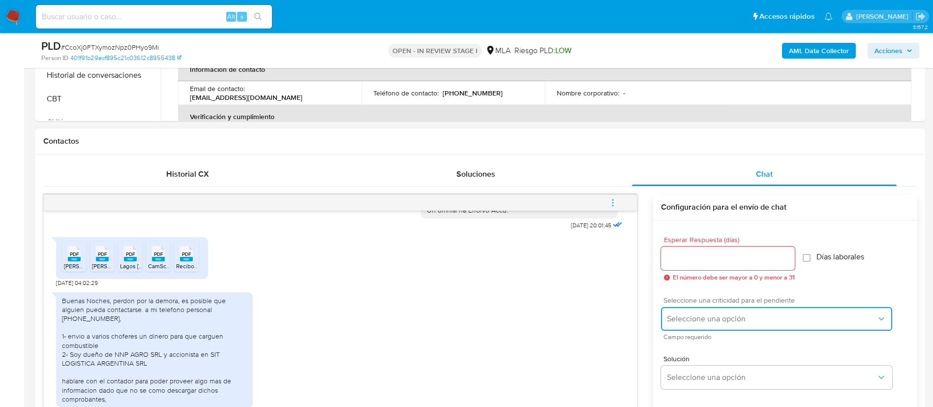
click at [684, 322] on span "Seleccione una opción" at bounding box center [771, 319] width 209 height 10
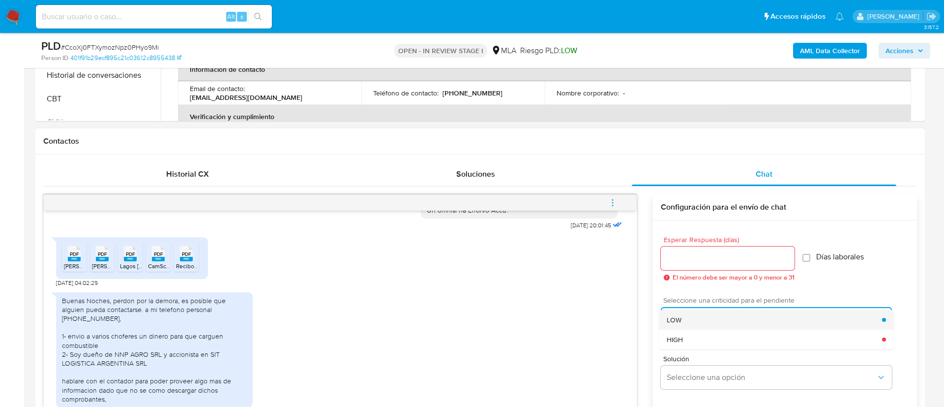
click at [671, 315] on span "LOW" at bounding box center [674, 319] width 15 height 9
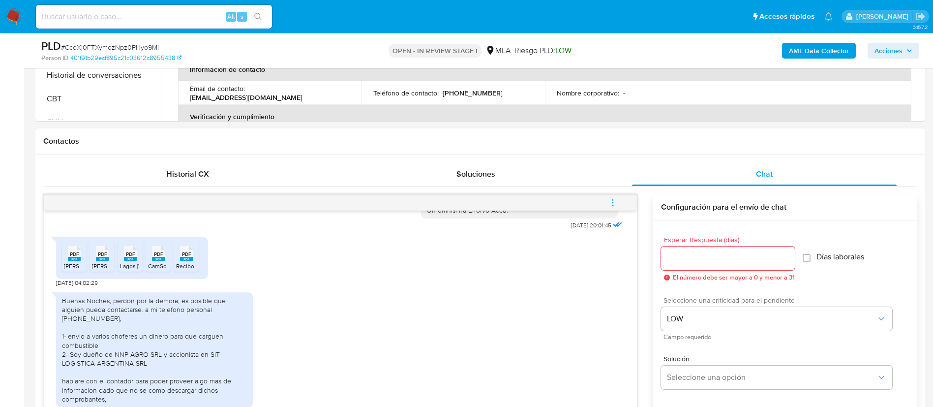
click at [681, 256] on input "Esperar Respuesta (días)" at bounding box center [728, 258] width 134 height 13
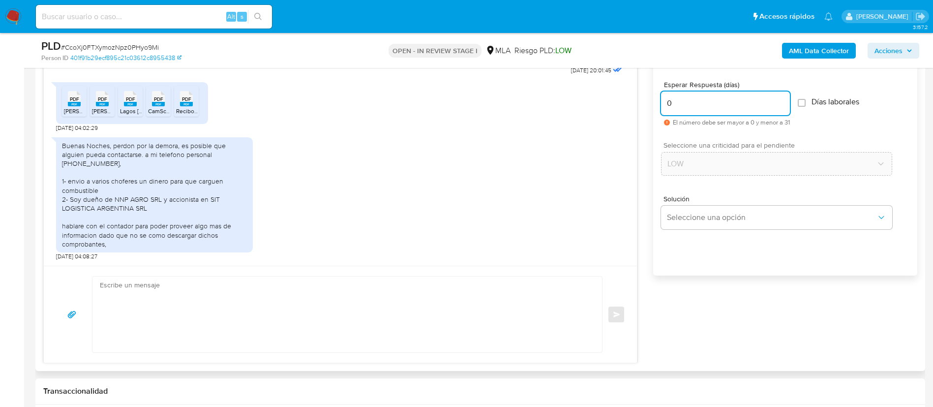
scroll to position [541, 0]
type input "0"
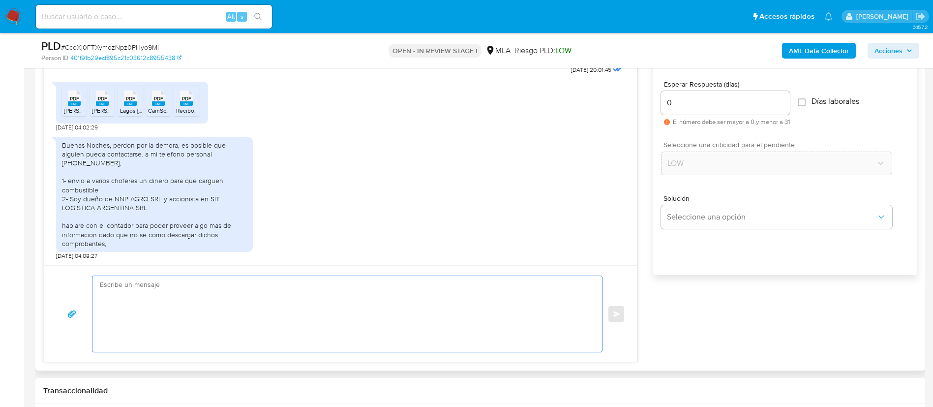
click at [514, 320] on textarea at bounding box center [345, 314] width 490 height 76
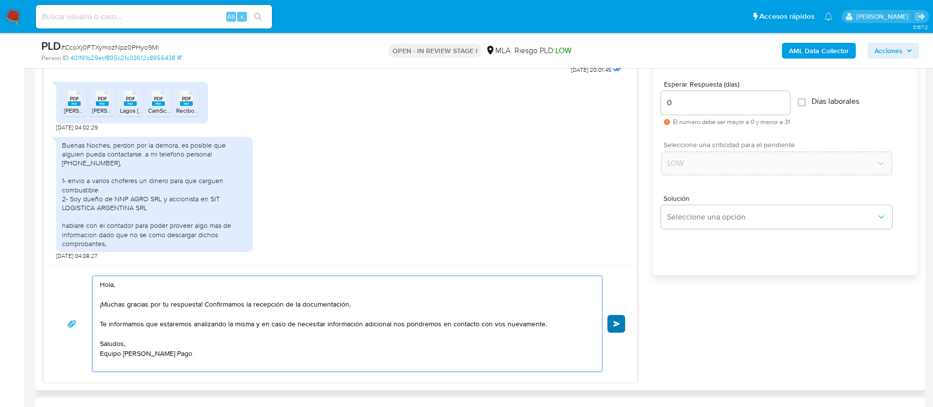
type textarea "Hola, ¡Muchas gracias por tu respuesta! Confirmamos la recepción de la document…"
click at [617, 322] on span "Enviar" at bounding box center [616, 324] width 7 height 6
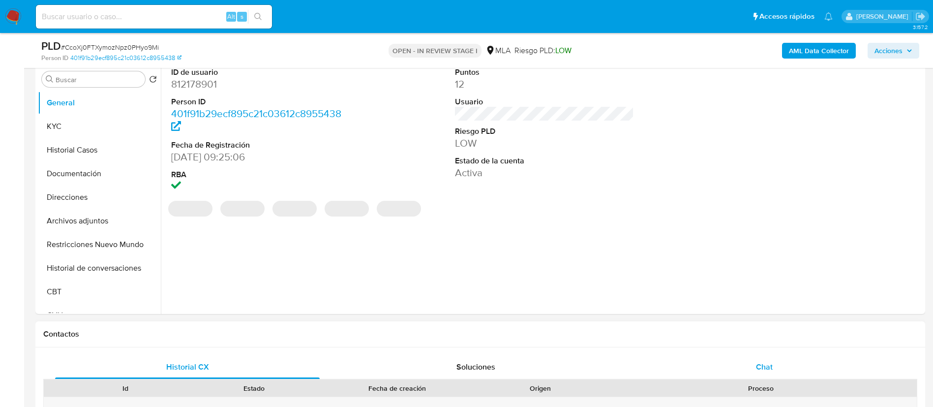
click at [768, 361] on span "Chat" at bounding box center [764, 366] width 17 height 11
select select "10"
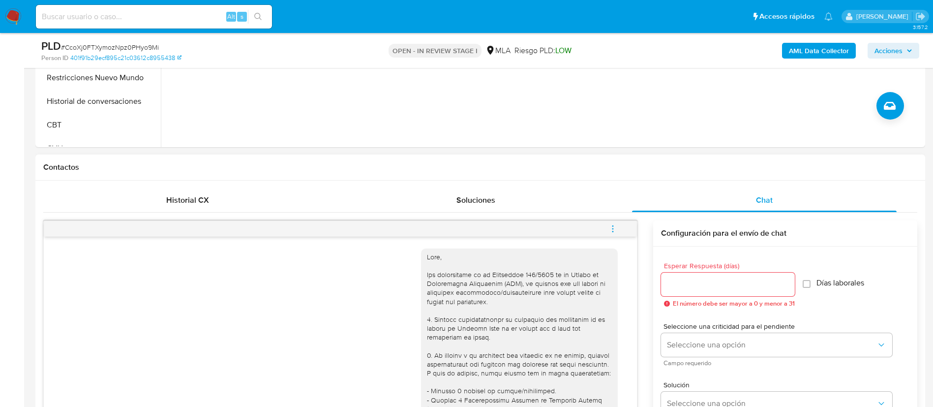
scroll to position [666, 0]
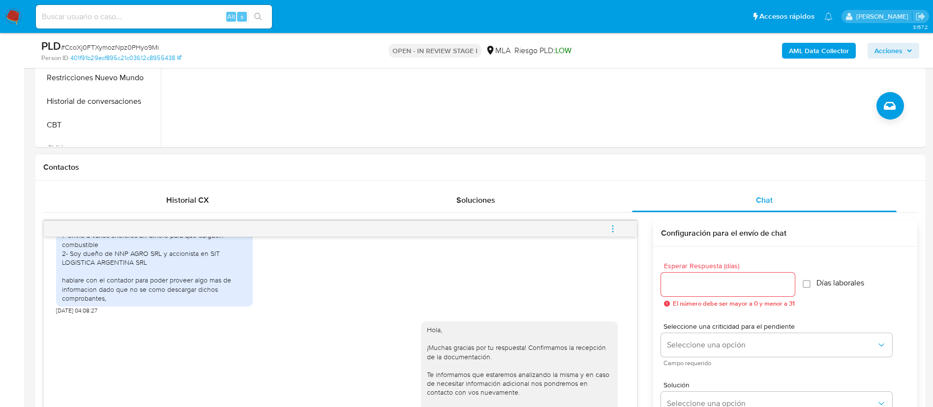
click at [614, 229] on icon "menu-action" at bounding box center [612, 228] width 9 height 9
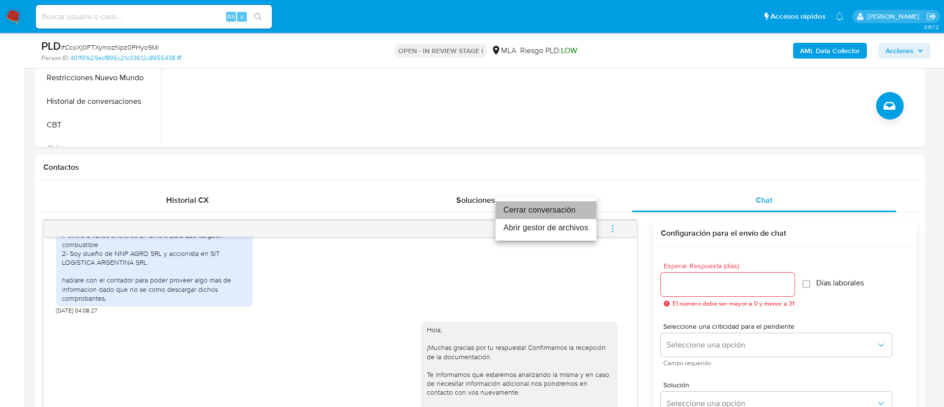
click at [556, 210] on li "Cerrar conversación" at bounding box center [546, 210] width 101 height 18
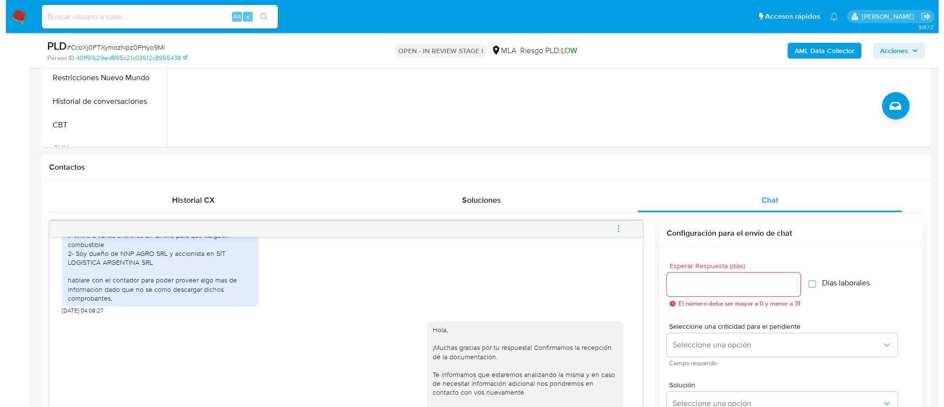
scroll to position [158, 0]
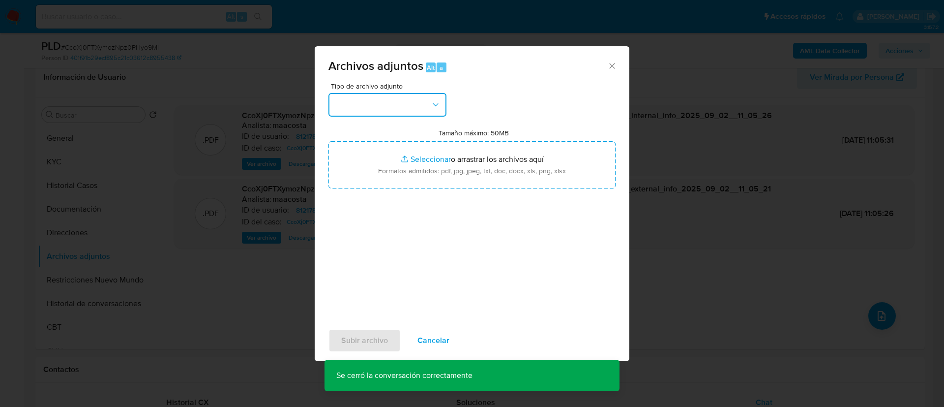
click at [398, 98] on button "button" at bounding box center [387, 105] width 118 height 24
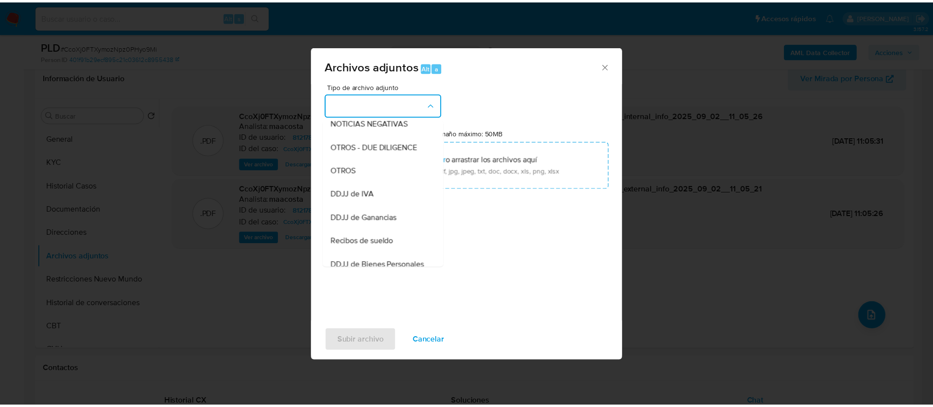
scroll to position [151, 0]
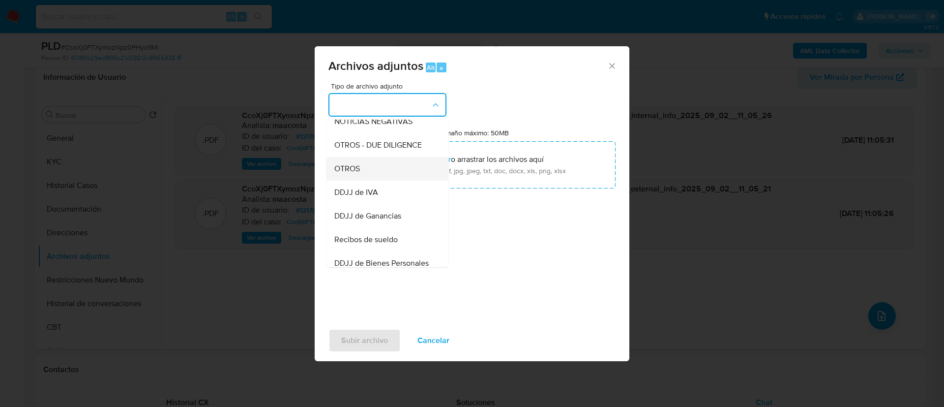
click at [352, 174] on span "OTROS" at bounding box center [347, 169] width 26 height 10
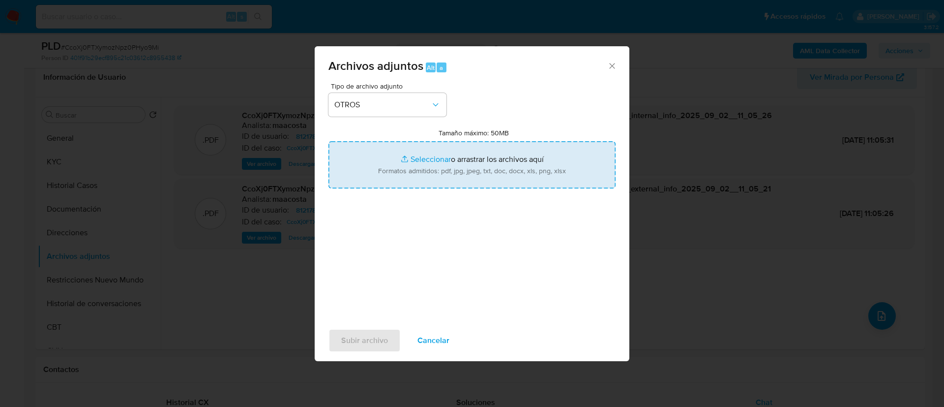
type input "C:\fakepath\Calculador- [PERSON_NAME] Lagos [PERSON_NAME].xlsx"
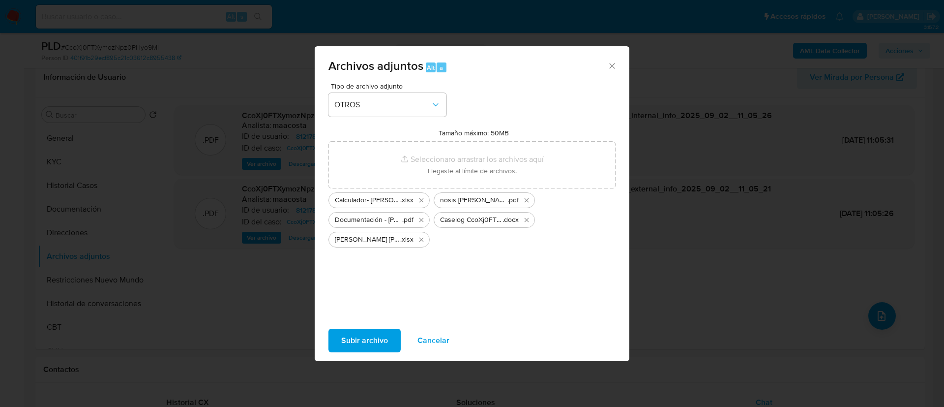
click at [366, 342] on span "Subir archivo" at bounding box center [364, 340] width 47 height 22
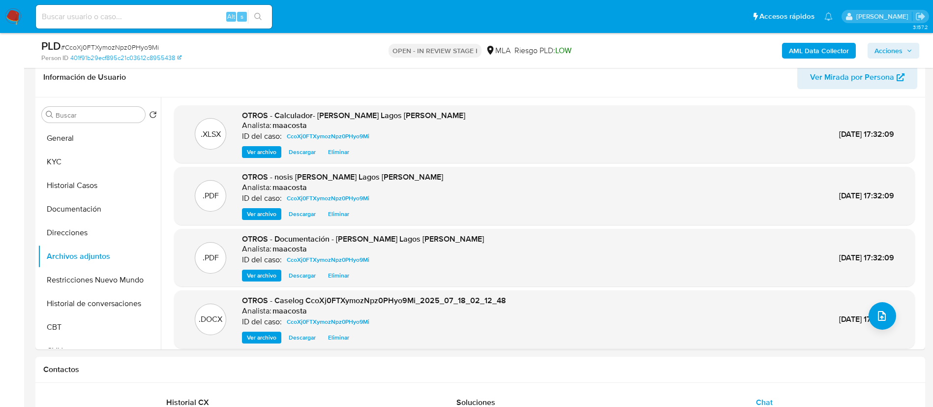
click at [895, 56] on span "Acciones" at bounding box center [888, 51] width 28 height 16
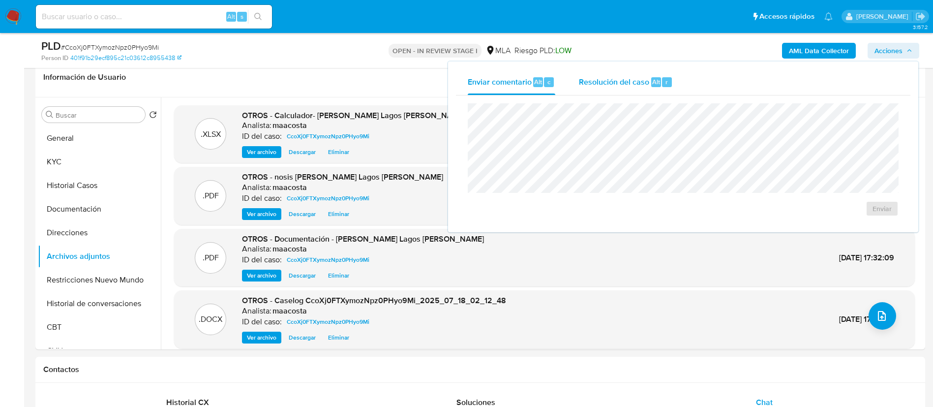
click at [651, 82] on div "Alt" at bounding box center [656, 82] width 10 height 10
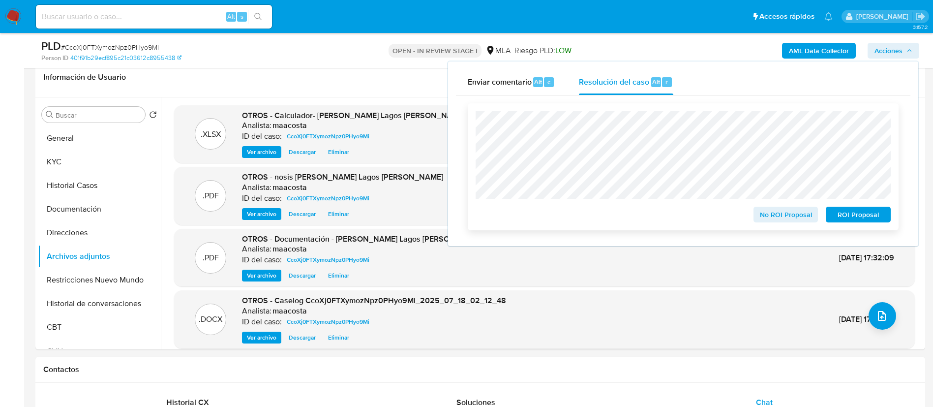
click at [764, 208] on span "No ROI Proposal" at bounding box center [785, 215] width 51 height 14
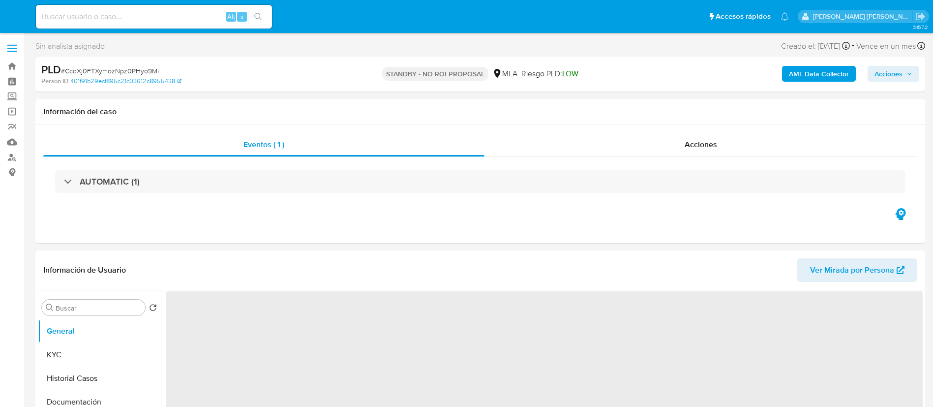
select select "10"
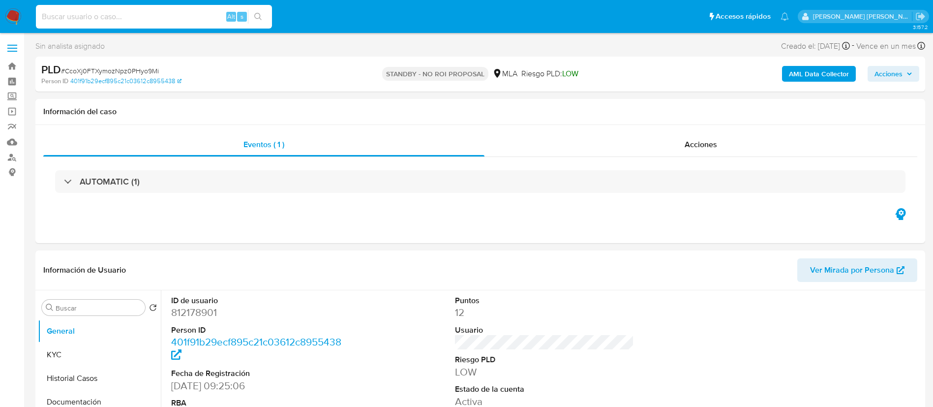
paste input "CkX3AlRS39BZicHkvjtQ1XHW"
click at [190, 17] on input "CkX3AlRS39BZicHkvjtQ1XHW" at bounding box center [154, 16] width 236 height 13
type input "CkX3AlRS39BZicHkvjtQ1XHW"
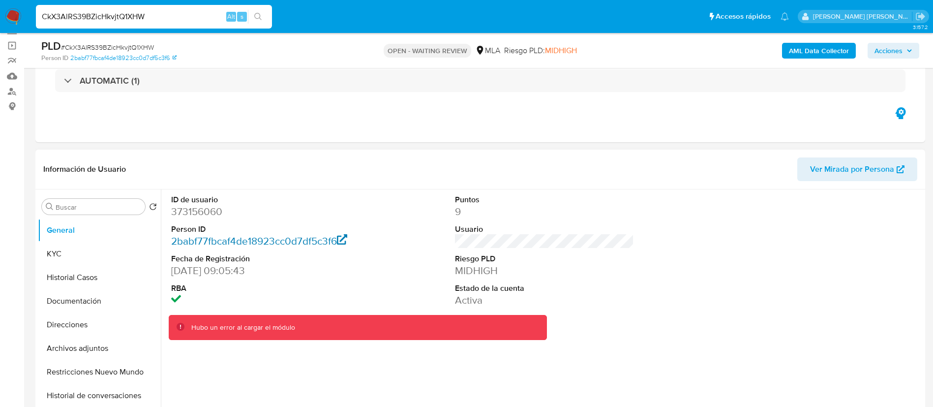
scroll to position [67, 0]
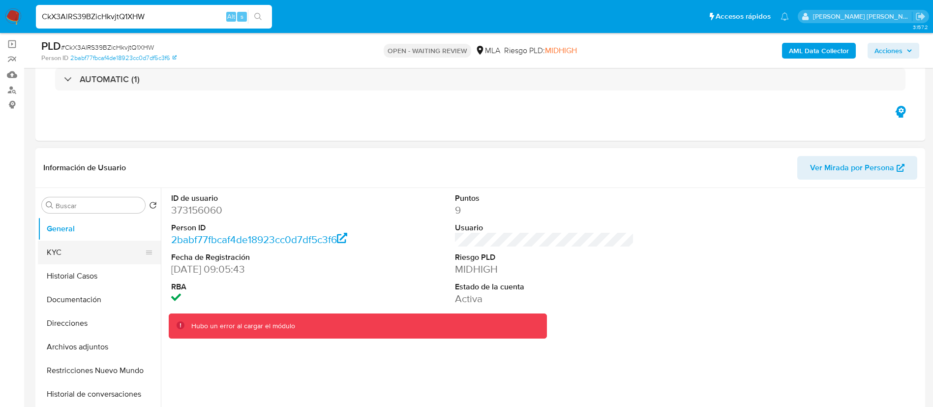
click at [97, 250] on button "KYC" at bounding box center [95, 252] width 115 height 24
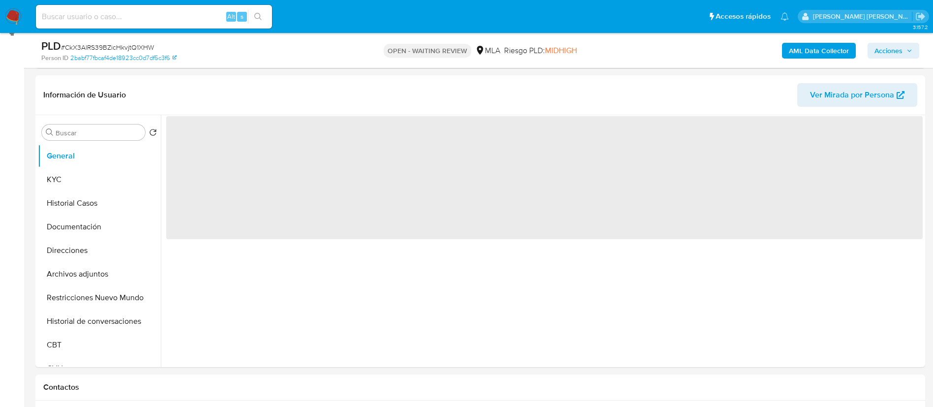
scroll to position [156, 0]
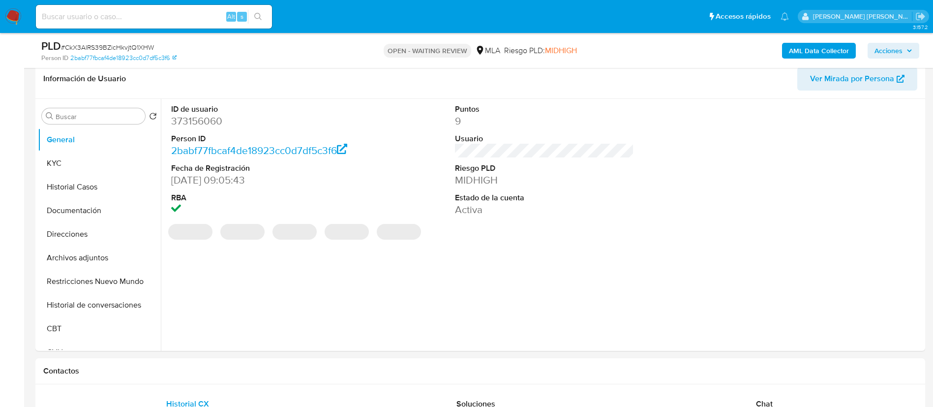
select select "10"
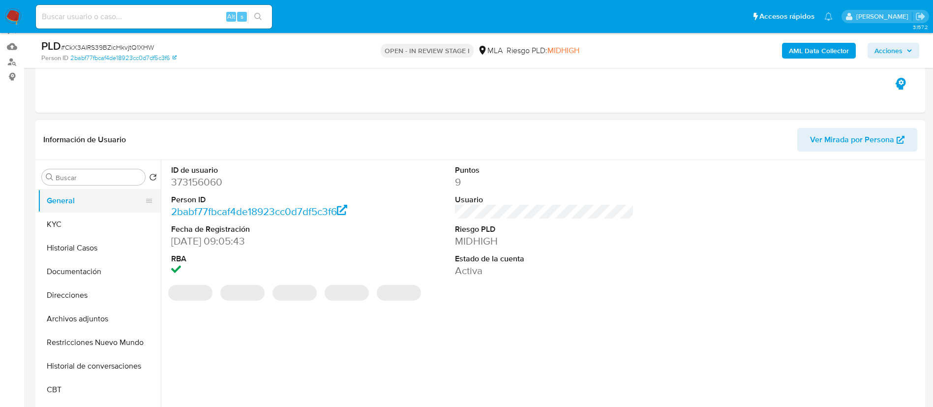
select select "10"
click at [48, 217] on button "KYC" at bounding box center [95, 224] width 115 height 24
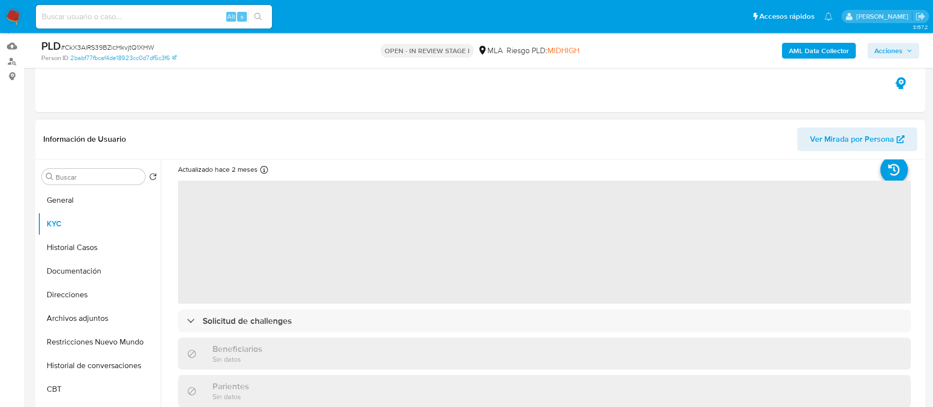
scroll to position [38, 0]
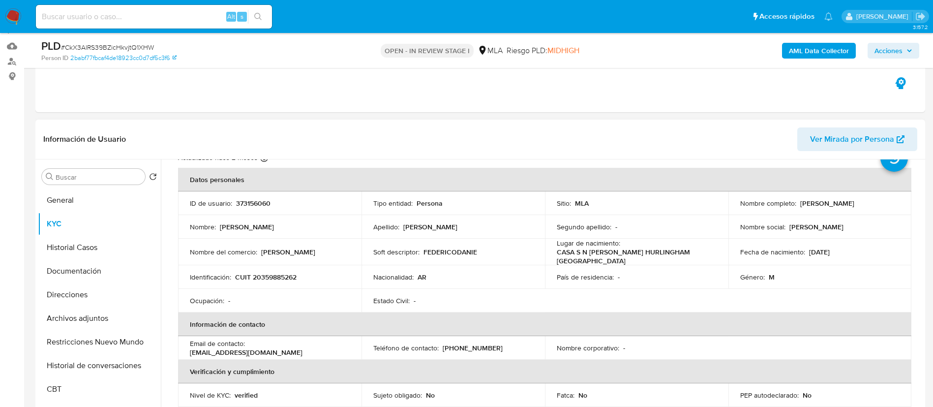
click at [269, 275] on p "CUIT 20359885262" at bounding box center [265, 276] width 61 height 9
copy p "20359885262"
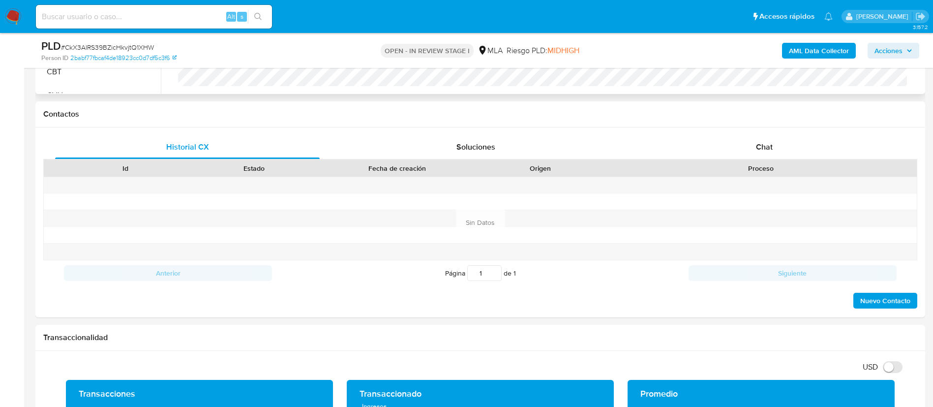
scroll to position [421, 0]
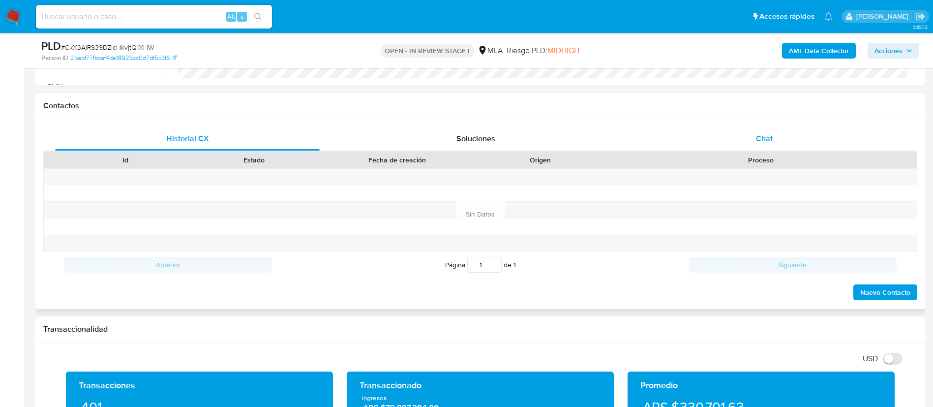
click at [769, 127] on div "Chat" at bounding box center [764, 139] width 265 height 24
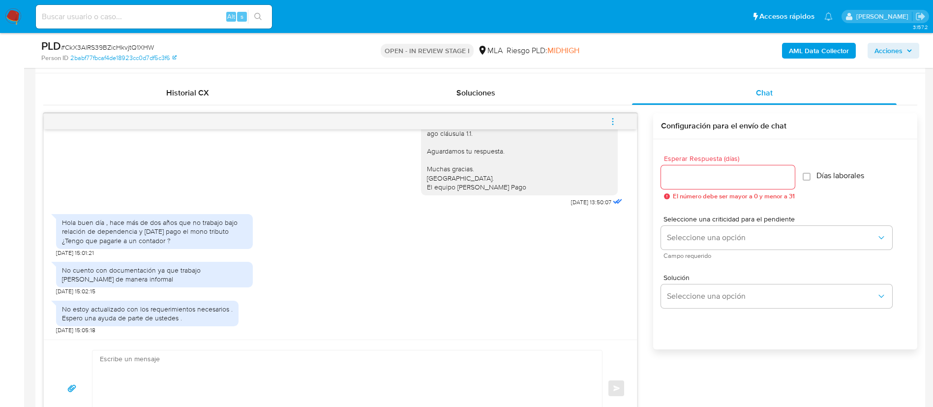
scroll to position [468, 0]
click at [671, 181] on input "Esperar Respuesta (días)" at bounding box center [728, 176] width 134 height 13
type input "0"
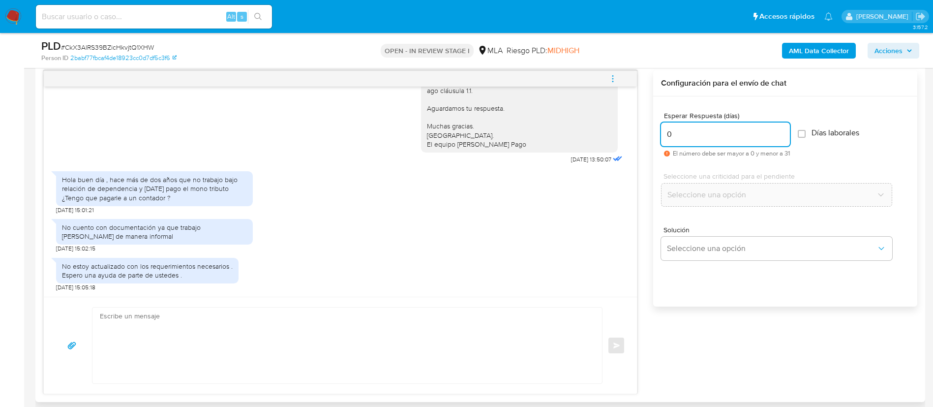
scroll to position [513, 0]
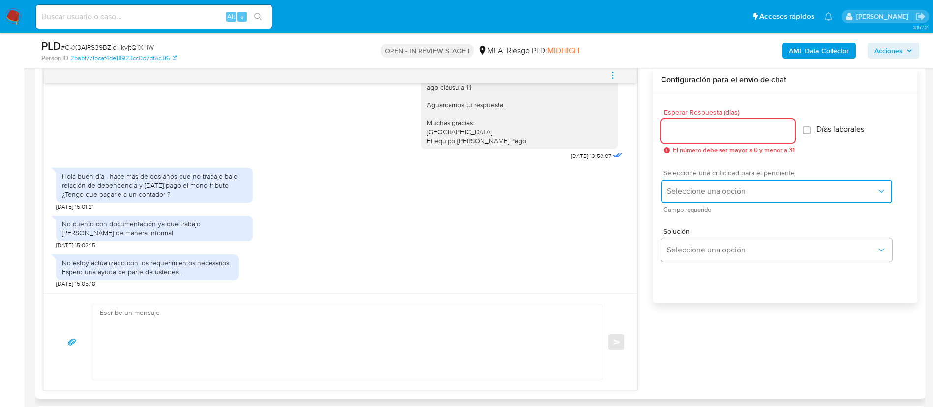
click at [712, 184] on button "Seleccione una opción" at bounding box center [776, 191] width 231 height 24
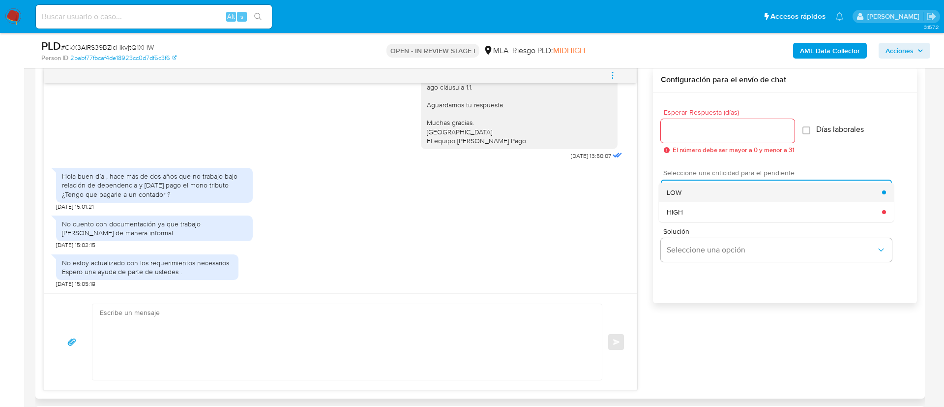
click at [683, 194] on div "LOW" at bounding box center [774, 192] width 215 height 20
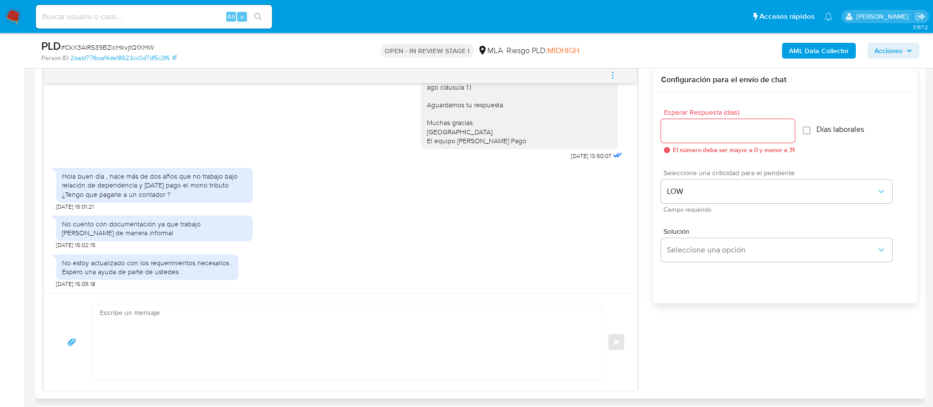
click at [681, 132] on input "Esperar Respuesta (días)" at bounding box center [728, 130] width 134 height 13
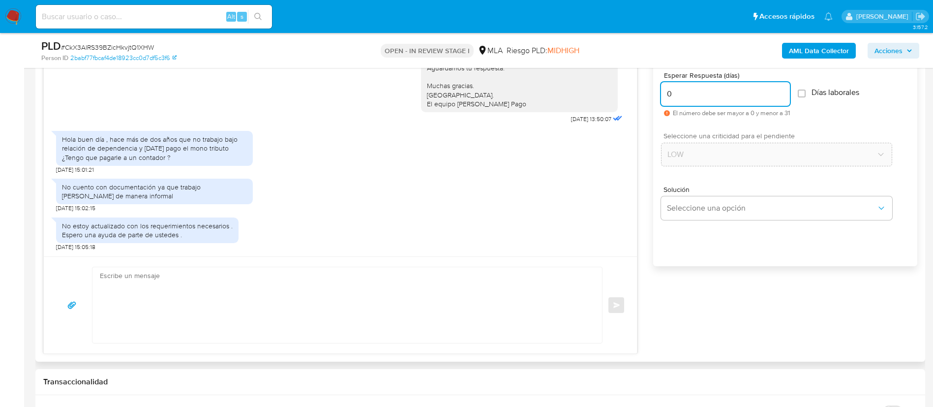
scroll to position [552, 0]
type input "0"
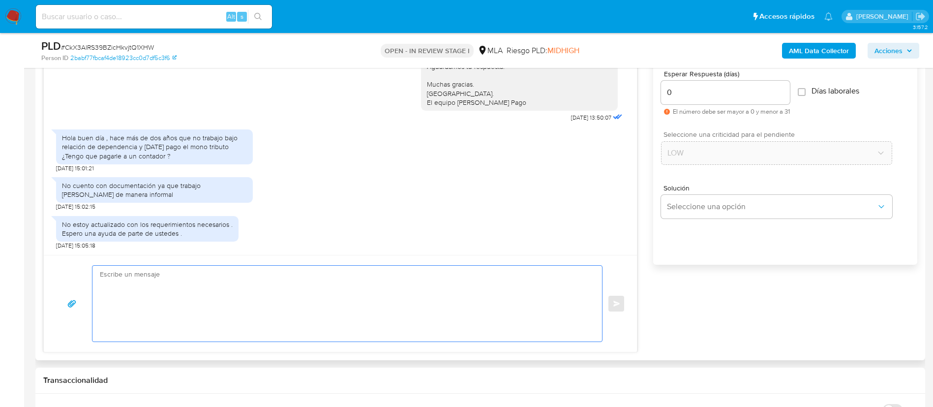
paste textarea "Hola XXX, Muchas gracias por tu respuesta. Analizamos tu caso y verificamos que…"
click at [259, 296] on textarea at bounding box center [345, 304] width 490 height 76
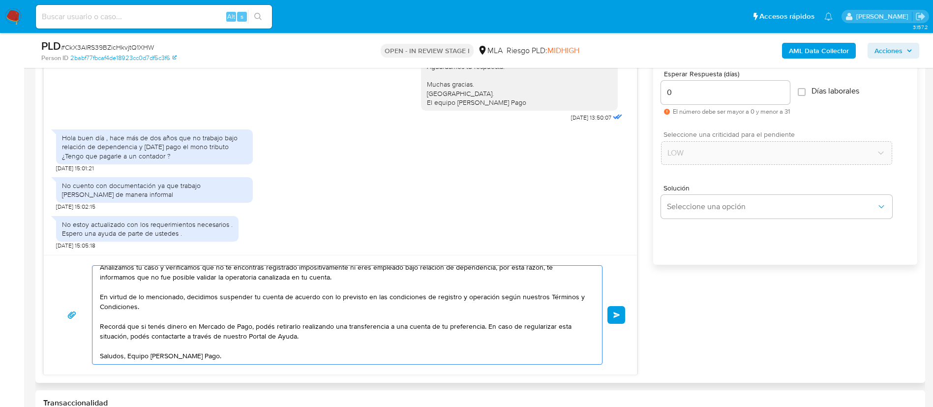
scroll to position [0, 0]
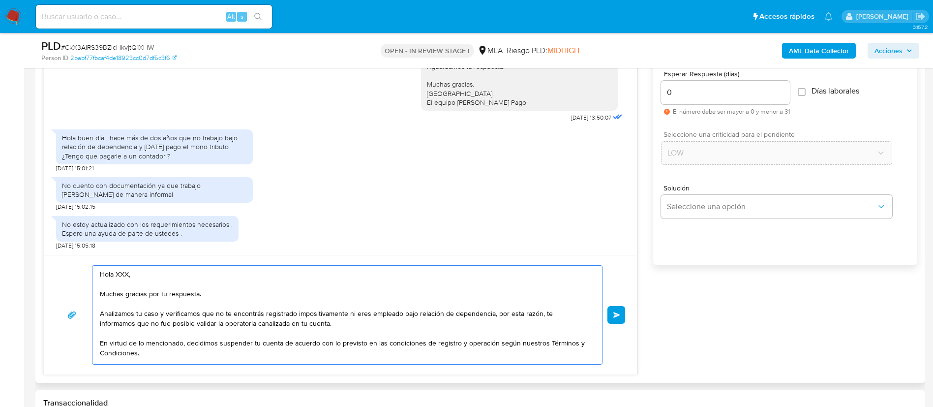
click at [119, 270] on textarea "Hola XXX, Muchas gracias por tu respuesta. Analizamos tu caso y verificamos que…" at bounding box center [345, 315] width 490 height 98
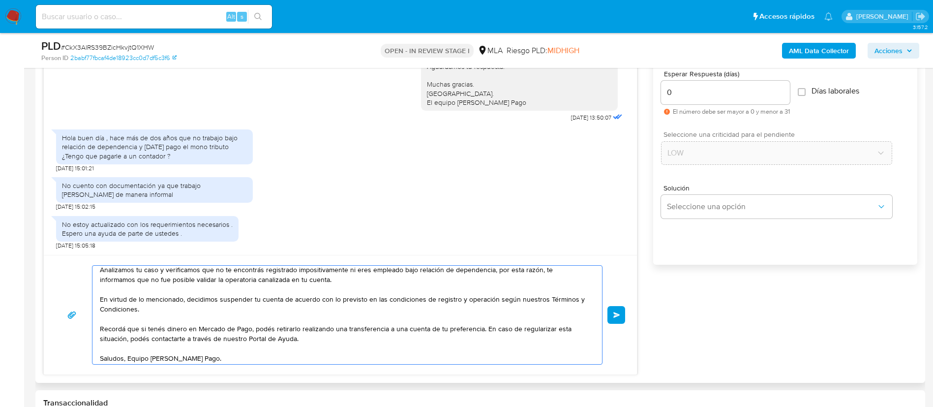
scroll to position [56, 0]
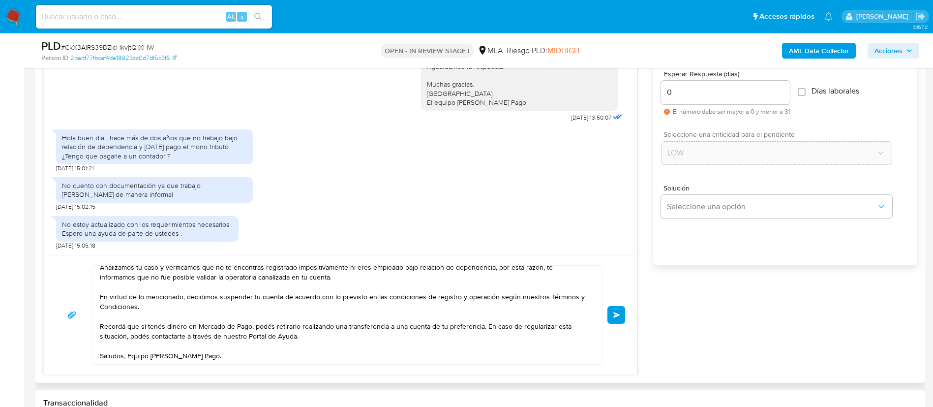
drag, startPoint x: 621, startPoint y: 309, endPoint x: 498, endPoint y: 324, distance: 123.9
click at [498, 324] on div "Hola, Muchas gracias por tu respuesta. Analizamos tu caso y verificamos que no …" at bounding box center [340, 314] width 569 height 99
click at [498, 324] on textarea "Hola, Muchas gracias por tu respuesta. Analizamos tu caso y verificamos que no …" at bounding box center [345, 315] width 490 height 98
click at [266, 312] on textarea "Hola, Muchas gracias por tu respuesta. Analizamos tu caso y verificamos que no …" at bounding box center [345, 315] width 490 height 98
click at [195, 319] on textarea "Hola, Muchas gracias por tu respuesta. Analizamos tu caso y verificamos que no …" at bounding box center [345, 315] width 490 height 98
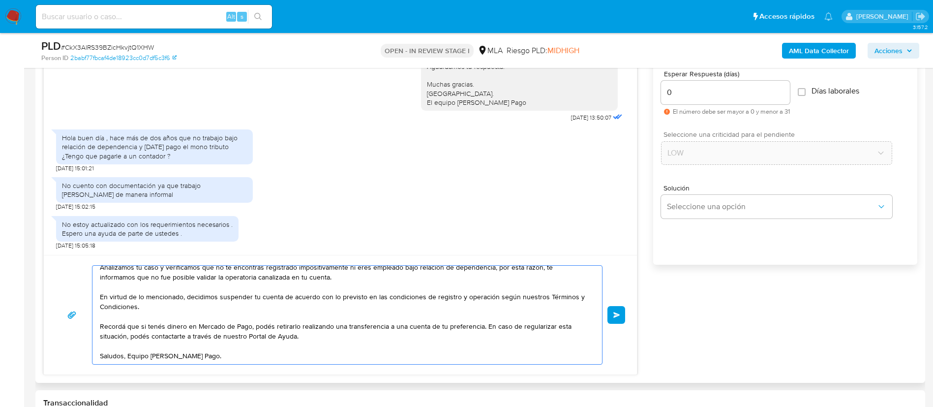
click at [334, 325] on textarea "Hola, Muchas gracias por tu respuesta. Analizamos tu caso y verificamos que no …" at bounding box center [345, 315] width 490 height 98
paste textarea "XXX, Muchas gracias por la respuesta. Analizamos tu caso y verificamos que la o…"
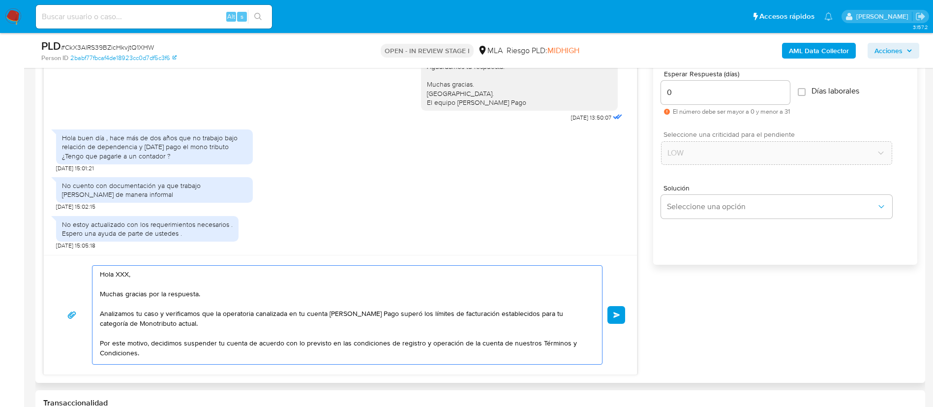
click at [119, 273] on textarea "Hola XXX, Muchas gracias por la respuesta. Analizamos tu caso y verificamos que…" at bounding box center [345, 315] width 490 height 98
click at [119, 273] on textarea "Hola, Muchas gracias por la respuesta. Analizamos tu caso y verificamos que la …" at bounding box center [345, 315] width 490 height 98
type textarea "Hola, Muchas gracias por la respuesta. Analizamos tu caso y verificamos que la …"
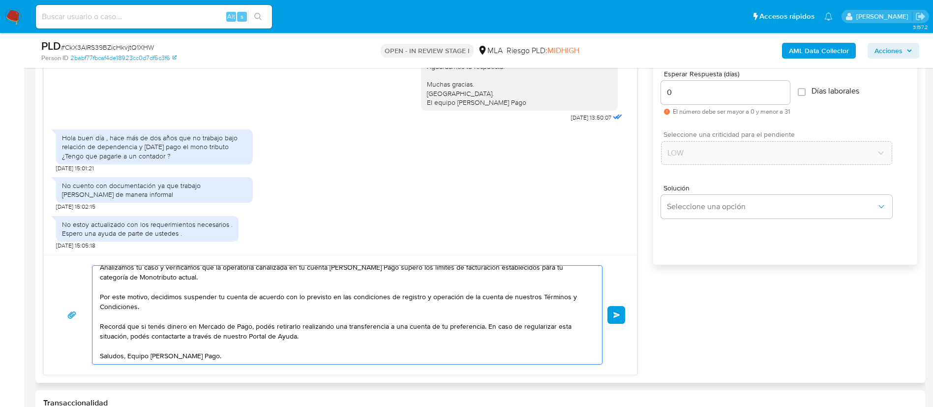
scroll to position [56, 0]
click at [617, 312] on span "Enviar" at bounding box center [616, 315] width 7 height 6
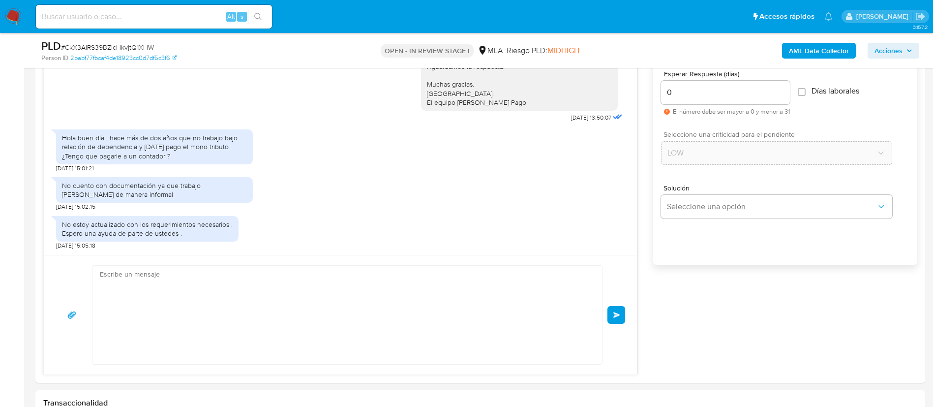
scroll to position [887, 0]
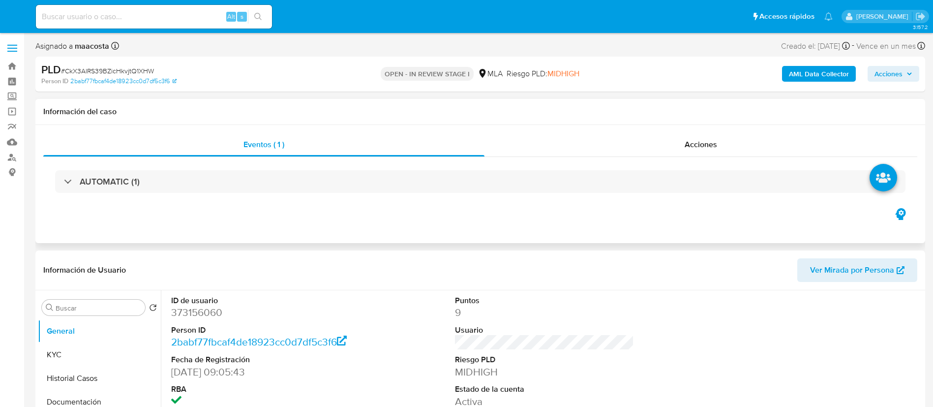
select select "10"
click at [530, 213] on div "Eventos ( 1 ) Acciones AUTOMATIC (1)" at bounding box center [480, 184] width 890 height 118
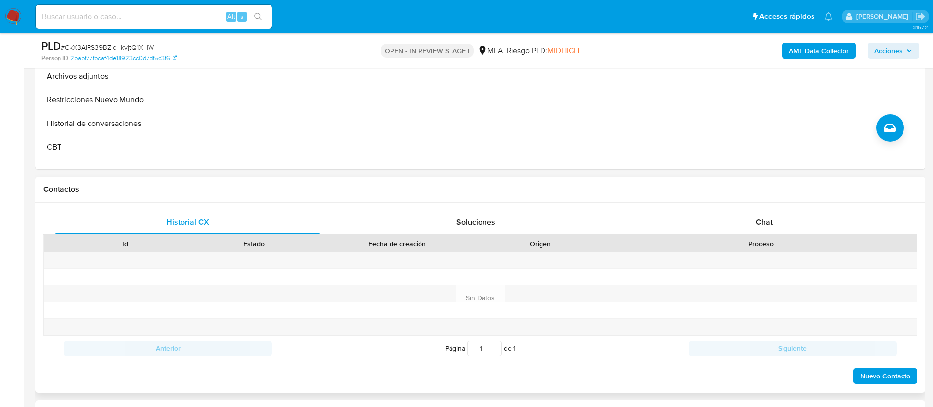
scroll to position [348, 0]
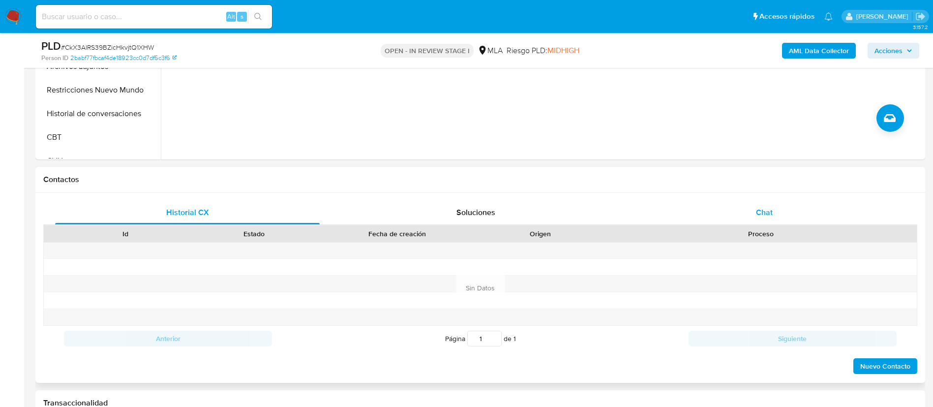
click at [762, 208] on span "Chat" at bounding box center [764, 212] width 17 height 11
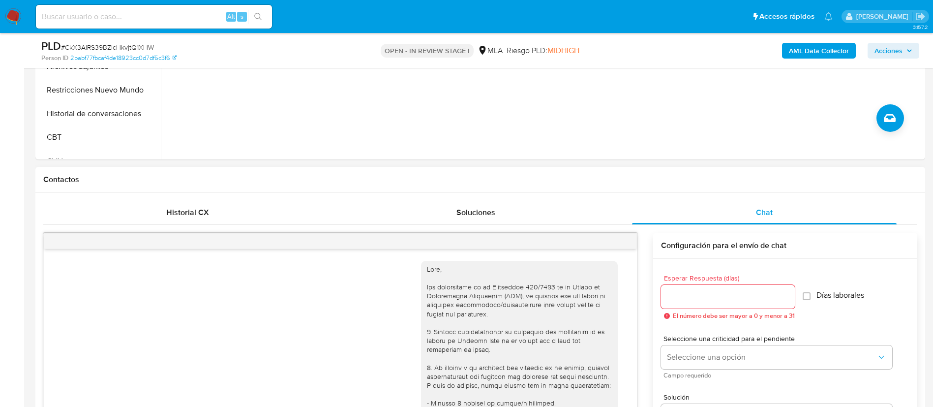
scroll to position [887, 0]
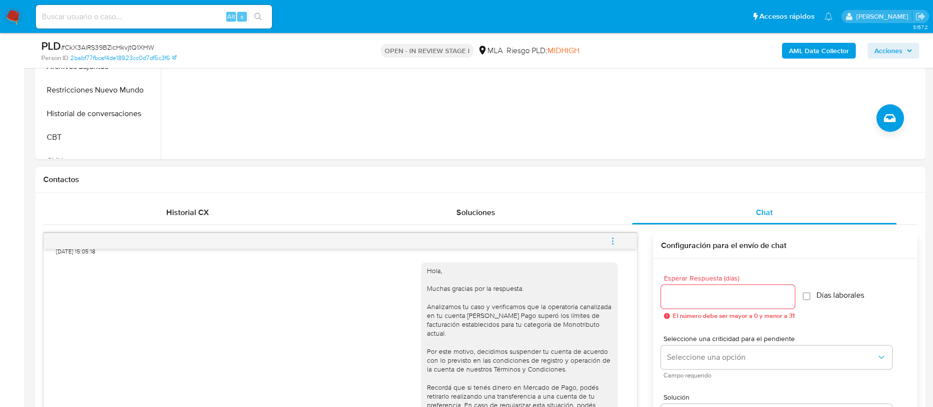
click at [619, 238] on button "menu-action" at bounding box center [612, 241] width 32 height 24
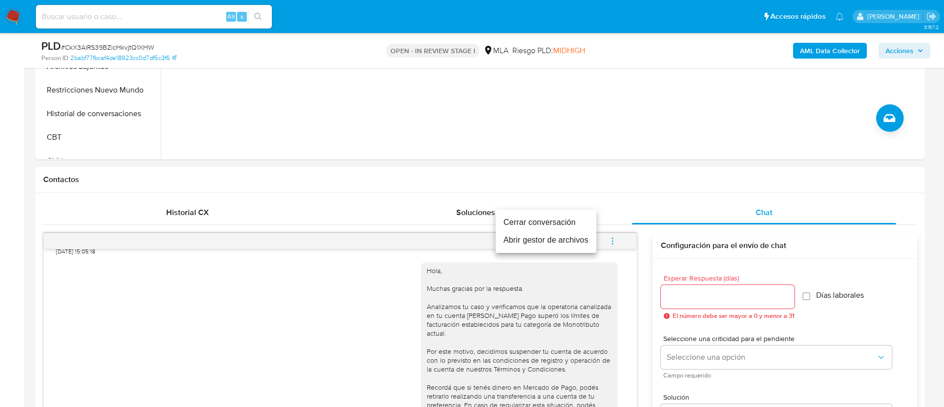
click at [546, 211] on ul "Cerrar conversación Abrir gestor de archivos" at bounding box center [546, 230] width 101 height 43
click at [554, 217] on li "Cerrar conversación" at bounding box center [546, 222] width 101 height 18
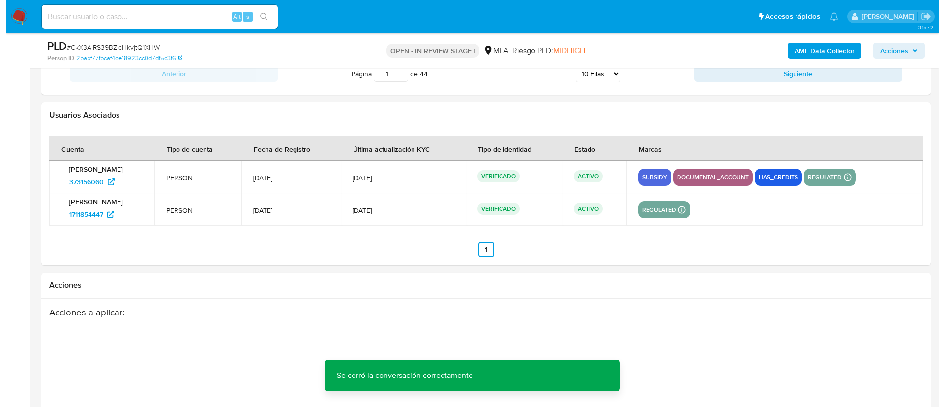
scroll to position [1762, 0]
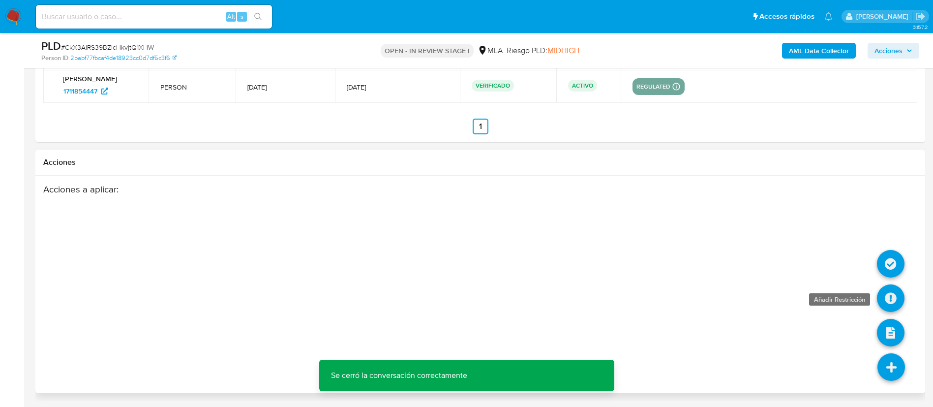
click at [896, 297] on icon at bounding box center [891, 298] width 28 height 28
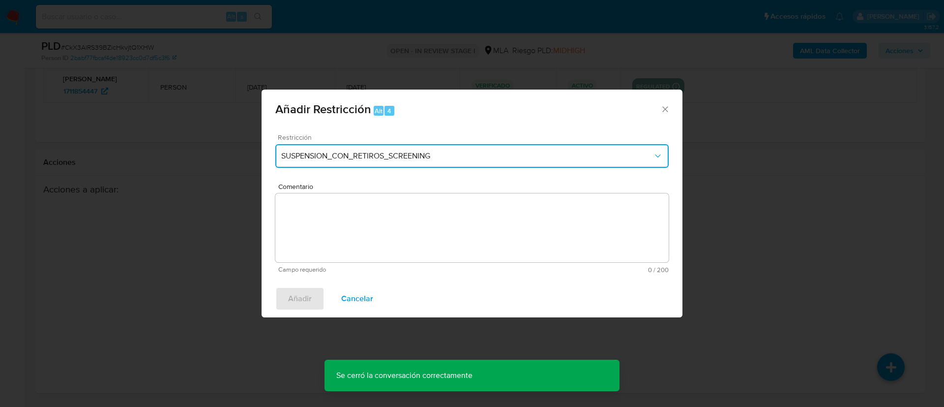
click at [339, 158] on span "SUSPENSION_CON_RETIROS_SCREENING" at bounding box center [467, 156] width 372 height 10
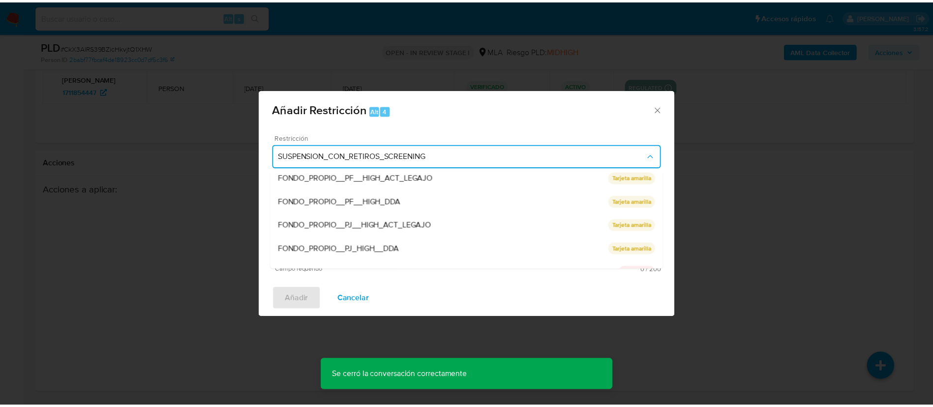
scroll to position [208, 0]
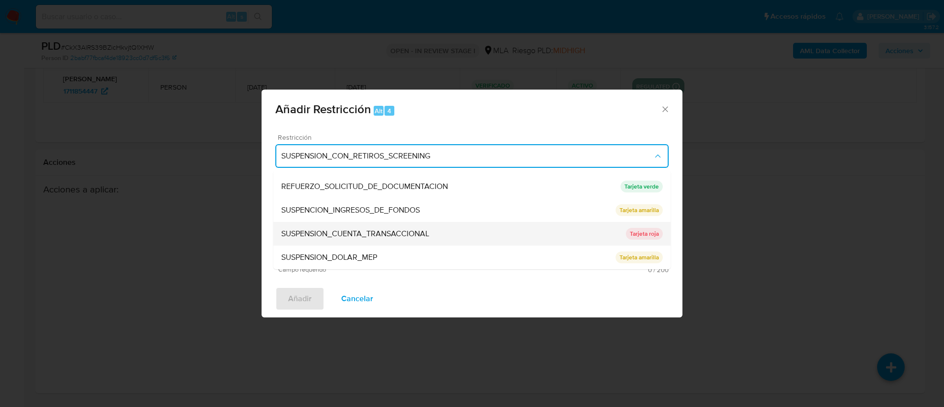
click at [343, 237] on span "SUSPENSION_CUENTA_TRANSACCIONAL" at bounding box center [355, 234] width 148 height 10
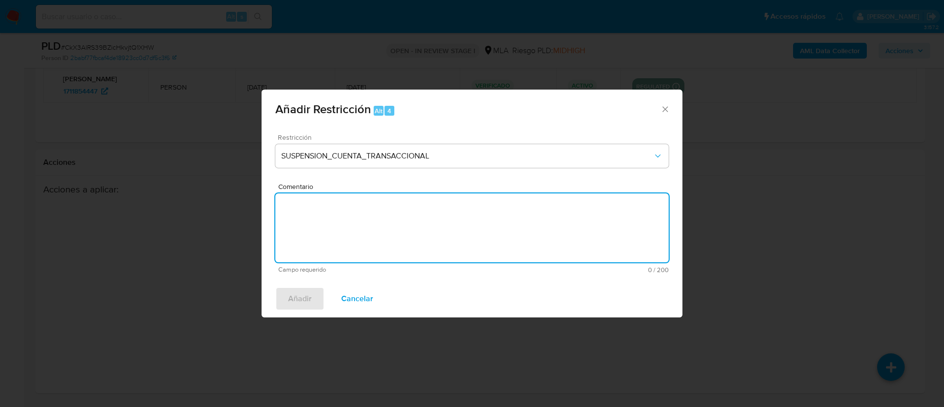
click at [343, 237] on textarea "Comentario" at bounding box center [471, 227] width 393 height 69
type textarea "AML"
click at [301, 302] on span "Añadir" at bounding box center [300, 299] width 24 height 22
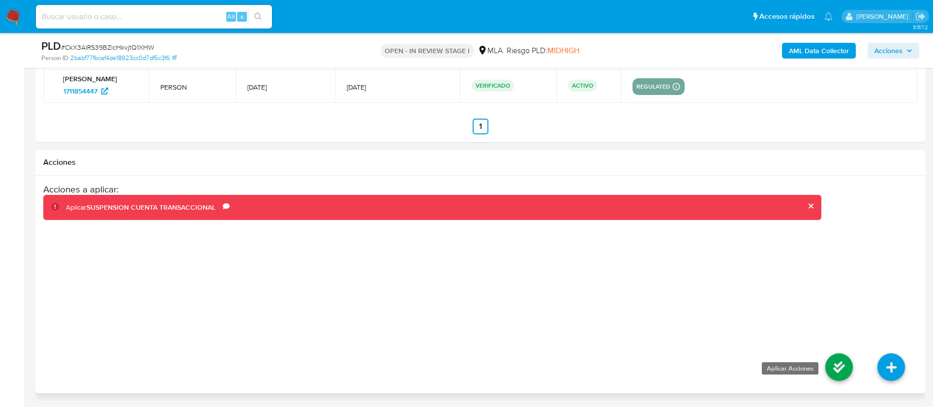
click at [829, 362] on icon at bounding box center [839, 367] width 28 height 28
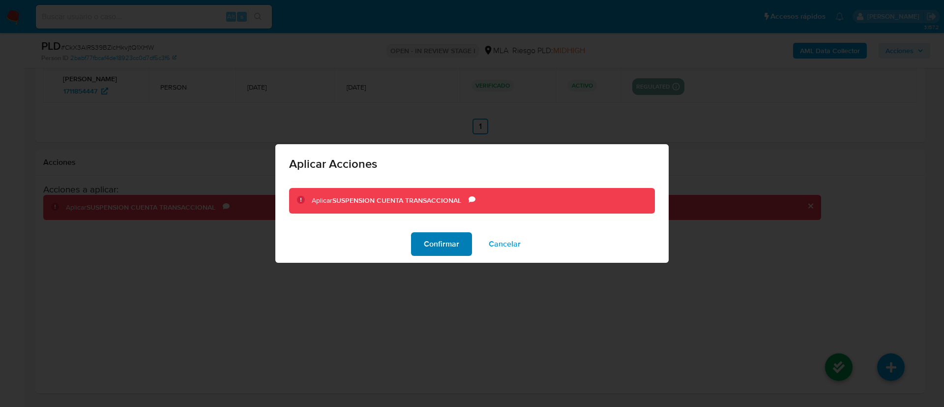
click at [448, 248] on span "Confirmar" at bounding box center [441, 244] width 35 height 22
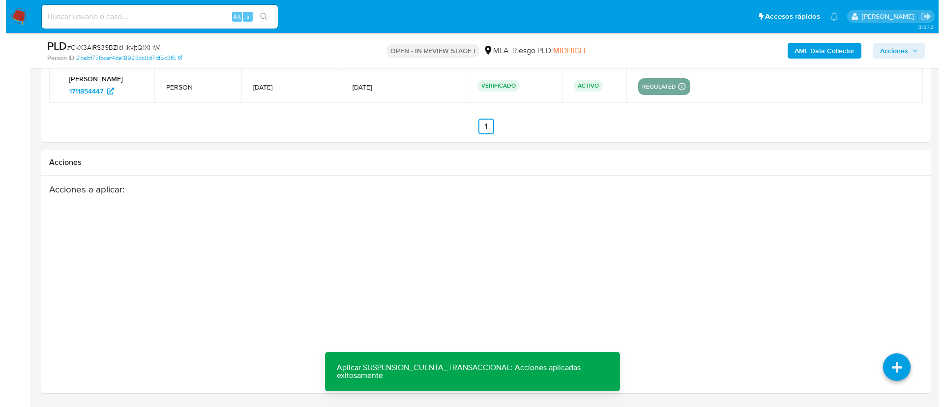
scroll to position [158, 0]
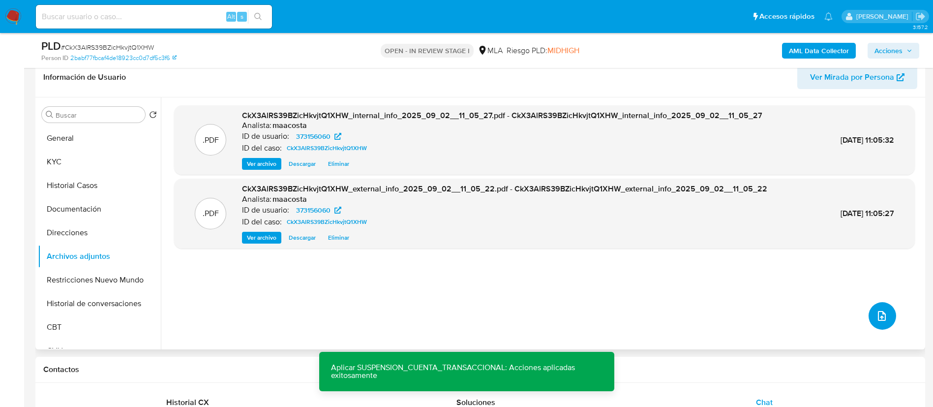
click at [878, 310] on icon "upload-file" at bounding box center [882, 316] width 12 height 12
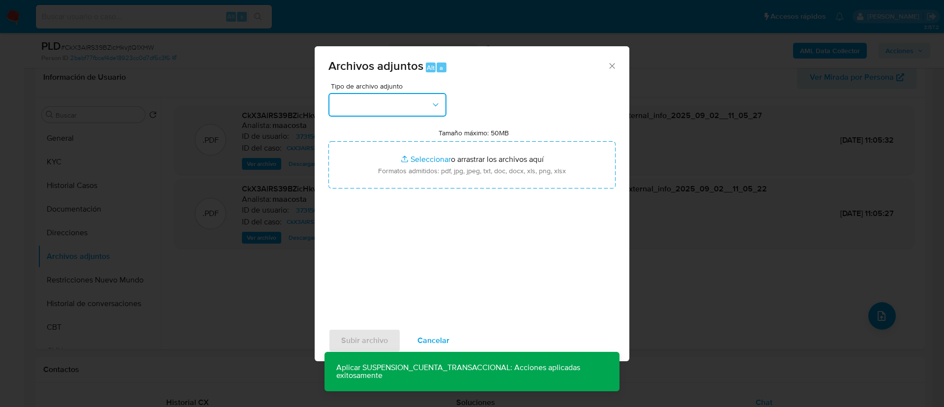
click at [370, 104] on button "button" at bounding box center [387, 105] width 118 height 24
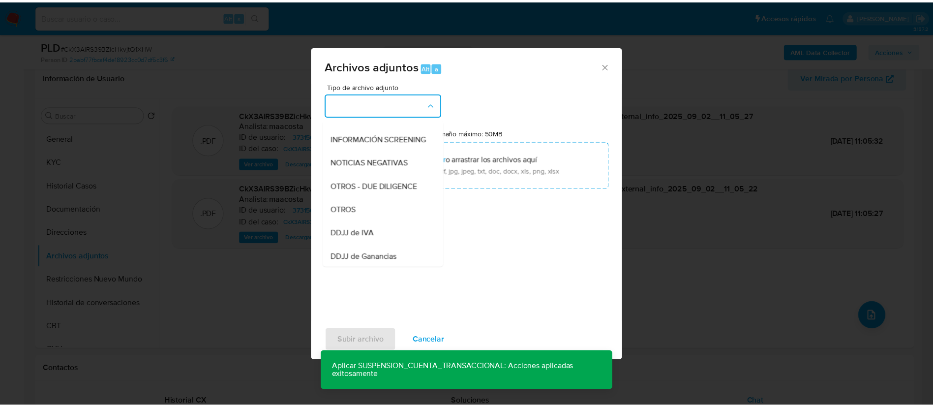
scroll to position [112, 0]
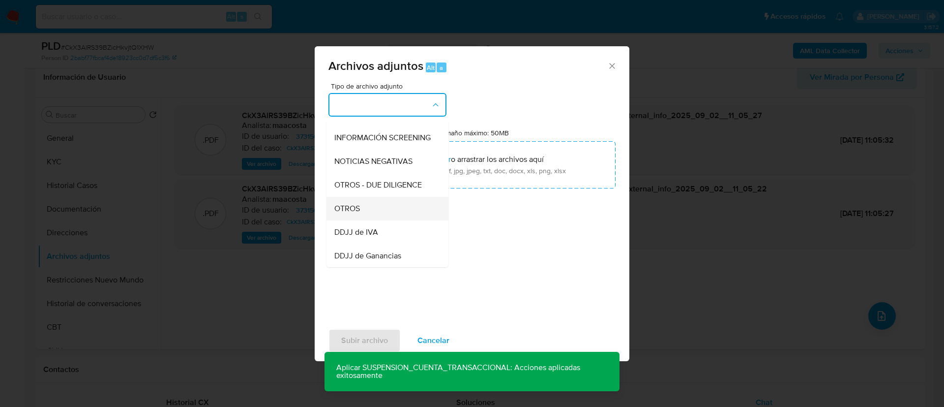
click at [355, 213] on span "OTROS" at bounding box center [347, 209] width 26 height 10
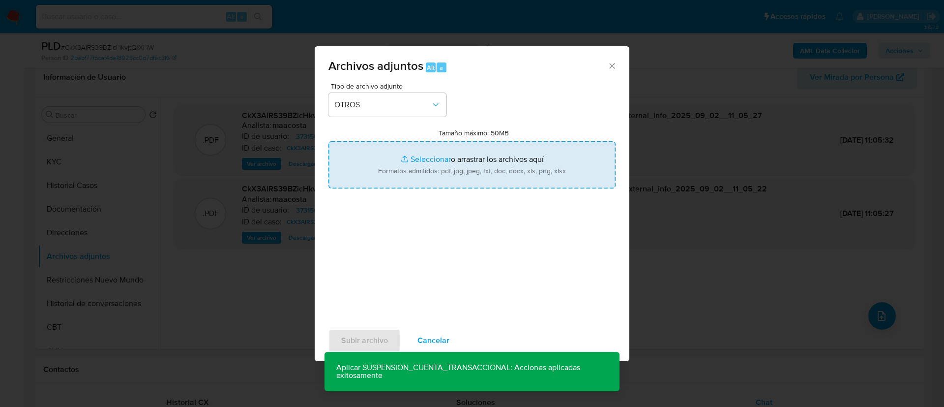
type input "C:\fakepath\Caselog CkX3AlRS39BZicHkvjtQ1XHW_2025_07_18_07_50_27.docx"
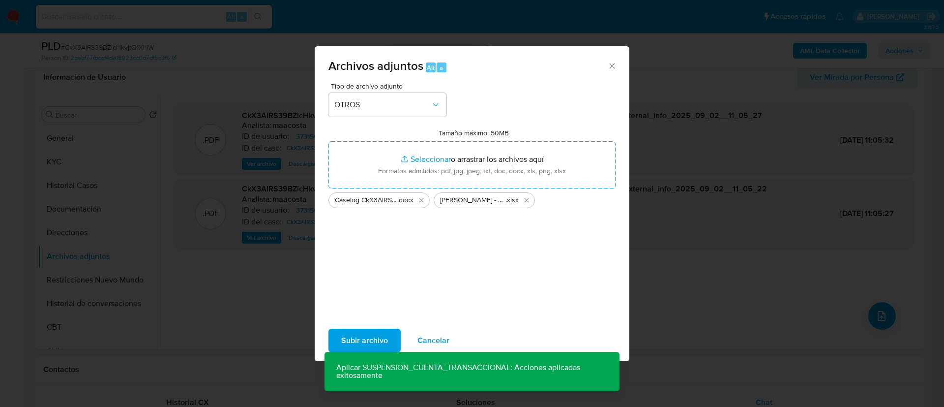
click at [368, 338] on span "Subir archivo" at bounding box center [364, 340] width 47 height 22
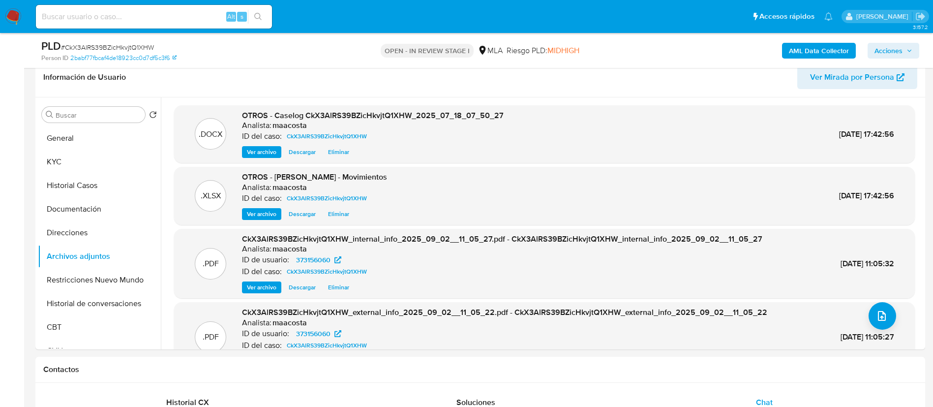
click at [884, 48] on span "Acciones" at bounding box center [888, 51] width 28 height 16
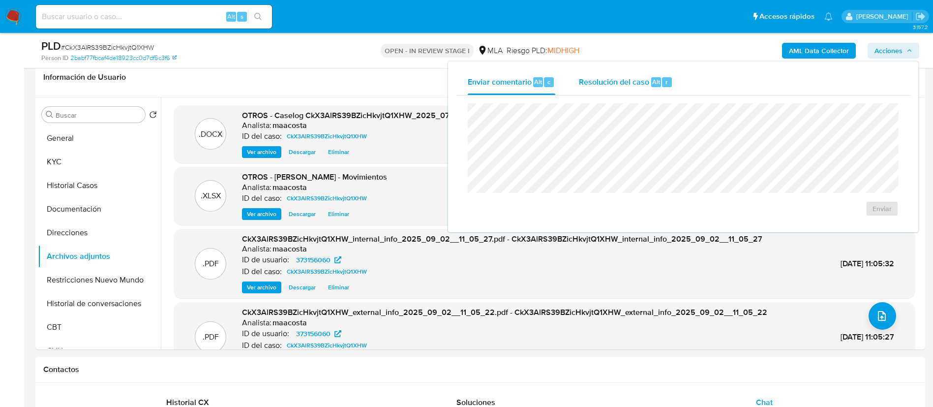
click at [640, 77] on span "Resolución del caso" at bounding box center [614, 81] width 70 height 11
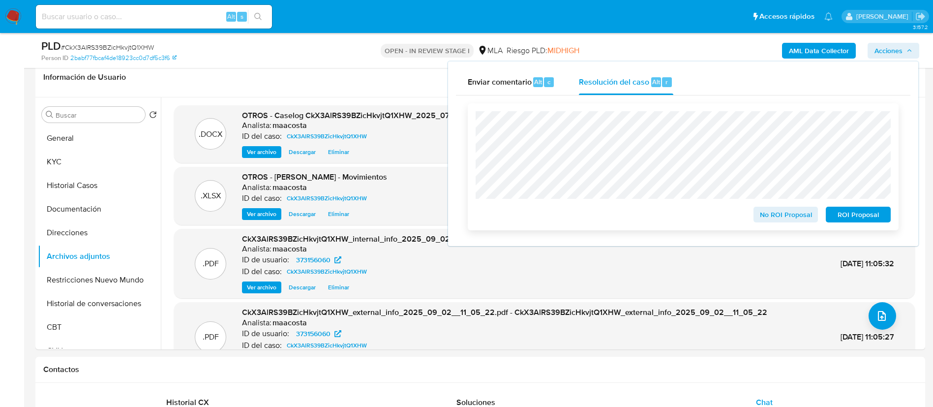
click at [775, 217] on span "No ROI Proposal" at bounding box center [785, 215] width 51 height 14
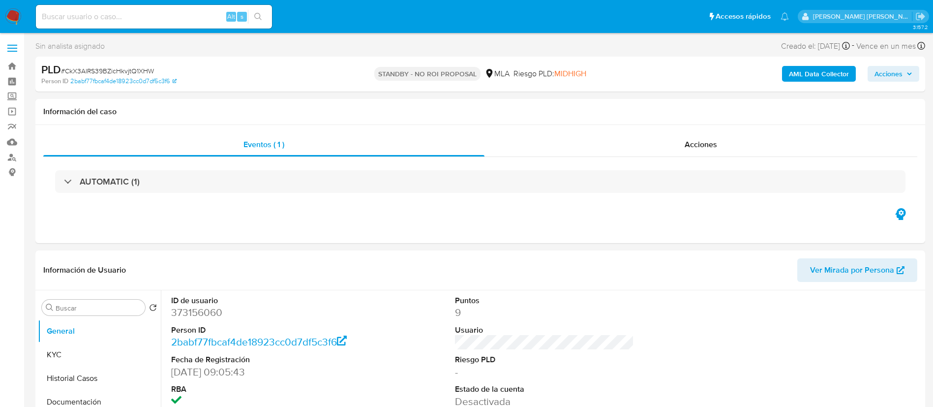
select select "10"
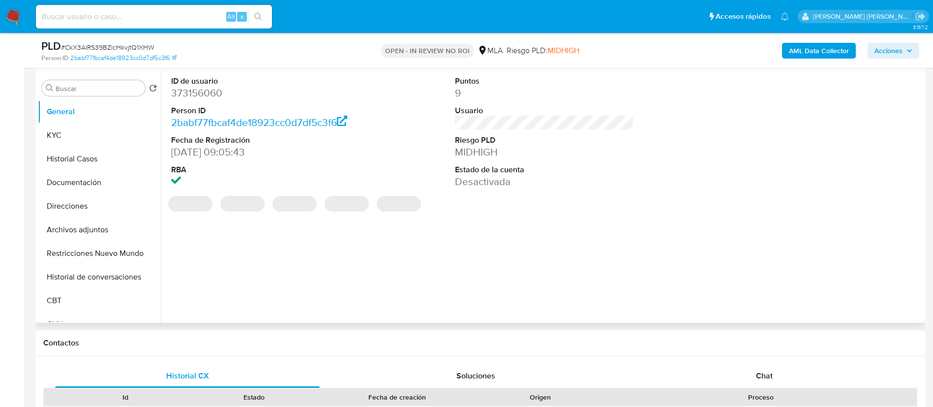
select select "10"
click at [888, 41] on div "AML Data Collector Acciones" at bounding box center [774, 50] width 290 height 23
click at [888, 42] on div "AML Data Collector Acciones" at bounding box center [774, 50] width 290 height 23
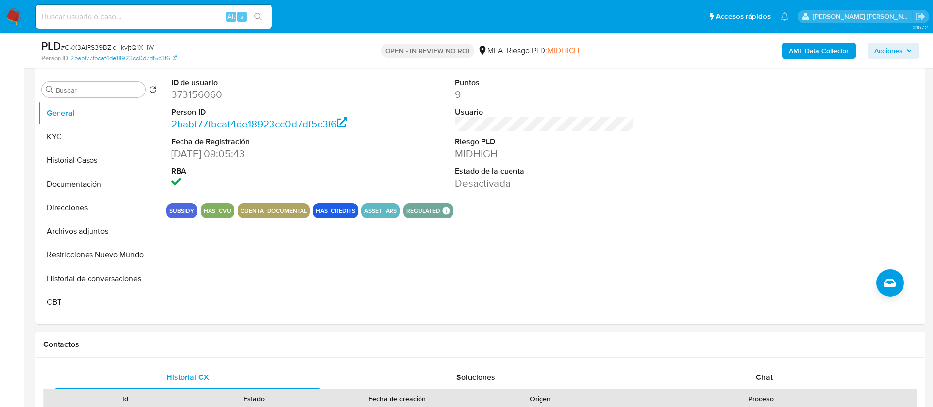
click at [886, 54] on span "Acciones" at bounding box center [888, 51] width 28 height 16
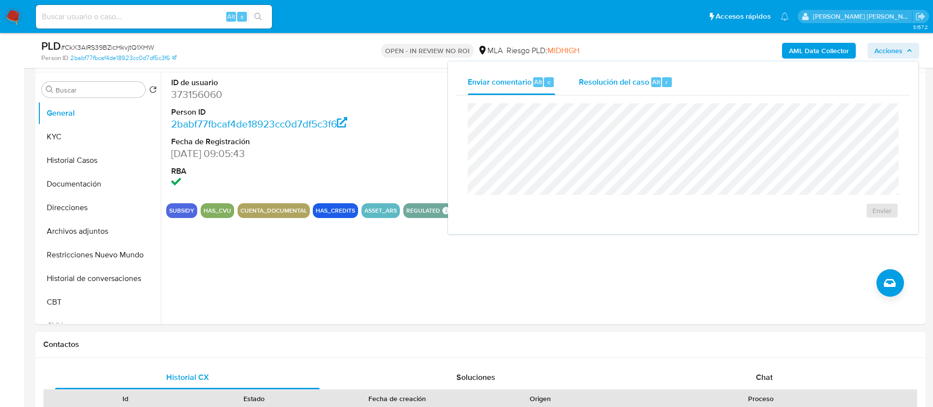
click at [642, 73] on div "Resolución del caso Alt r" at bounding box center [626, 82] width 94 height 26
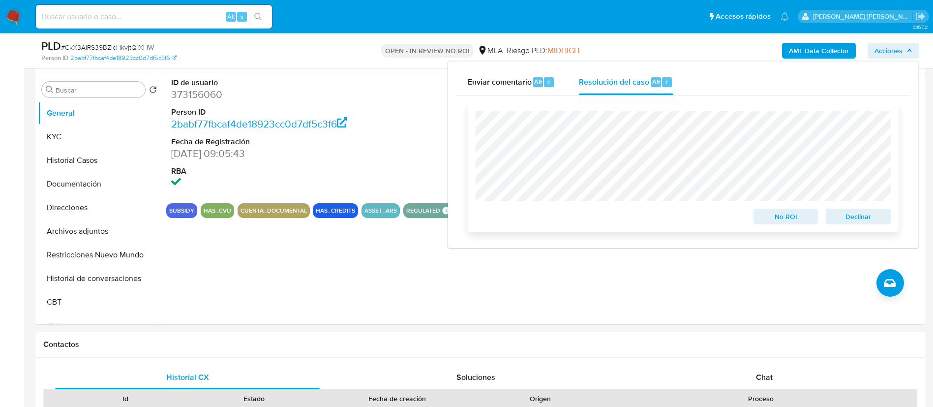
click at [866, 213] on span "Declinar" at bounding box center [858, 216] width 51 height 14
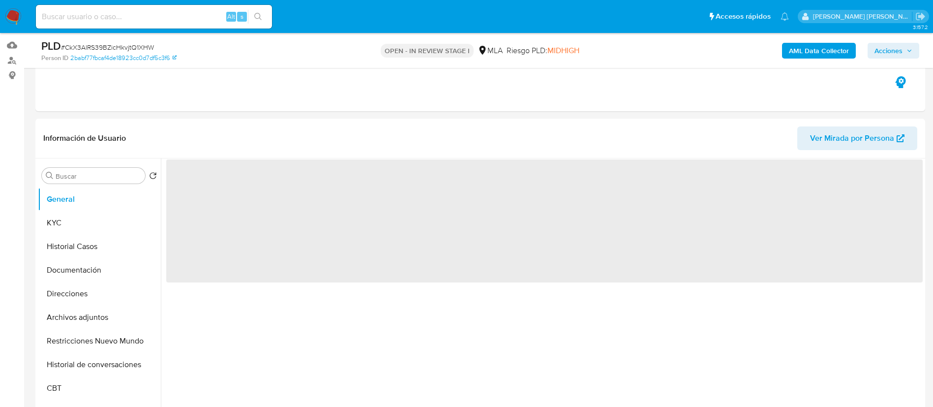
scroll to position [100, 0]
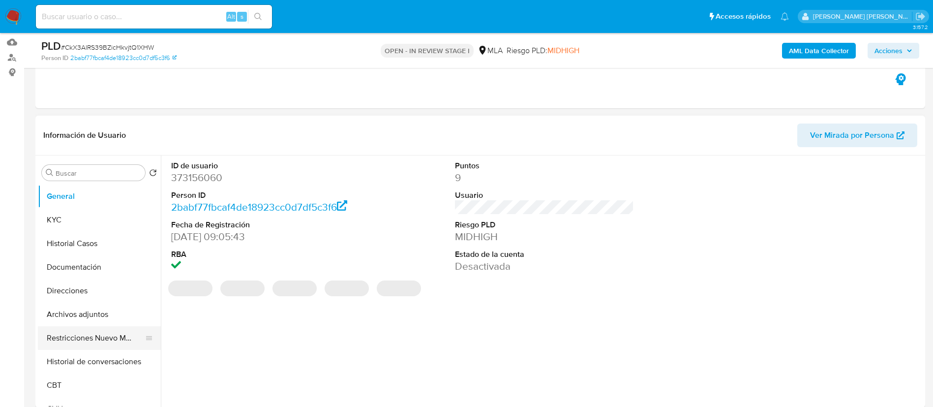
click at [64, 343] on button "Restricciones Nuevo Mundo" at bounding box center [95, 338] width 115 height 24
select select "10"
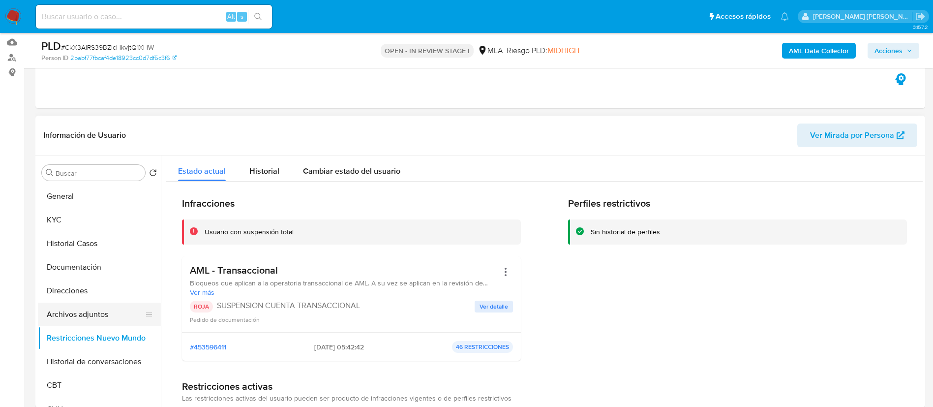
click at [64, 314] on button "Archivos adjuntos" at bounding box center [95, 314] width 115 height 24
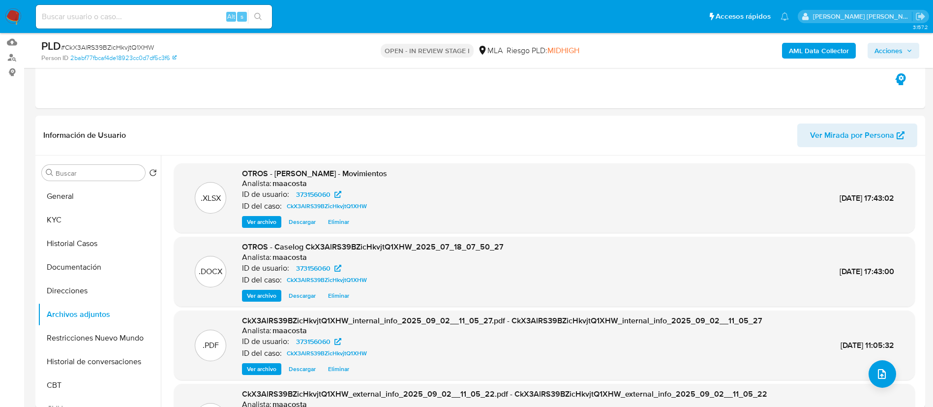
click at [893, 45] on span "Acciones" at bounding box center [888, 51] width 28 height 16
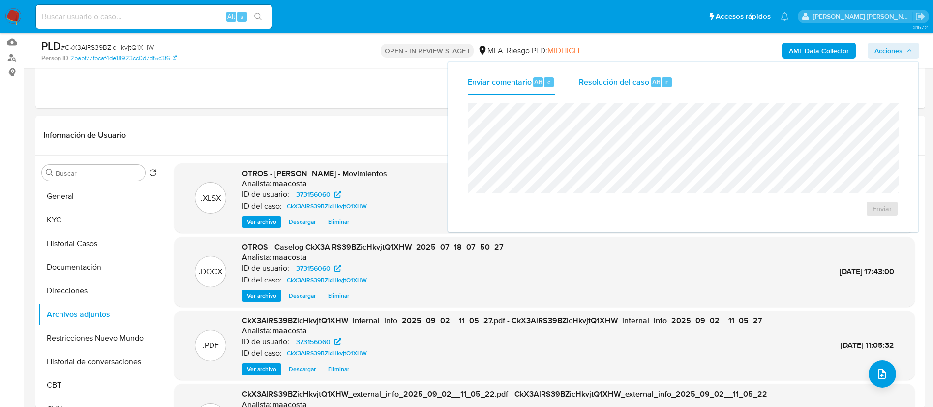
click at [632, 82] on span "Resolución del caso" at bounding box center [614, 81] width 70 height 11
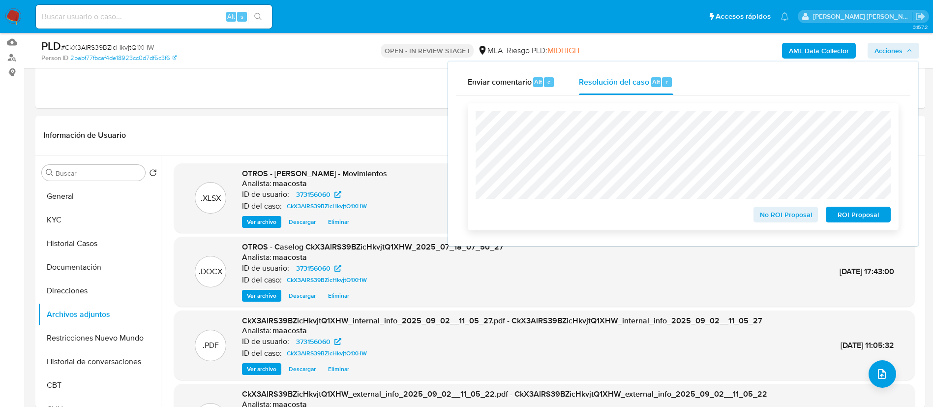
click at [878, 212] on span "ROI Proposal" at bounding box center [858, 215] width 51 height 14
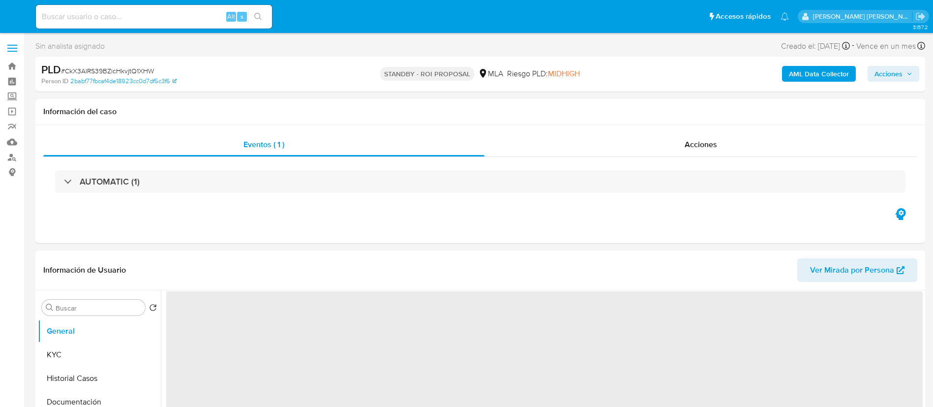
select select "10"
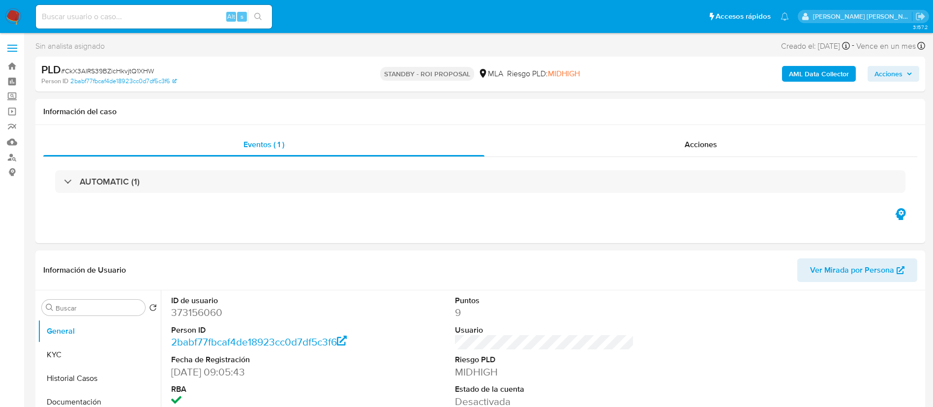
click at [17, 18] on img at bounding box center [13, 16] width 17 height 17
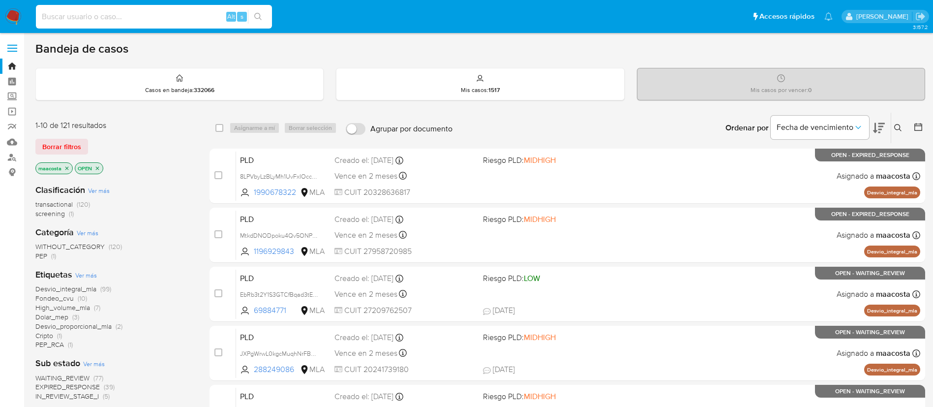
paste input "n9bzUbvnMKTB07XXJJyRQpfE"
click at [163, 18] on input "n9bzUbvnMKTB07XXJJyRQpfE" at bounding box center [154, 16] width 236 height 13
type input "n9bzUbvnMKTB07XXJJyRQpfE"
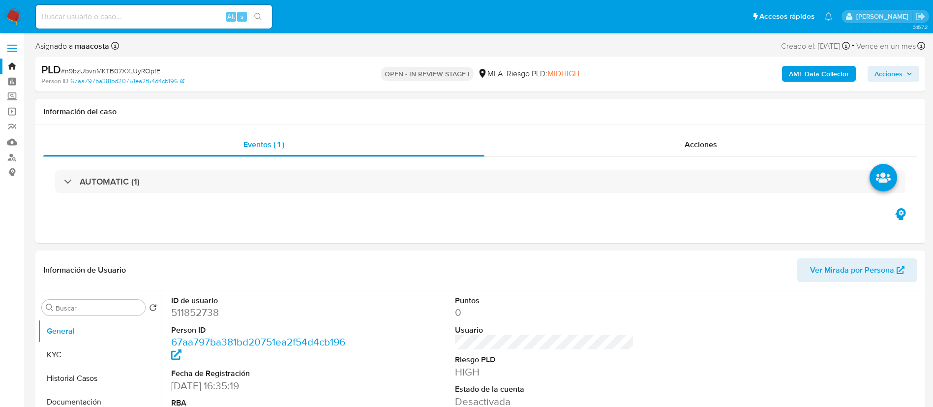
select select "10"
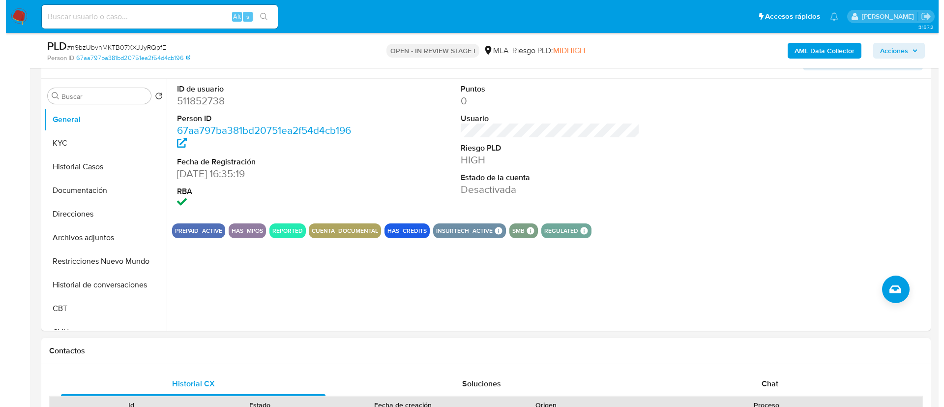
scroll to position [174, 0]
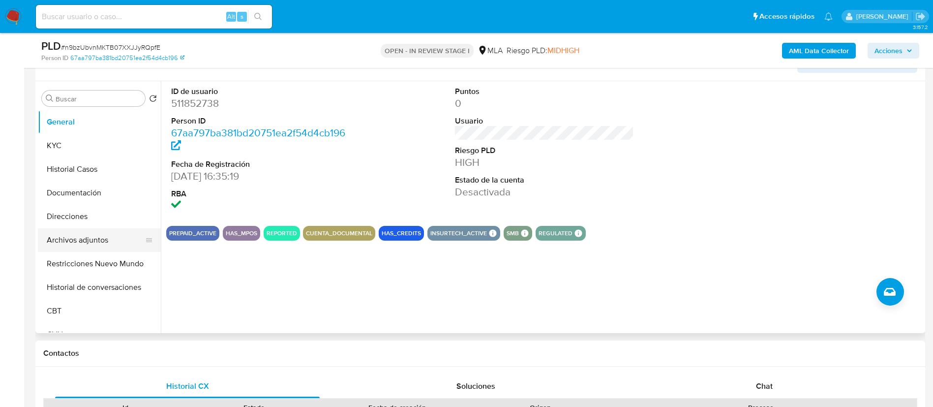
click at [81, 239] on button "Archivos adjuntos" at bounding box center [95, 240] width 115 height 24
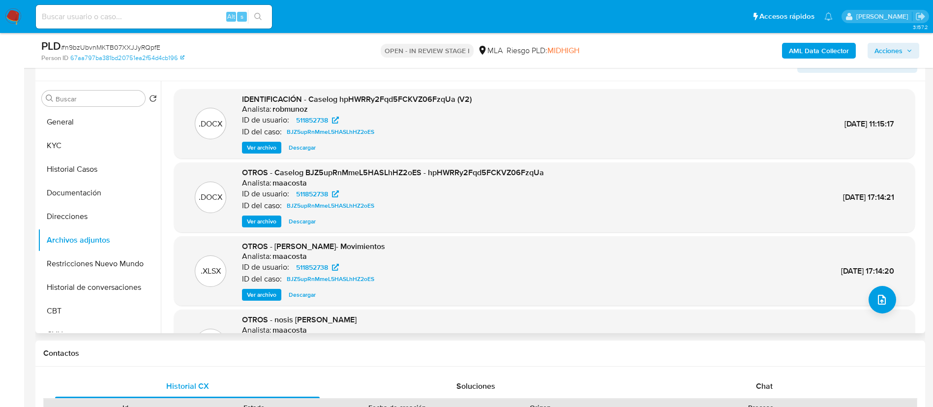
click at [267, 144] on span "Ver archivo" at bounding box center [262, 148] width 30 height 10
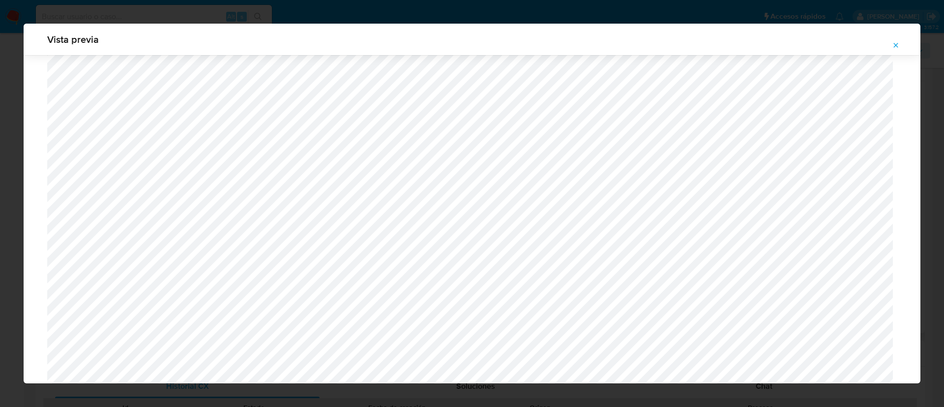
scroll to position [1064, 0]
click at [895, 47] on icon "Attachment preview" at bounding box center [896, 45] width 8 height 8
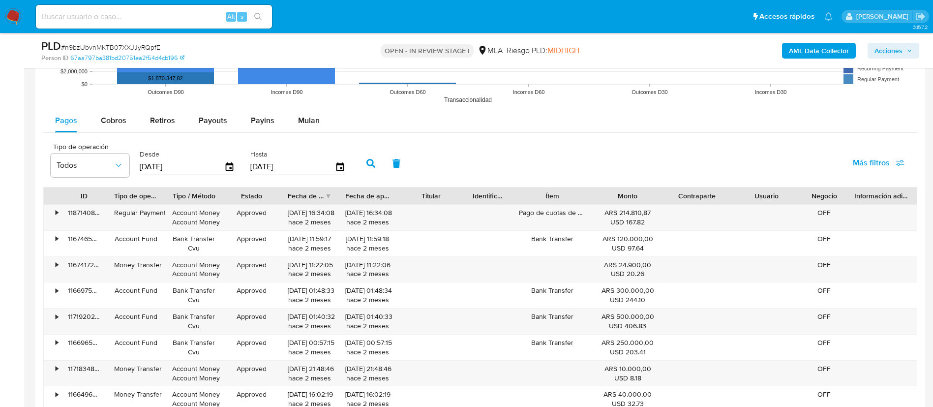
scroll to position [1011, 0]
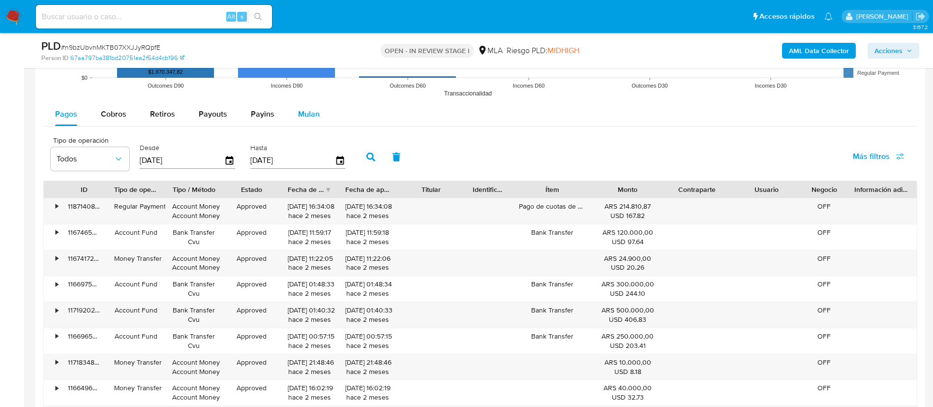
click at [302, 118] on span "Mulan" at bounding box center [309, 113] width 22 height 11
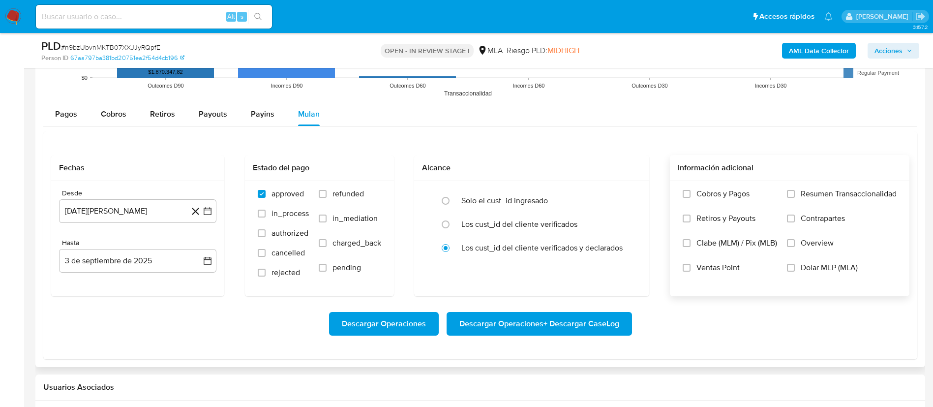
click at [820, 267] on span "Dolar MEP (MLA)" at bounding box center [829, 268] width 57 height 10
click at [795, 267] on input "Dolar MEP (MLA)" at bounding box center [791, 268] width 8 height 8
click at [205, 211] on icon "button" at bounding box center [208, 211] width 10 height 10
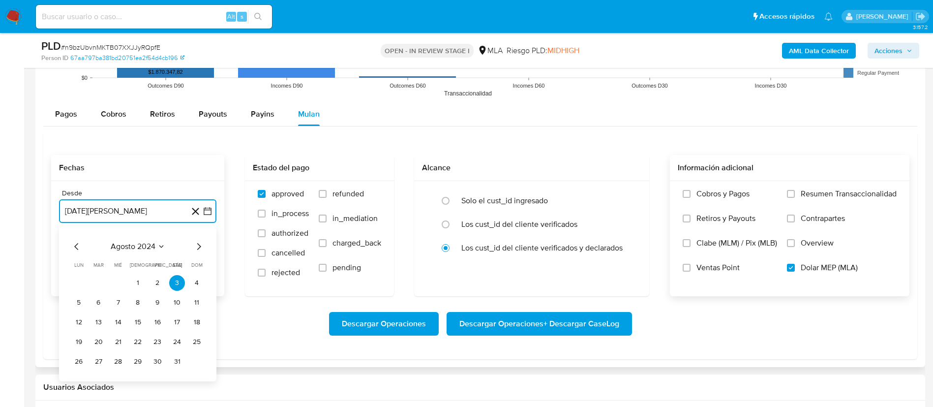
click at [161, 246] on icon "Seleccionar mes y año" at bounding box center [161, 246] width 4 height 2
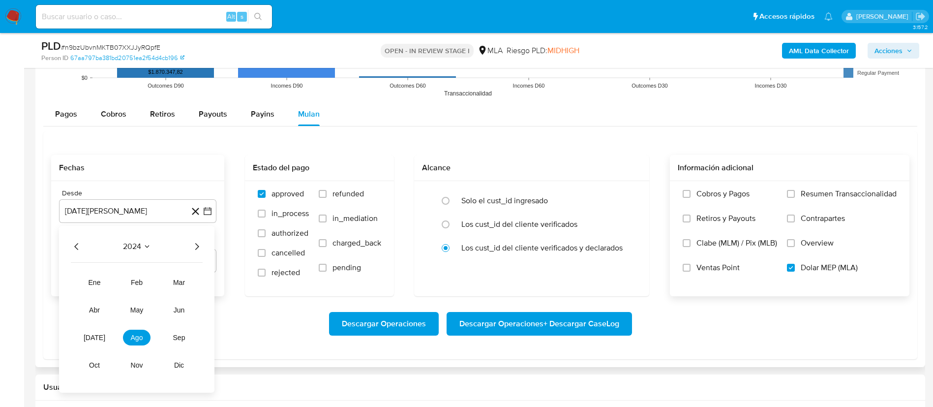
click at [199, 246] on icon "Año siguiente" at bounding box center [197, 246] width 4 height 7
click at [177, 317] on button "jun" at bounding box center [179, 310] width 28 height 16
click at [197, 285] on button "1" at bounding box center [197, 283] width 16 height 16
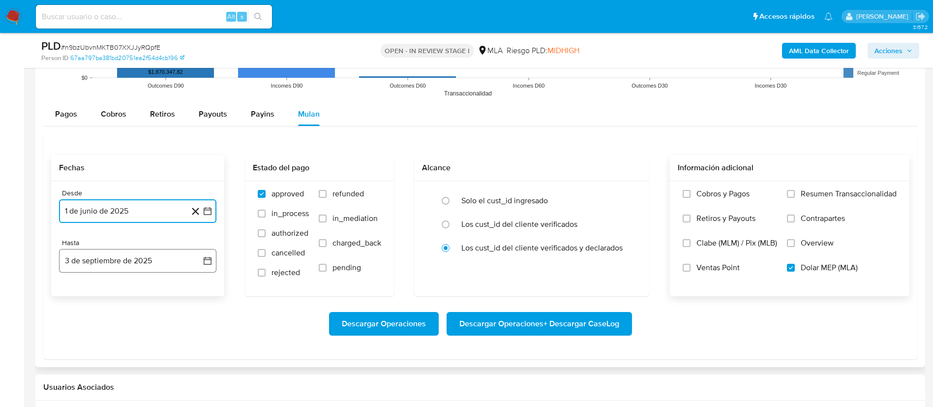
click at [157, 265] on button "3 de septiembre de 2025" at bounding box center [137, 261] width 157 height 24
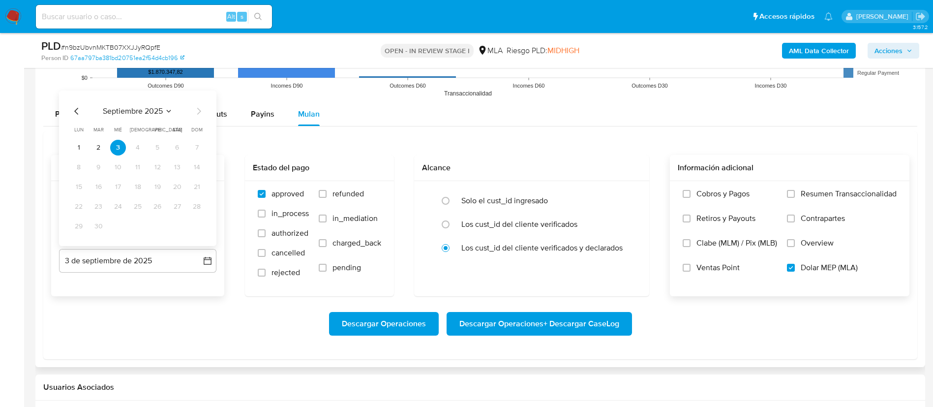
click at [76, 122] on div "septiembre 2025 septiembre 2025 lun lunes mar martes mié miércoles jue jueves v…" at bounding box center [138, 169] width 134 height 129
click at [76, 116] on icon "Mes anterior" at bounding box center [77, 111] width 12 height 12
click at [80, 110] on icon "Mes anterior" at bounding box center [77, 111] width 12 height 12
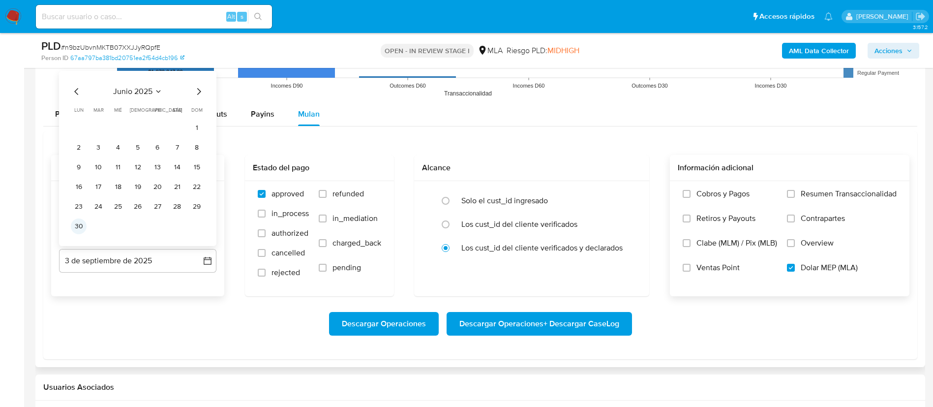
click at [81, 224] on button "30" at bounding box center [79, 226] width 16 height 16
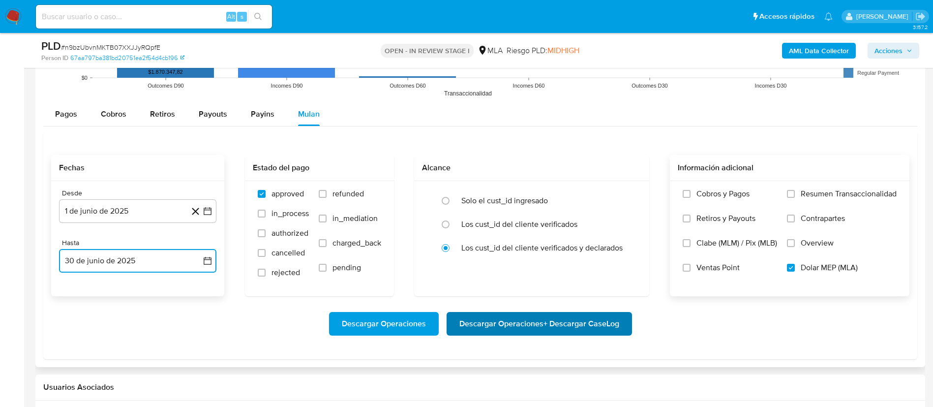
click at [499, 332] on span "Descargar Operaciones + Descargar CaseLog" at bounding box center [539, 324] width 160 height 22
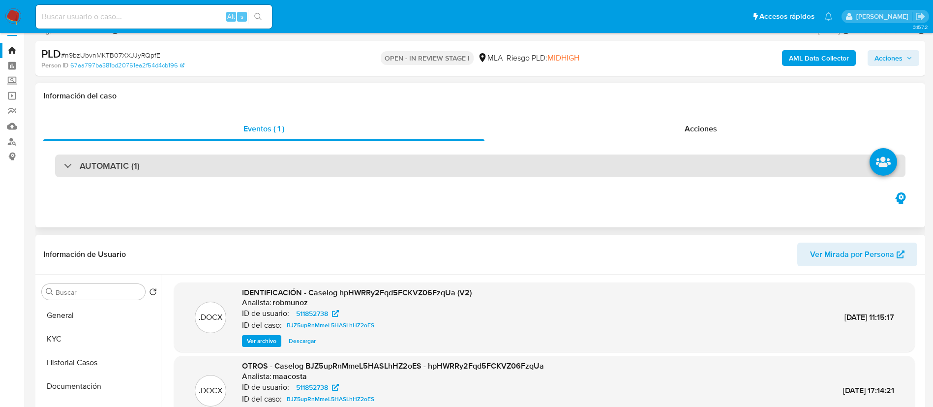
scroll to position [18, 0]
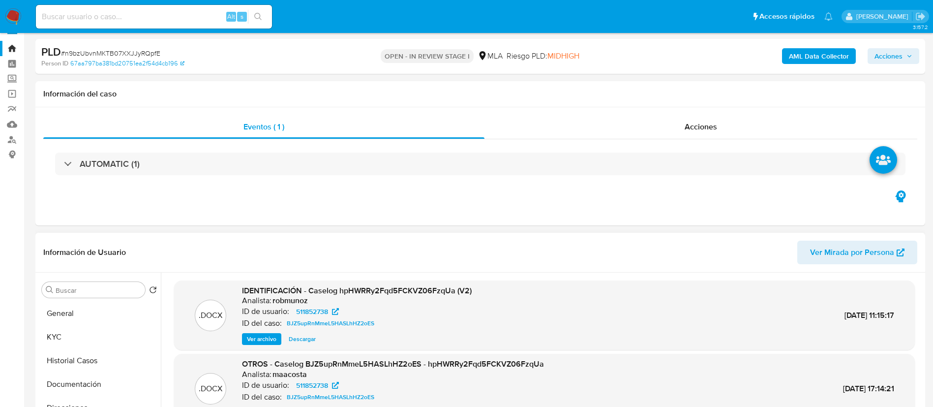
click at [800, 55] on b "AML Data Collector" at bounding box center [819, 56] width 60 height 16
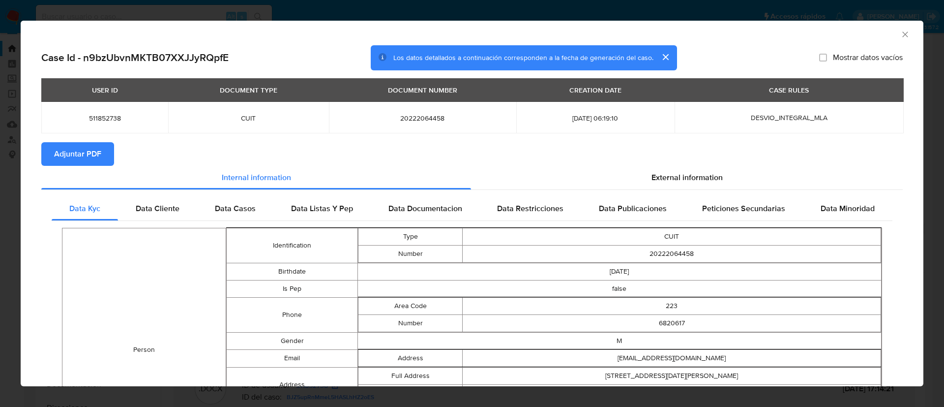
click at [70, 149] on span "Adjuntar PDF" at bounding box center [77, 154] width 47 height 22
click at [900, 32] on icon "Cerrar ventana" at bounding box center [905, 35] width 10 height 10
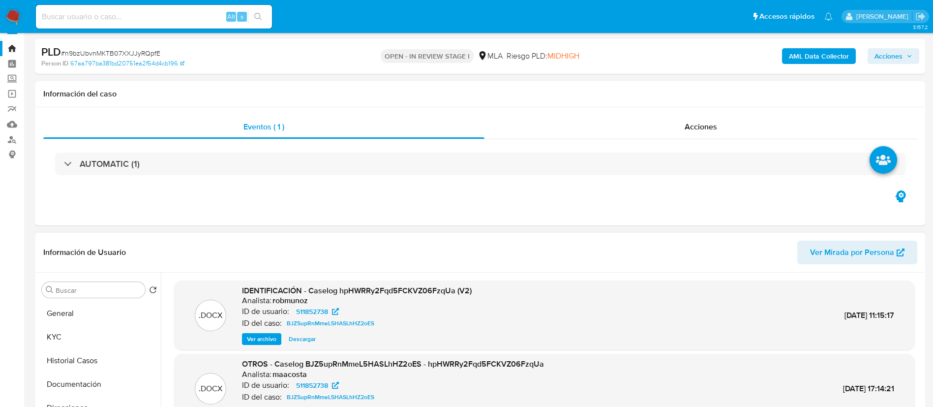
paste input "796897570"
click at [118, 19] on input "796897570" at bounding box center [154, 16] width 236 height 13
type input "796897570"
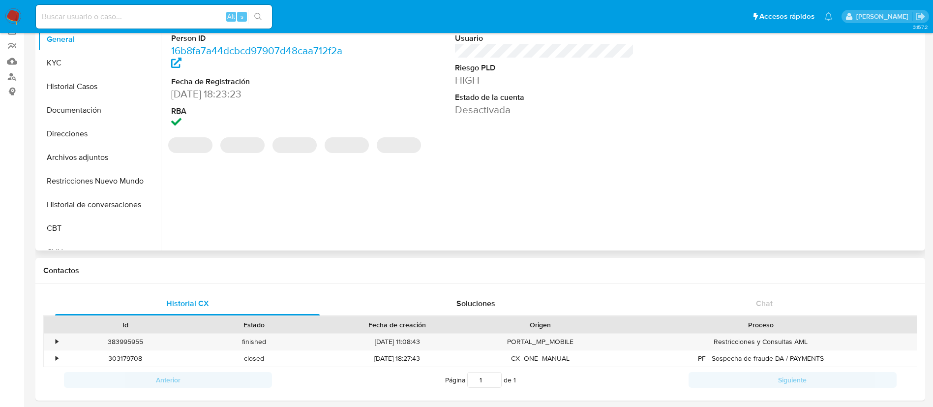
select select "10"
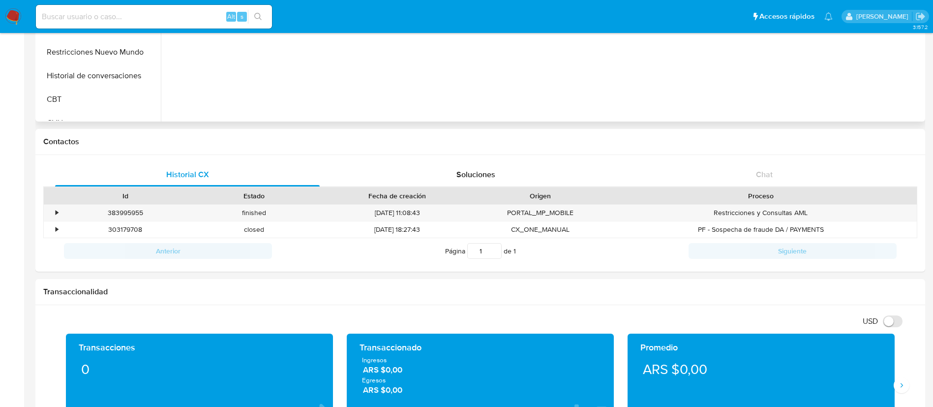
scroll to position [209, 0]
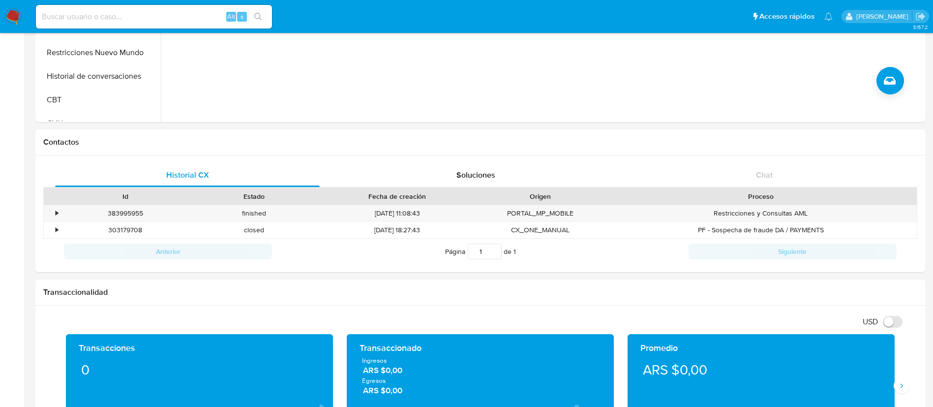
paste input "1749771726"
click at [185, 17] on input "1749771726" at bounding box center [154, 16] width 236 height 13
type input "1749771726"
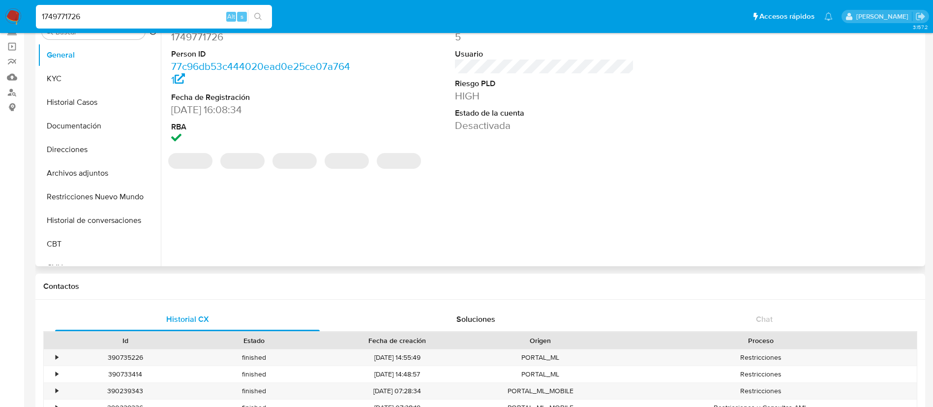
select select "10"
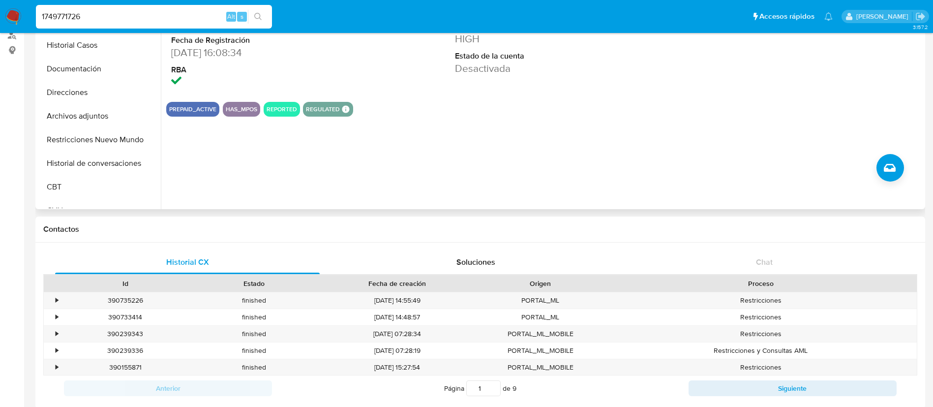
scroll to position [122, 0]
paste input "241750339"
click at [97, 22] on input "241750339" at bounding box center [154, 16] width 236 height 13
type input "241750339"
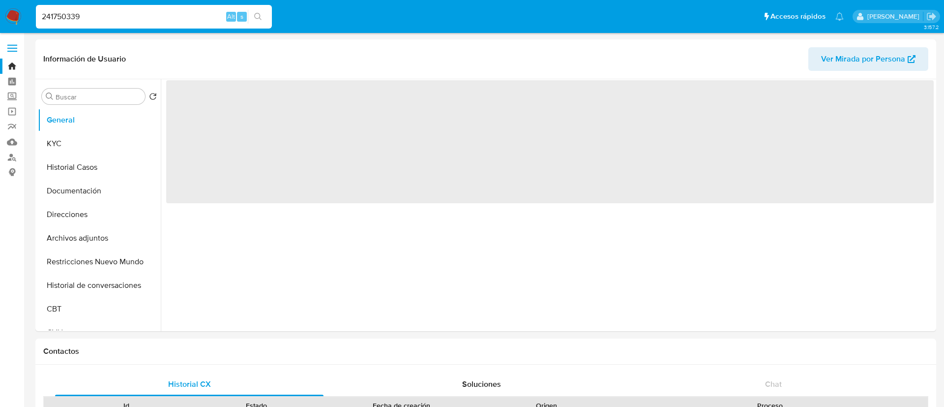
select select "10"
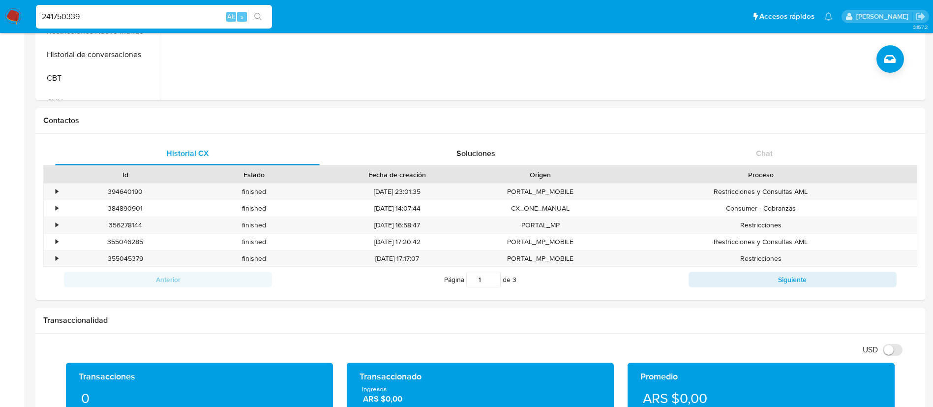
scroll to position [230, 0]
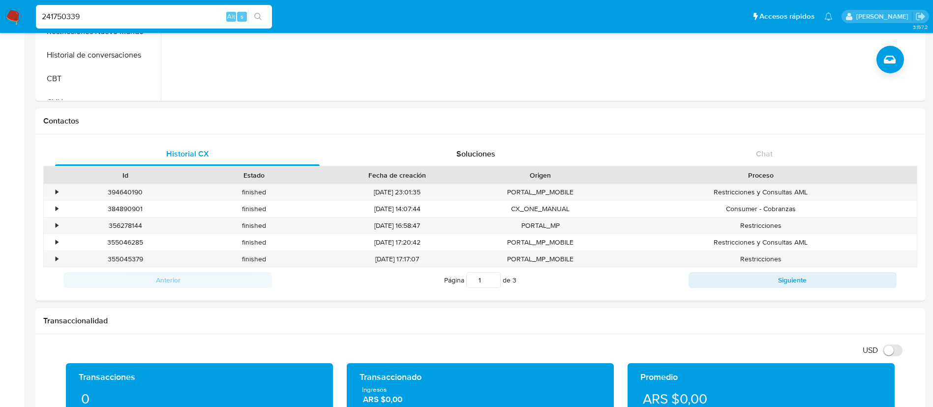
paste input "28125202"
click at [78, 15] on input "228125202" at bounding box center [154, 16] width 236 height 13
type input "228125202"
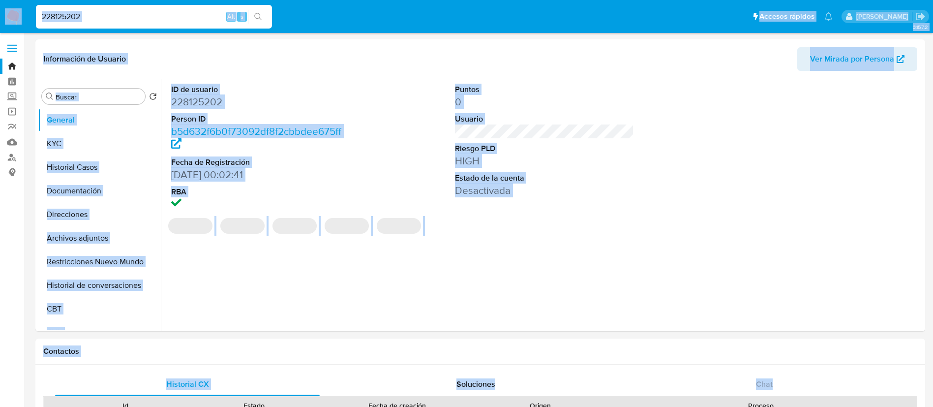
click at [78, 15] on input "228125202" at bounding box center [154, 16] width 236 height 13
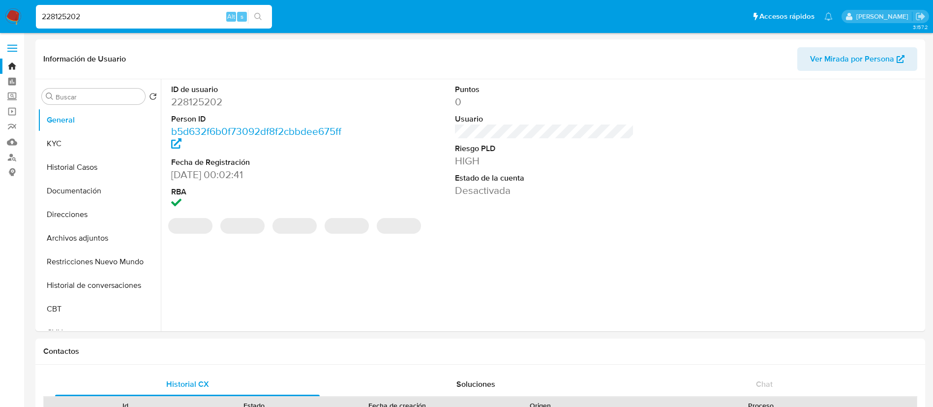
select select "10"
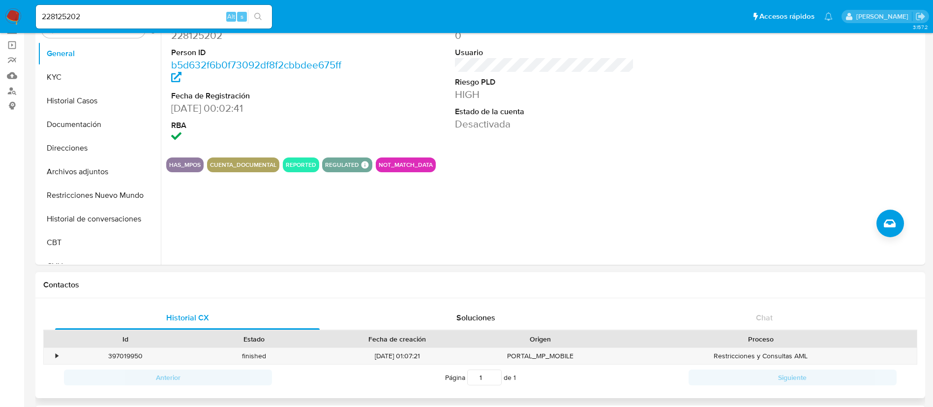
scroll to position [29, 0]
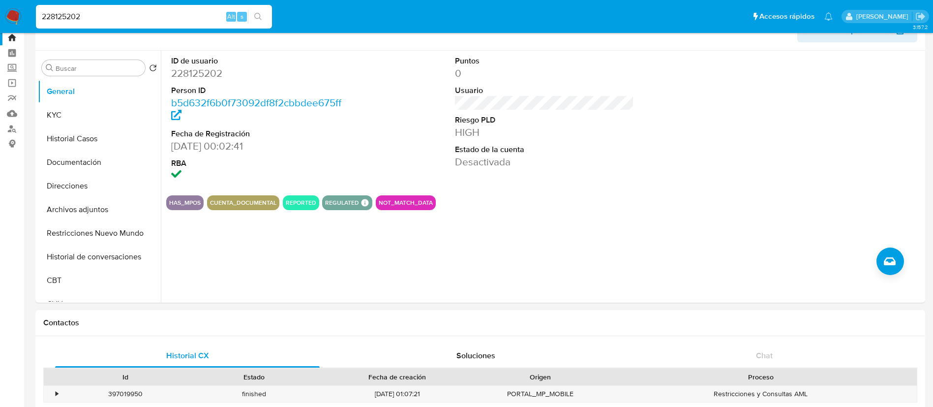
paste input "1555948707"
click at [100, 13] on input "1555948707" at bounding box center [154, 16] width 236 height 13
type input "1555948707"
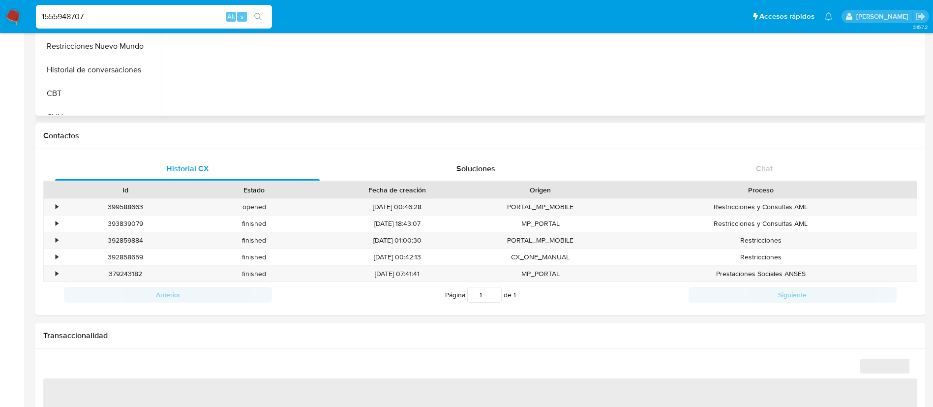
scroll to position [222, 0]
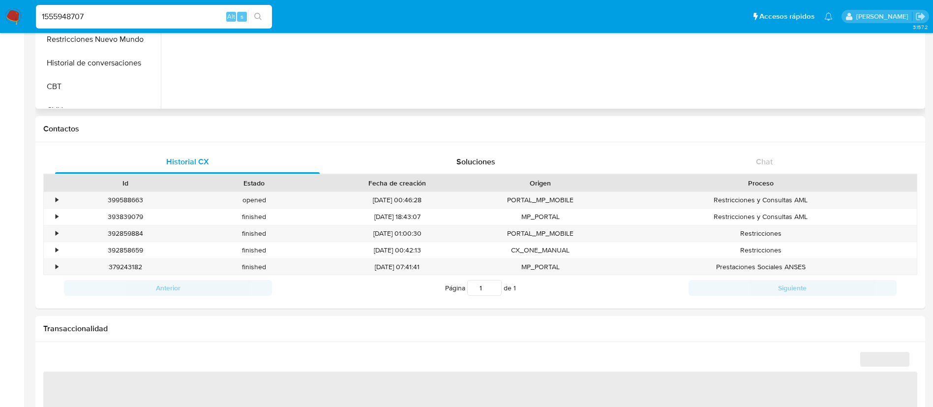
select select "10"
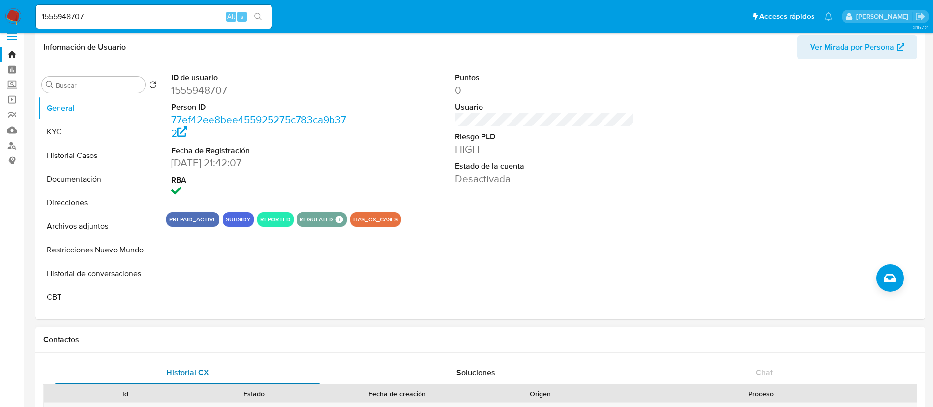
scroll to position [0, 0]
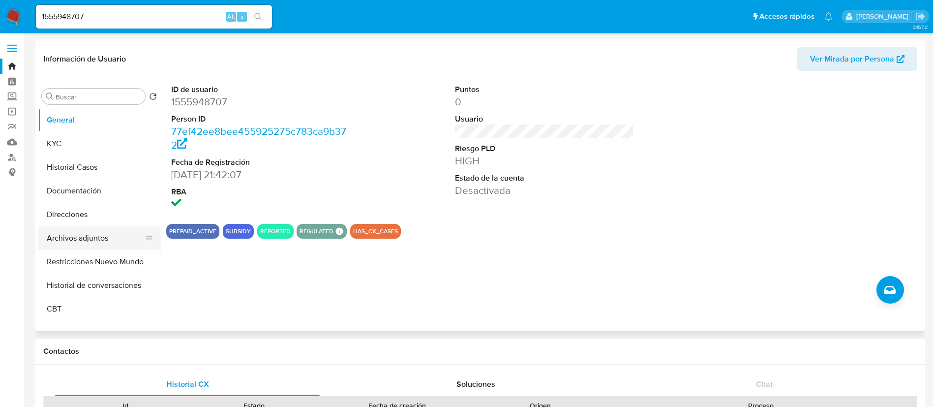
click at [97, 232] on button "Archivos adjuntos" at bounding box center [95, 238] width 115 height 24
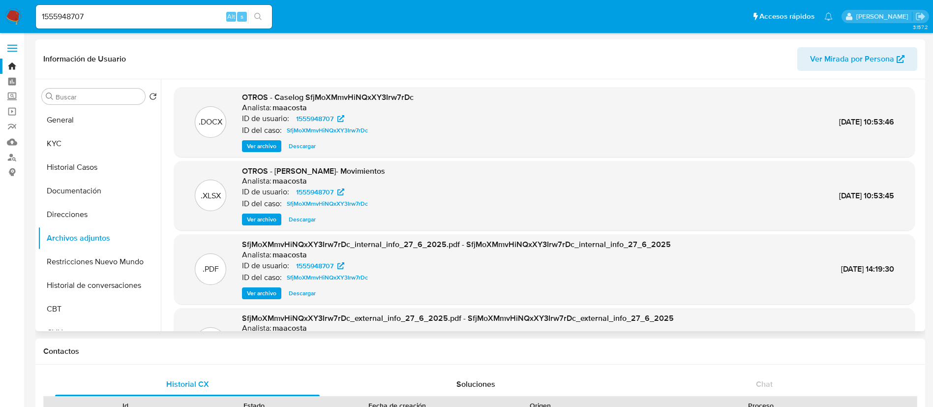
click at [253, 145] on span "Ver archivo" at bounding box center [262, 146] width 30 height 10
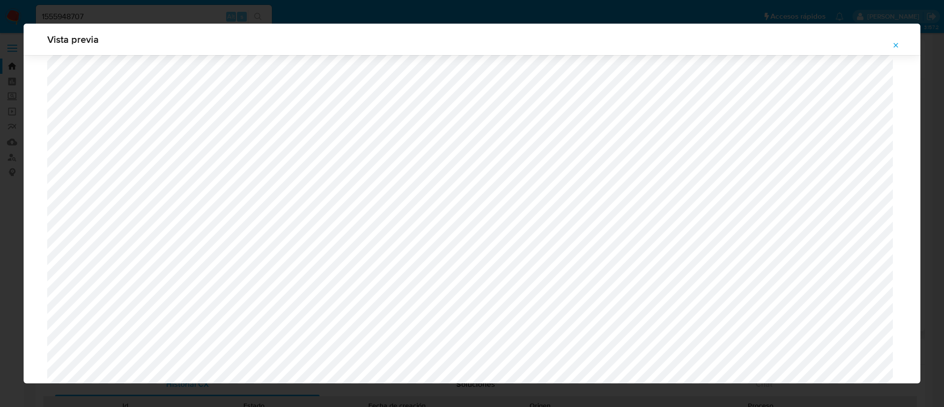
scroll to position [610, 0]
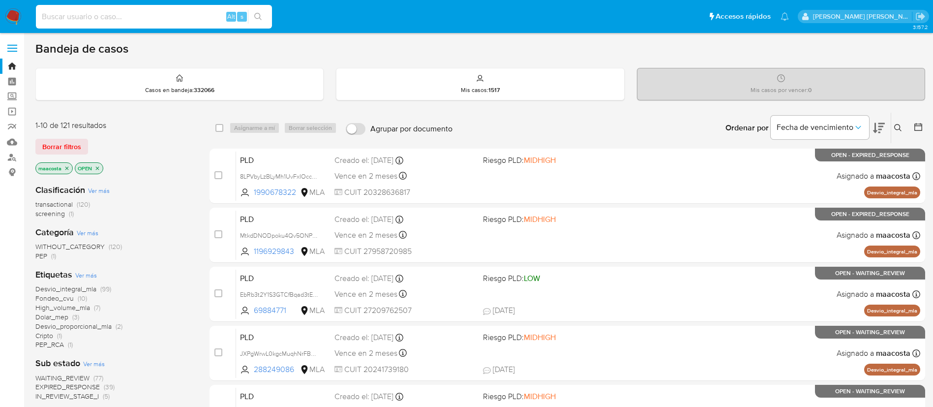
click at [163, 18] on input at bounding box center [154, 16] width 236 height 13
paste input "hjQeD6pJaro50PkmrcOsot46"
type input "hjQeD6pJaro50PkmrcOsot46"
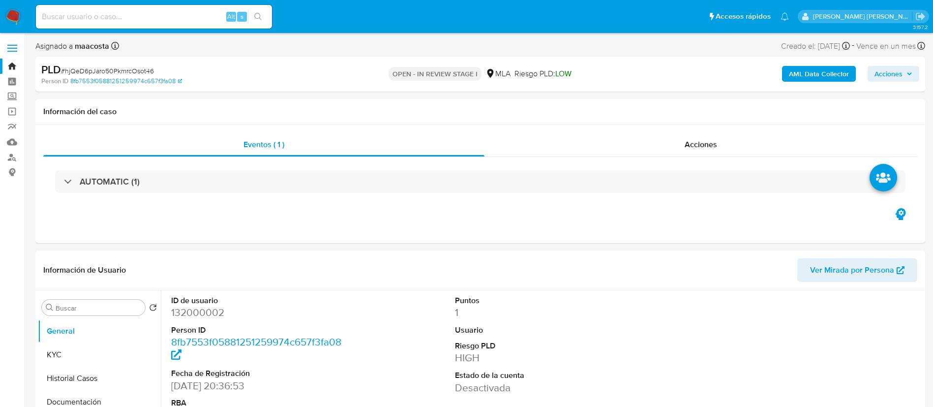
select select "10"
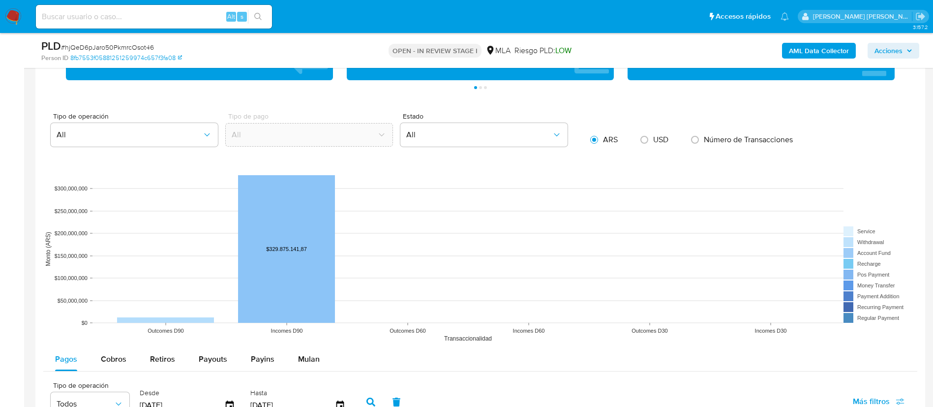
scroll to position [820, 0]
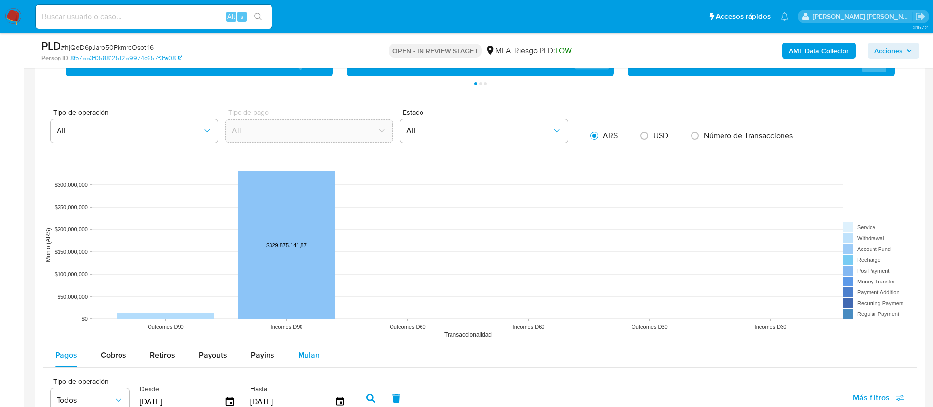
click at [302, 357] on span "Mulan" at bounding box center [309, 354] width 22 height 11
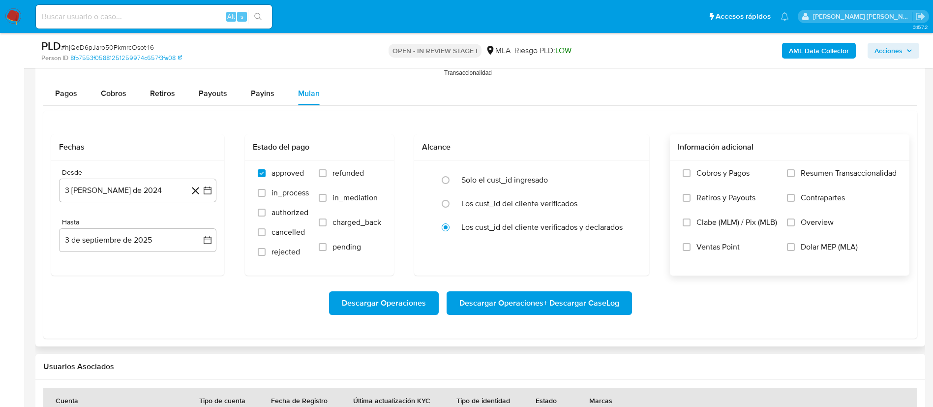
scroll to position [1082, 0]
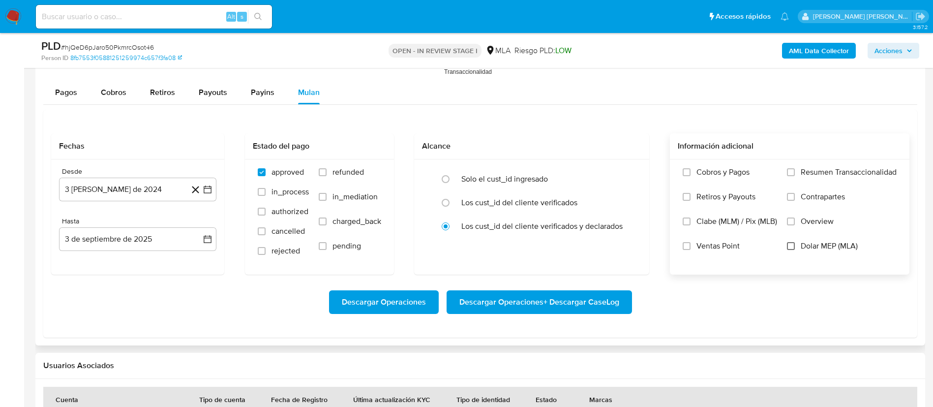
click at [791, 248] on input "Dolar MEP (MLA)" at bounding box center [791, 246] width 8 height 8
click at [208, 189] on icon "button" at bounding box center [208, 189] width 10 height 10
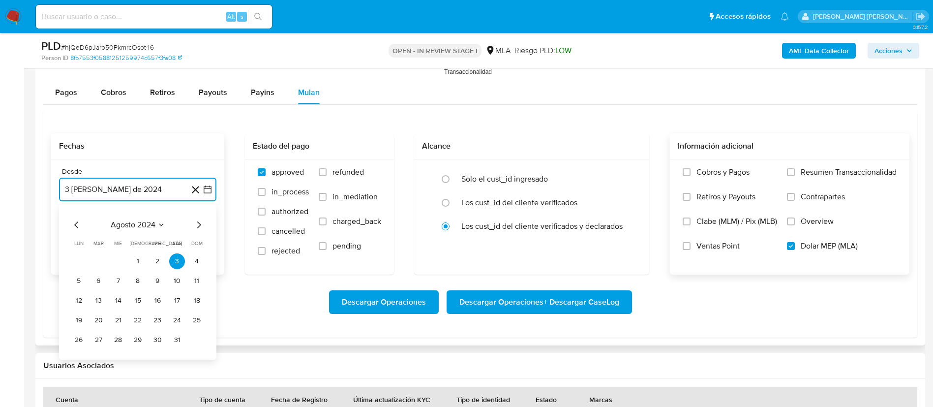
click at [155, 222] on button "agosto 2024" at bounding box center [138, 225] width 55 height 10
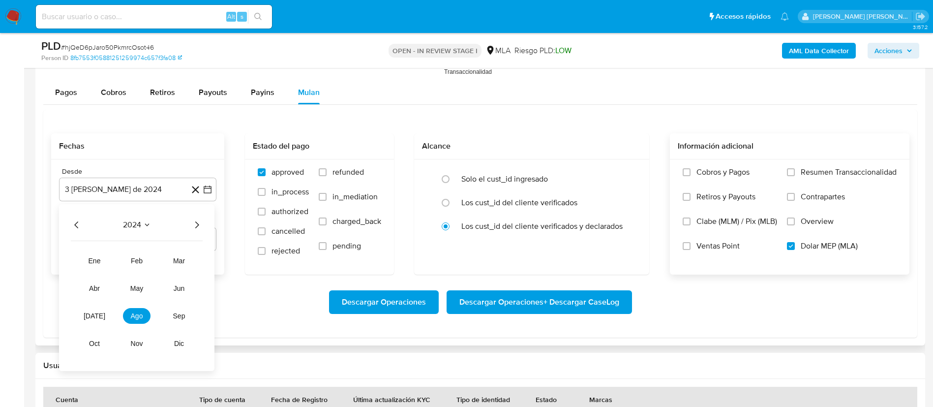
click at [193, 227] on icon "Año siguiente" at bounding box center [197, 225] width 12 height 12
click at [175, 293] on button "jun" at bounding box center [179, 288] width 28 height 16
click at [195, 261] on button "1" at bounding box center [197, 261] width 16 height 16
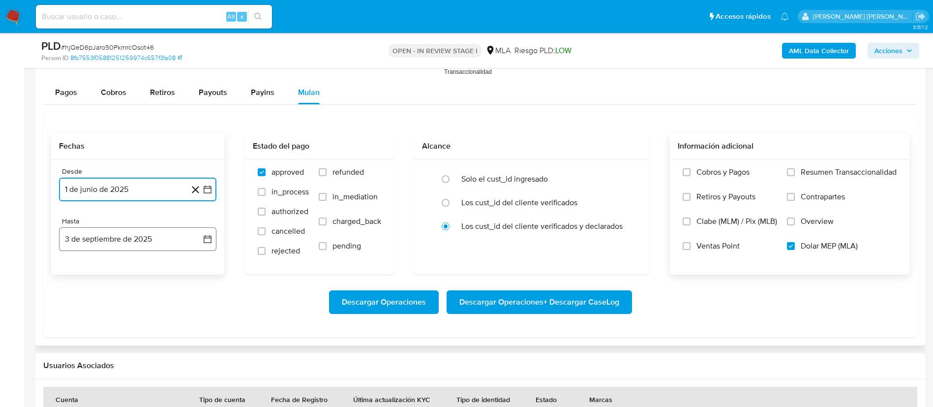
click at [154, 241] on button "3 de septiembre de 2025" at bounding box center [137, 239] width 157 height 24
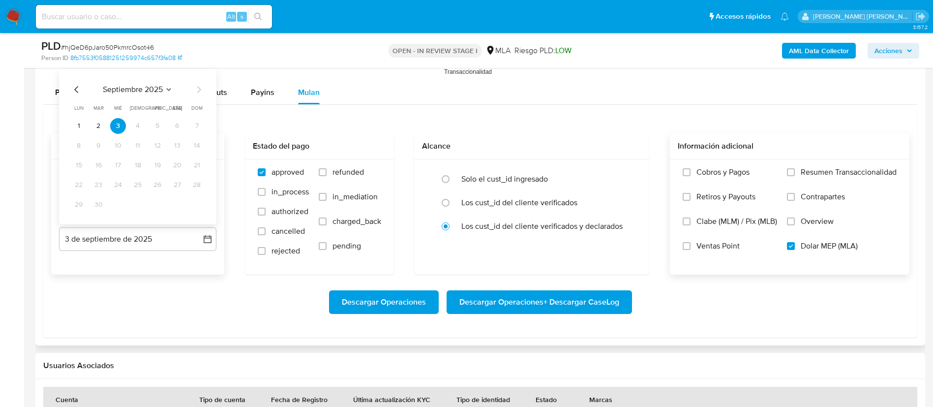
click at [76, 85] on icon "Mes anterior" at bounding box center [77, 90] width 12 height 12
click at [76, 86] on icon "Mes anterior" at bounding box center [77, 90] width 12 height 12
click at [74, 206] on button "30" at bounding box center [79, 205] width 16 height 16
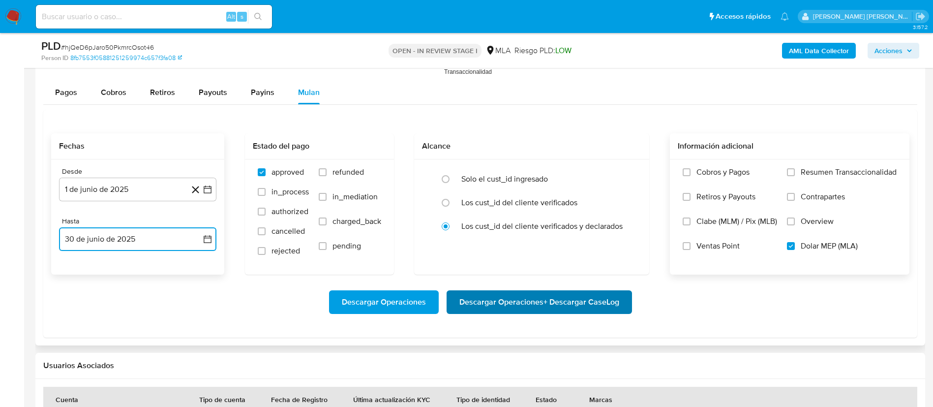
click at [497, 300] on span "Descargar Operaciones + Descargar CaseLog" at bounding box center [539, 302] width 160 height 22
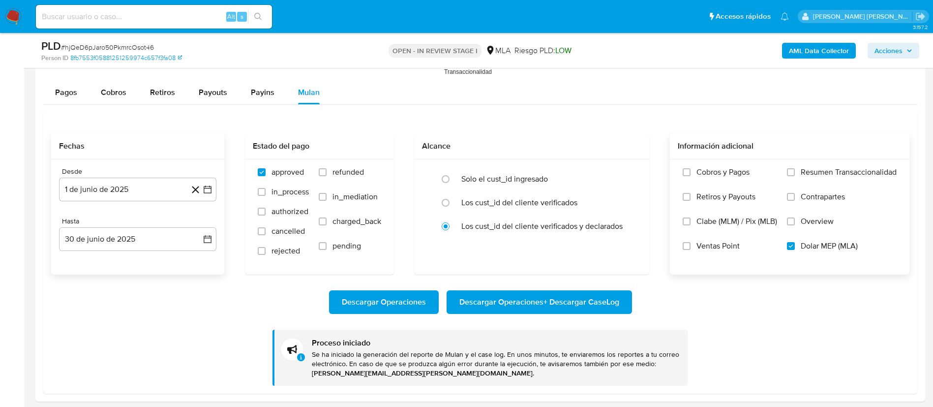
click at [810, 50] on b "AML Data Collector" at bounding box center [819, 51] width 60 height 16
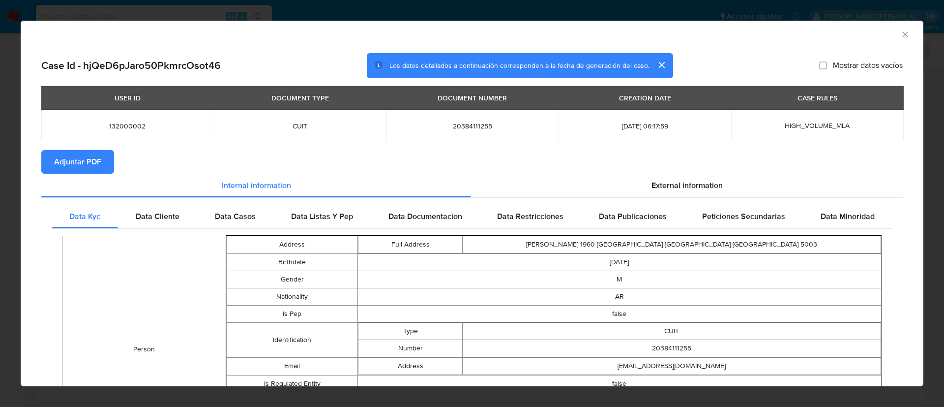
click at [70, 151] on span "Adjuntar PDF" at bounding box center [77, 162] width 47 height 22
click at [900, 36] on icon "Cerrar ventana" at bounding box center [905, 35] width 10 height 10
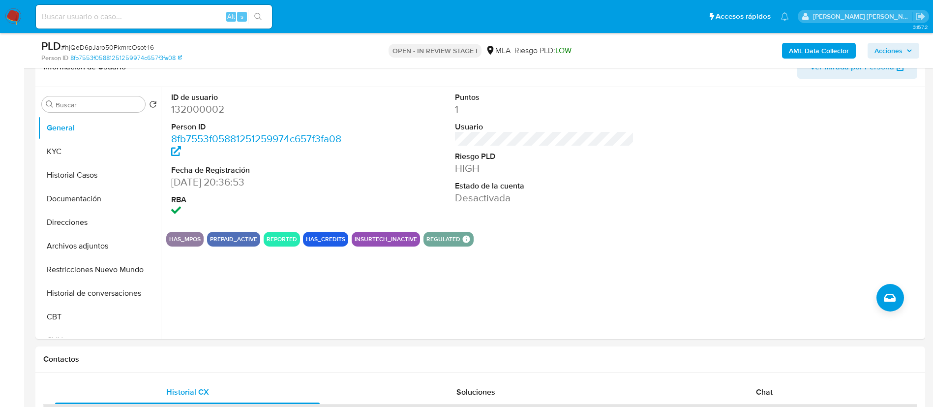
scroll to position [153, 0]
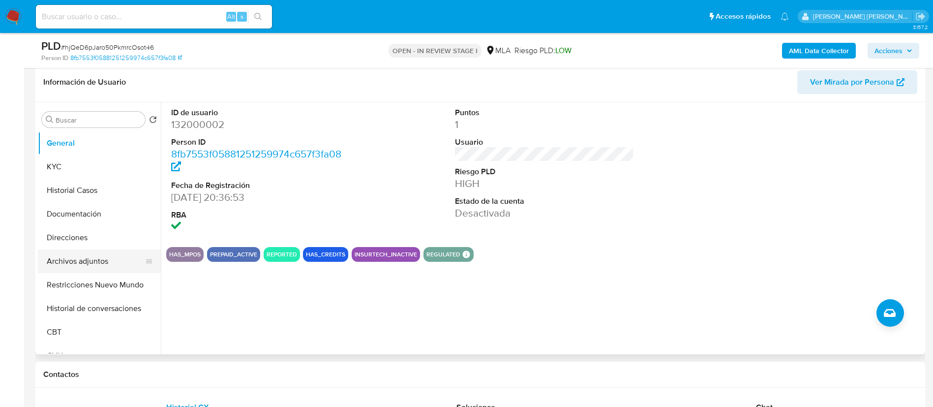
click at [66, 259] on button "Archivos adjuntos" at bounding box center [95, 261] width 115 height 24
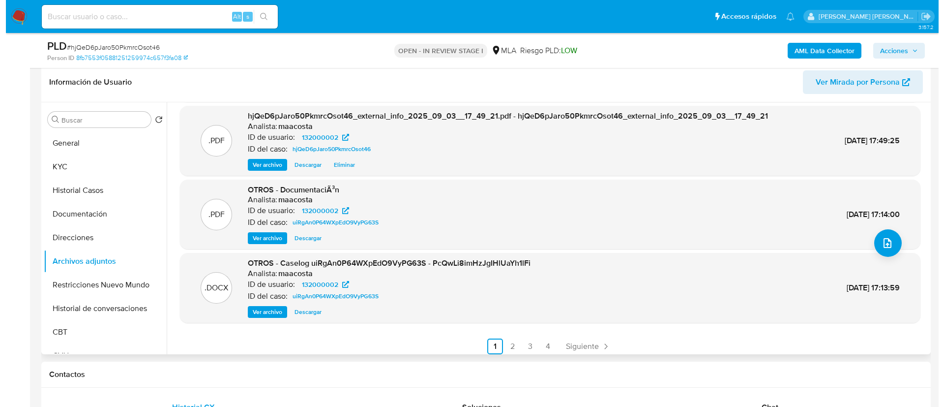
scroll to position [83, 0]
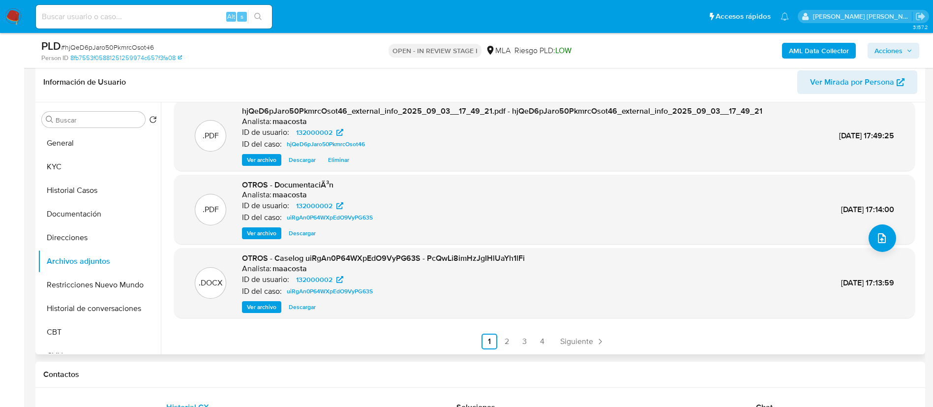
click at [259, 305] on span "Ver archivo" at bounding box center [262, 307] width 30 height 10
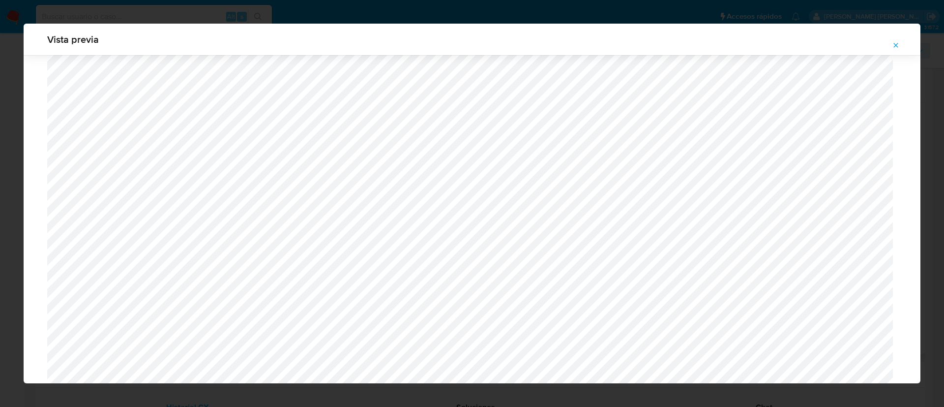
scroll to position [952, 0]
click at [896, 47] on icon "Attachment preview" at bounding box center [896, 45] width 8 height 8
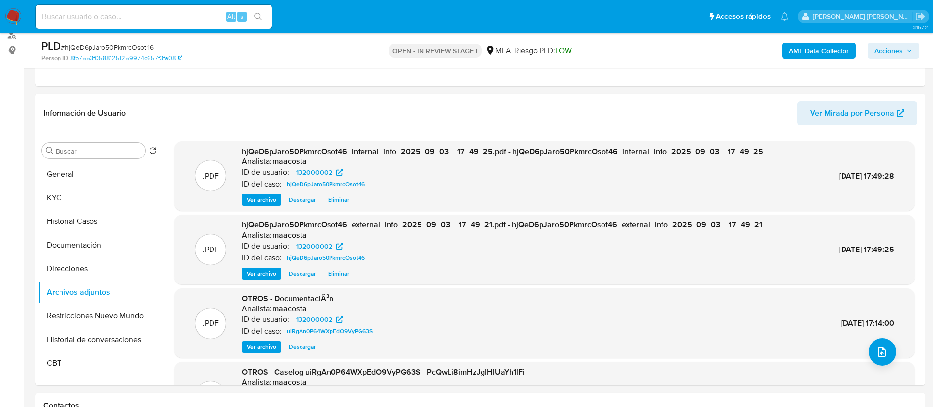
scroll to position [122, 0]
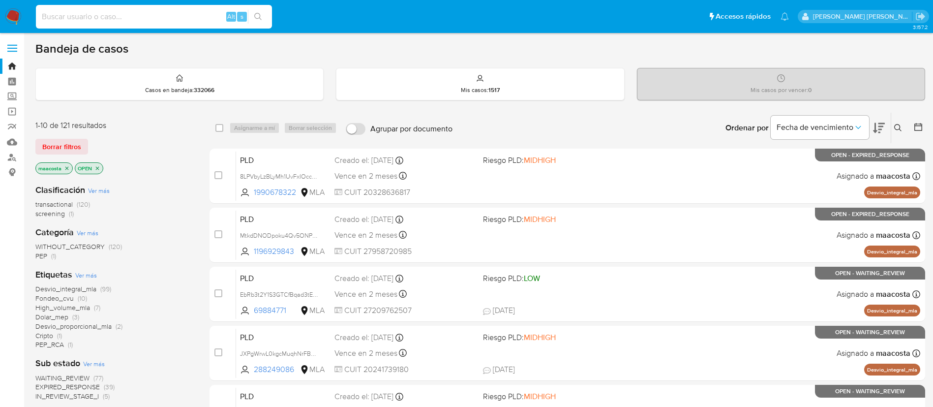
paste input "KWT9lgkkOJaAyKhRoqEAcTJc"
click at [142, 19] on input "KWT9lgkkOJaAyKhRoqEAcTJc" at bounding box center [154, 16] width 236 height 13
type input "KWT9lgkkOJaAyKhRoqEAcTJc"
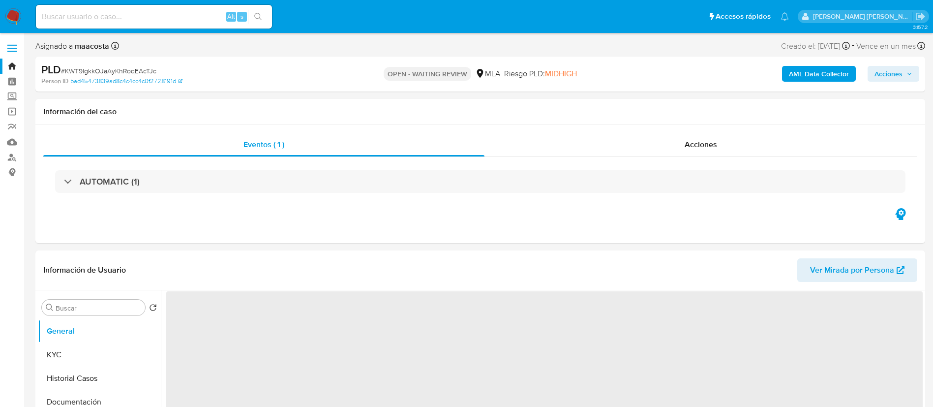
select select "10"
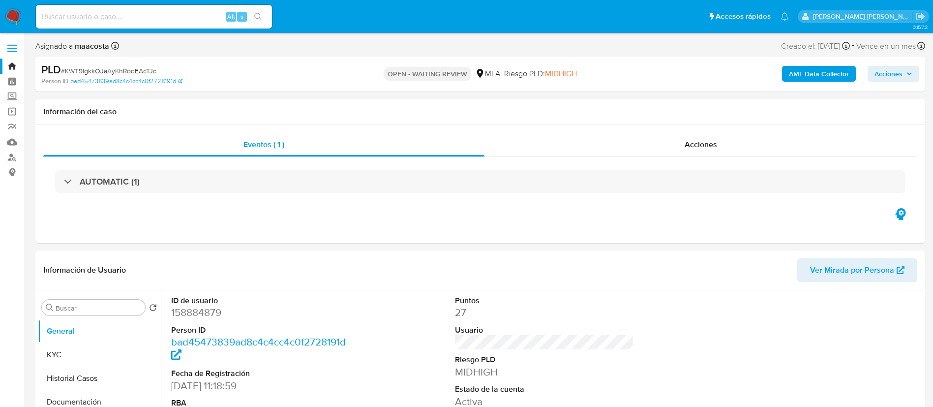
click at [827, 75] on b "AML Data Collector" at bounding box center [819, 74] width 60 height 16
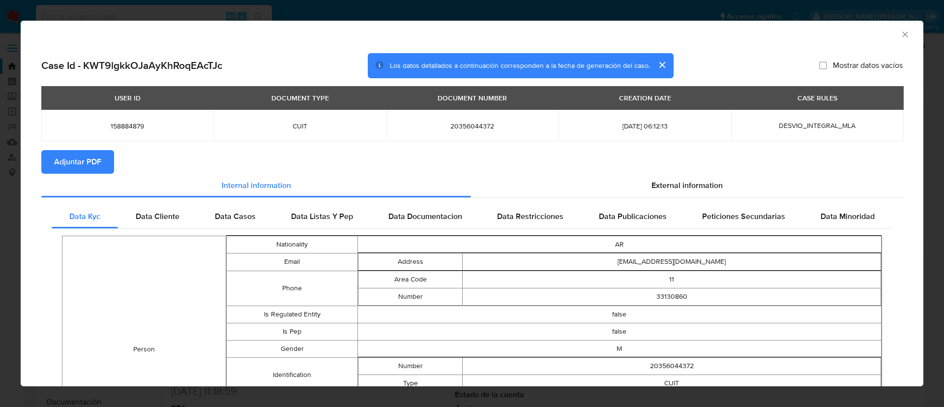
click at [74, 151] on span "Adjuntar PDF" at bounding box center [77, 162] width 47 height 22
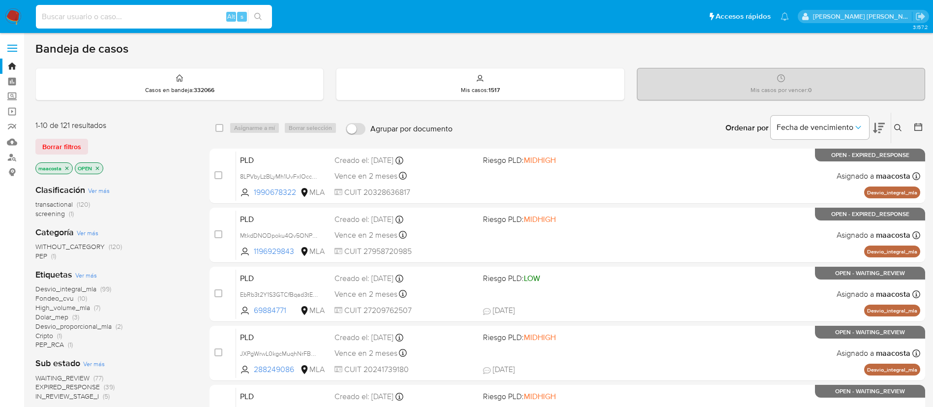
paste input "CIwnjg0NIwM95hnRqlGxj9Ys"
click at [177, 14] on input at bounding box center [154, 16] width 236 height 13
type input "CIwnjg0NIwM95hnRqlGxj9Ys"
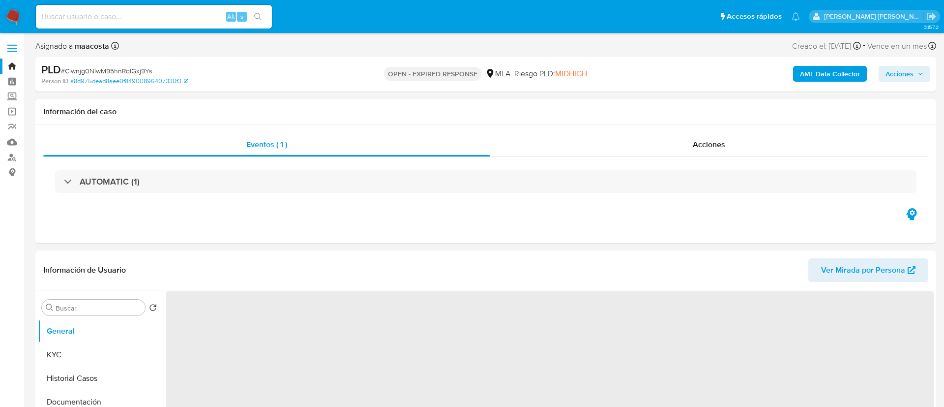
select select "10"
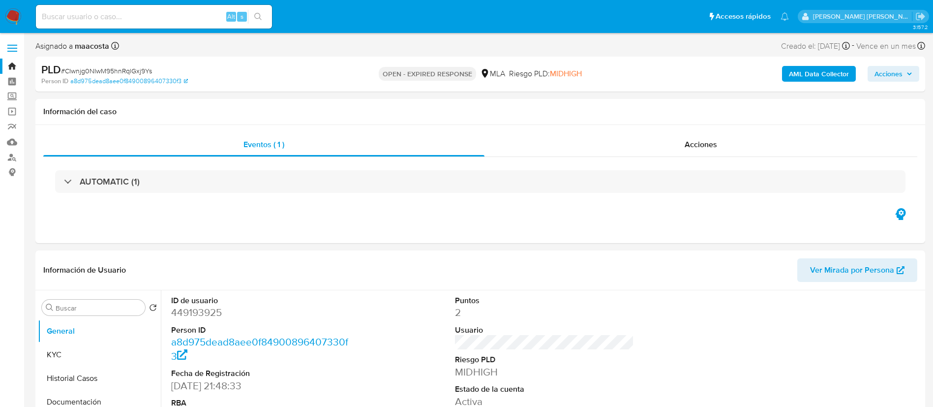
click at [827, 75] on b "AML Data Collector" at bounding box center [819, 74] width 60 height 16
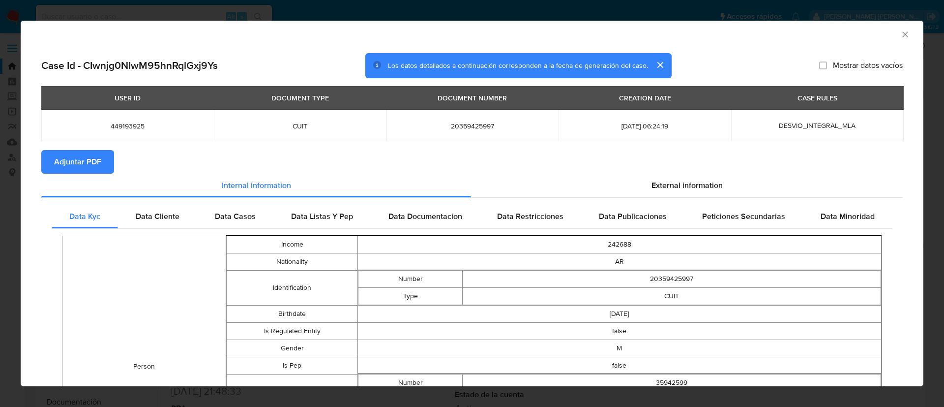
click at [70, 151] on span "Adjuntar PDF" at bounding box center [77, 162] width 47 height 22
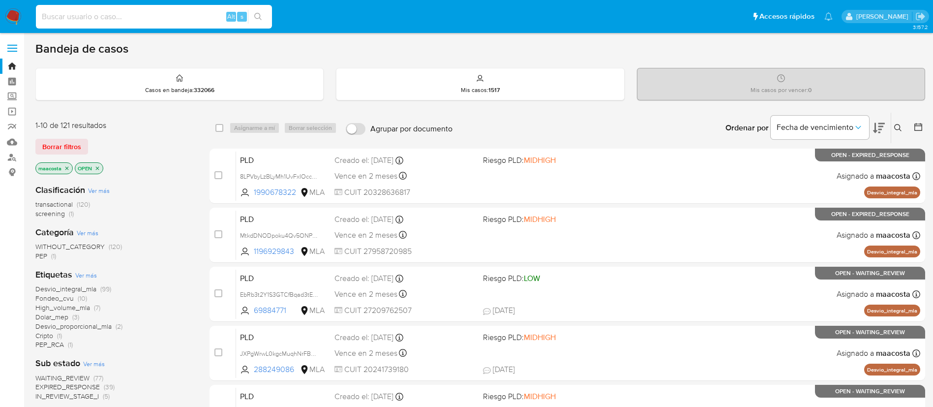
click at [150, 14] on input at bounding box center [154, 16] width 236 height 13
paste input "id53HfTGBRNfj71UoynfxQzI"
type input "id53HfTGBRNfj71UoynfxQzI"
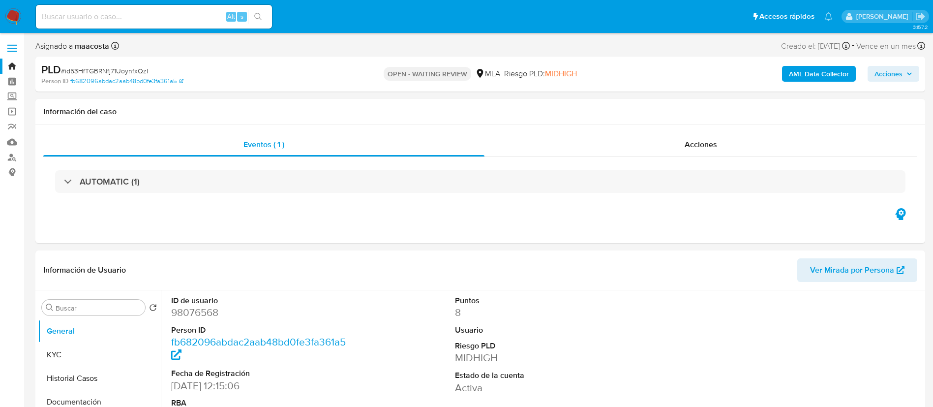
select select "10"
click at [827, 75] on b "AML Data Collector" at bounding box center [819, 74] width 60 height 16
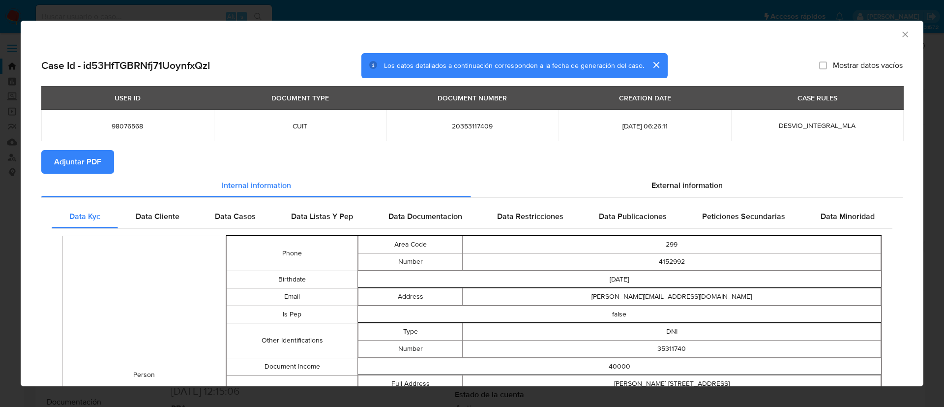
click at [74, 151] on span "Adjuntar PDF" at bounding box center [77, 162] width 47 height 22
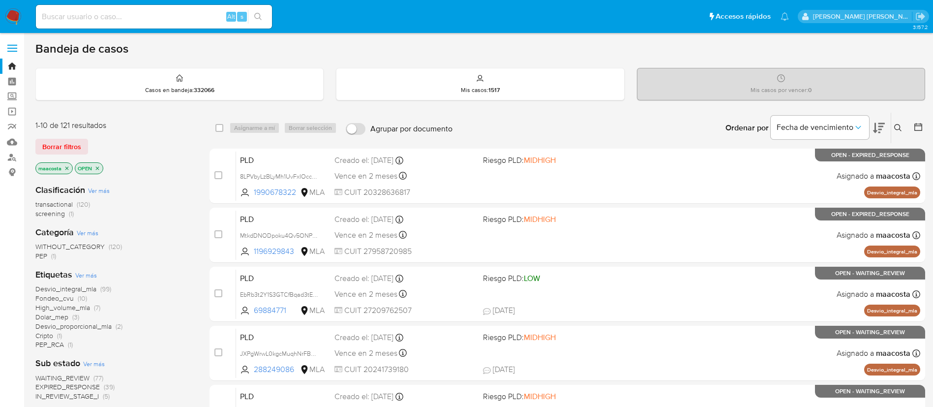
click at [97, 23] on div "Alt s" at bounding box center [154, 17] width 236 height 24
click at [97, 14] on input at bounding box center [154, 16] width 236 height 13
paste input "L4i0j0RSGIUHOUsbKxB1F9TS"
type input "L4i0j0RSGIUHOUsbKxB1F9TS"
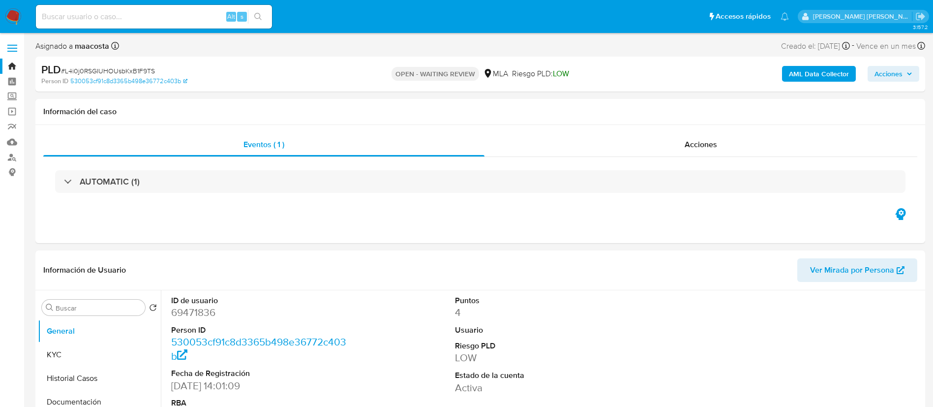
select select "10"
click at [827, 75] on b "AML Data Collector" at bounding box center [819, 74] width 60 height 16
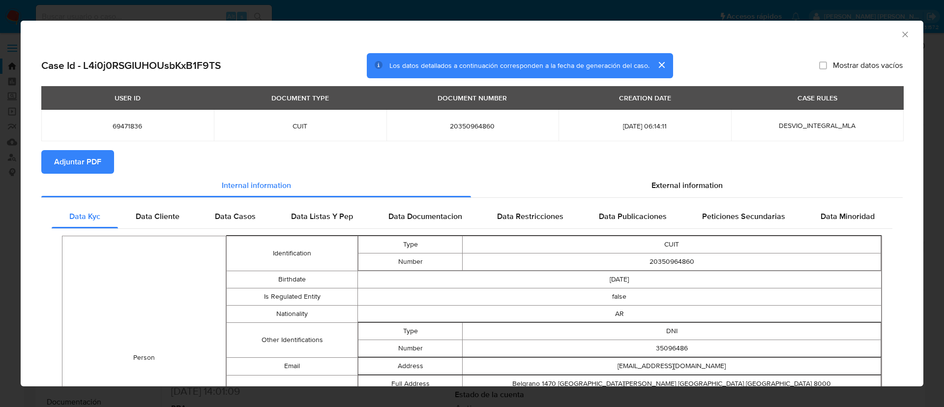
click at [74, 151] on span "Adjuntar PDF" at bounding box center [77, 162] width 47 height 22
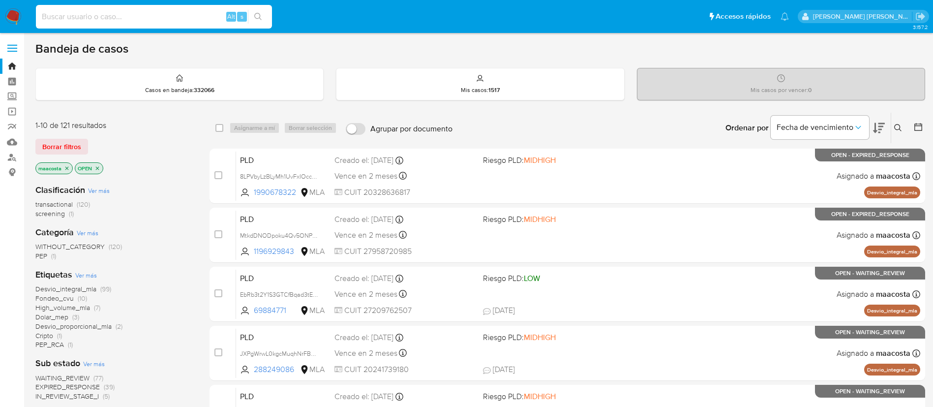
paste input "JK5FCUD2iI7UIW04hHYWMq9D"
click at [201, 23] on input at bounding box center [154, 16] width 236 height 13
type input "JK5FCUD2iI7UIW04hHYWMq9D"
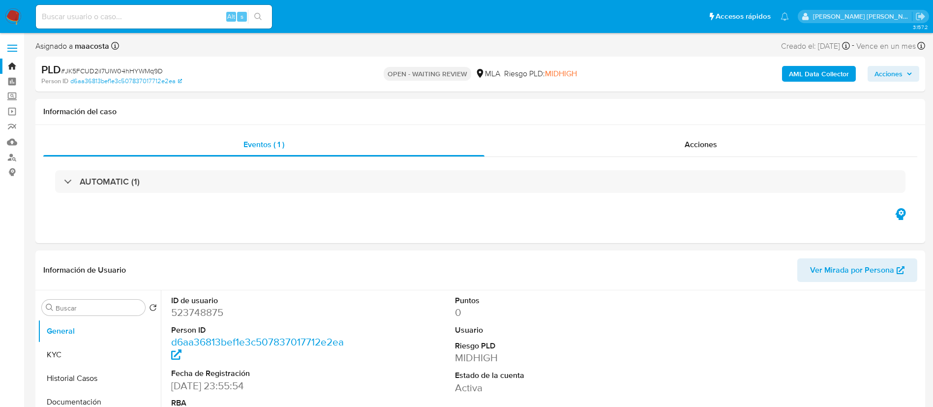
select select "10"
click at [825, 70] on b "AML Data Collector" at bounding box center [819, 74] width 60 height 16
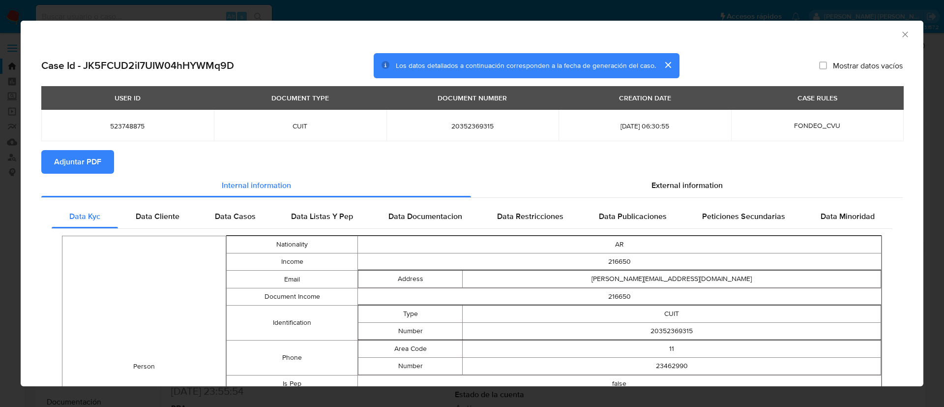
click at [74, 151] on span "Adjuntar PDF" at bounding box center [77, 162] width 47 height 22
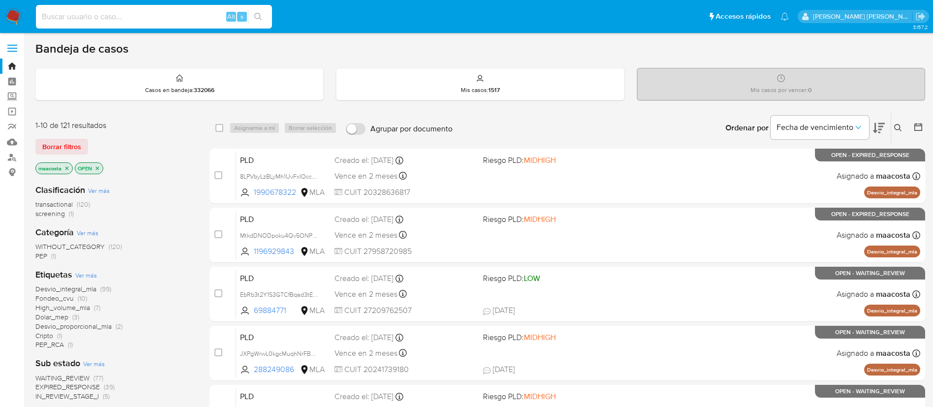
click at [146, 17] on input at bounding box center [154, 16] width 236 height 13
paste input "ou8l6FD8q1X0Lu52VkeqVrOw"
type input "ou8l6FD8q1X0Lu52VkeqVrOw"
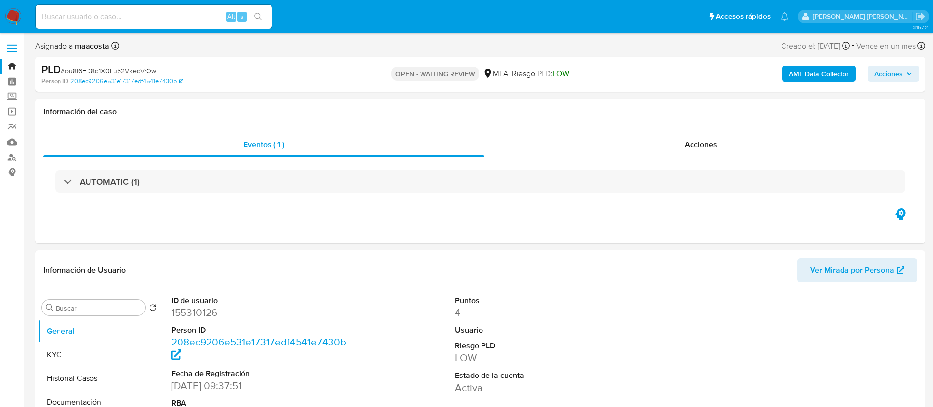
select select "10"
click at [825, 70] on b "AML Data Collector" at bounding box center [819, 74] width 60 height 16
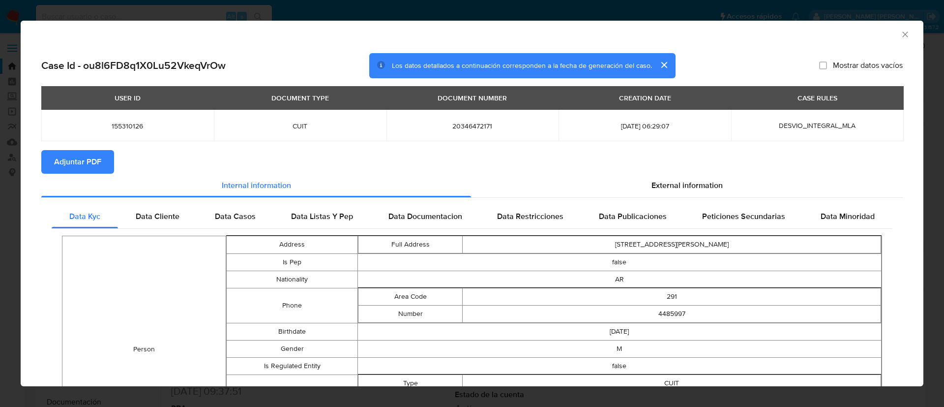
click at [74, 151] on span "Adjuntar PDF" at bounding box center [77, 162] width 47 height 22
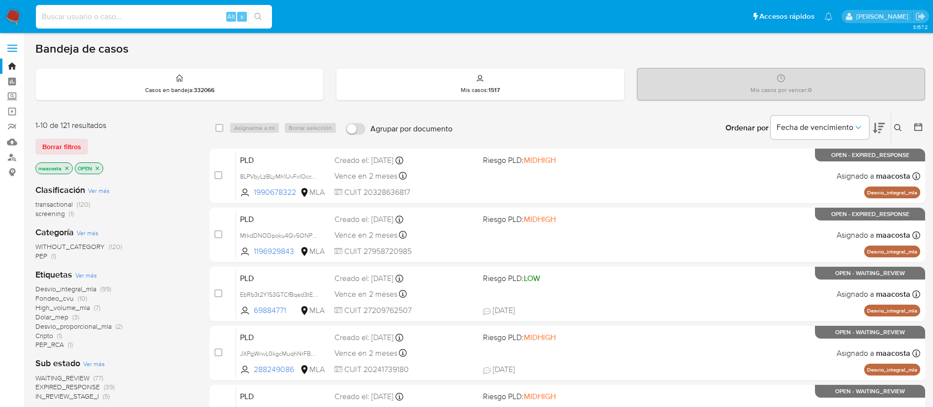
click at [111, 23] on input at bounding box center [154, 16] width 236 height 13
paste input "ltA9FsATqOAAkBKT2jMFuP18"
type input "ltA9FsATqOAAkBKT2jMFuP18"
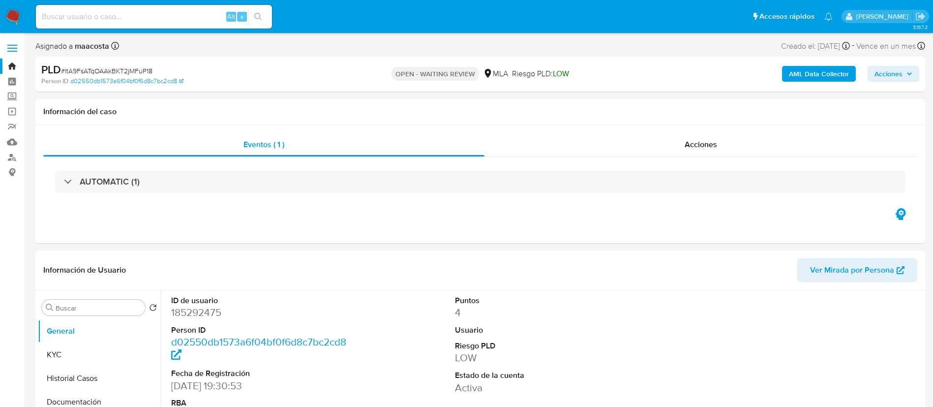
select select "10"
click at [825, 70] on b "AML Data Collector" at bounding box center [819, 74] width 60 height 16
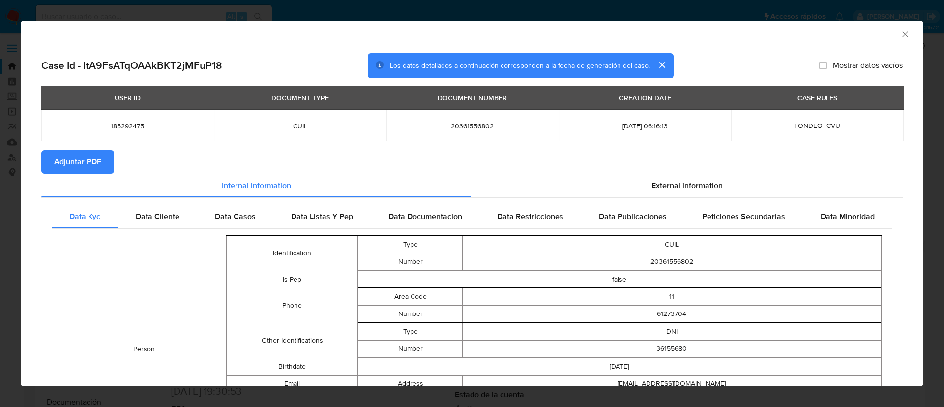
click at [74, 151] on span "Adjuntar PDF" at bounding box center [77, 162] width 47 height 22
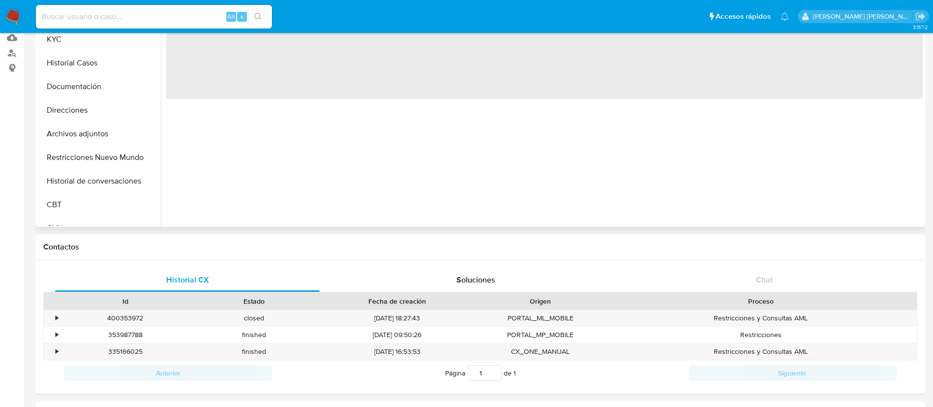
scroll to position [122, 0]
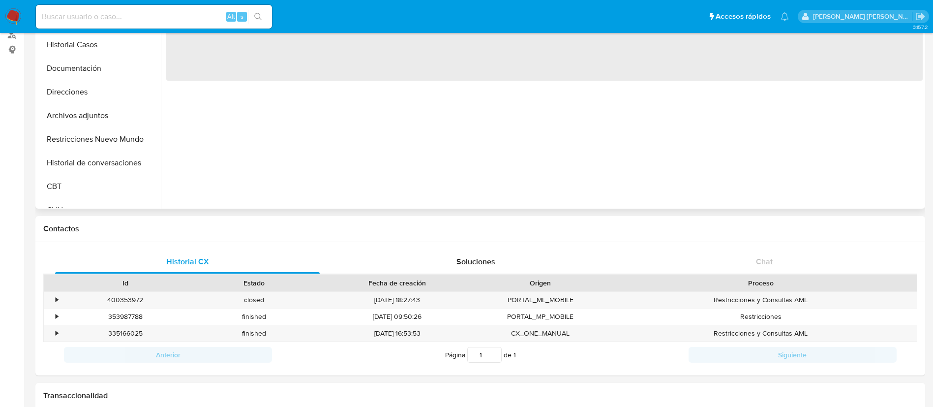
select select "10"
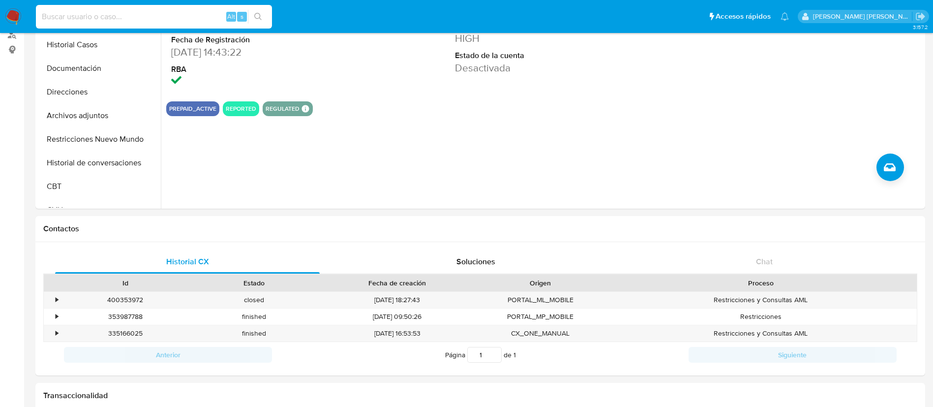
paste input "784892544"
click at [149, 23] on input "784892544" at bounding box center [154, 16] width 236 height 13
type input "784892544"
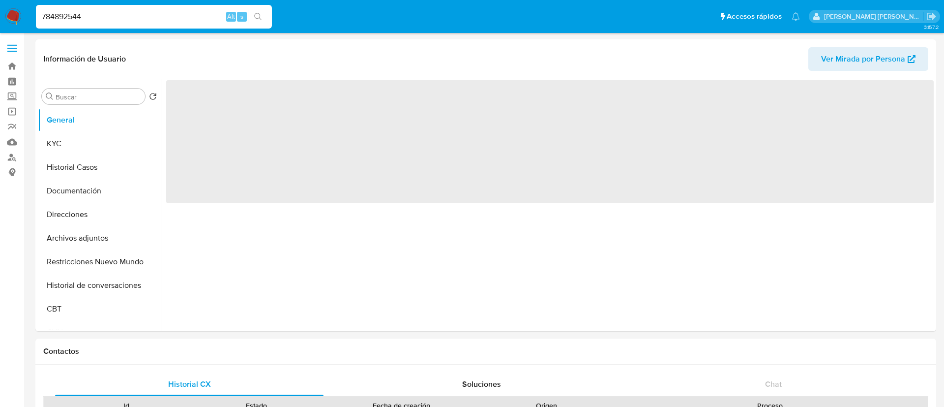
select select "10"
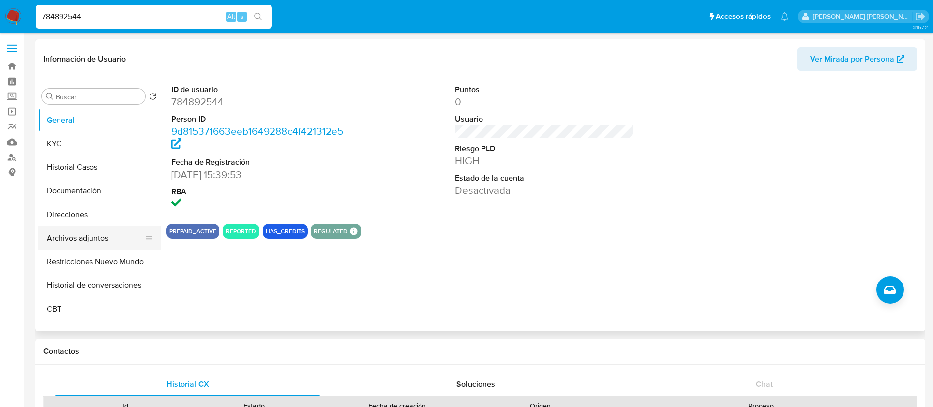
click at [90, 235] on button "Archivos adjuntos" at bounding box center [95, 238] width 115 height 24
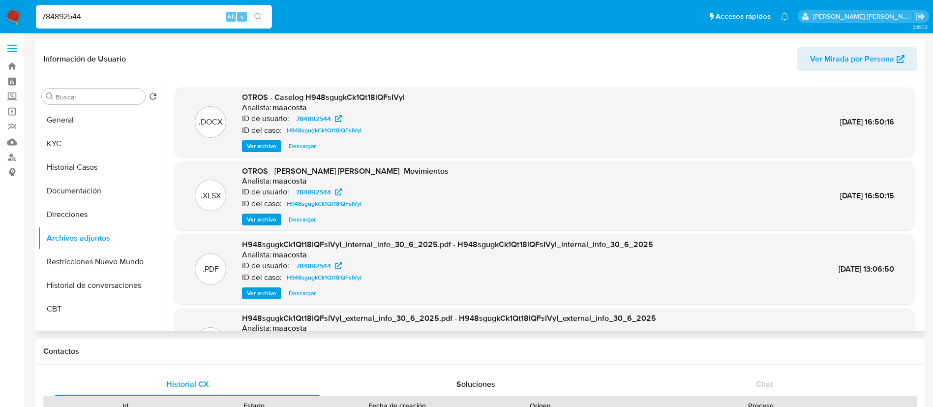
click at [255, 147] on span "Ver archivo" at bounding box center [262, 146] width 30 height 10
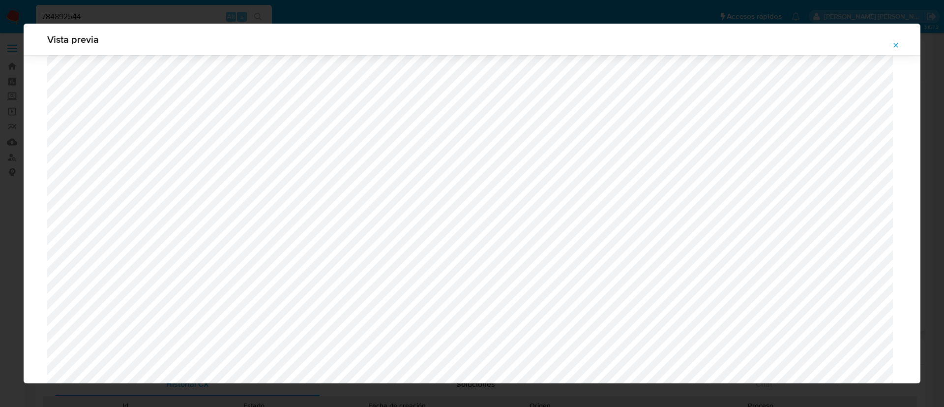
scroll to position [811, 0]
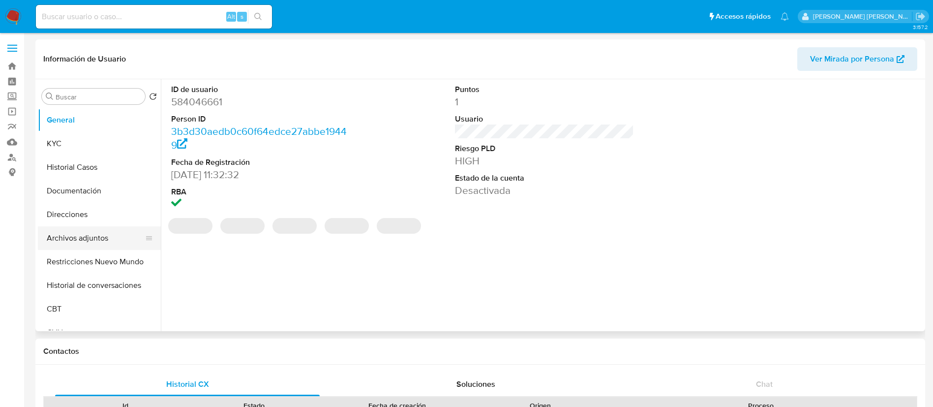
select select "10"
click at [60, 234] on button "Archivos adjuntos" at bounding box center [95, 238] width 115 height 24
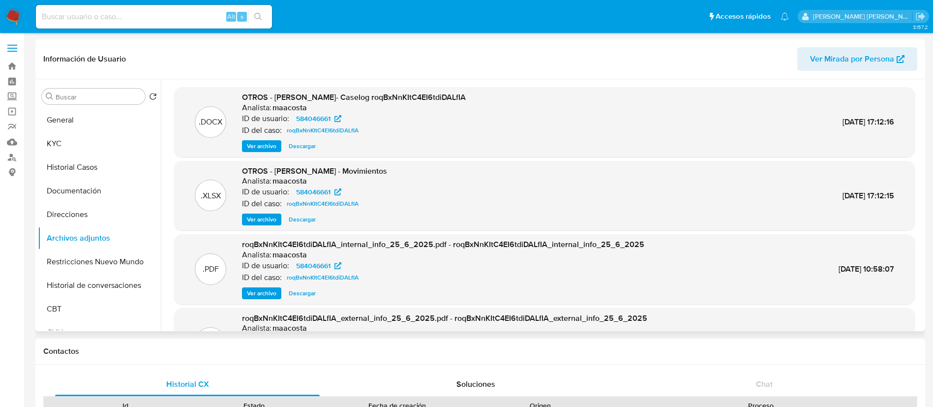
click at [265, 145] on span "Ver archivo" at bounding box center [262, 146] width 30 height 10
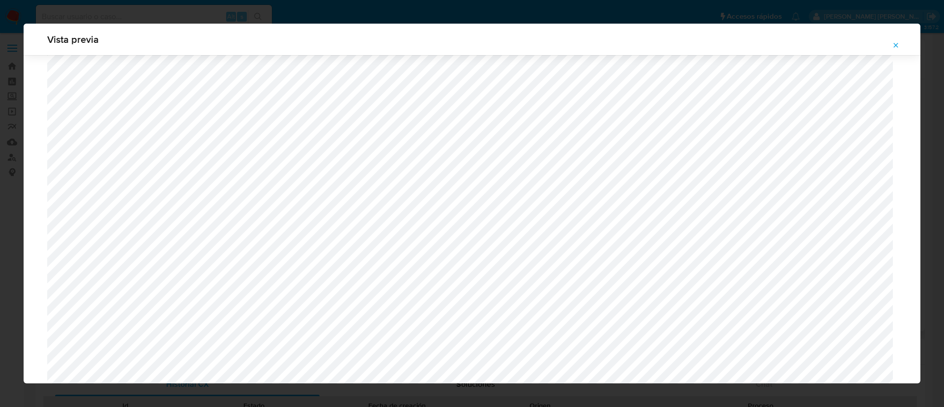
scroll to position [203, 0]
click at [899, 44] on icon "Attachment preview" at bounding box center [896, 45] width 8 height 8
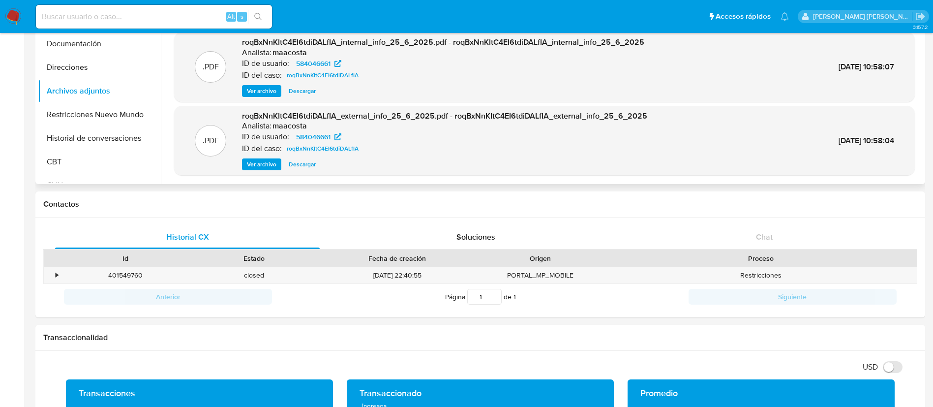
scroll to position [148, 0]
paste input "1013757138"
click at [133, 18] on input "1013757138" at bounding box center [154, 16] width 236 height 13
type input "1013757138"
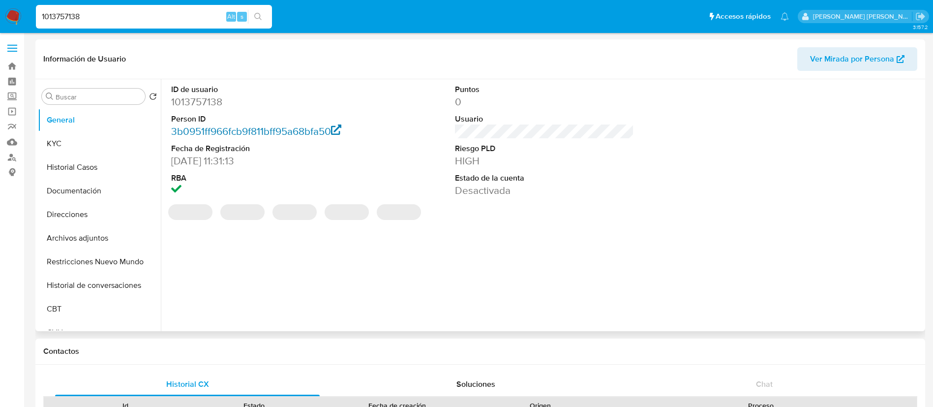
select select "10"
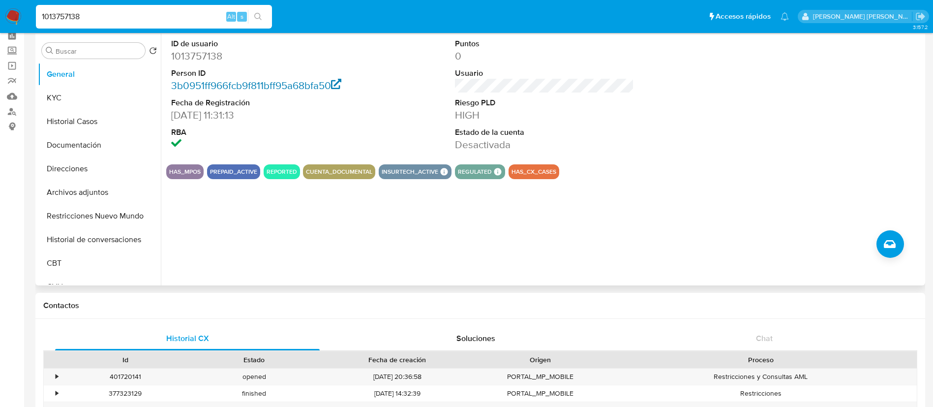
scroll to position [45, 0]
click at [86, 192] on button "Archivos adjuntos" at bounding box center [95, 193] width 115 height 24
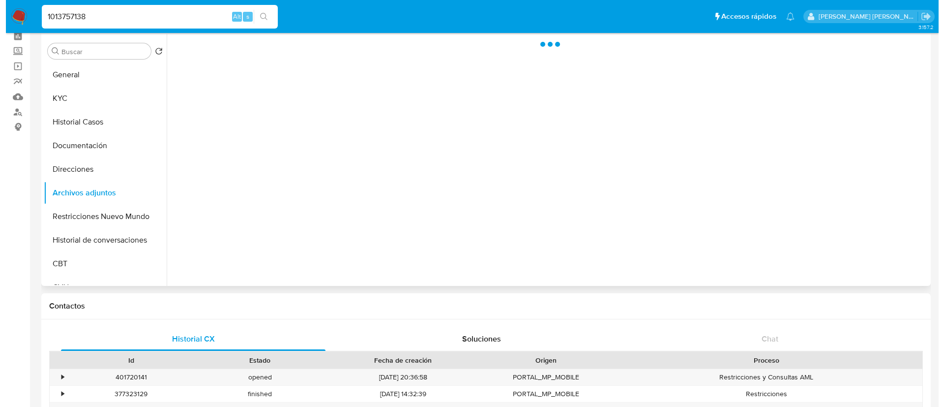
scroll to position [0, 0]
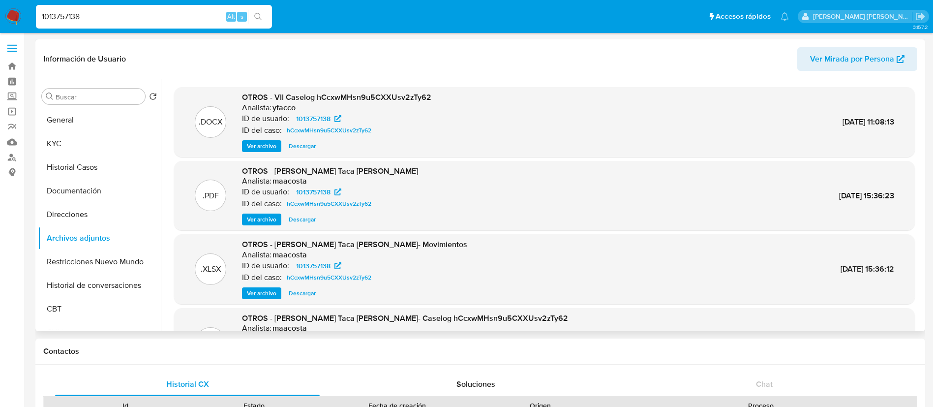
click at [262, 147] on span "Ver archivo" at bounding box center [262, 146] width 30 height 10
